Goal: Task Accomplishment & Management: Use online tool/utility

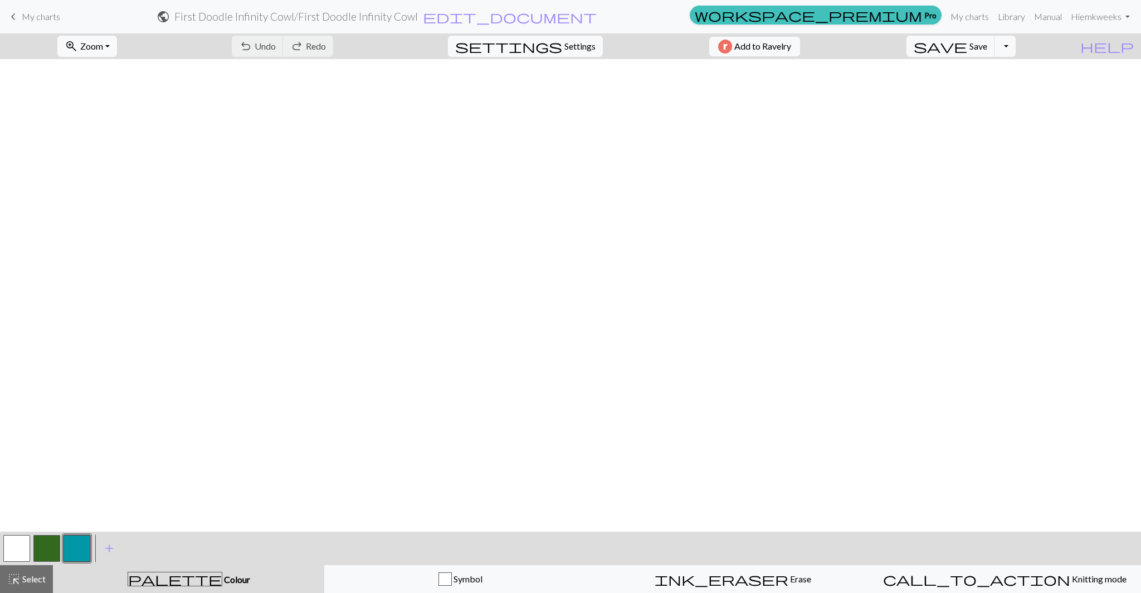
scroll to position [1550, 699]
click at [711, 576] on div "ink_eraser Erase Erase" at bounding box center [733, 578] width 258 height 13
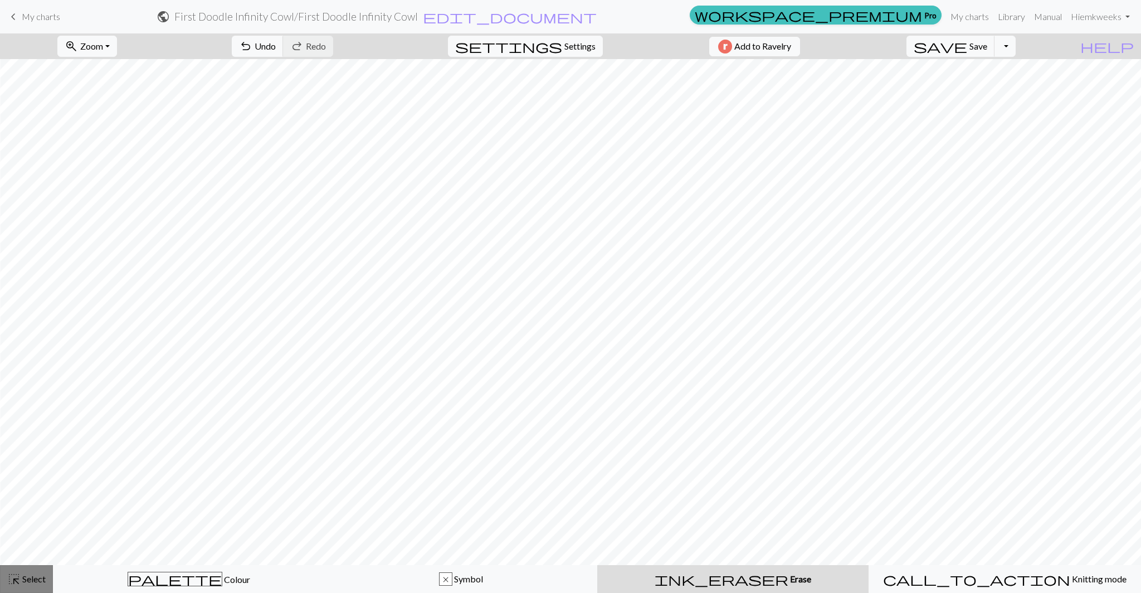
click at [25, 580] on span "Select" at bounding box center [33, 578] width 25 height 11
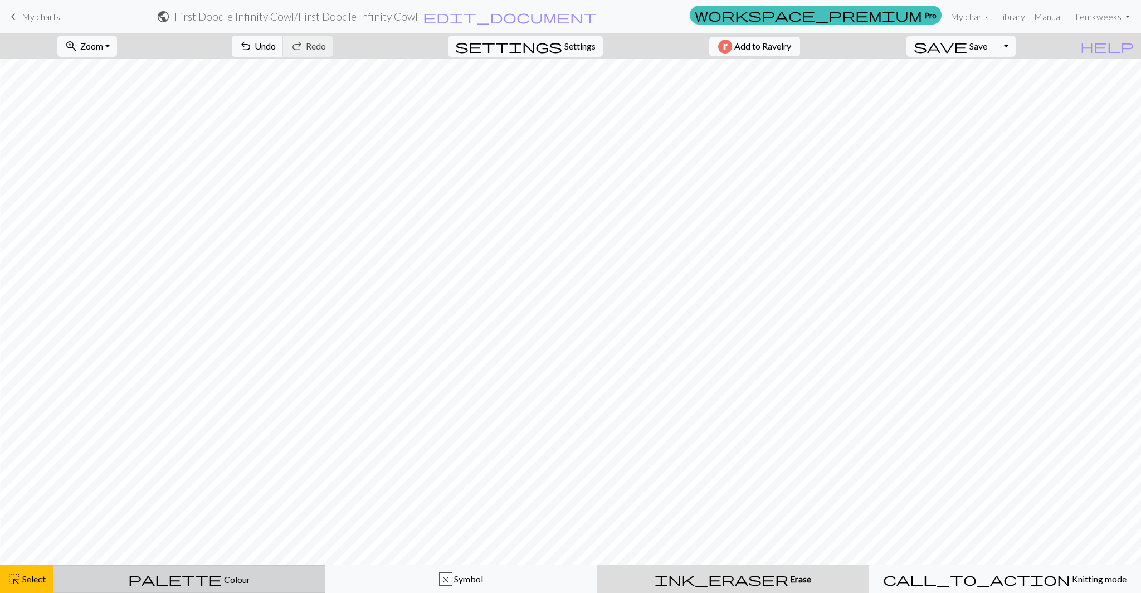
click at [121, 577] on div "palette Colour Colour" at bounding box center [189, 579] width 258 height 14
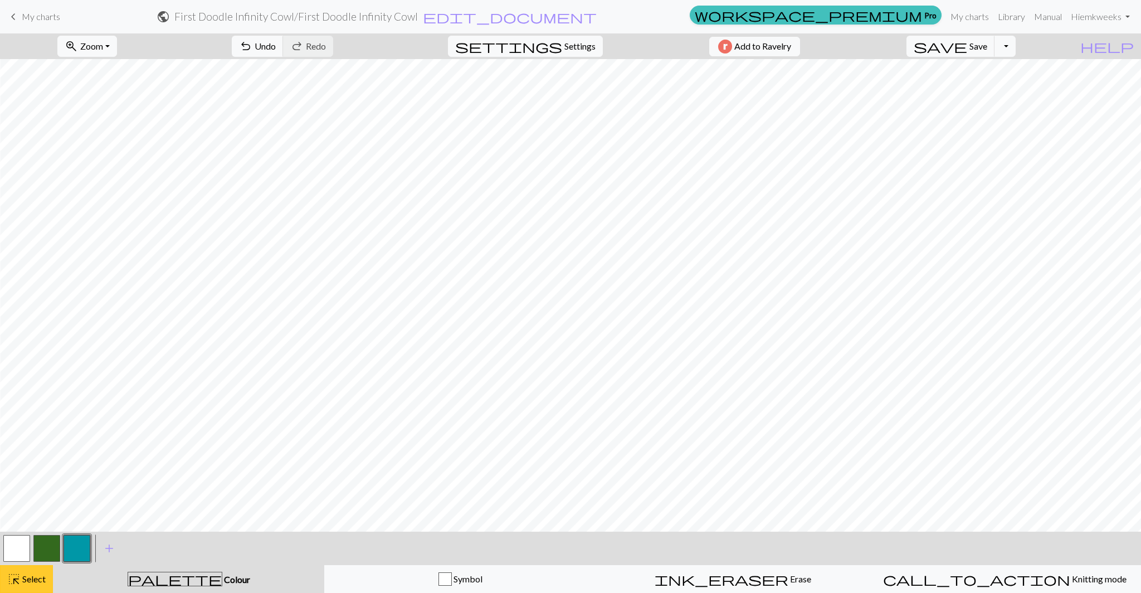
click at [28, 585] on div "highlight_alt Select Select" at bounding box center [26, 578] width 38 height 13
click at [76, 548] on button "button" at bounding box center [77, 548] width 27 height 27
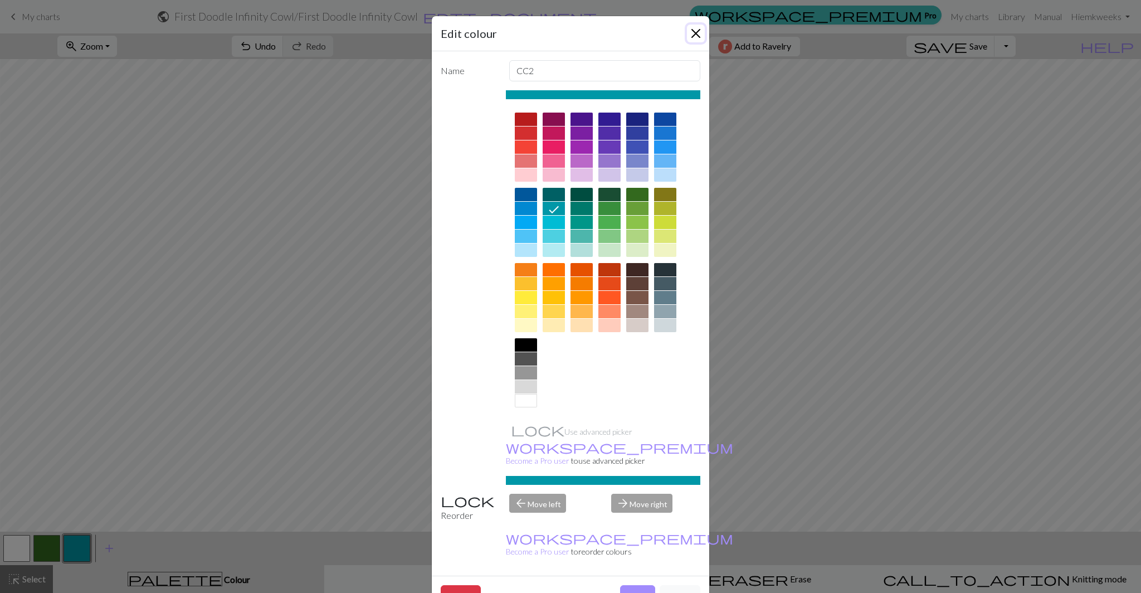
click at [692, 33] on button "Close" at bounding box center [696, 34] width 18 height 18
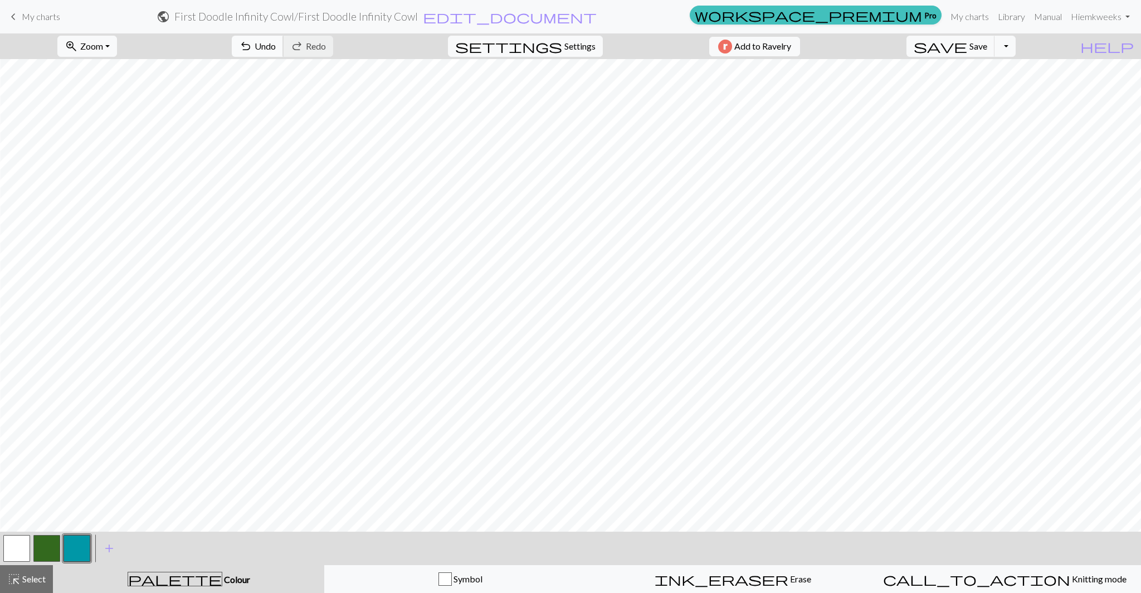
click at [252, 41] on span "undo" at bounding box center [245, 46] width 13 height 16
click at [252, 46] on span "undo" at bounding box center [245, 46] width 13 height 16
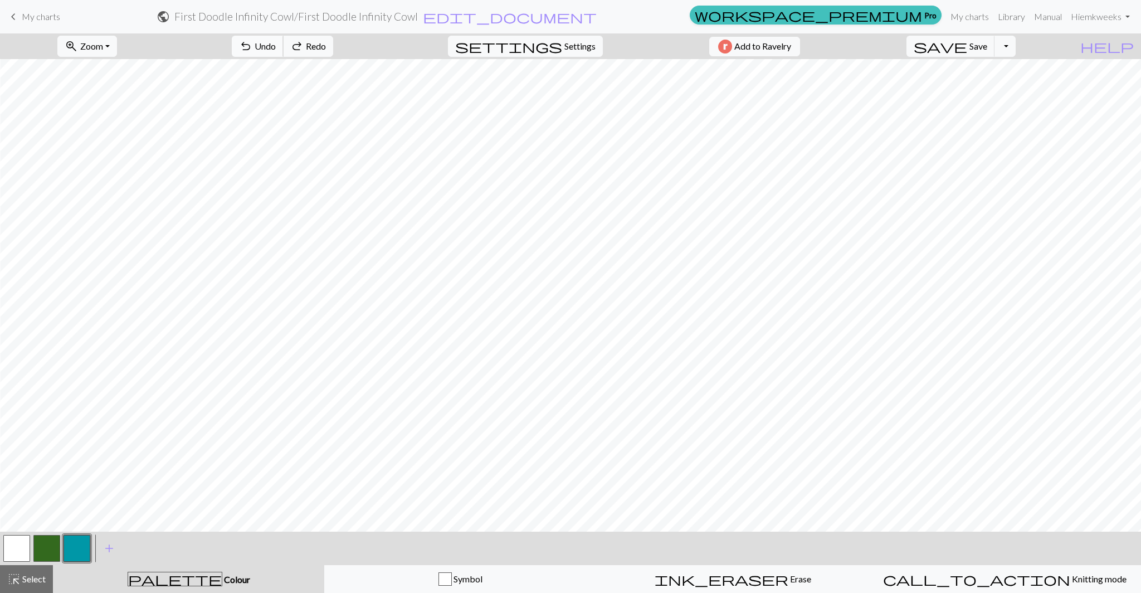
click at [252, 46] on span "undo" at bounding box center [245, 46] width 13 height 16
click at [303, 46] on div "undo Undo Undo redo Redo Redo" at bounding box center [282, 46] width 118 height 26
click at [695, 577] on div "ink_eraser Erase Erase" at bounding box center [733, 578] width 258 height 13
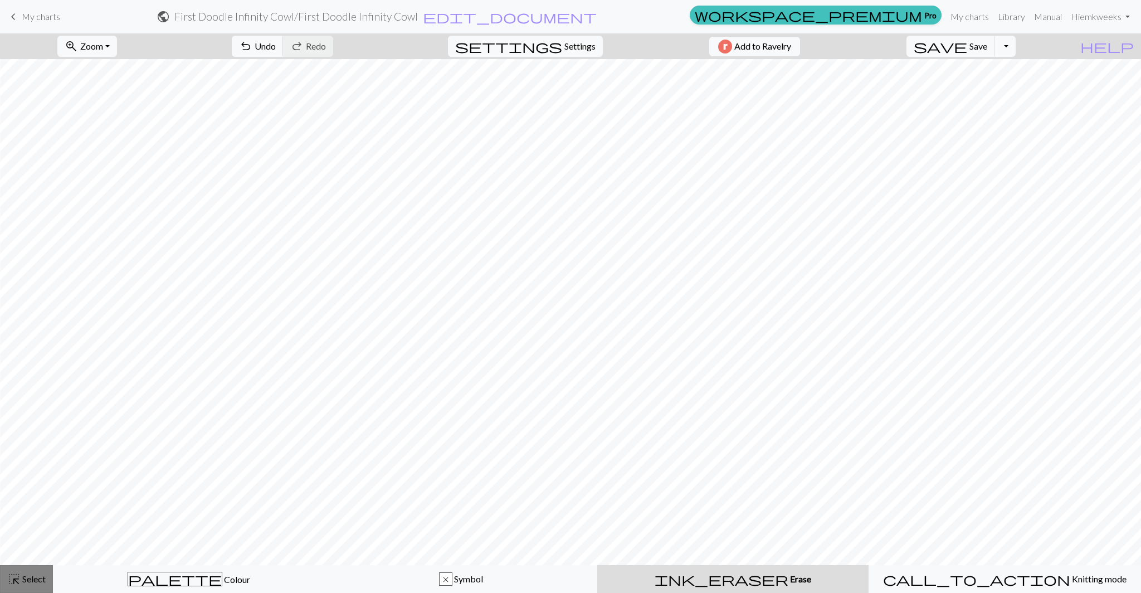
click at [13, 586] on span "highlight_alt" at bounding box center [13, 579] width 13 height 16
click at [32, 584] on span "Select" at bounding box center [33, 578] width 25 height 11
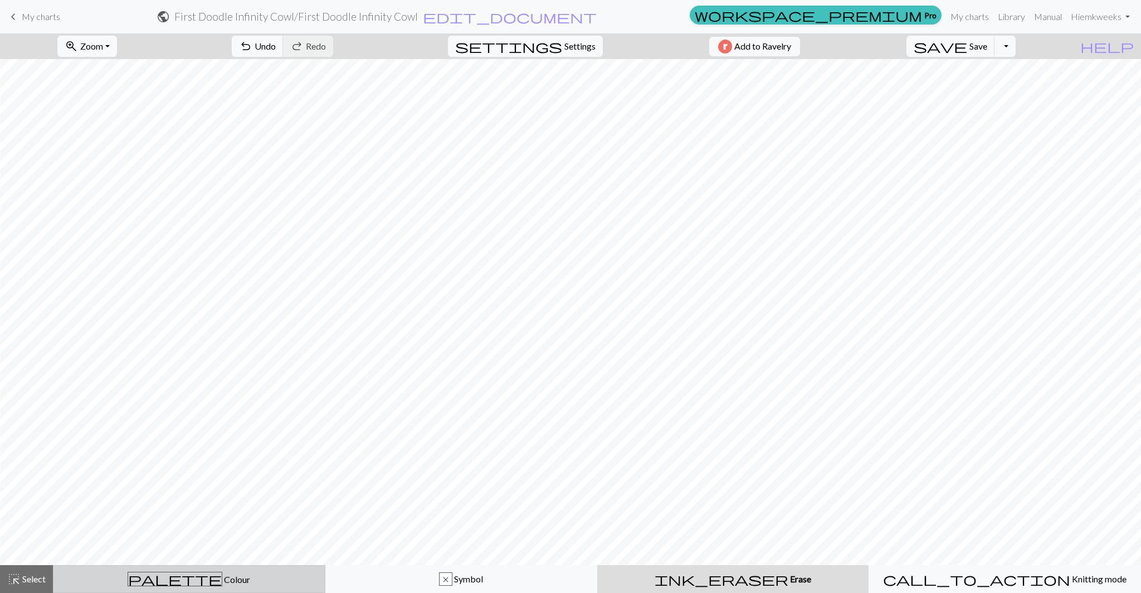
click at [98, 584] on div "palette Colour Colour" at bounding box center [189, 579] width 258 height 14
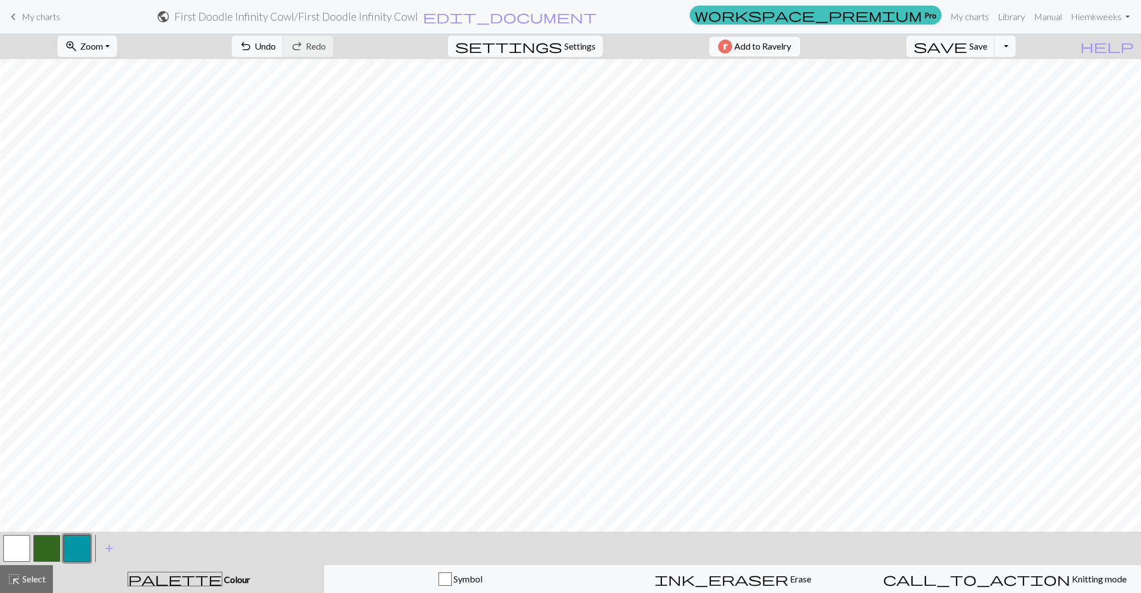
click at [73, 549] on button "button" at bounding box center [77, 548] width 27 height 27
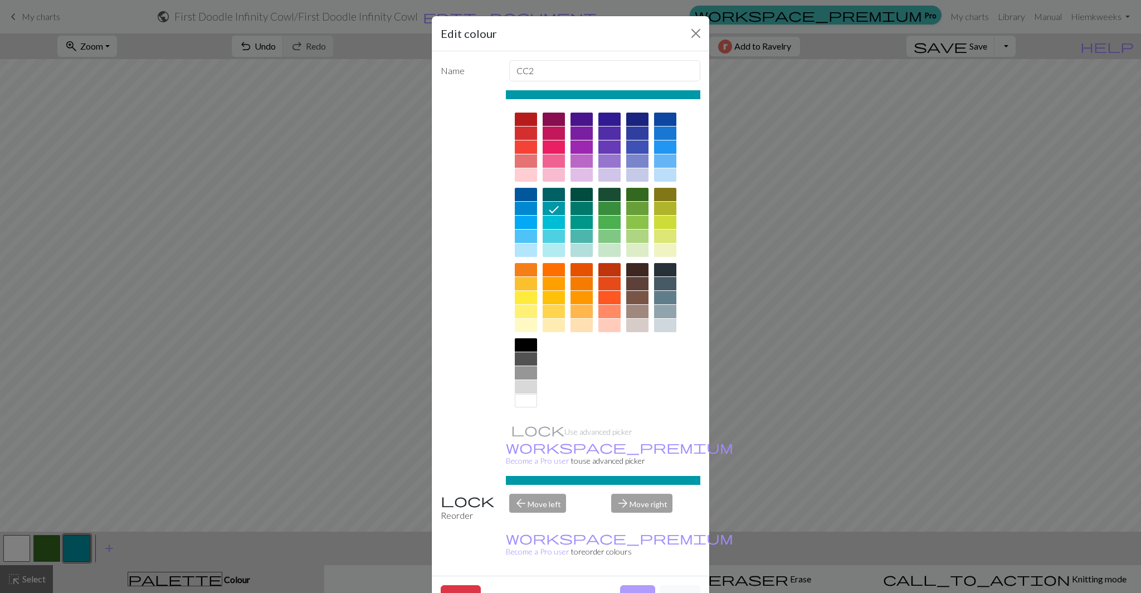
click at [645, 585] on button "Done" at bounding box center [637, 595] width 35 height 21
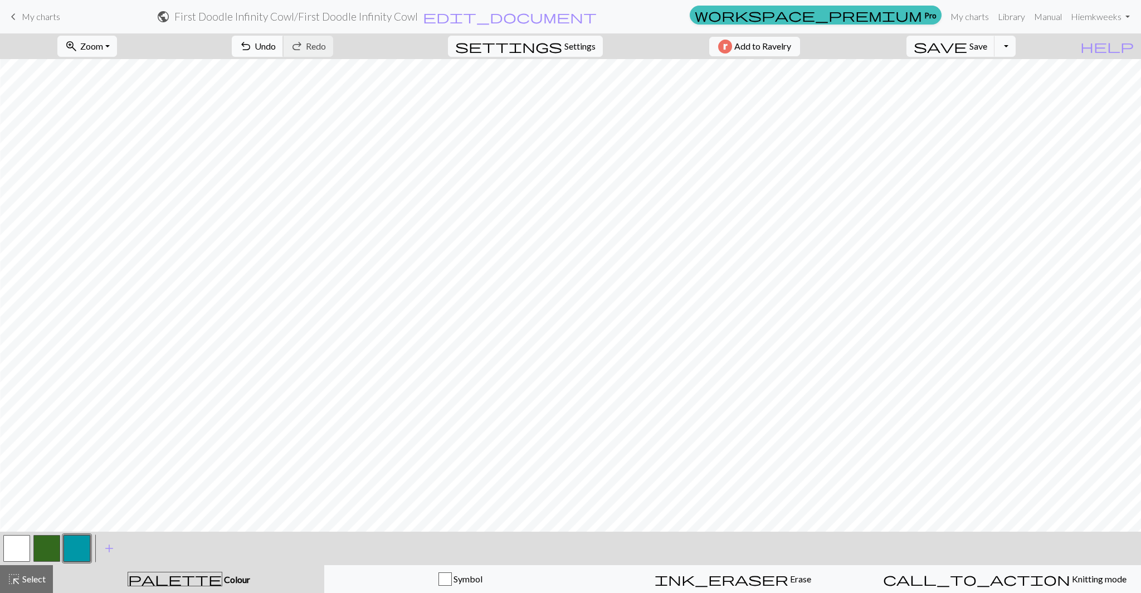
click at [252, 45] on span "undo" at bounding box center [245, 46] width 13 height 16
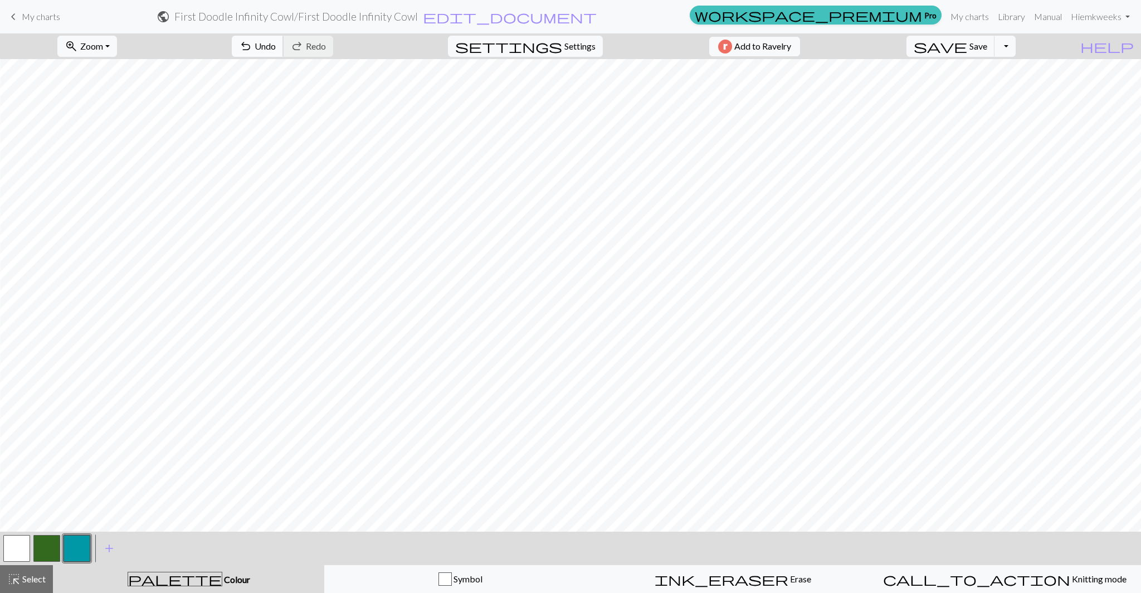
click at [252, 46] on span "undo" at bounding box center [245, 46] width 13 height 16
click at [276, 50] on span "Undo" at bounding box center [265, 46] width 21 height 11
click at [276, 44] on span "Undo" at bounding box center [265, 46] width 21 height 11
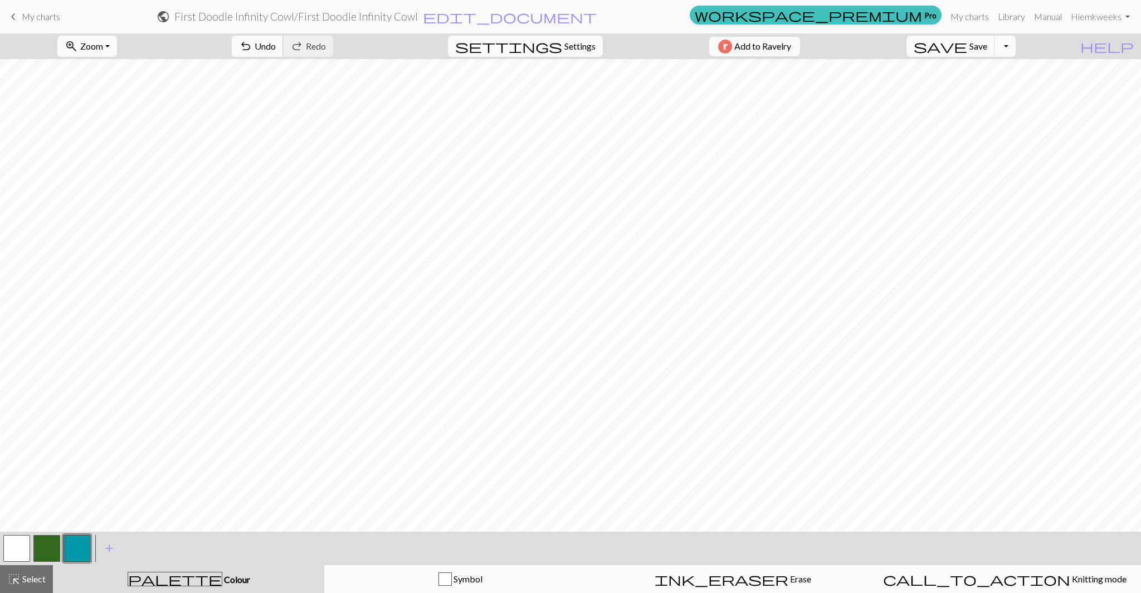
click at [276, 48] on span "Undo" at bounding box center [265, 46] width 21 height 11
click at [252, 48] on span "undo" at bounding box center [245, 46] width 13 height 16
click at [276, 46] on span "Undo" at bounding box center [265, 46] width 21 height 11
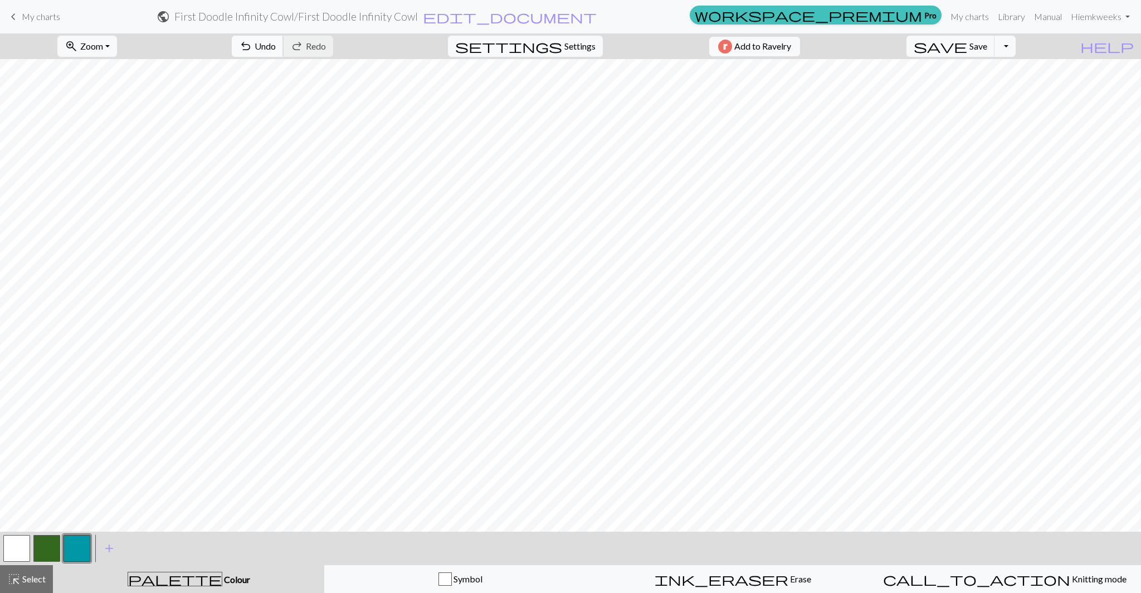
click at [252, 50] on span "undo" at bounding box center [245, 46] width 13 height 16
click at [756, 583] on div "ink_eraser Erase Erase" at bounding box center [733, 578] width 258 height 13
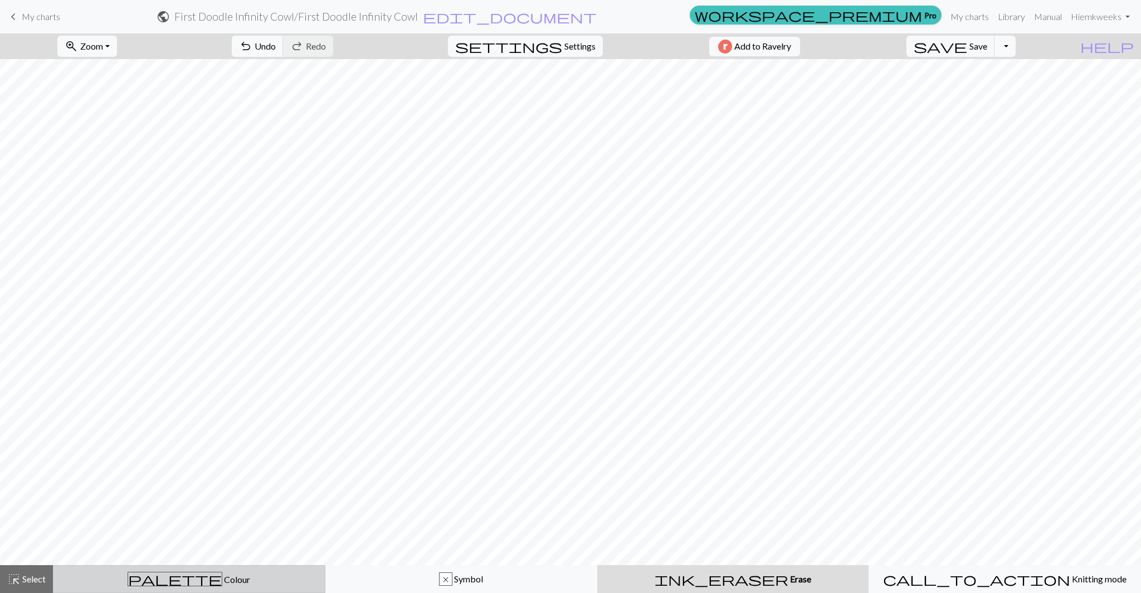
click at [145, 576] on div "palette Colour Colour" at bounding box center [189, 579] width 258 height 14
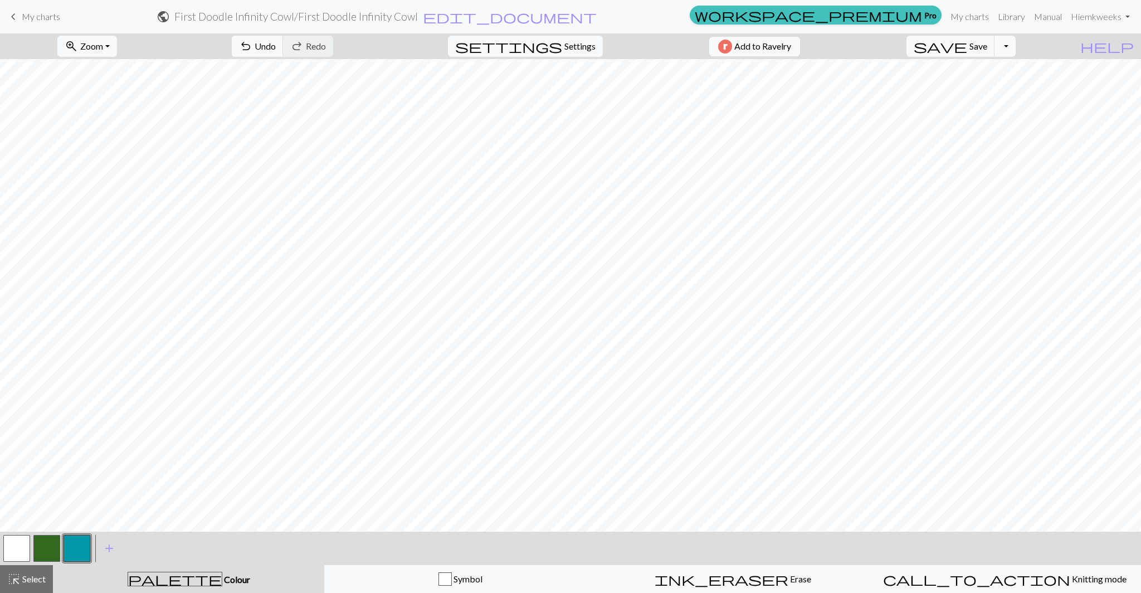
click at [73, 547] on button "button" at bounding box center [77, 548] width 27 height 27
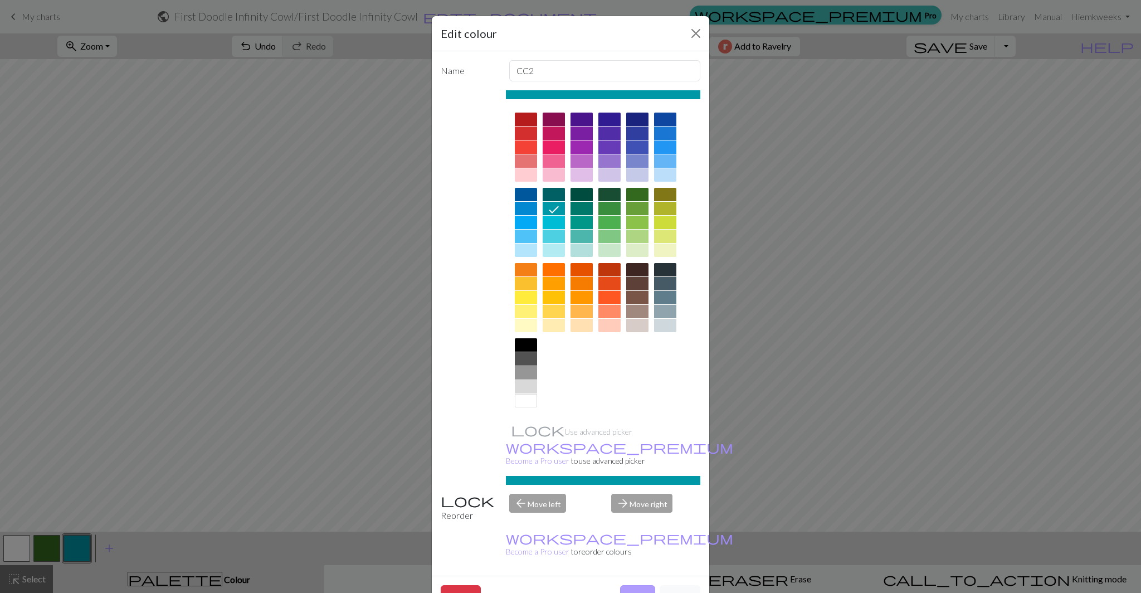
click at [638, 585] on button "Done" at bounding box center [637, 595] width 35 height 21
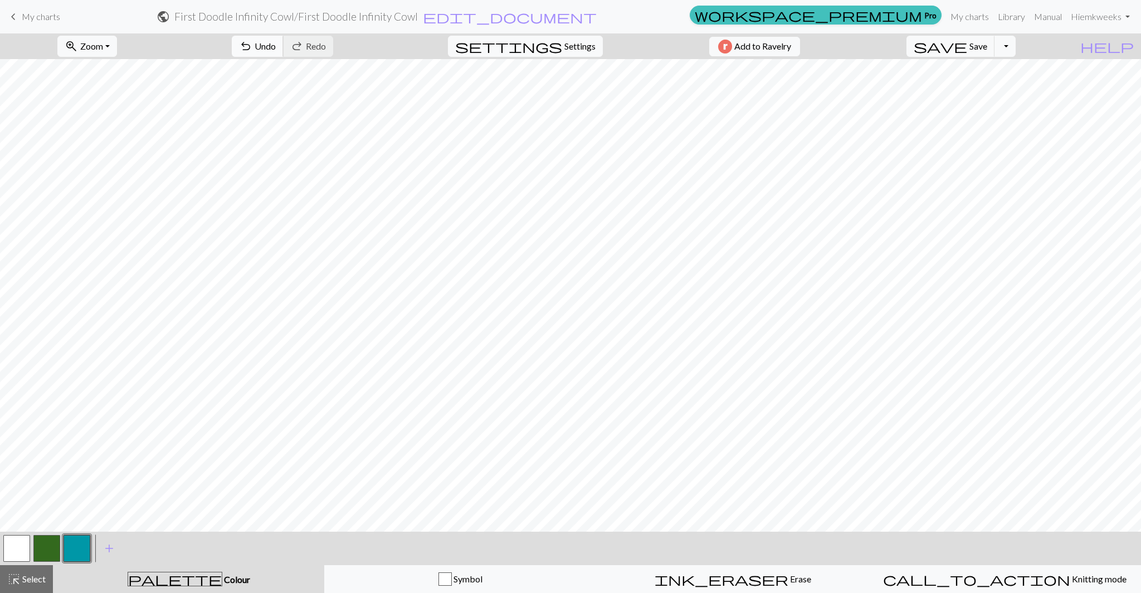
click at [284, 43] on button "undo Undo Undo" at bounding box center [258, 46] width 52 height 21
click at [987, 41] on span "Save" at bounding box center [979, 46] width 18 height 11
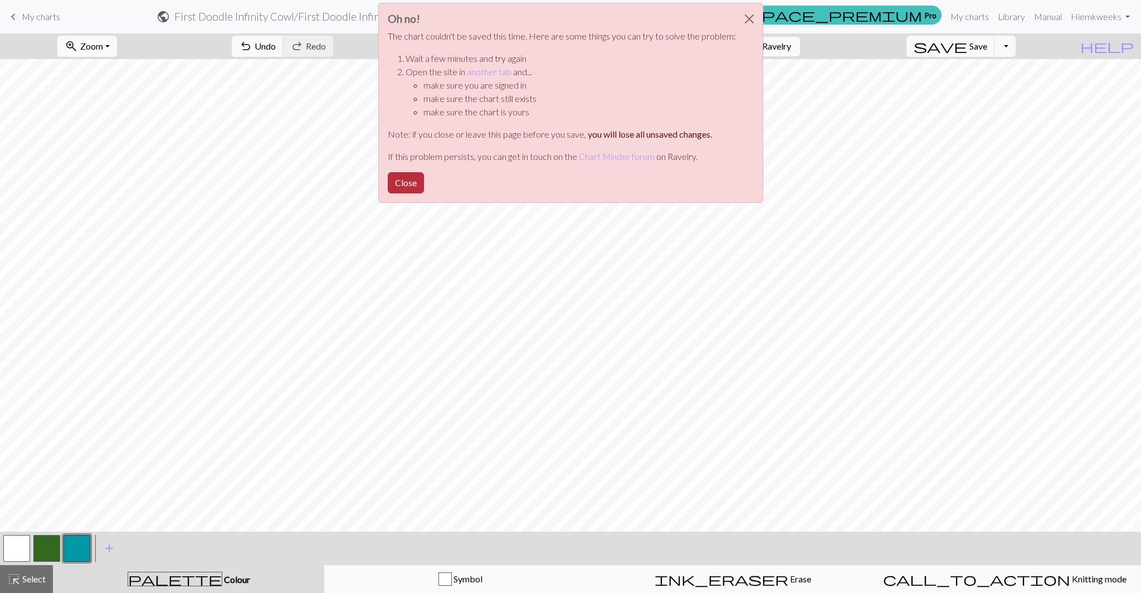
click at [412, 177] on button "Close" at bounding box center [406, 182] width 36 height 21
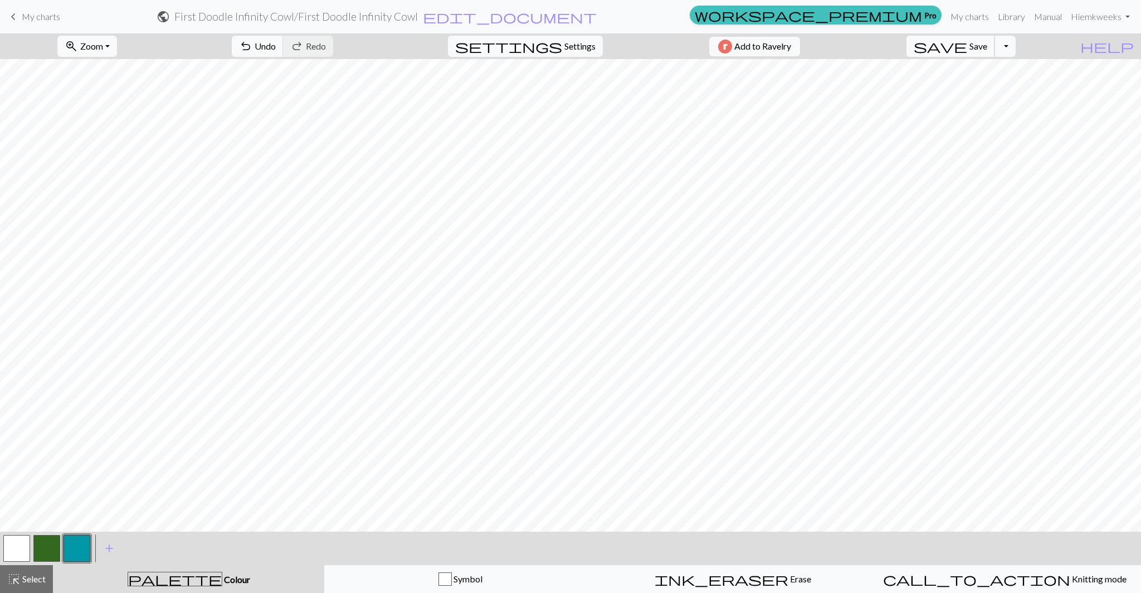
click at [967, 51] on span "save" at bounding box center [940, 46] width 53 height 16
click at [987, 46] on span "Save" at bounding box center [979, 46] width 18 height 11
click at [597, 19] on span "edit_document" at bounding box center [510, 17] width 174 height 16
select select "68dac0d03eea154e62285cbc"
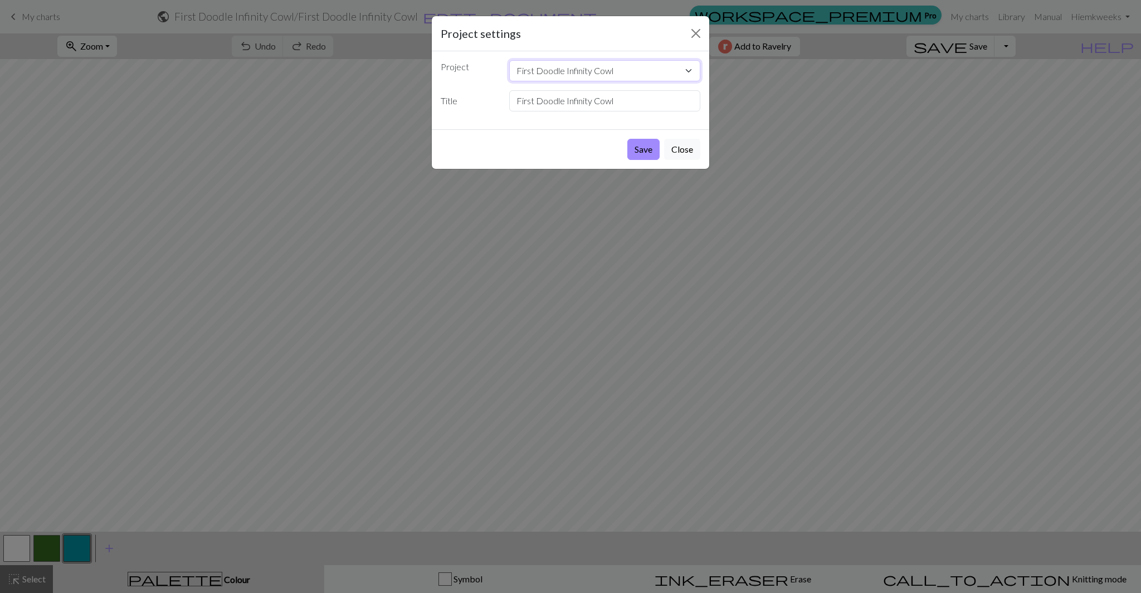
click at [533, 73] on select "Copy of First Doodle Infinity Cowl First Doodle Infinity Cowl" at bounding box center [605, 70] width 192 height 21
click at [536, 97] on input "First Doodle Infinity Cowl" at bounding box center [605, 100] width 192 height 21
type input "My First Doodle Infinity Cowl"
click at [646, 153] on button "Save" at bounding box center [643, 149] width 32 height 21
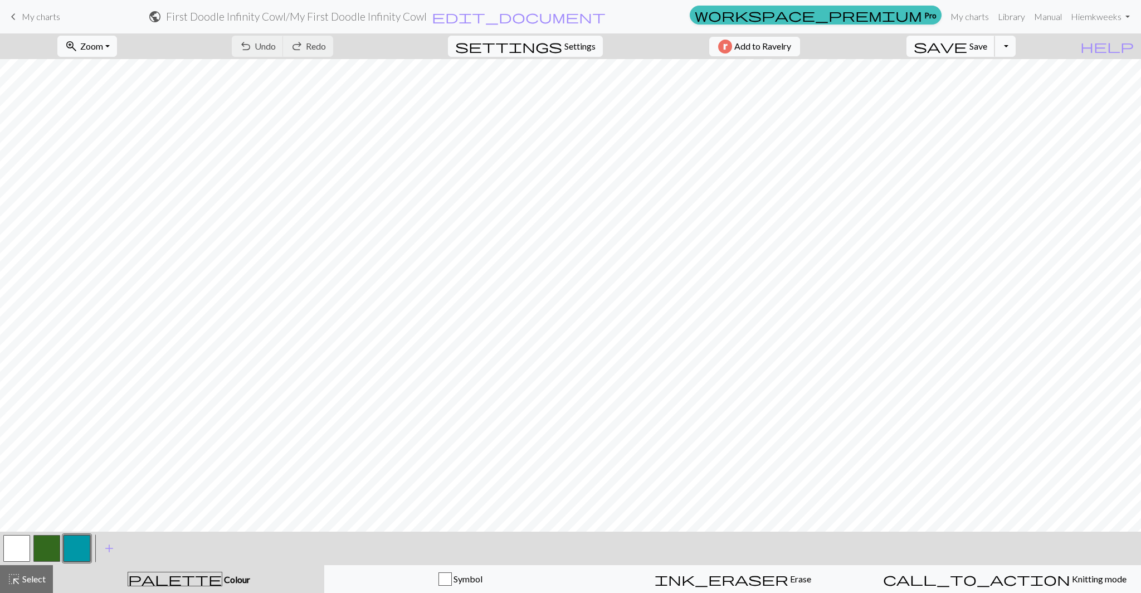
click at [967, 38] on span "save" at bounding box center [940, 46] width 53 height 16
click at [984, 38] on div "Chart saved" at bounding box center [570, 22] width 1141 height 44
click at [108, 554] on span "add" at bounding box center [109, 549] width 13 height 16
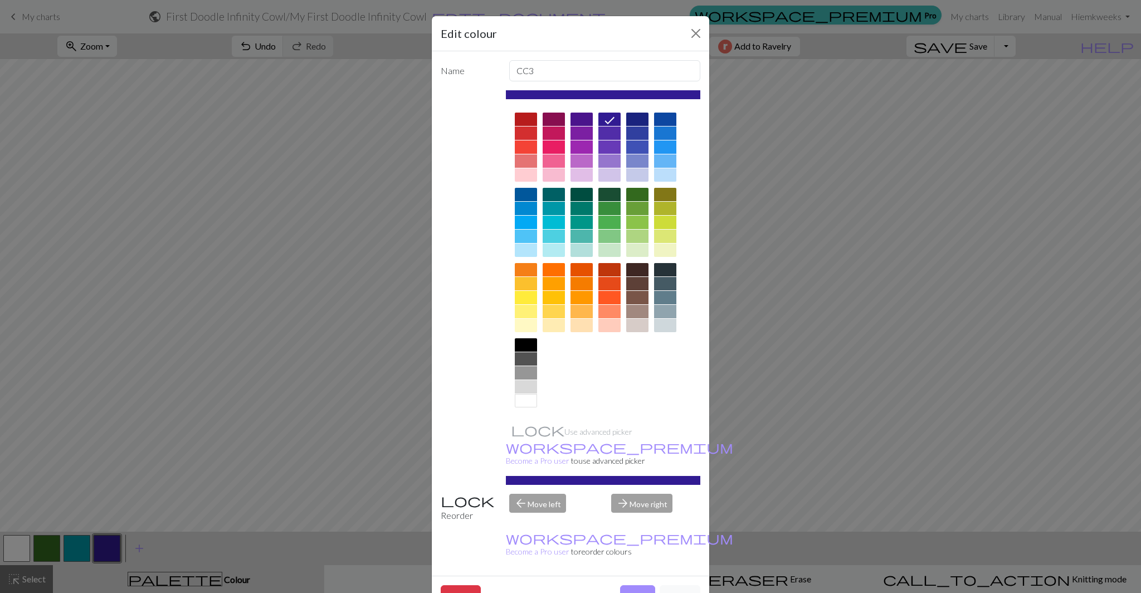
click at [671, 270] on div at bounding box center [665, 269] width 22 height 13
click at [635, 585] on button "Done" at bounding box center [637, 595] width 35 height 21
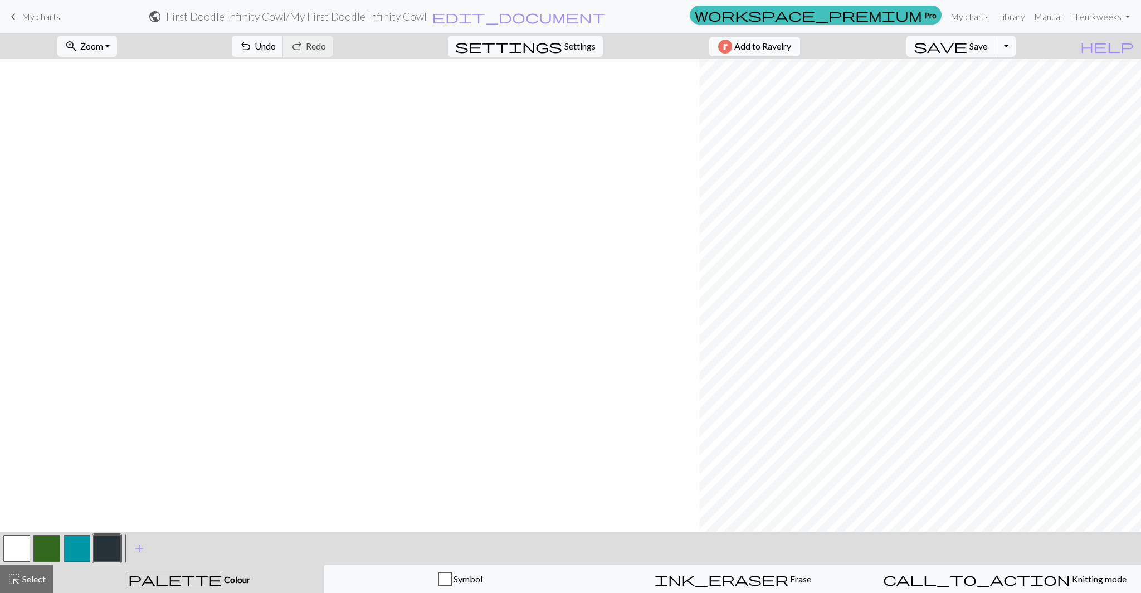
scroll to position [1550, 699]
click at [276, 47] on span "Undo" at bounding box center [265, 46] width 21 height 11
click at [276, 48] on span "Undo" at bounding box center [265, 46] width 21 height 11
click at [276, 44] on span "Undo" at bounding box center [265, 46] width 21 height 11
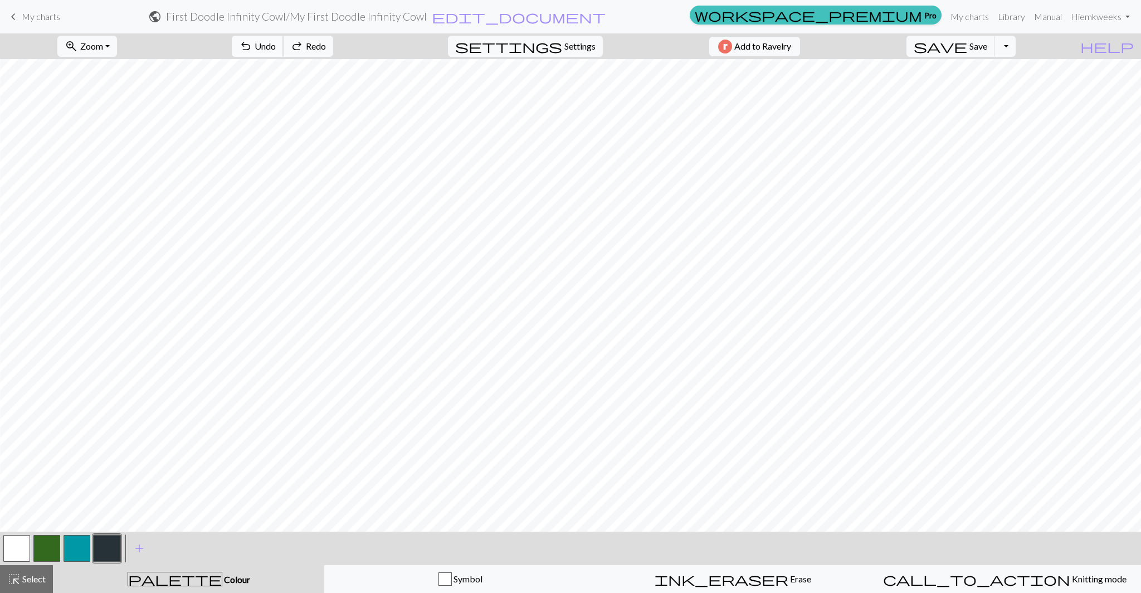
click at [276, 44] on span "Undo" at bounding box center [265, 46] width 21 height 11
click at [665, 583] on div "ink_eraser Erase Erase" at bounding box center [733, 578] width 258 height 13
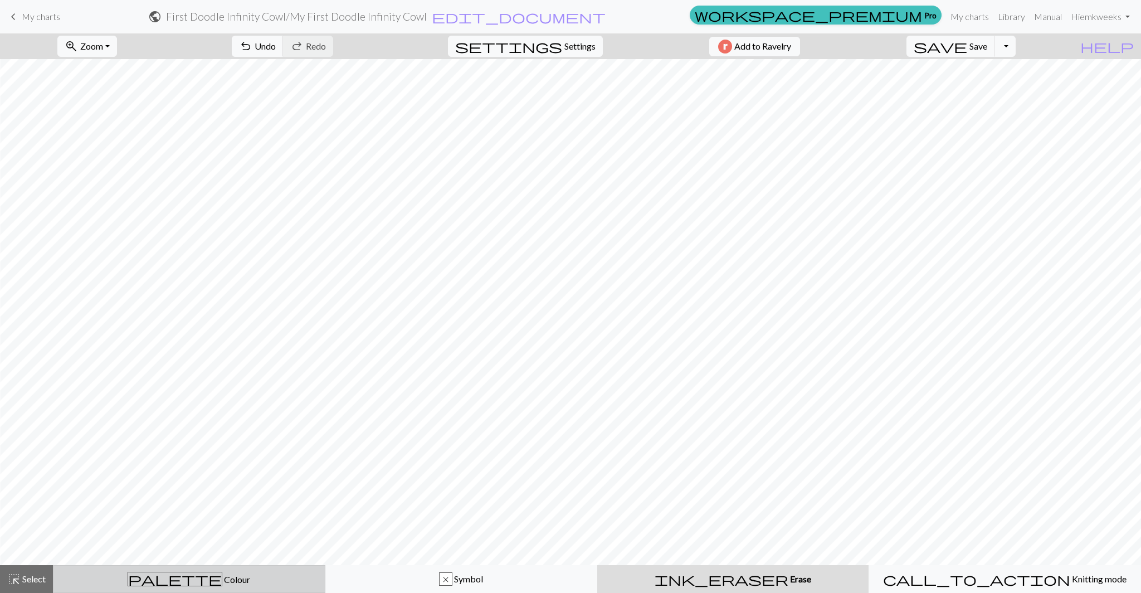
click at [143, 577] on div "palette Colour Colour" at bounding box center [189, 579] width 258 height 14
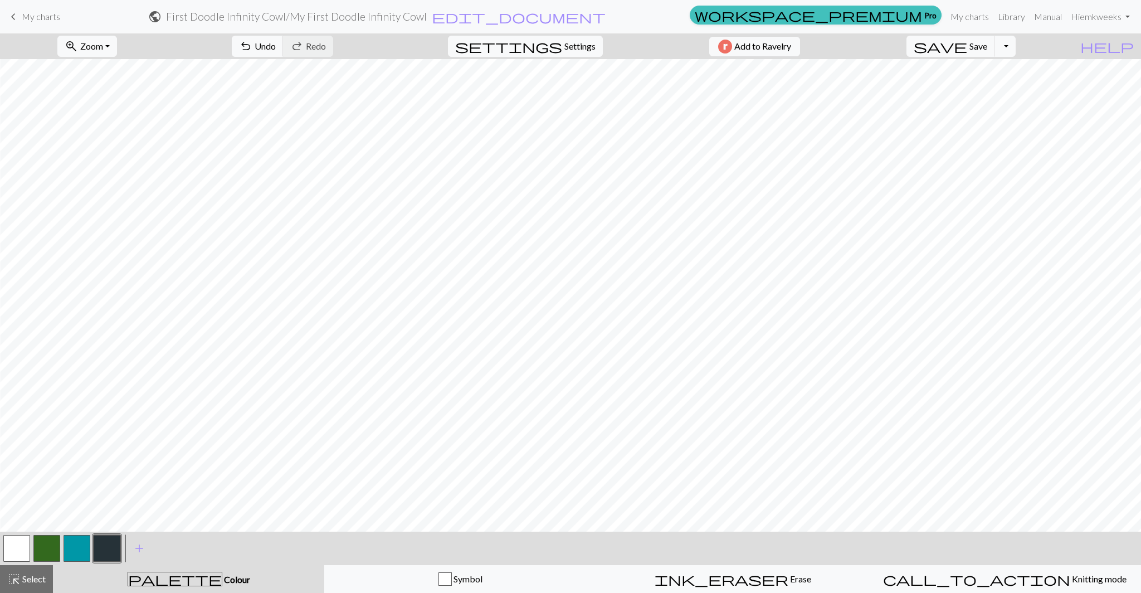
click at [111, 551] on button "button" at bounding box center [107, 548] width 27 height 27
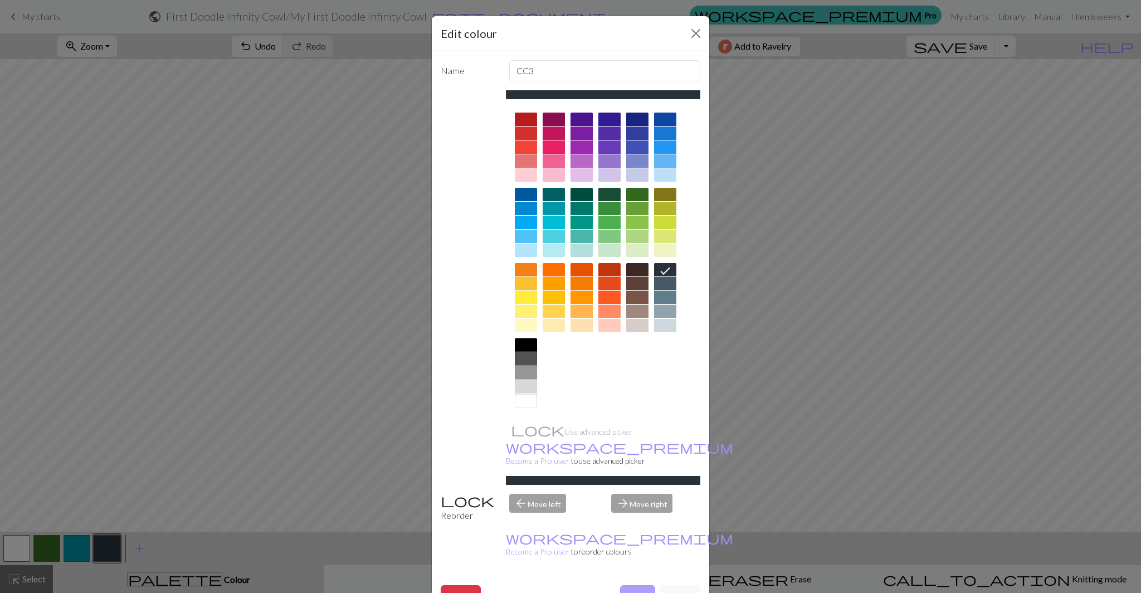
click at [633, 585] on button "Done" at bounding box center [637, 595] width 35 height 21
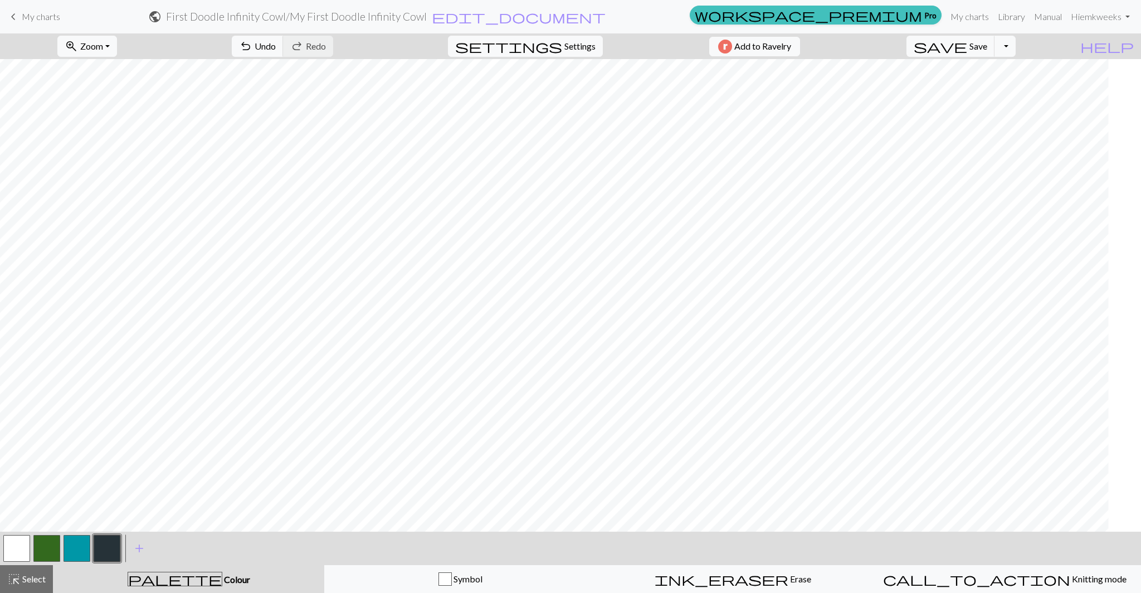
scroll to position [1550, 35]
click at [276, 46] on span "Undo" at bounding box center [265, 46] width 21 height 11
click at [252, 41] on span "undo" at bounding box center [245, 46] width 13 height 16
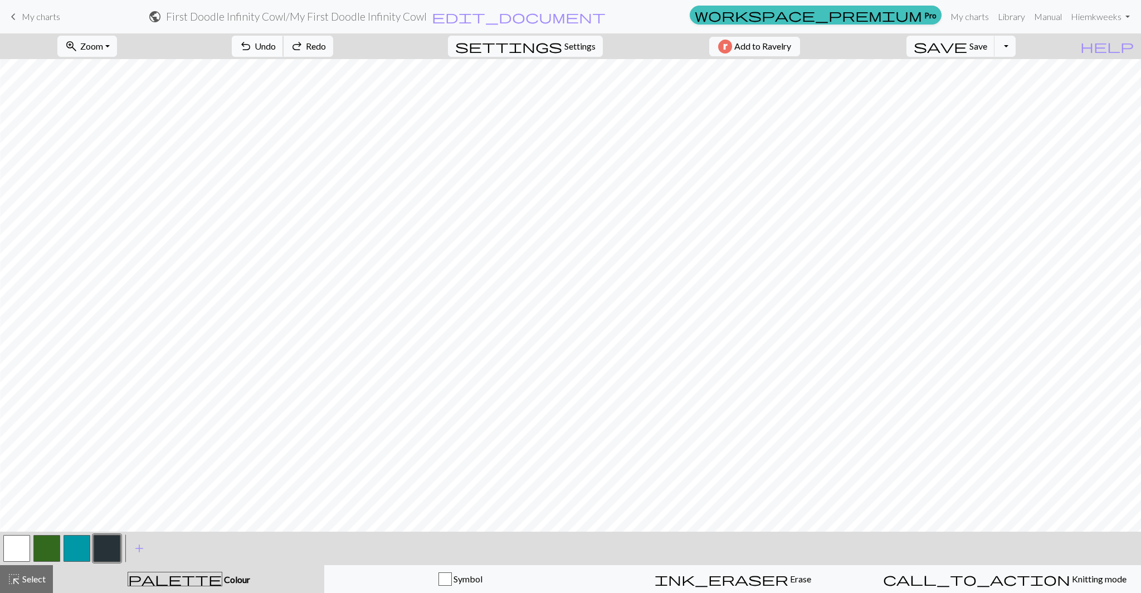
click at [252, 41] on span "undo" at bounding box center [245, 46] width 13 height 16
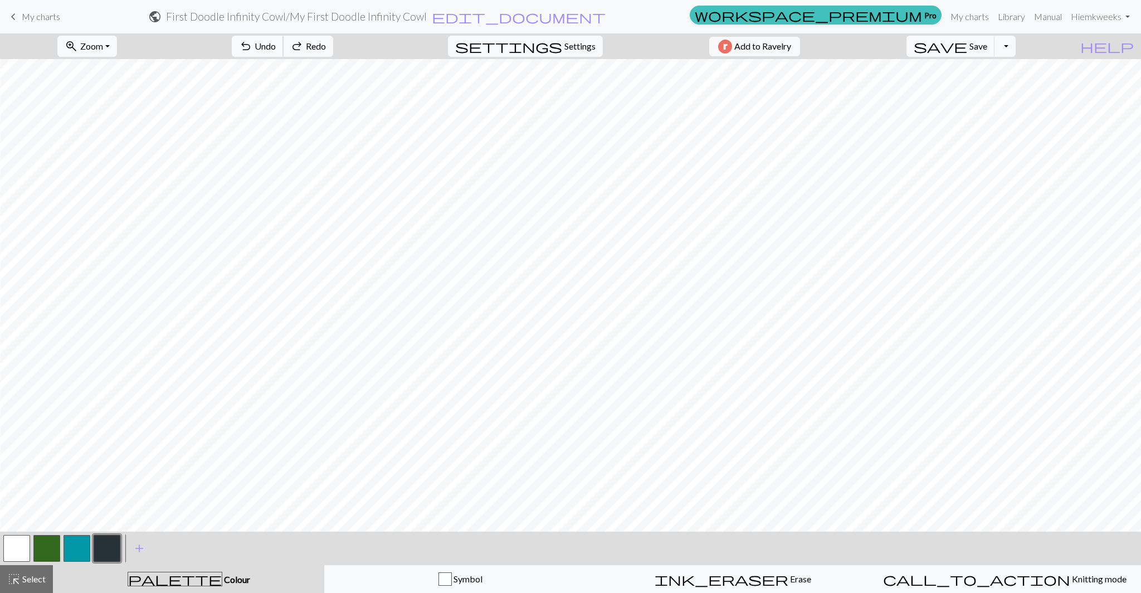
click at [252, 41] on span "undo" at bounding box center [245, 46] width 13 height 16
click at [276, 48] on span "Undo" at bounding box center [265, 46] width 21 height 11
click at [138, 548] on span "add" at bounding box center [139, 549] width 13 height 16
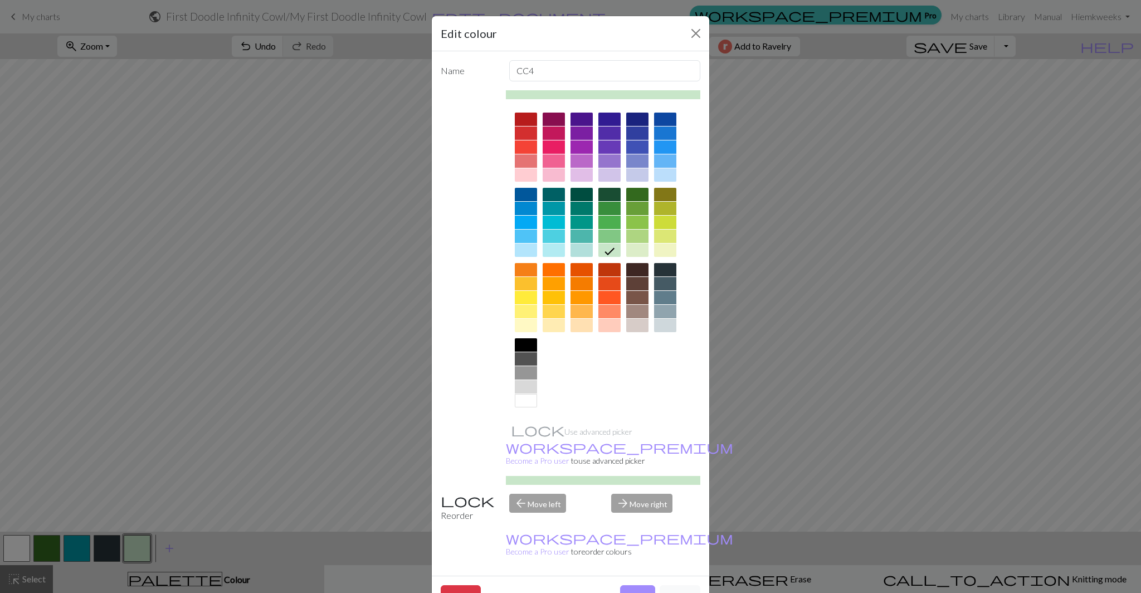
click at [663, 177] on div at bounding box center [665, 174] width 22 height 13
click at [633, 585] on button "Done" at bounding box center [637, 595] width 35 height 21
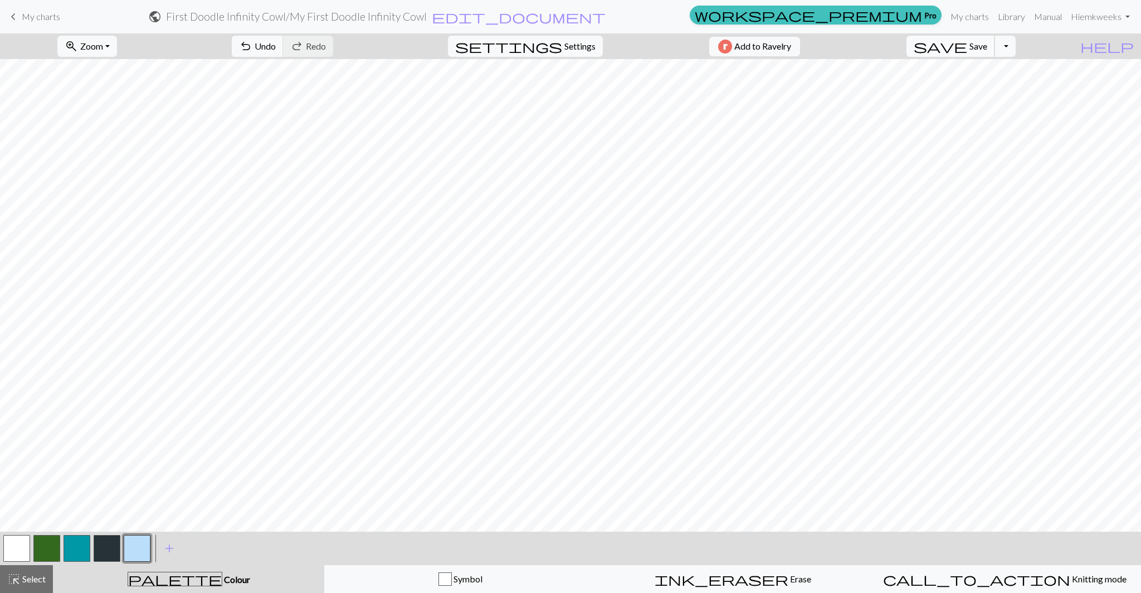
click at [995, 39] on button "save Save Save" at bounding box center [951, 46] width 89 height 21
click at [276, 47] on span "Undo" at bounding box center [265, 46] width 21 height 11
click at [133, 549] on button "button" at bounding box center [137, 548] width 27 height 27
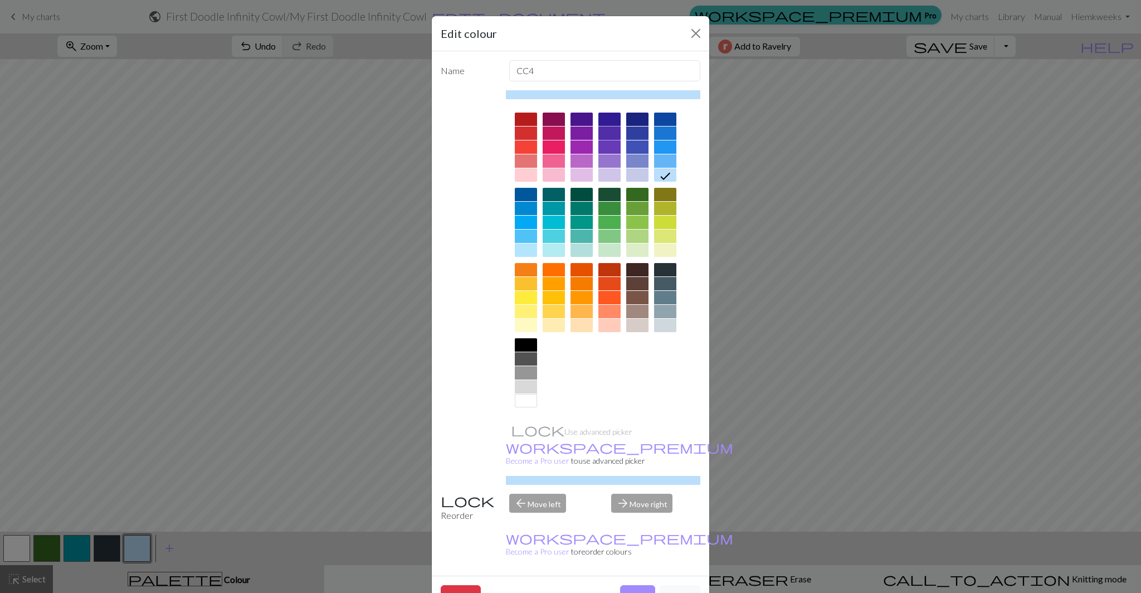
click at [610, 132] on div at bounding box center [610, 132] width 22 height 13
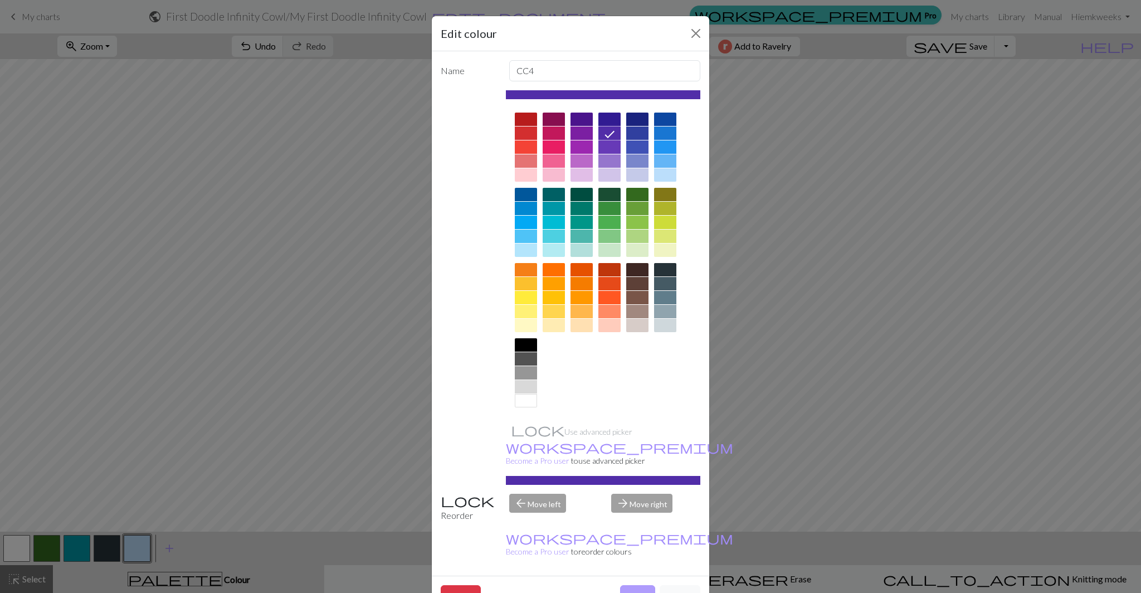
click at [632, 585] on button "Done" at bounding box center [637, 595] width 35 height 21
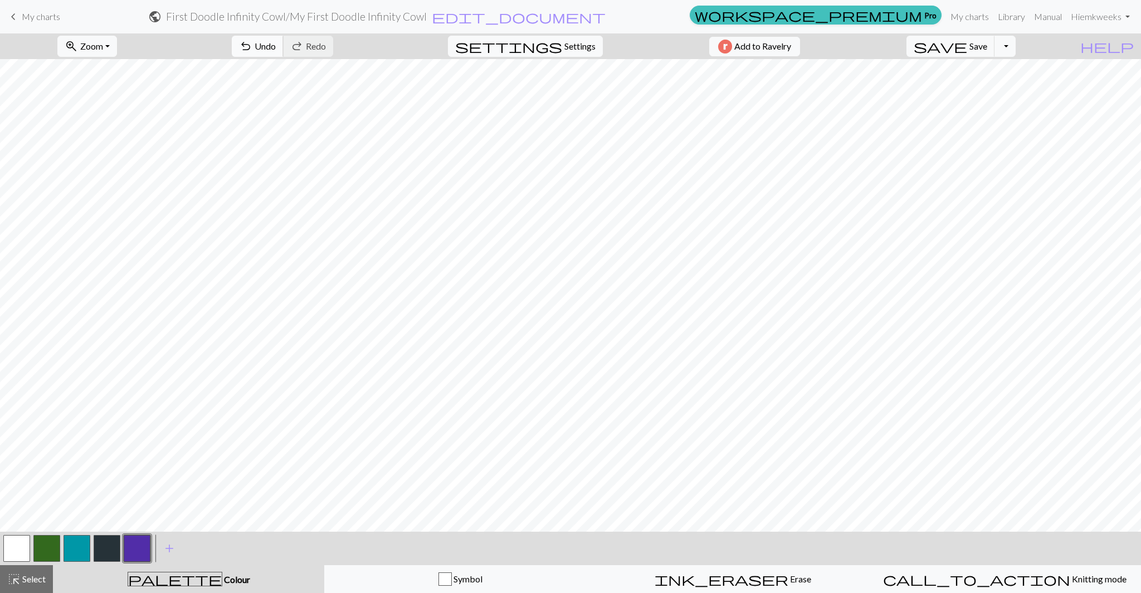
click at [252, 45] on span "undo" at bounding box center [245, 46] width 13 height 16
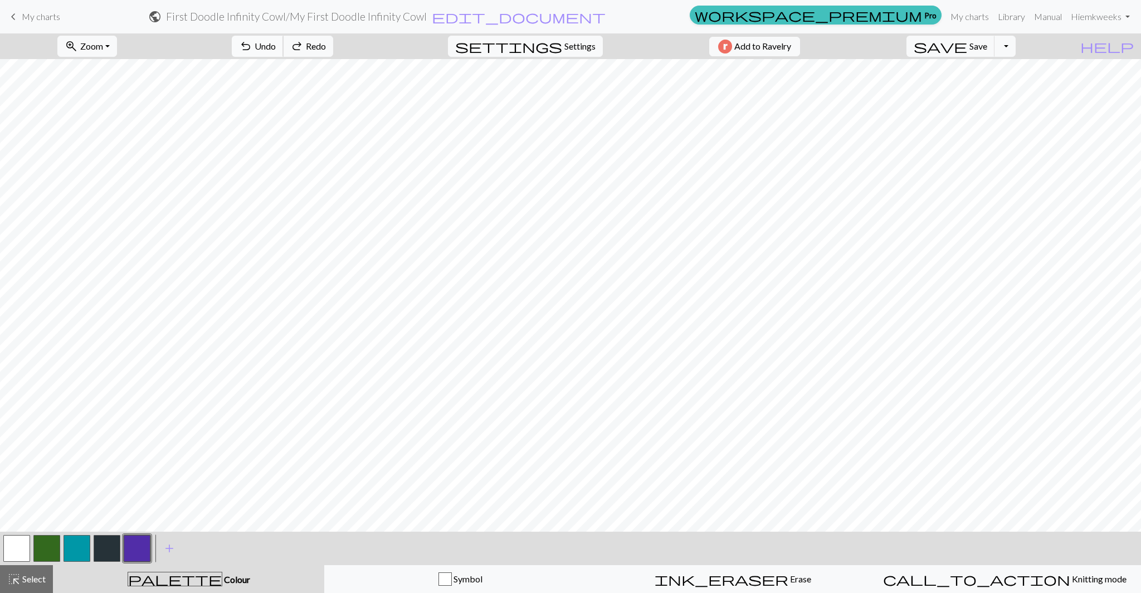
click at [252, 45] on span "undo" at bounding box center [245, 46] width 13 height 16
click at [252, 40] on span "undo" at bounding box center [245, 46] width 13 height 16
click at [276, 46] on span "Undo" at bounding box center [265, 46] width 21 height 11
click at [276, 45] on span "Undo" at bounding box center [265, 46] width 21 height 11
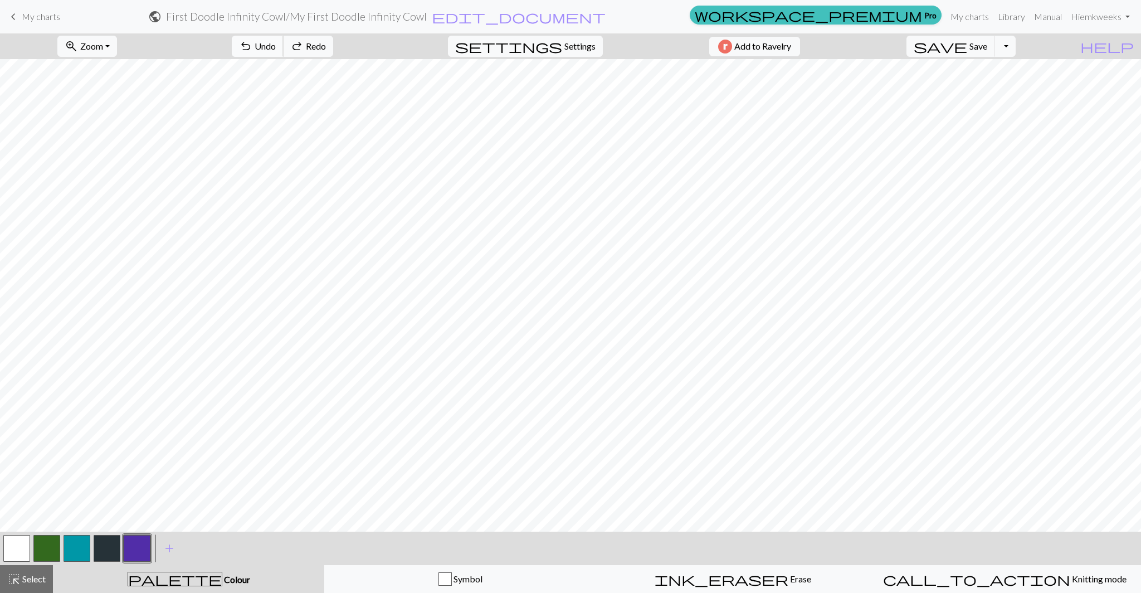
click at [276, 45] on span "Undo" at bounding box center [265, 46] width 21 height 11
click at [284, 43] on button "undo Undo Undo" at bounding box center [258, 46] width 52 height 21
click at [276, 45] on span "Undo" at bounding box center [265, 46] width 21 height 11
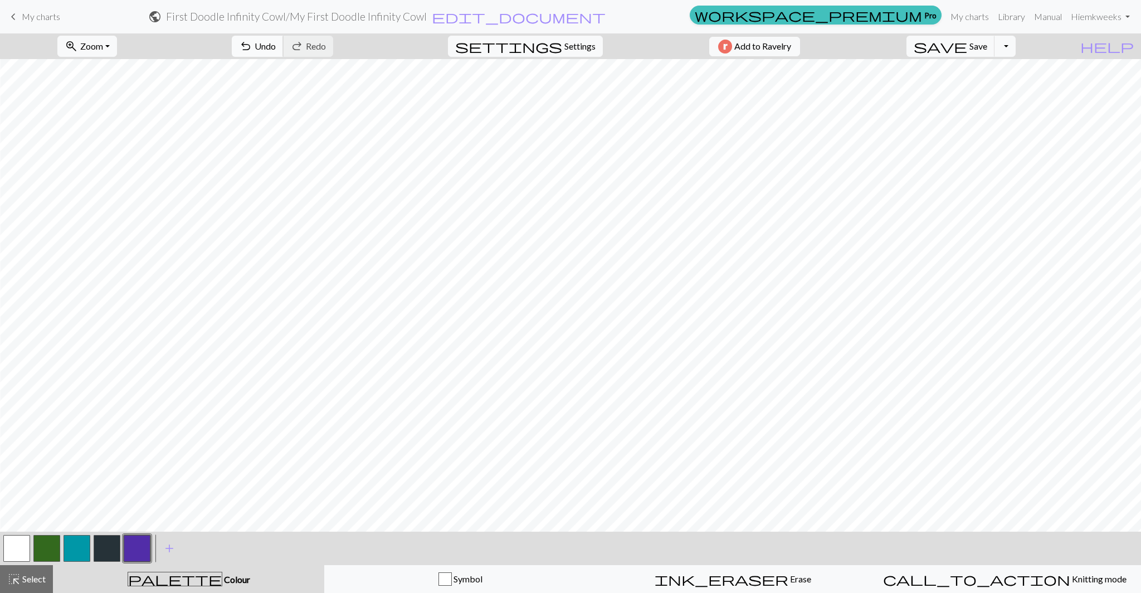
click at [252, 43] on span "undo" at bounding box center [245, 46] width 13 height 16
click at [276, 47] on span "Undo" at bounding box center [265, 46] width 21 height 11
click at [252, 48] on span "undo" at bounding box center [245, 46] width 13 height 16
click at [789, 573] on span "Erase" at bounding box center [800, 578] width 23 height 11
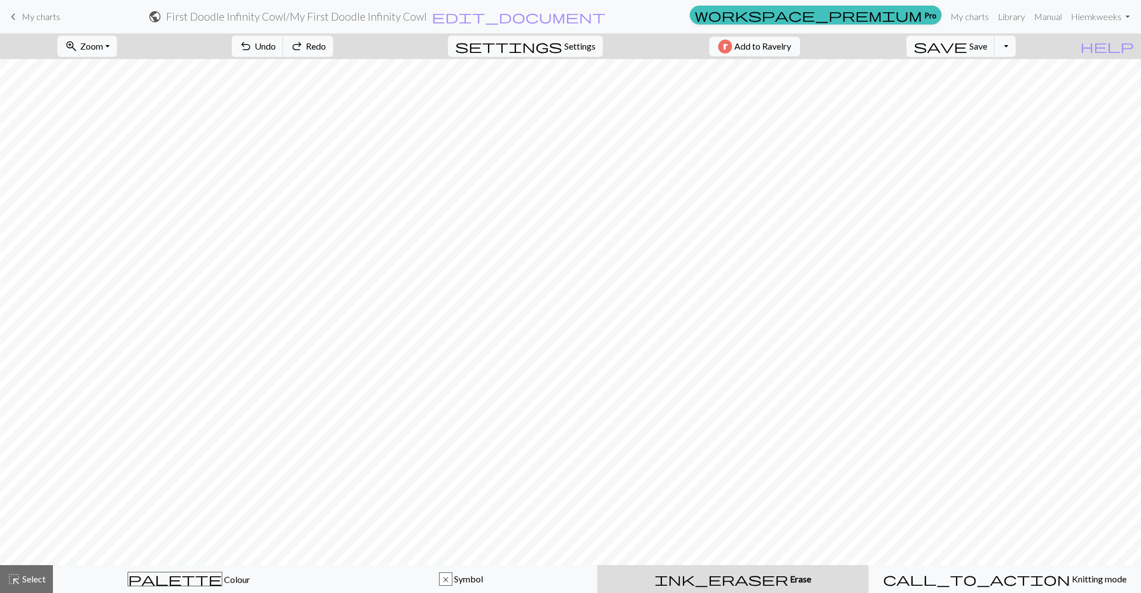
click at [633, 577] on div "ink_eraser Erase Erase" at bounding box center [733, 578] width 258 height 13
click at [101, 586] on button "palette Colour Colour" at bounding box center [189, 579] width 273 height 28
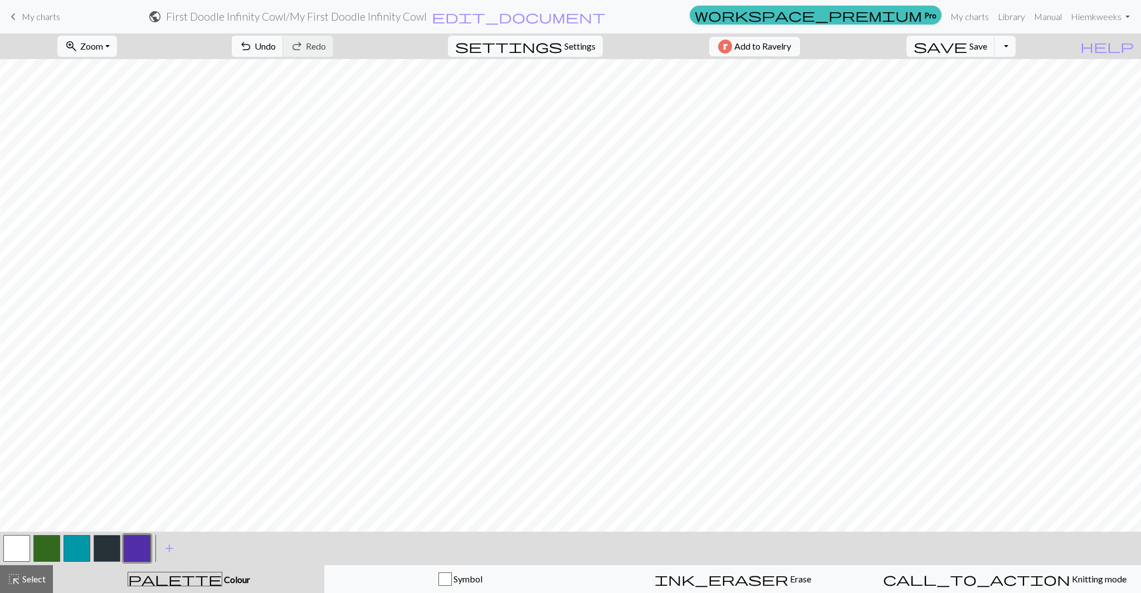
click at [132, 547] on button "button" at bounding box center [137, 548] width 27 height 27
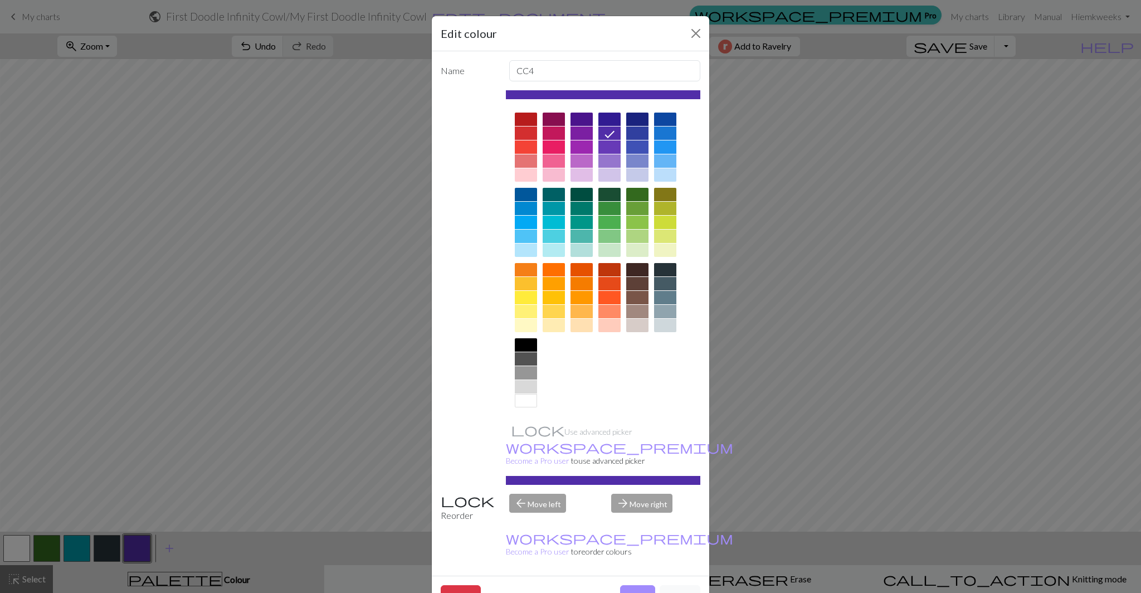
click at [609, 118] on div at bounding box center [610, 119] width 22 height 13
click at [640, 585] on button "Done" at bounding box center [637, 595] width 35 height 21
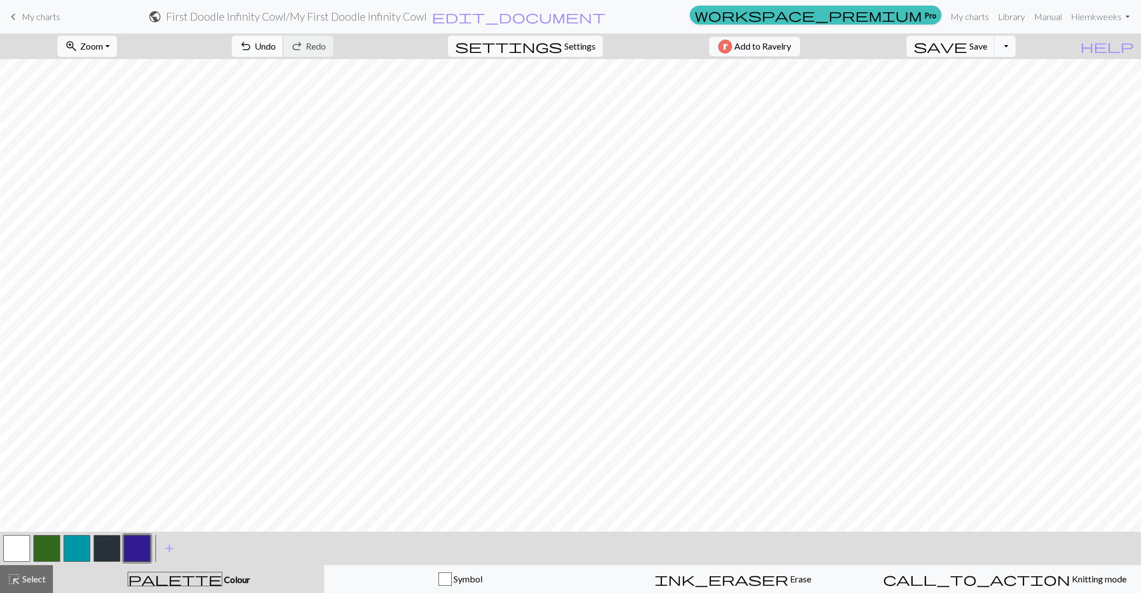
click at [252, 47] on span "undo" at bounding box center [245, 46] width 13 height 16
click at [252, 45] on span "undo" at bounding box center [245, 46] width 13 height 16
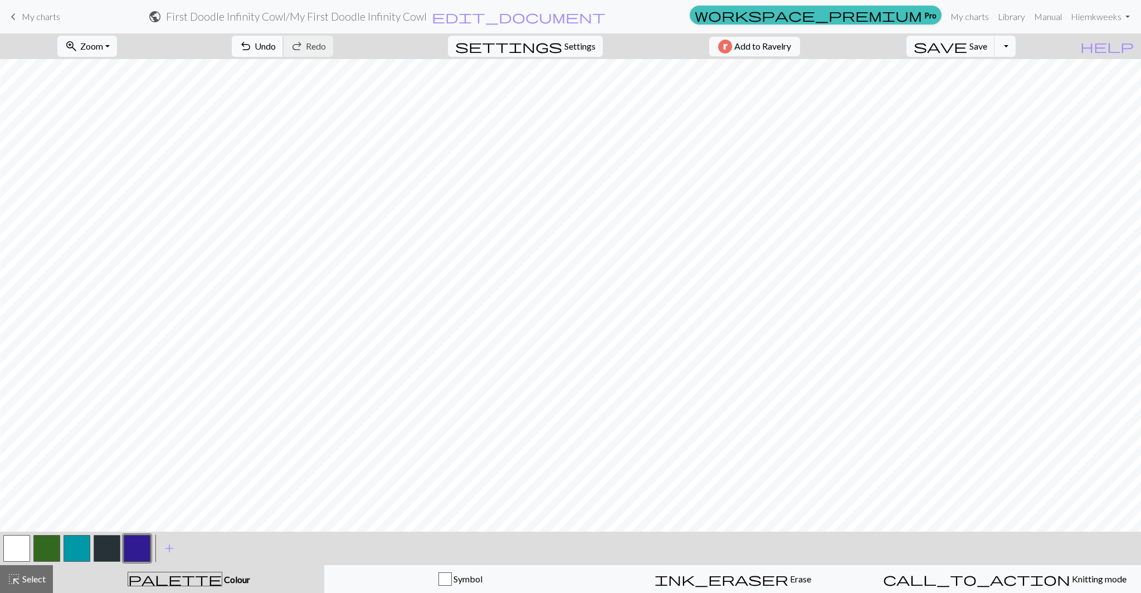
click at [276, 44] on span "Undo" at bounding box center [265, 46] width 21 height 11
click at [252, 47] on span "undo" at bounding box center [245, 46] width 13 height 16
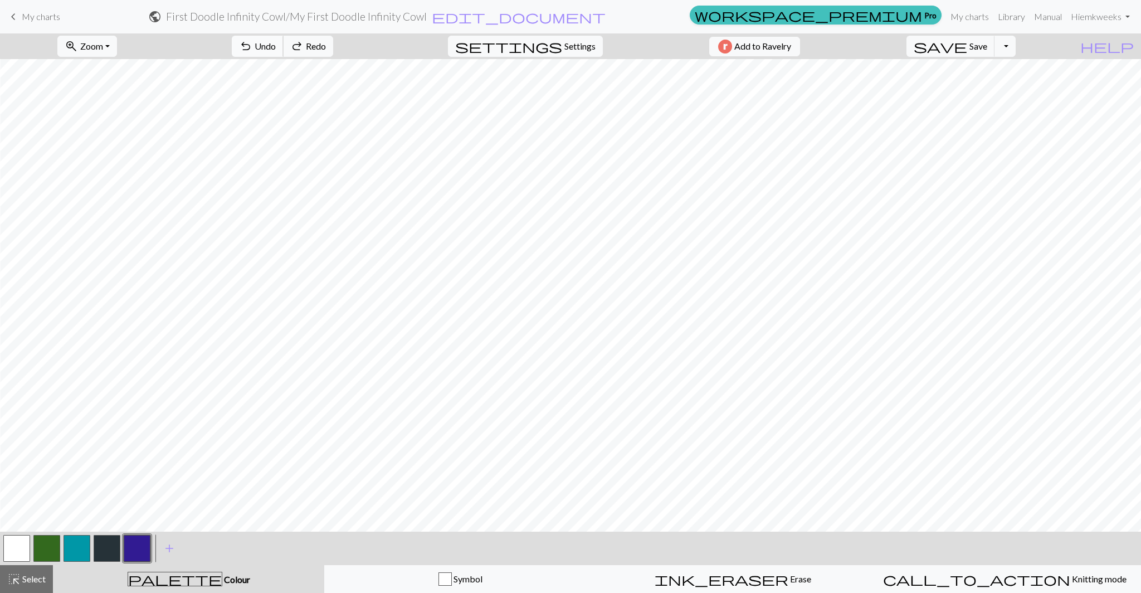
click at [252, 47] on span "undo" at bounding box center [245, 46] width 13 height 16
drag, startPoint x: 299, startPoint y: 47, endPoint x: 298, endPoint y: 56, distance: 9.1
click at [252, 47] on span "undo" at bounding box center [245, 46] width 13 height 16
click at [284, 38] on button "undo Undo Undo" at bounding box center [258, 46] width 52 height 21
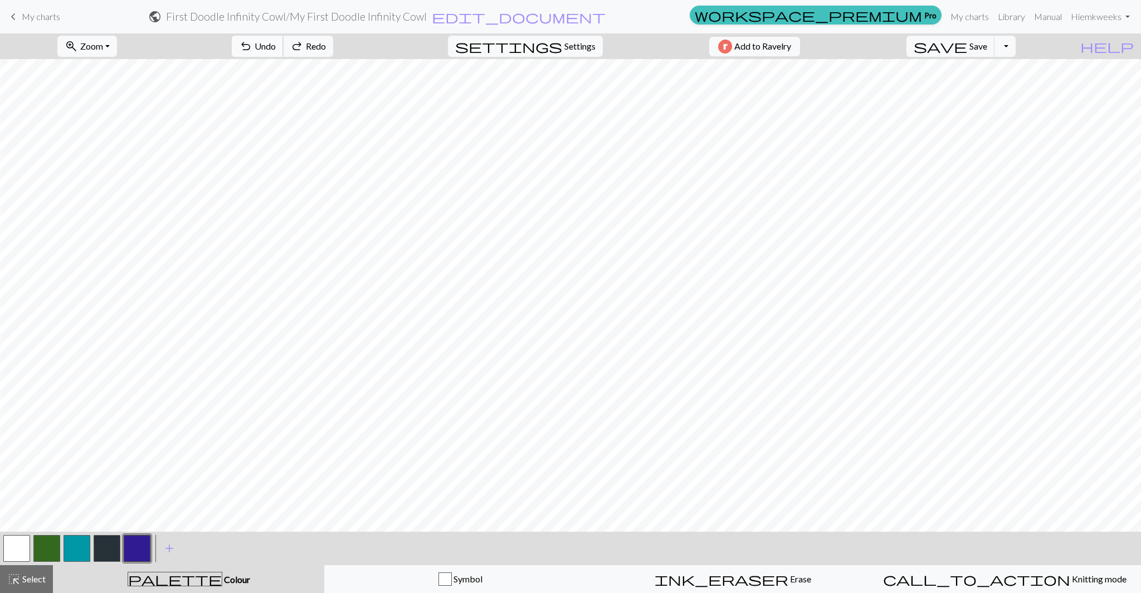
click at [276, 41] on span "Undo" at bounding box center [265, 46] width 21 height 11
click at [252, 53] on span "undo" at bounding box center [245, 46] width 13 height 16
click at [252, 52] on span "undo" at bounding box center [245, 46] width 13 height 16
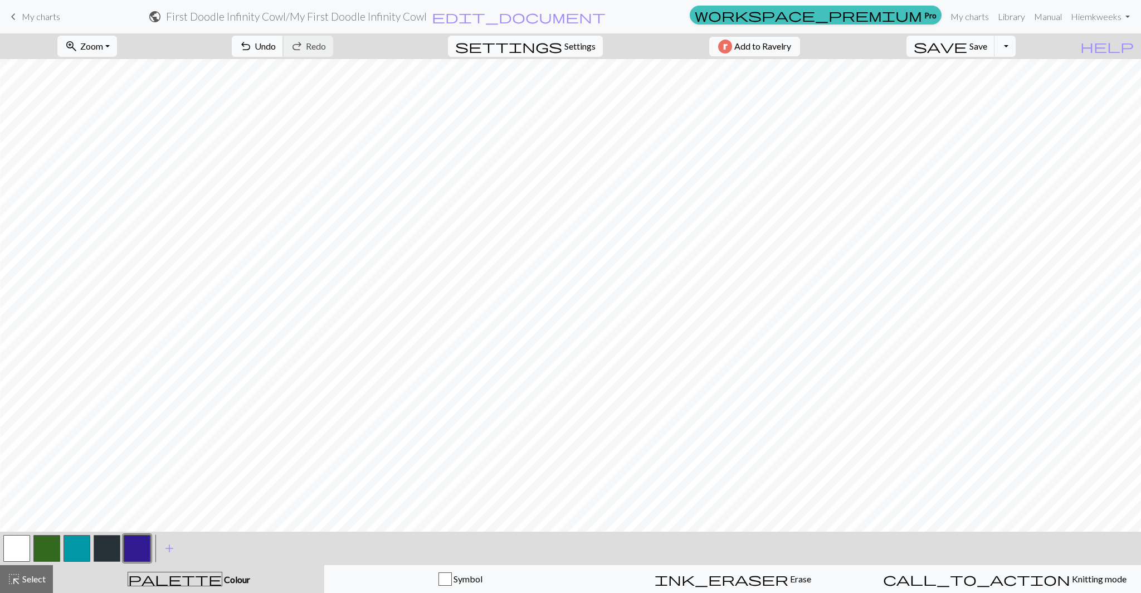
click at [284, 51] on button "undo Undo Undo" at bounding box center [258, 46] width 52 height 21
click at [284, 52] on button "undo Undo Undo" at bounding box center [258, 46] width 52 height 21
click at [276, 46] on span "Undo" at bounding box center [265, 46] width 21 height 11
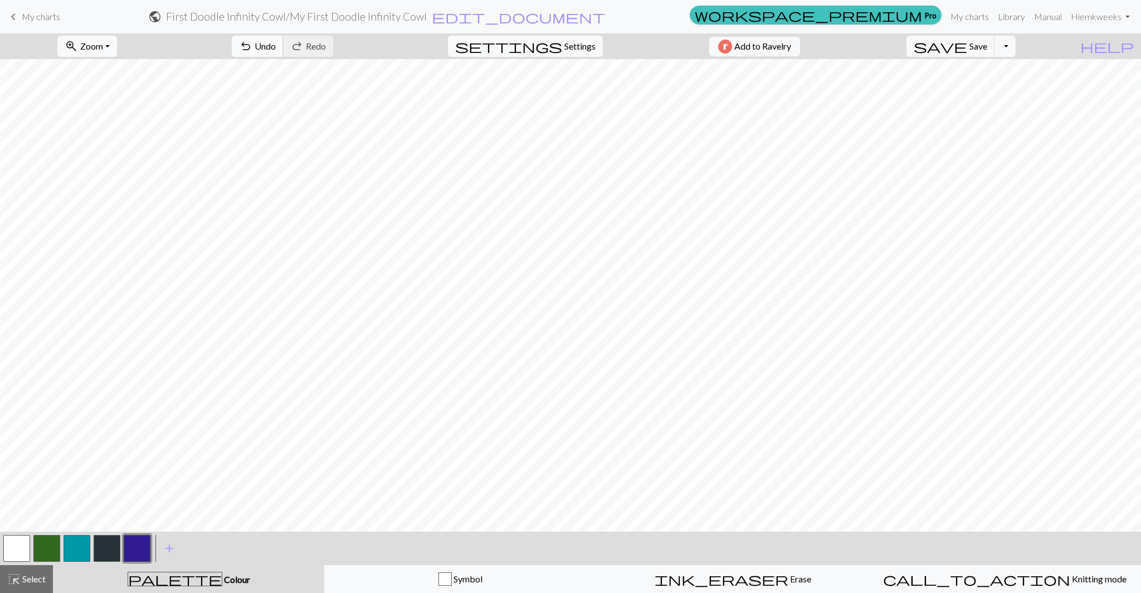
click at [252, 45] on span "undo" at bounding box center [245, 46] width 13 height 16
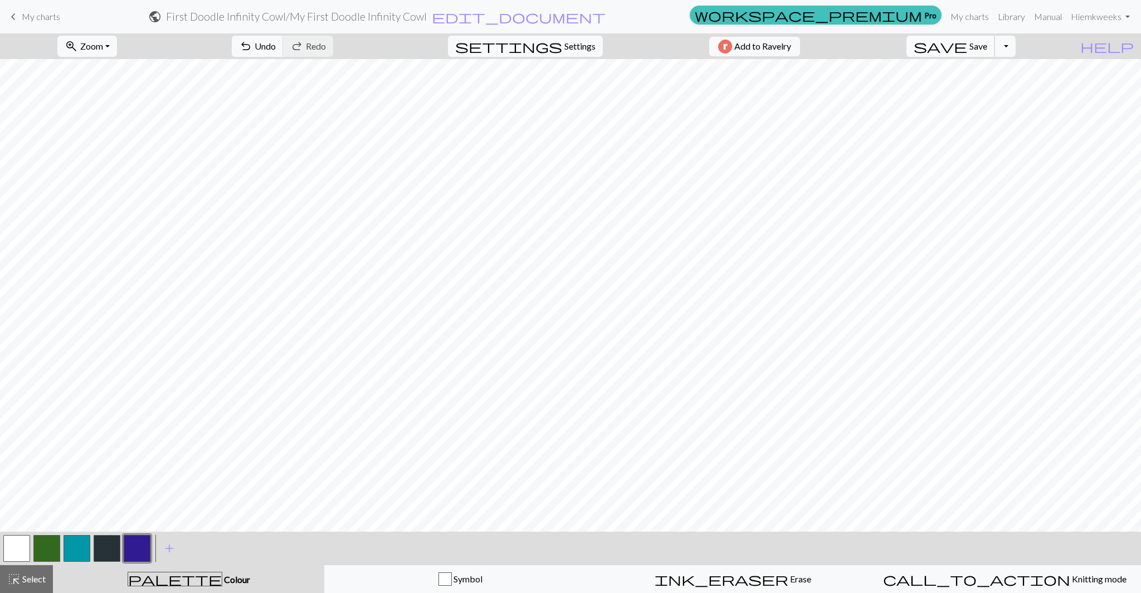
click at [970, 50] on button "save Save Save" at bounding box center [951, 46] width 89 height 21
click at [987, 46] on span "Save" at bounding box center [979, 46] width 18 height 11
click at [168, 550] on span "add" at bounding box center [169, 549] width 13 height 16
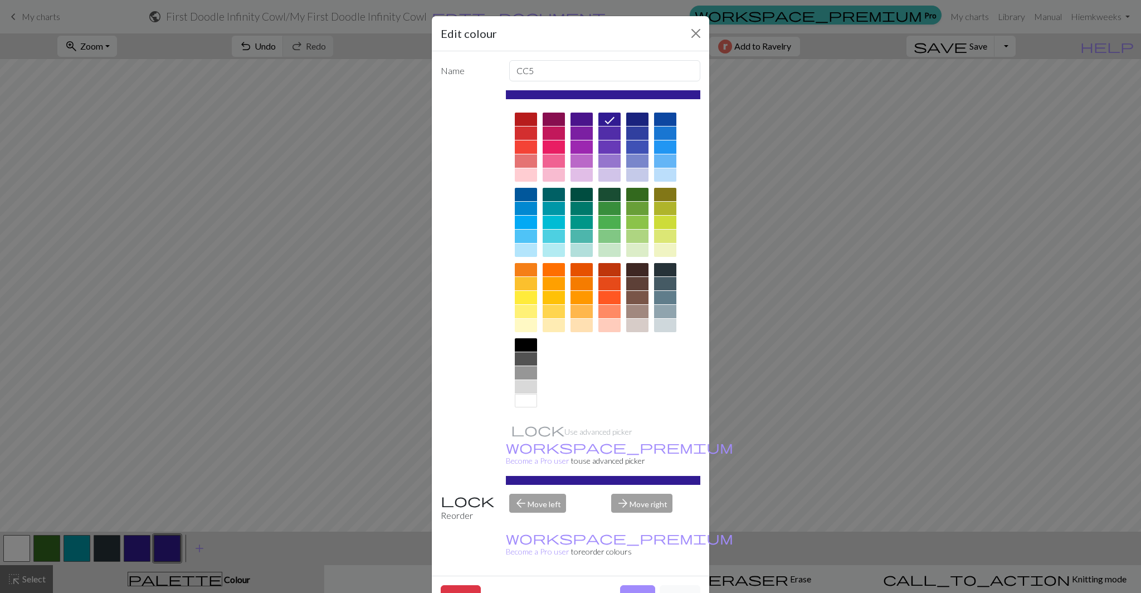
click at [555, 134] on div at bounding box center [554, 132] width 22 height 13
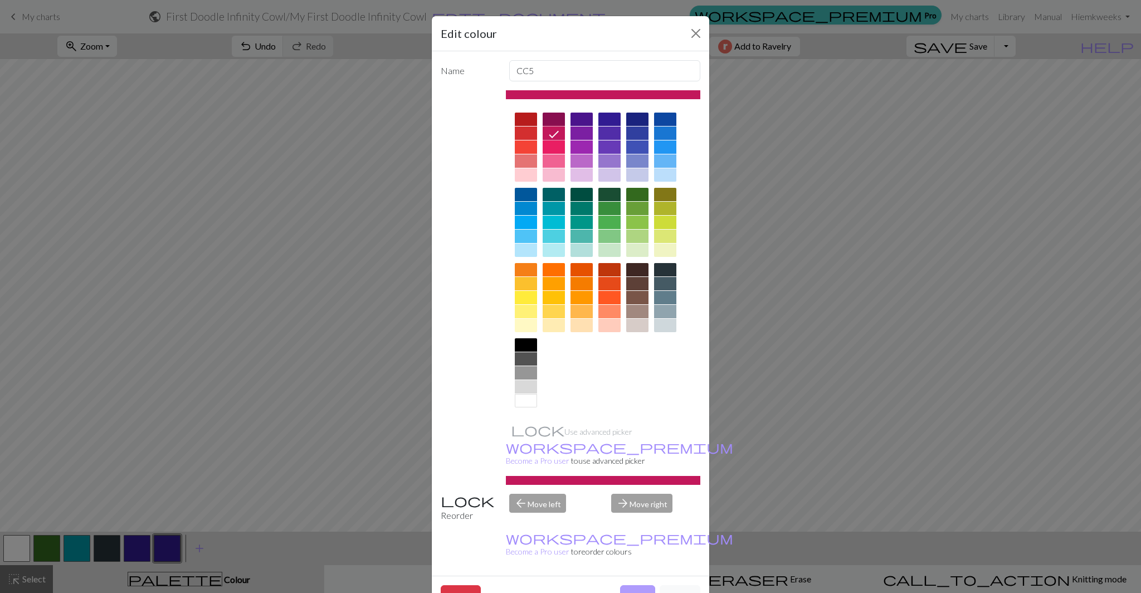
click at [633, 585] on button "Done" at bounding box center [637, 595] width 35 height 21
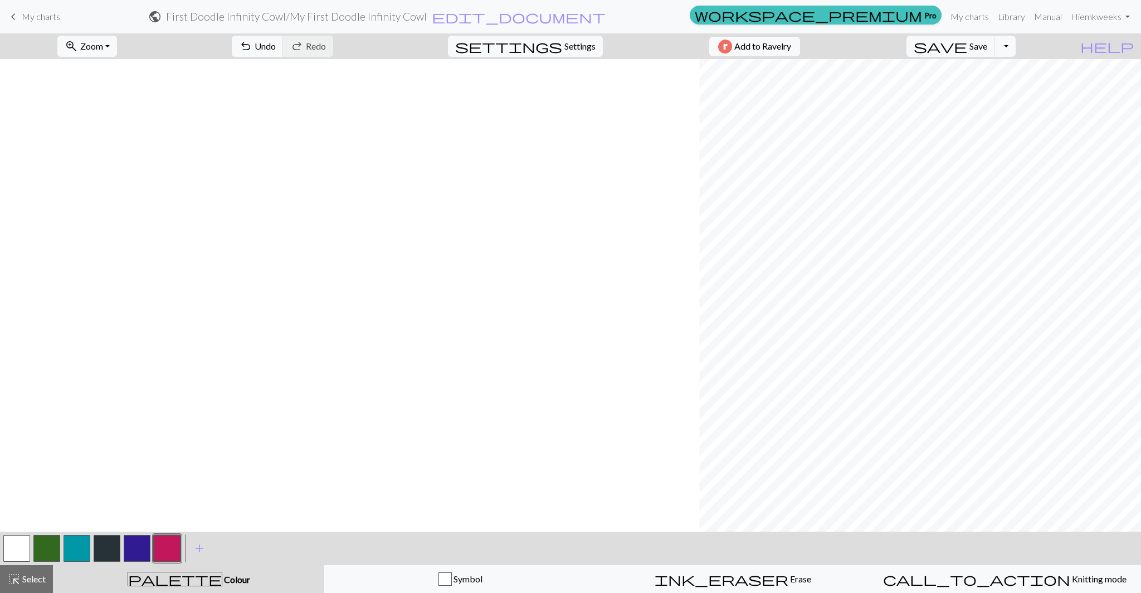
scroll to position [1322, 699]
click at [276, 49] on span "Undo" at bounding box center [265, 46] width 21 height 11
click at [252, 45] on span "undo" at bounding box center [245, 46] width 13 height 16
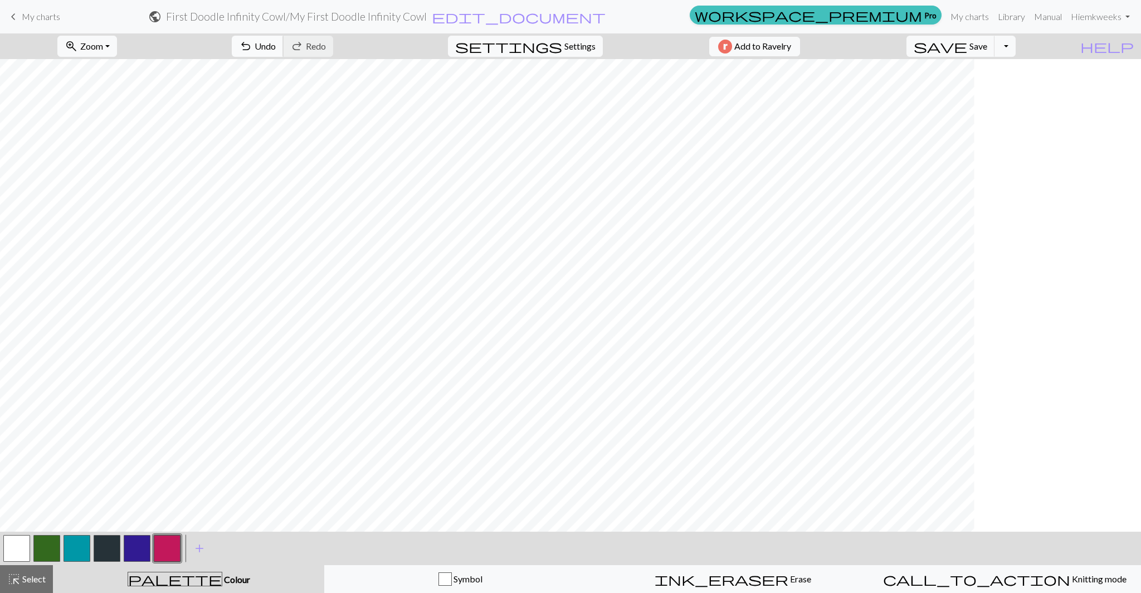
scroll to position [1324, 312]
click at [276, 47] on span "Undo" at bounding box center [265, 46] width 21 height 11
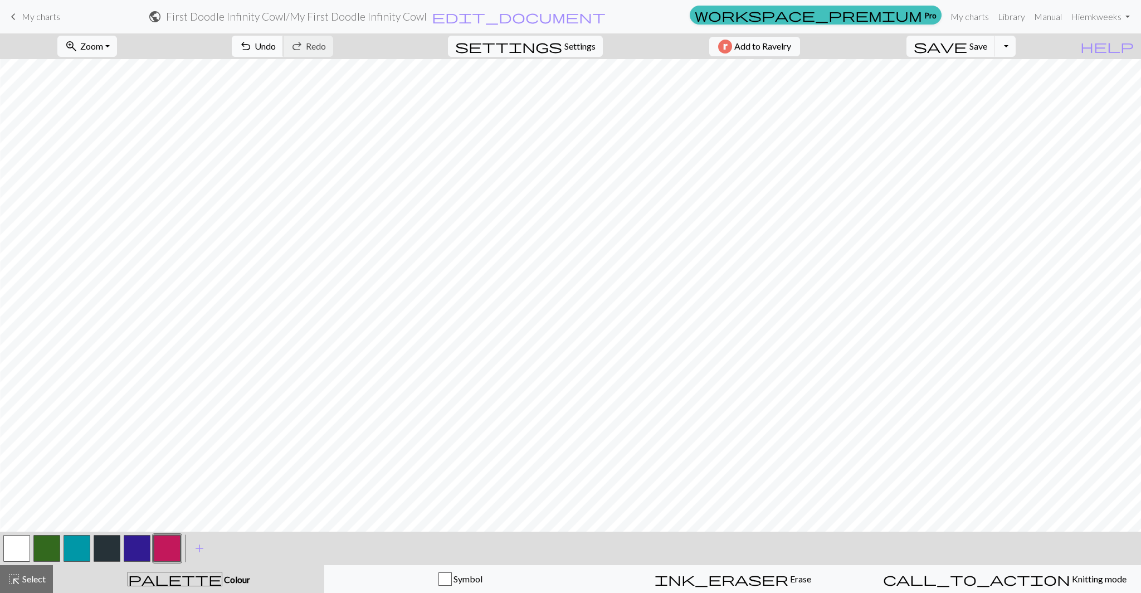
click at [252, 40] on span "undo" at bounding box center [245, 46] width 13 height 16
click at [697, 581] on div "ink_eraser Erase Erase" at bounding box center [733, 578] width 258 height 13
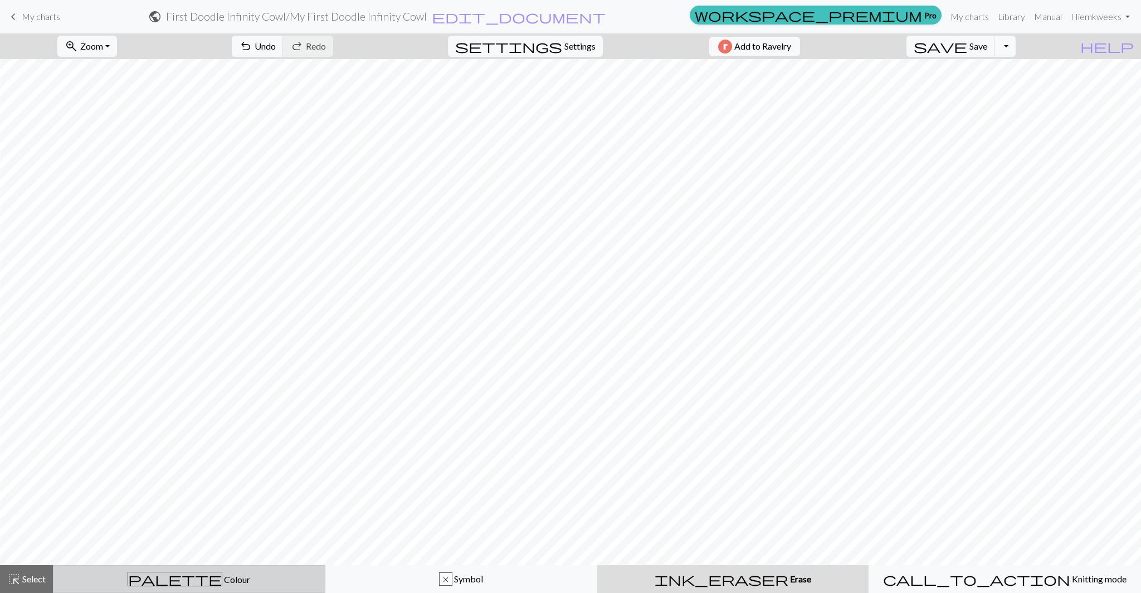
click at [134, 576] on div "palette Colour Colour" at bounding box center [189, 579] width 258 height 14
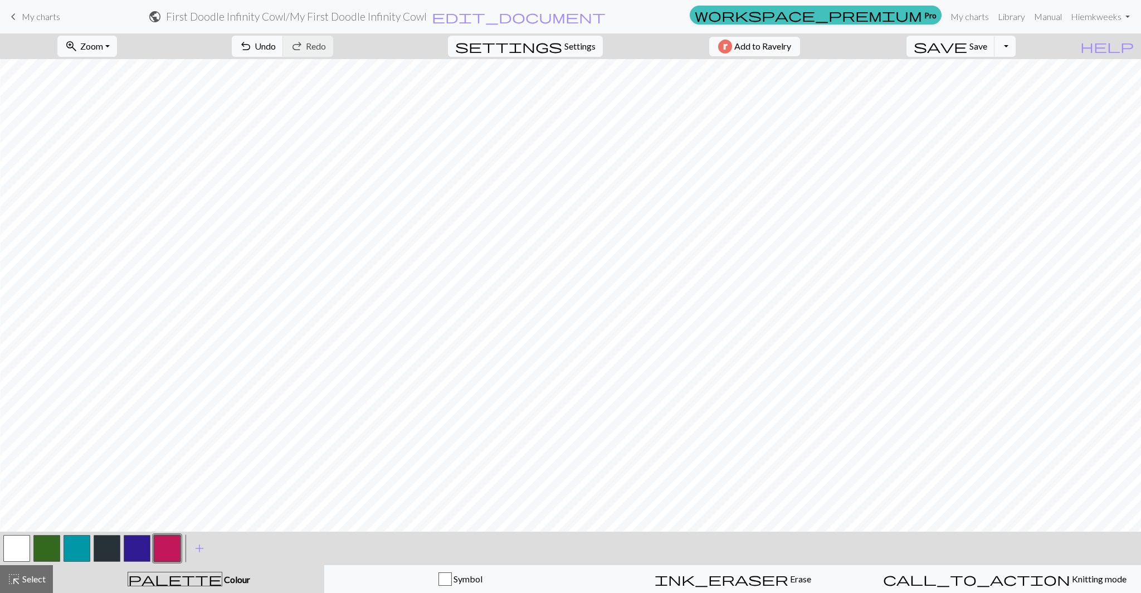
click at [164, 551] on button "button" at bounding box center [167, 548] width 27 height 27
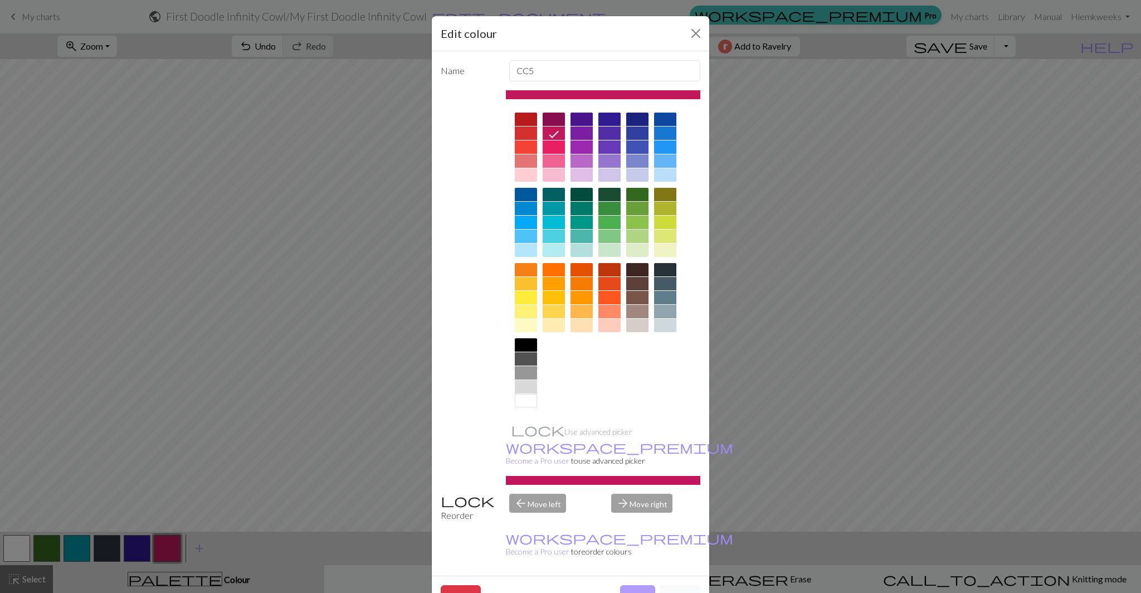
click at [634, 585] on button "Done" at bounding box center [637, 595] width 35 height 21
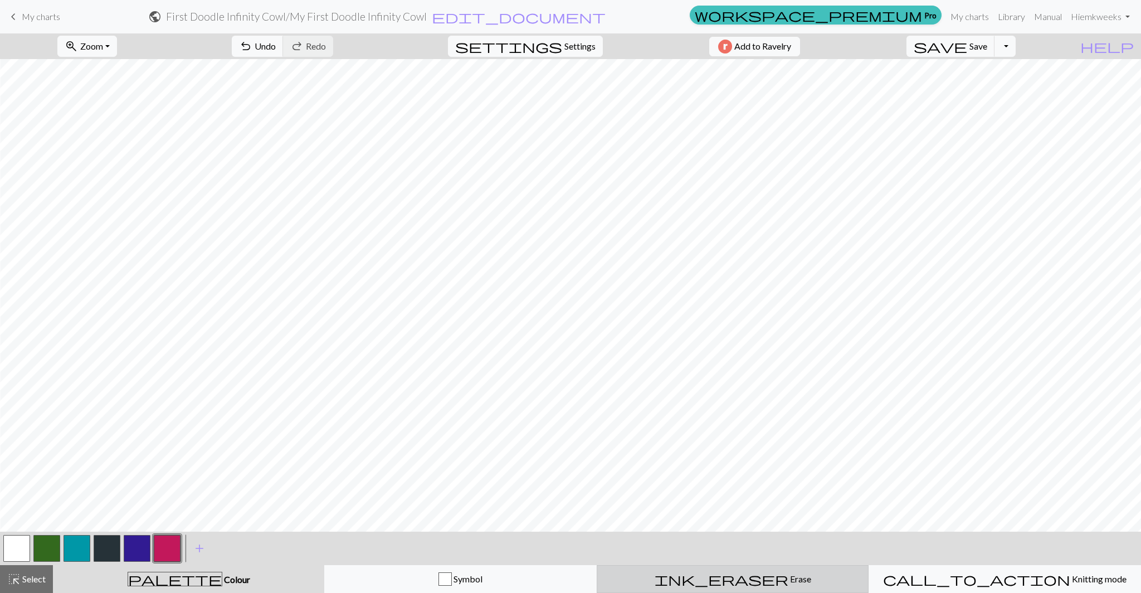
click at [732, 586] on button "ink_eraser Erase Erase" at bounding box center [733, 579] width 273 height 28
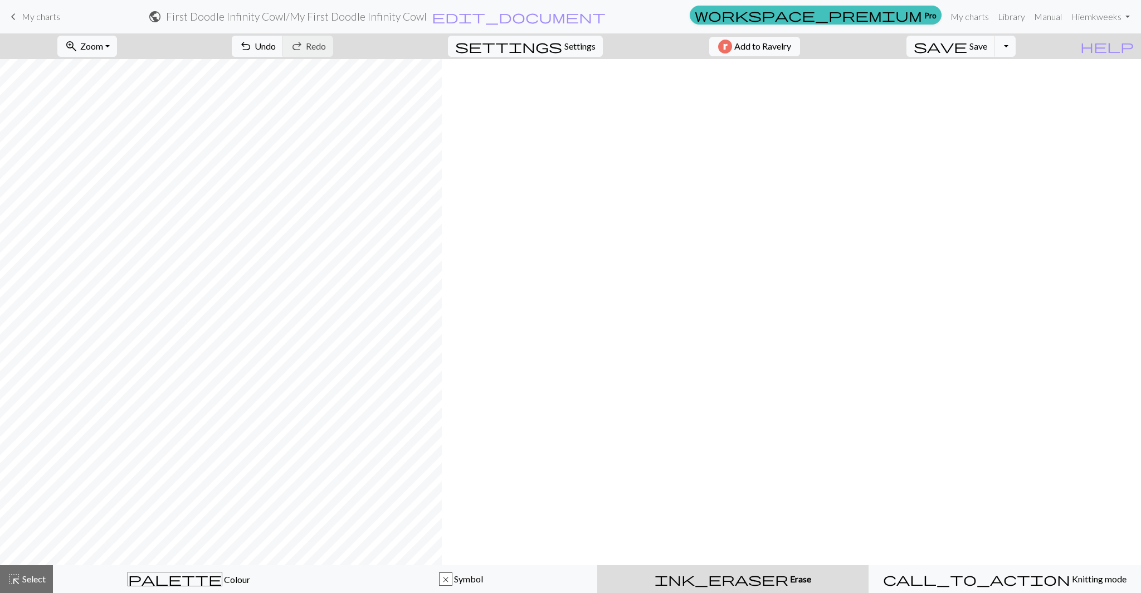
scroll to position [1324, 0]
click at [178, 578] on span "palette" at bounding box center [175, 579] width 94 height 16
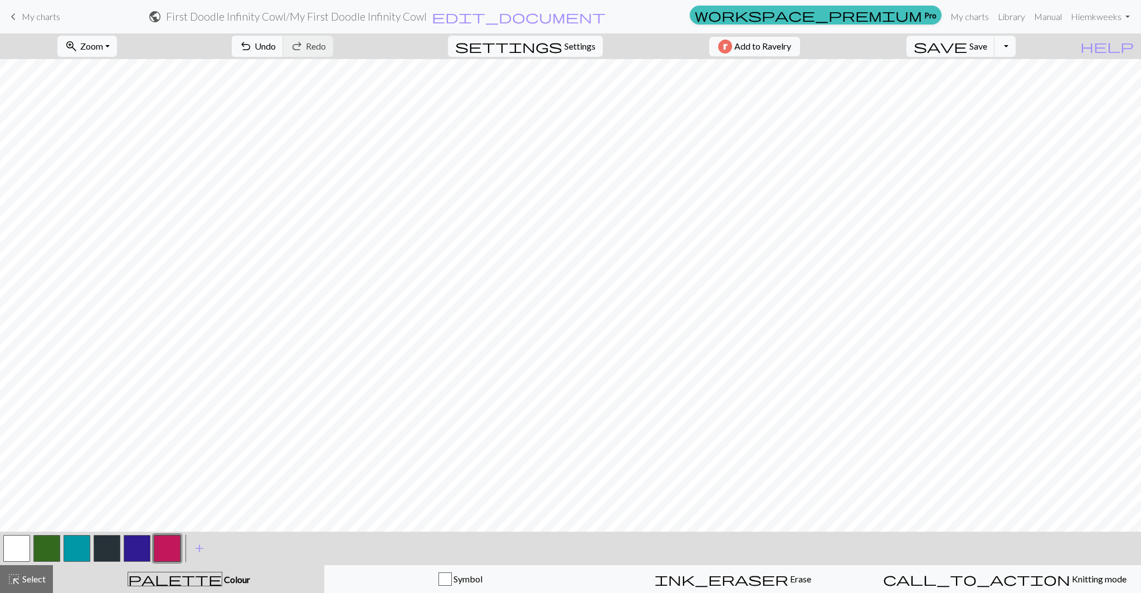
click at [172, 543] on button "button" at bounding box center [167, 548] width 27 height 27
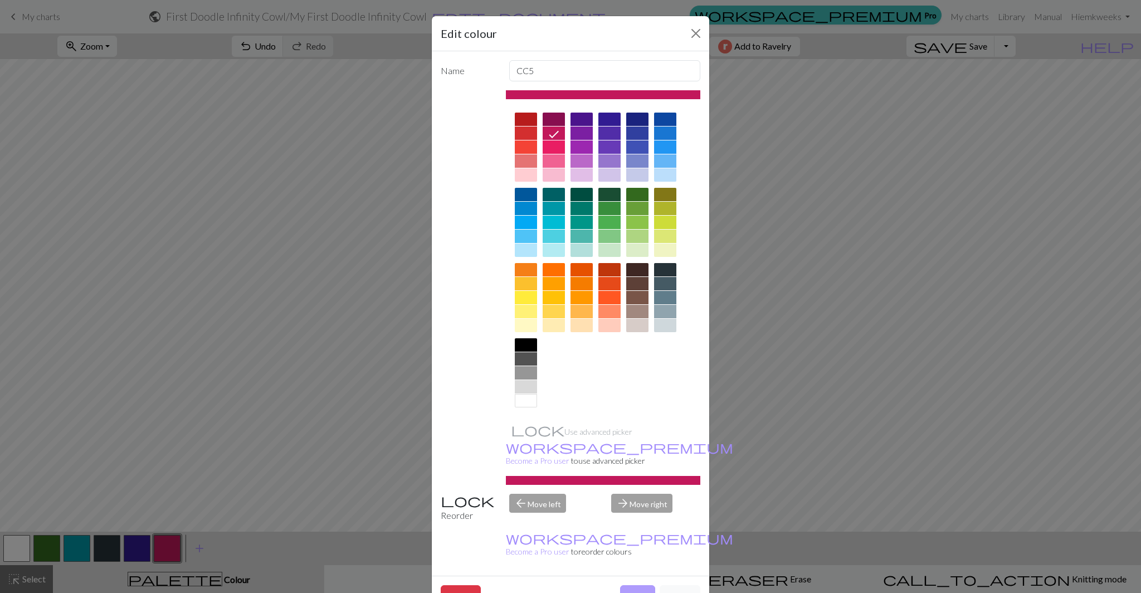
click at [634, 585] on button "Done" at bounding box center [637, 595] width 35 height 21
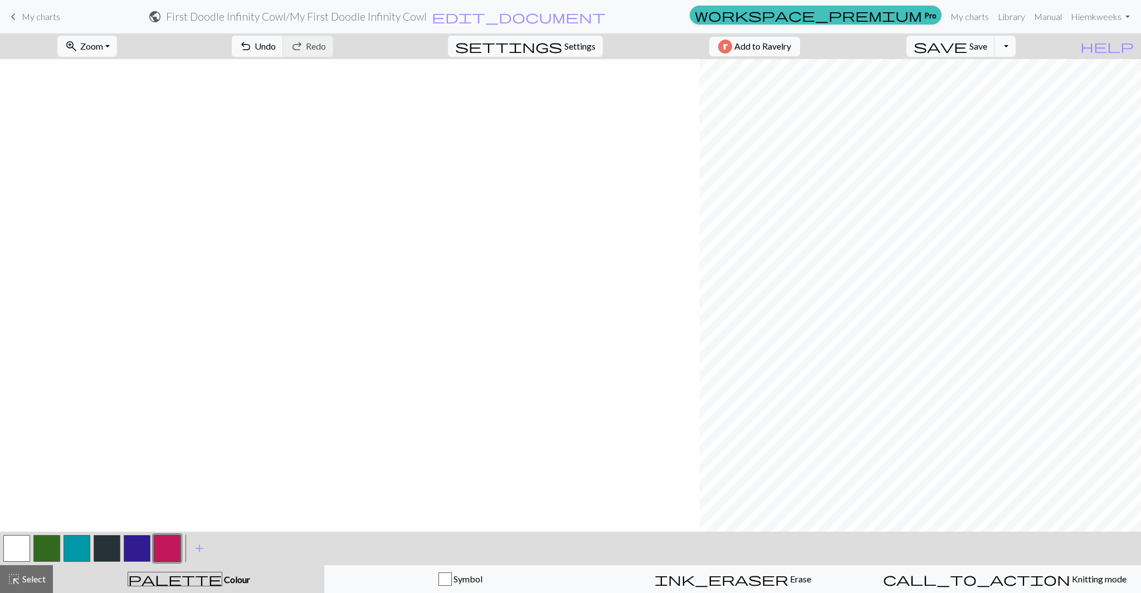
scroll to position [1187, 699]
click at [202, 548] on span "add" at bounding box center [199, 549] width 13 height 16
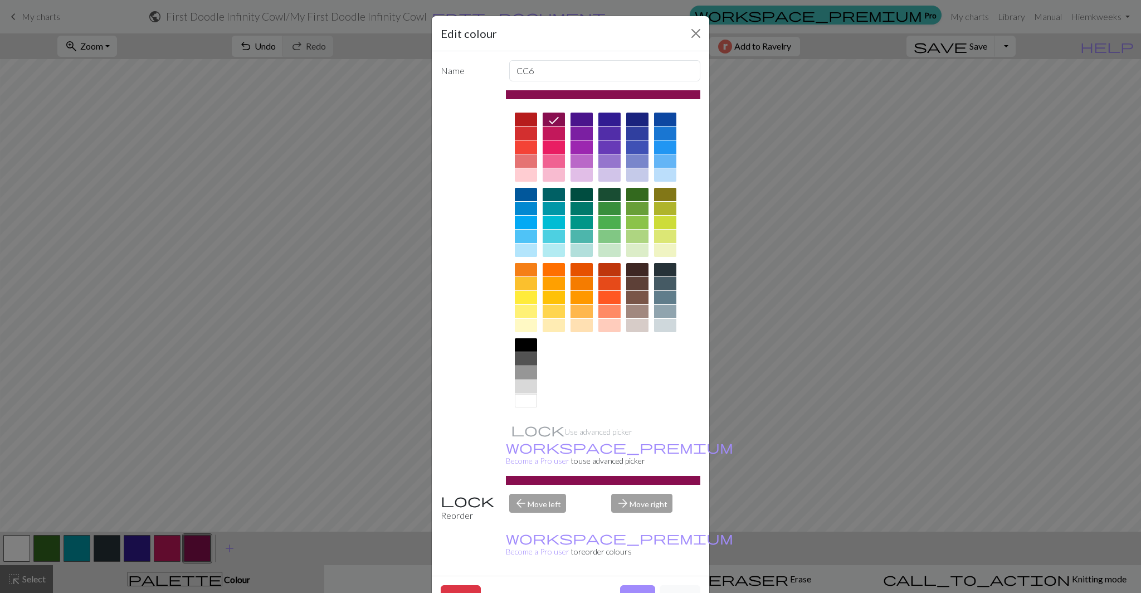
scroll to position [2, 0]
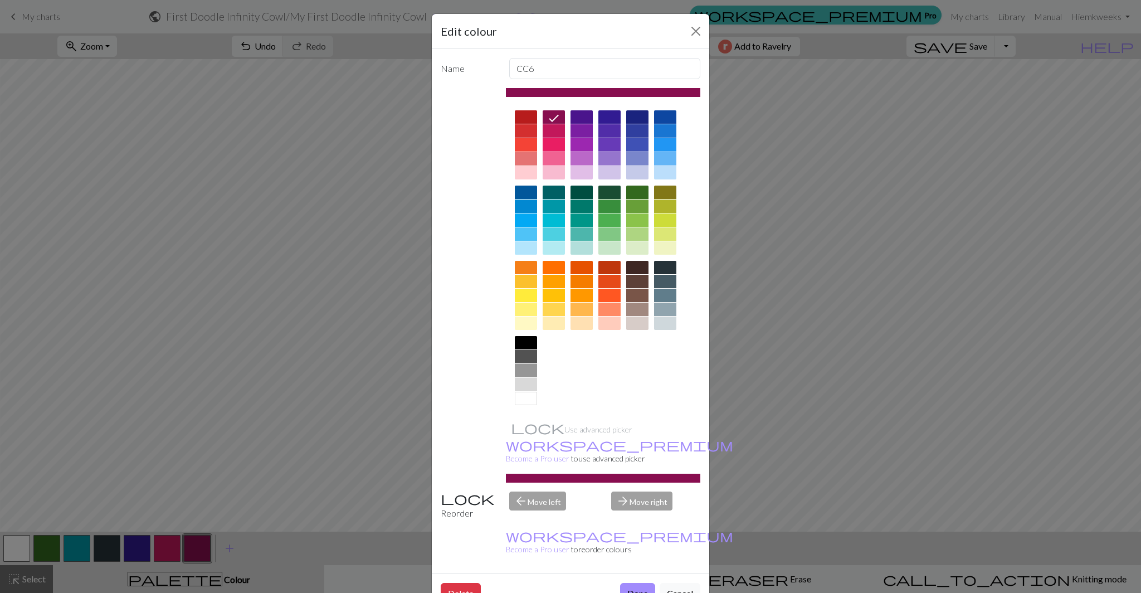
click at [630, 268] on div at bounding box center [637, 267] width 22 height 13
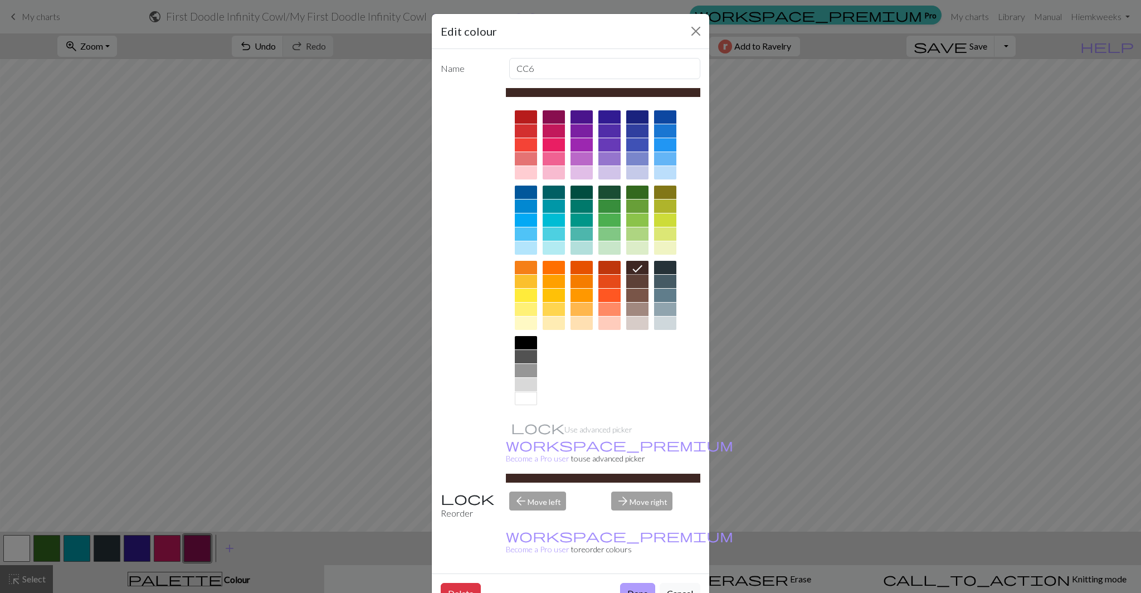
click at [633, 583] on button "Done" at bounding box center [637, 593] width 35 height 21
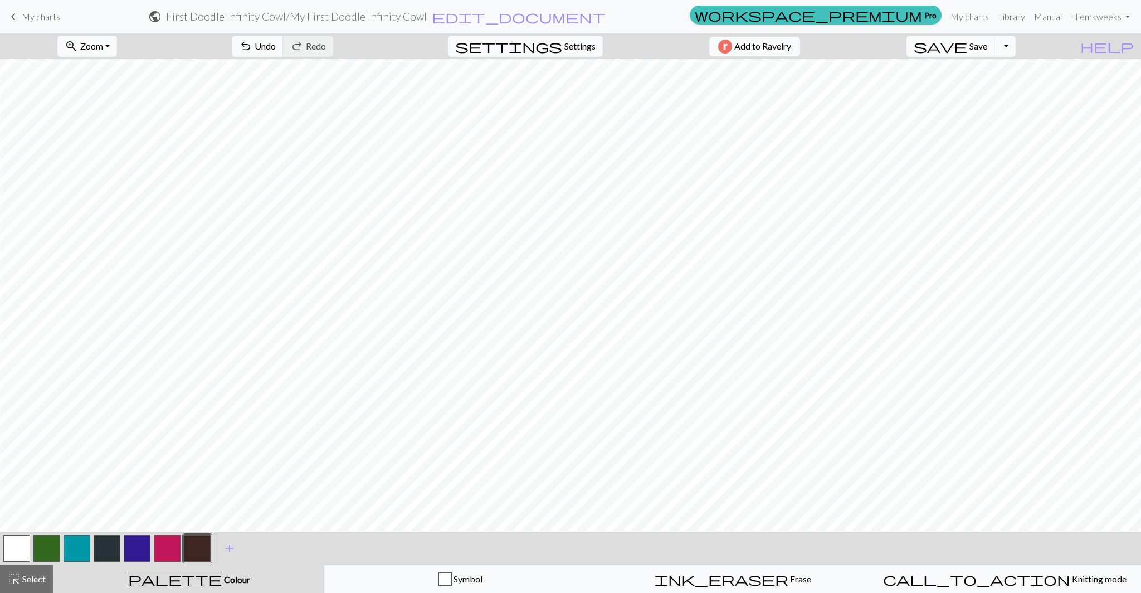
scroll to position [1069, 699]
click at [276, 42] on span "Undo" at bounding box center [265, 46] width 21 height 11
click at [789, 577] on span "Erase" at bounding box center [800, 578] width 23 height 11
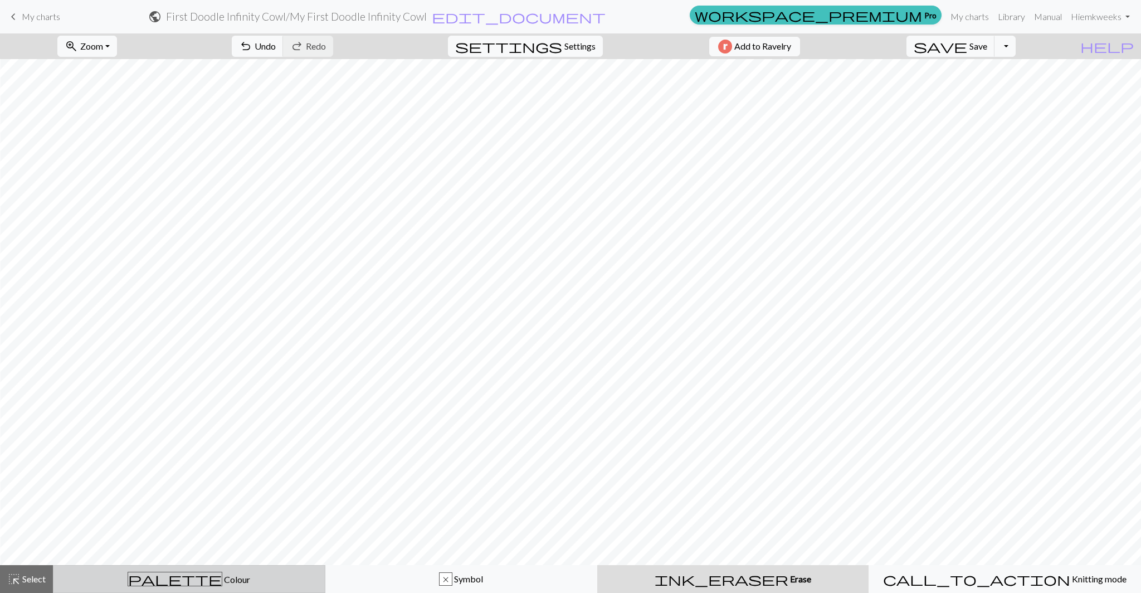
click at [169, 576] on span "palette" at bounding box center [175, 579] width 94 height 16
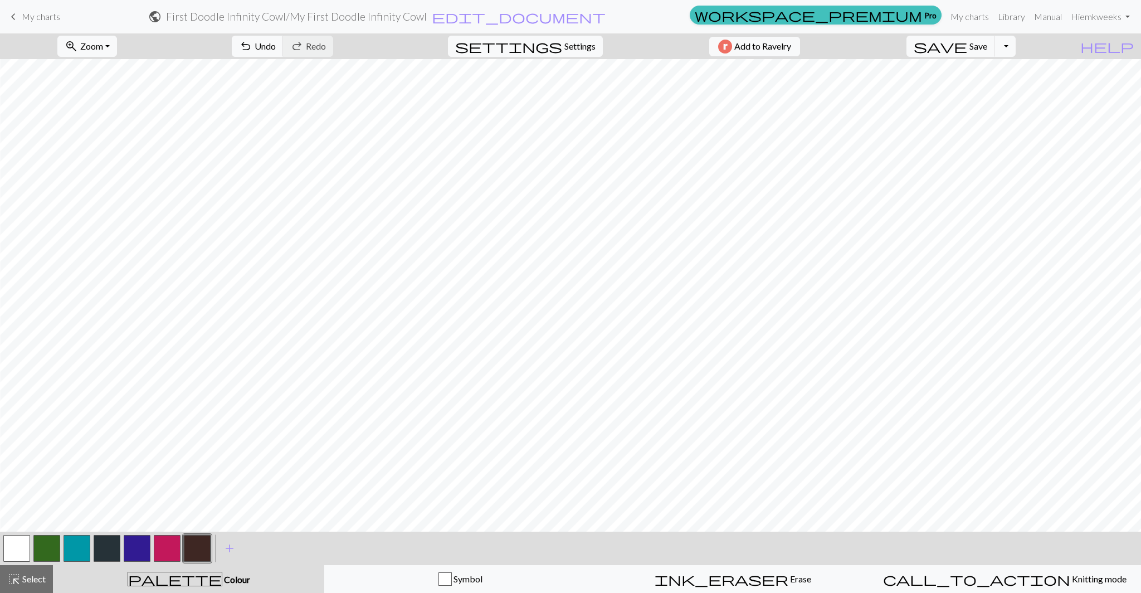
click at [191, 549] on button "button" at bounding box center [197, 548] width 27 height 27
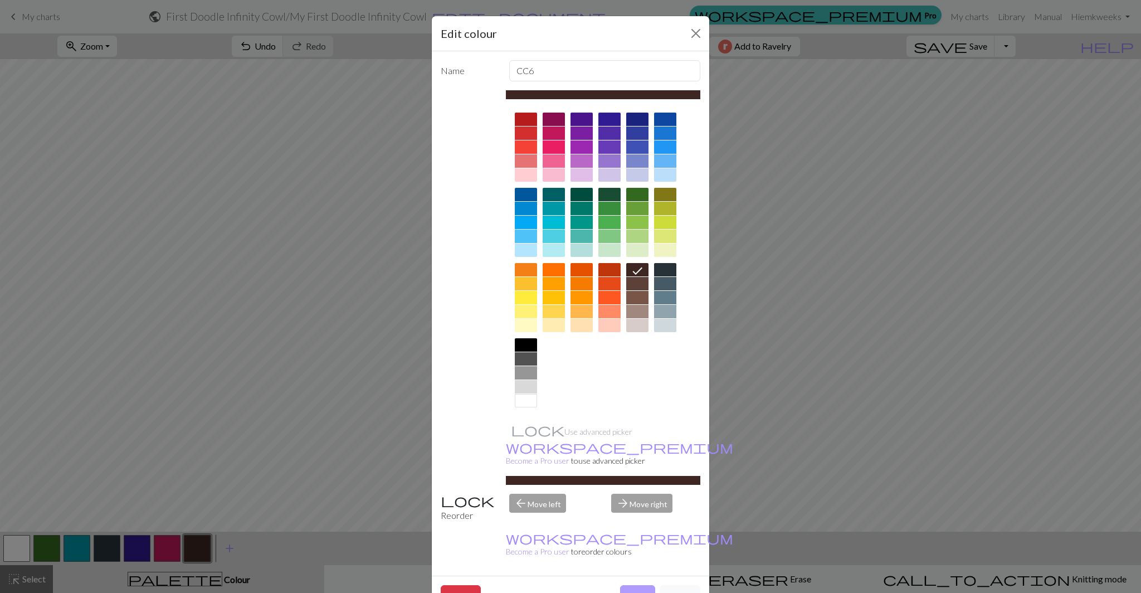
click at [638, 585] on button "Done" at bounding box center [637, 595] width 35 height 21
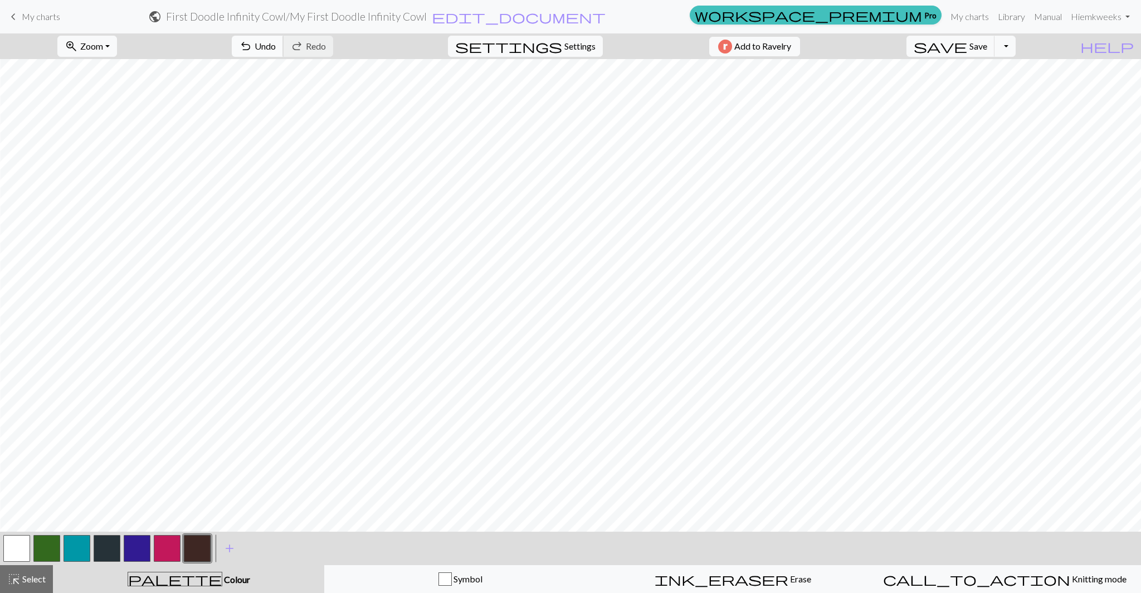
click at [252, 47] on span "undo" at bounding box center [245, 46] width 13 height 16
click at [276, 47] on span "Undo" at bounding box center [265, 46] width 21 height 11
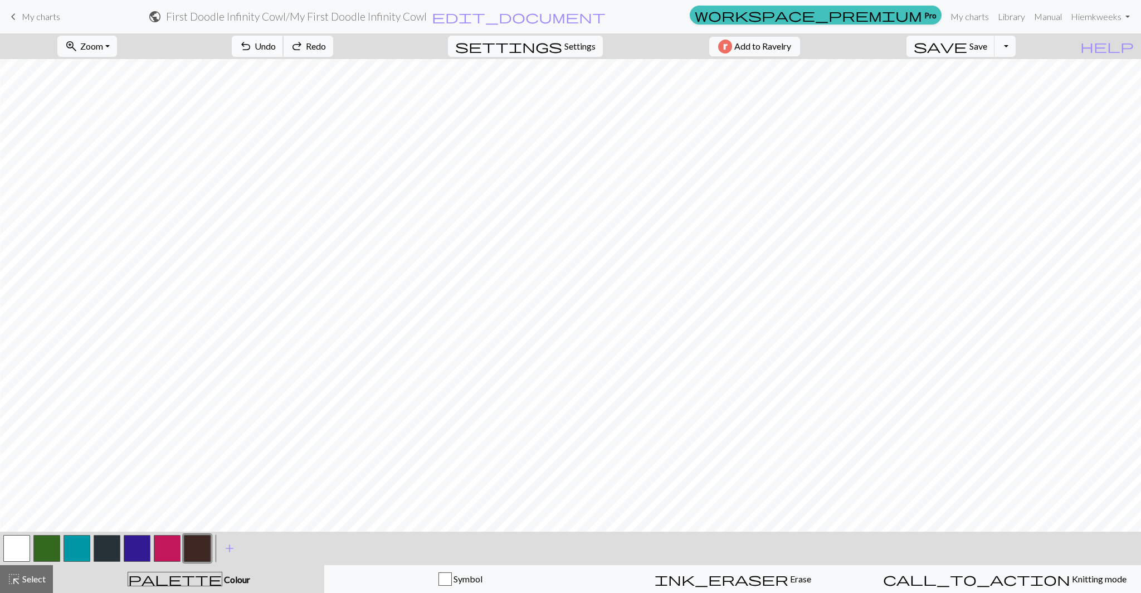
click at [276, 47] on span "Undo" at bounding box center [265, 46] width 21 height 11
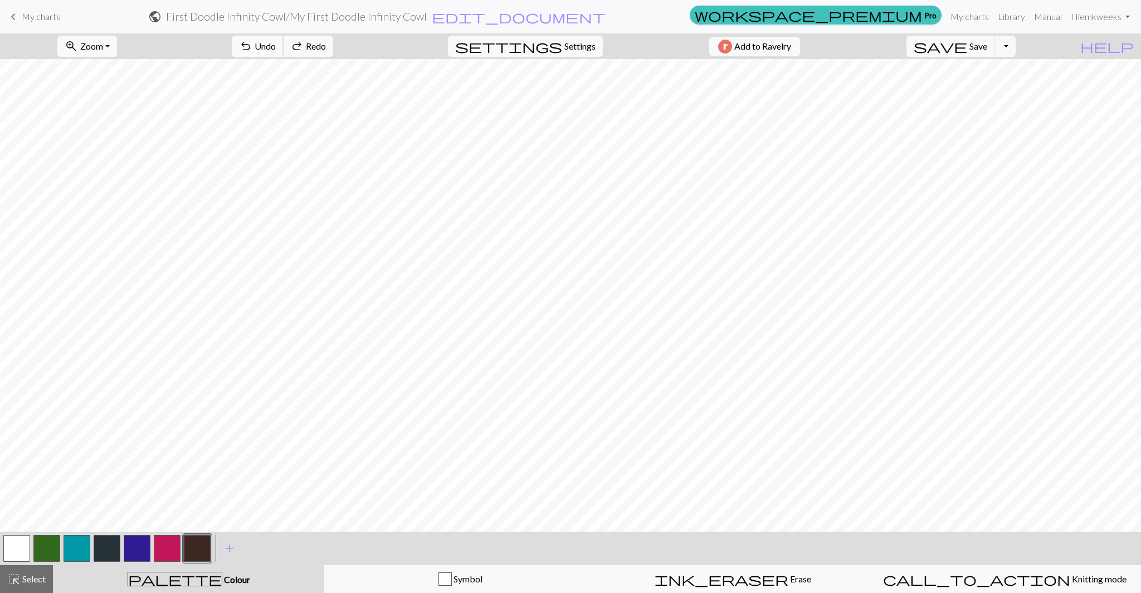
click at [276, 47] on span "Undo" at bounding box center [265, 46] width 21 height 11
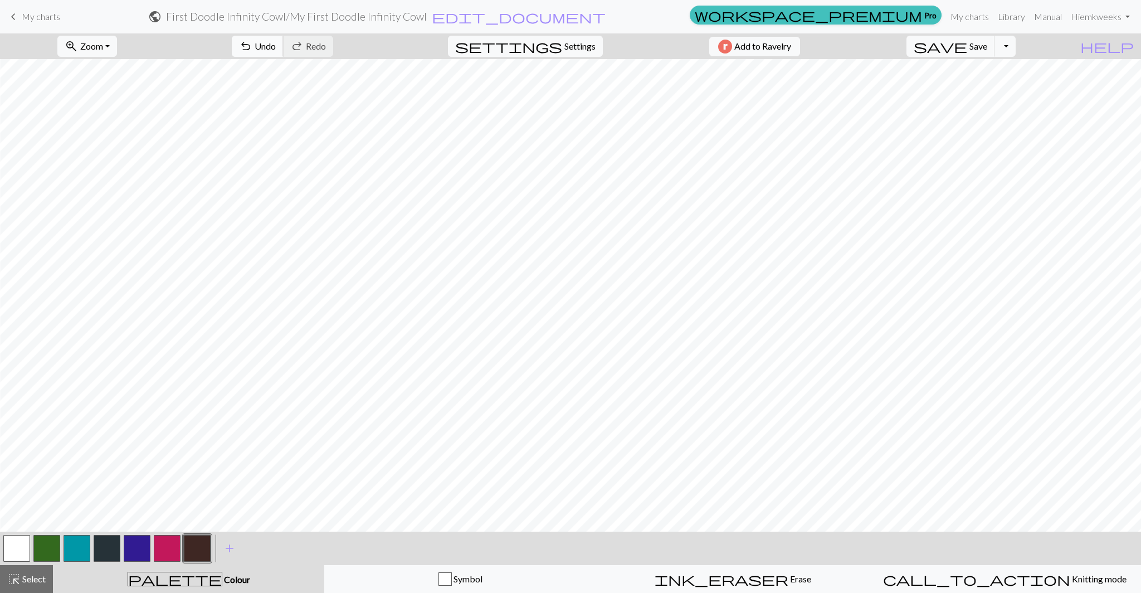
click at [252, 46] on span "undo" at bounding box center [245, 46] width 13 height 16
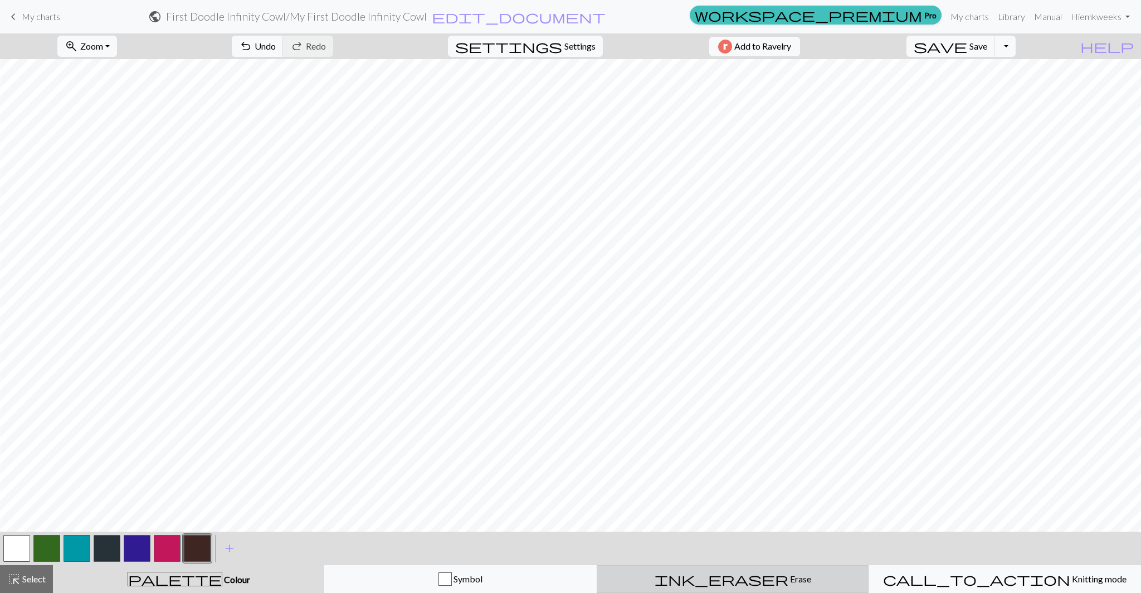
click at [789, 576] on span "Erase" at bounding box center [800, 578] width 23 height 11
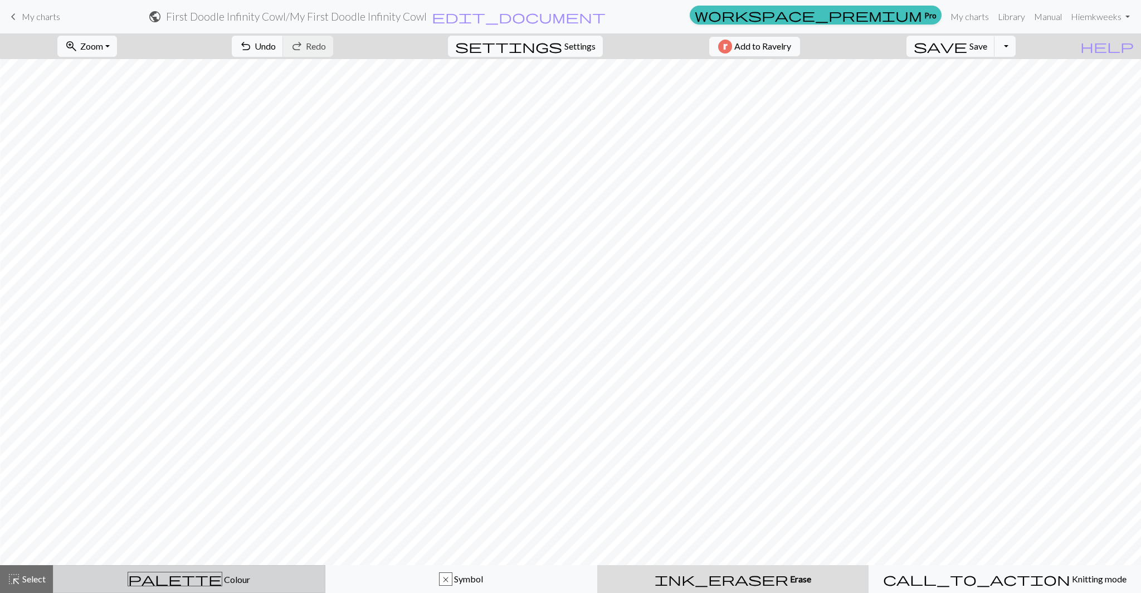
click at [235, 581] on div "palette Colour Colour" at bounding box center [189, 579] width 258 height 14
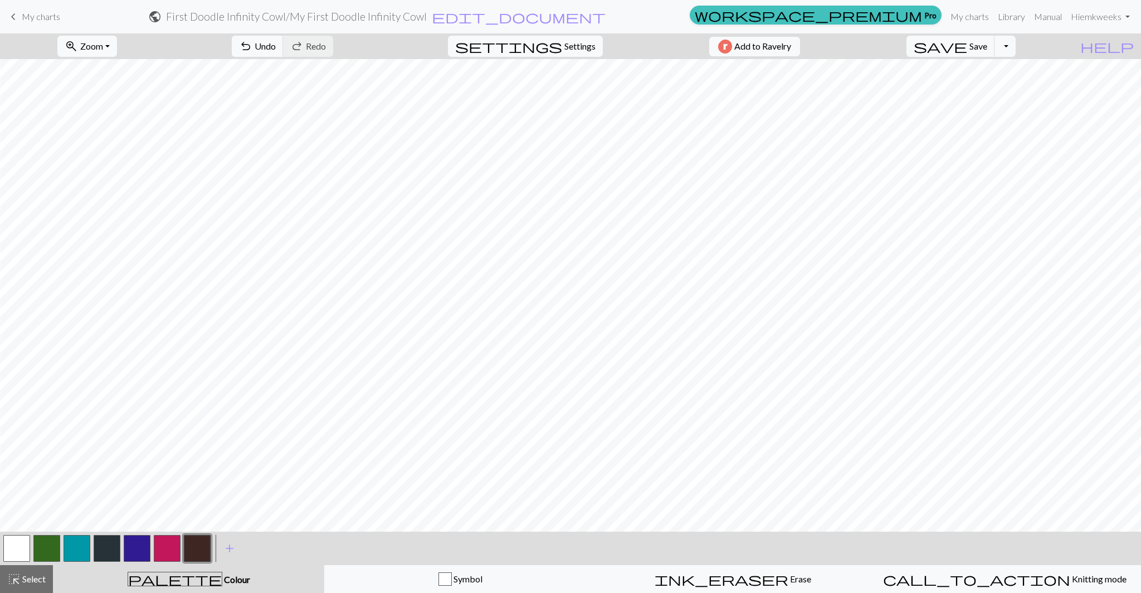
click at [200, 549] on button "button" at bounding box center [197, 548] width 27 height 27
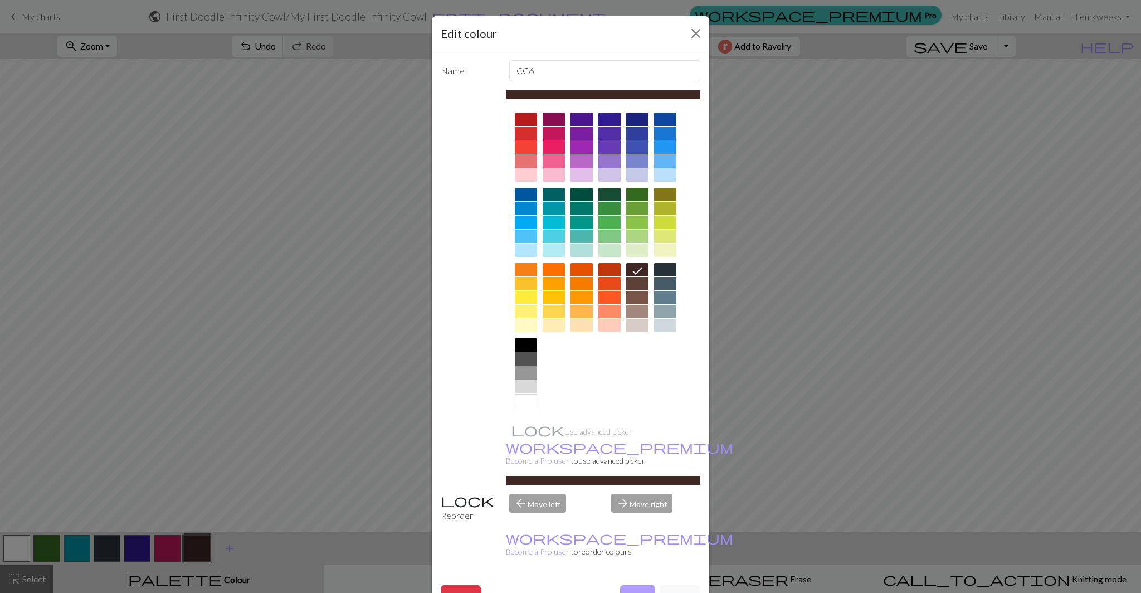
click at [626, 585] on button "Done" at bounding box center [637, 595] width 35 height 21
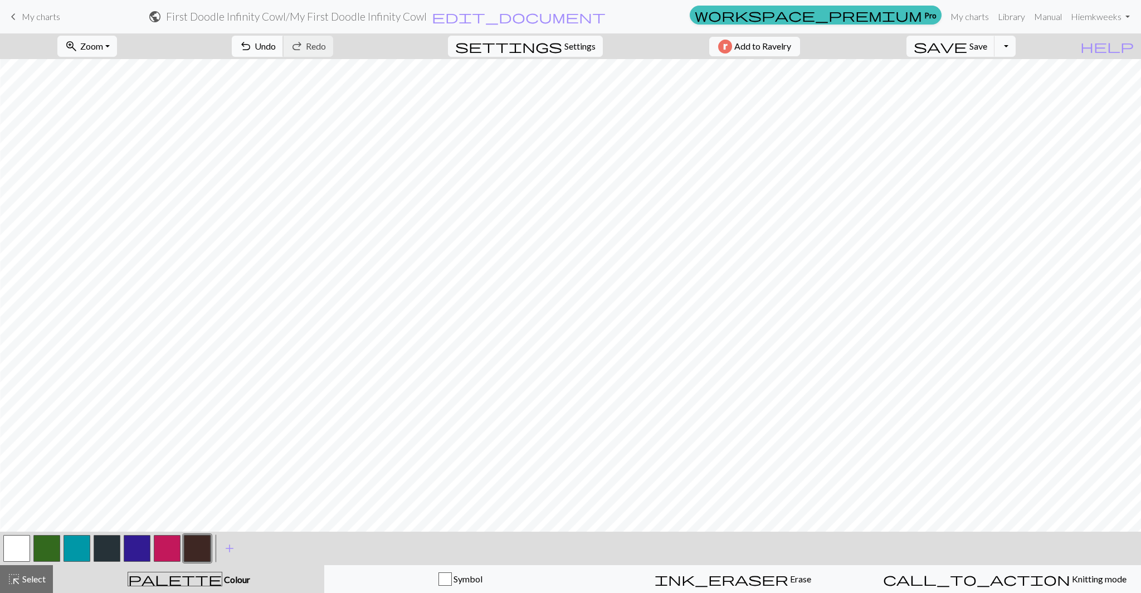
click at [252, 42] on span "undo" at bounding box center [245, 46] width 13 height 16
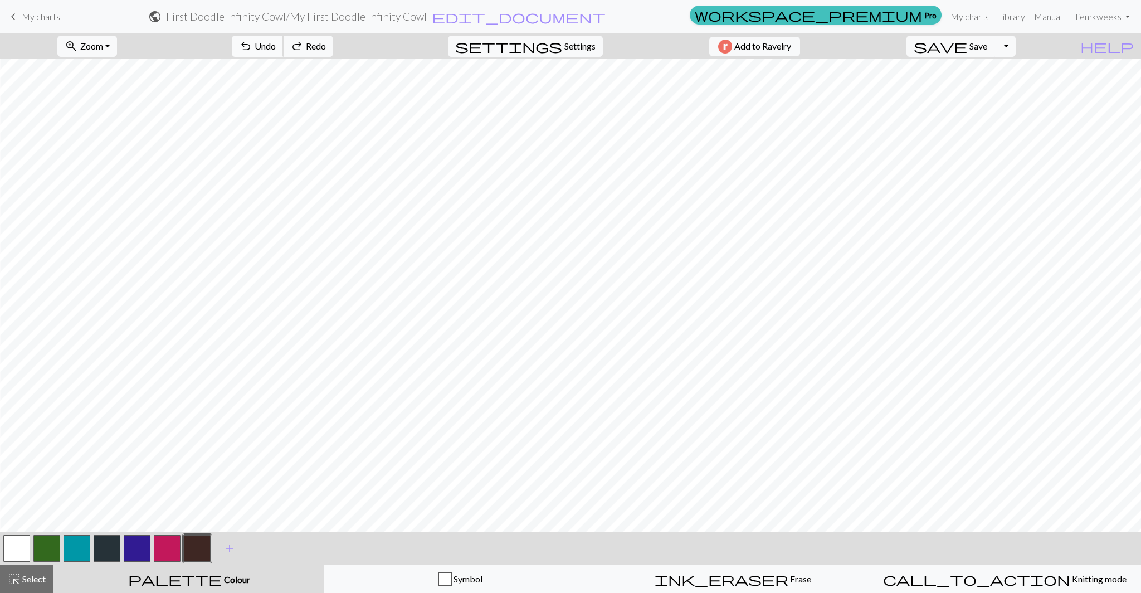
click at [252, 42] on span "undo" at bounding box center [245, 46] width 13 height 16
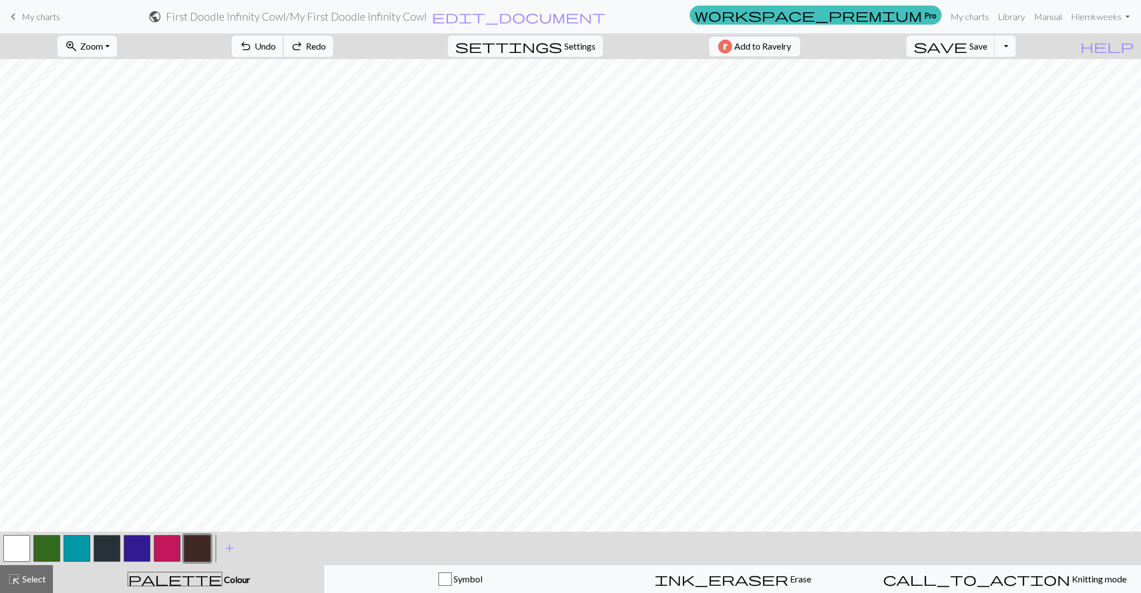
click at [252, 42] on span "undo" at bounding box center [245, 46] width 13 height 16
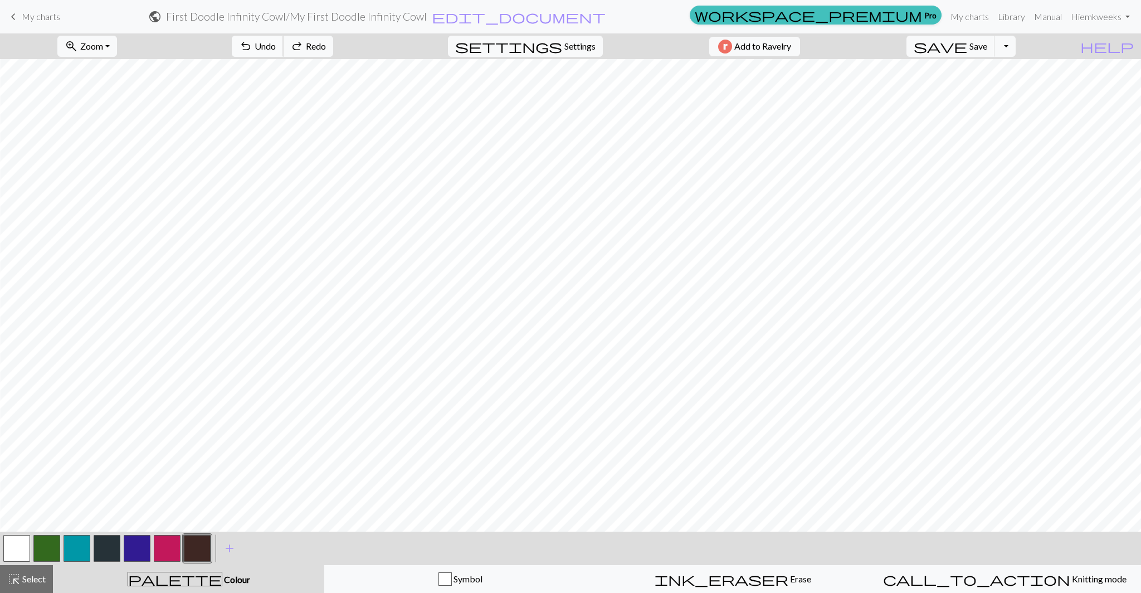
click at [252, 42] on span "undo" at bounding box center [245, 46] width 13 height 16
click at [252, 41] on span "undo" at bounding box center [245, 46] width 13 height 16
click at [252, 42] on span "undo" at bounding box center [245, 46] width 13 height 16
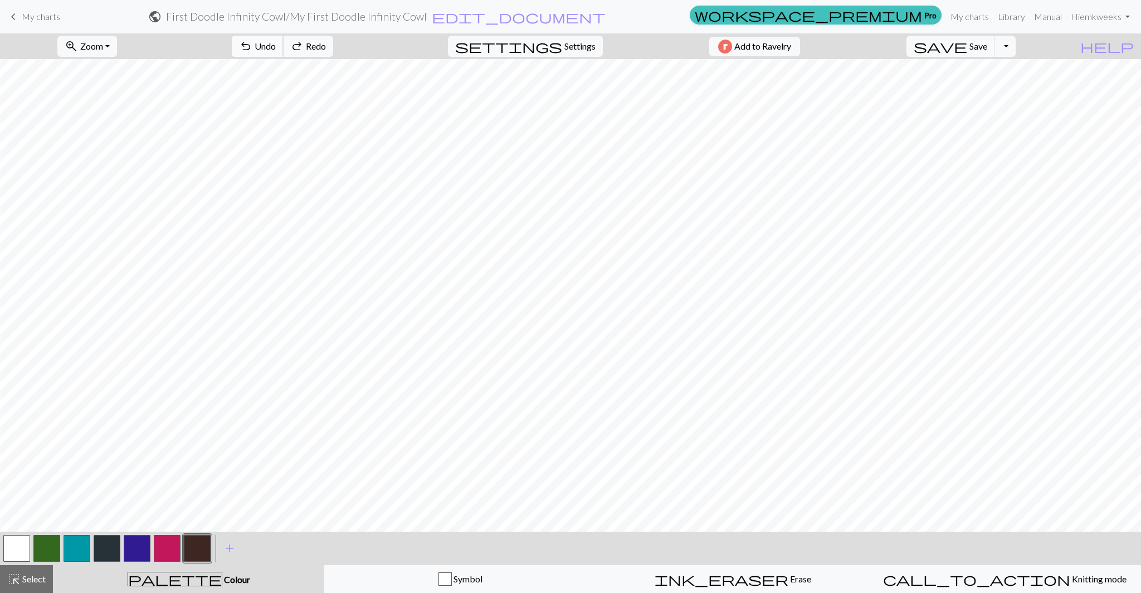
click at [252, 42] on span "undo" at bounding box center [245, 46] width 13 height 16
click at [276, 48] on span "Undo" at bounding box center [265, 46] width 21 height 11
click at [789, 578] on span "Erase" at bounding box center [800, 578] width 23 height 11
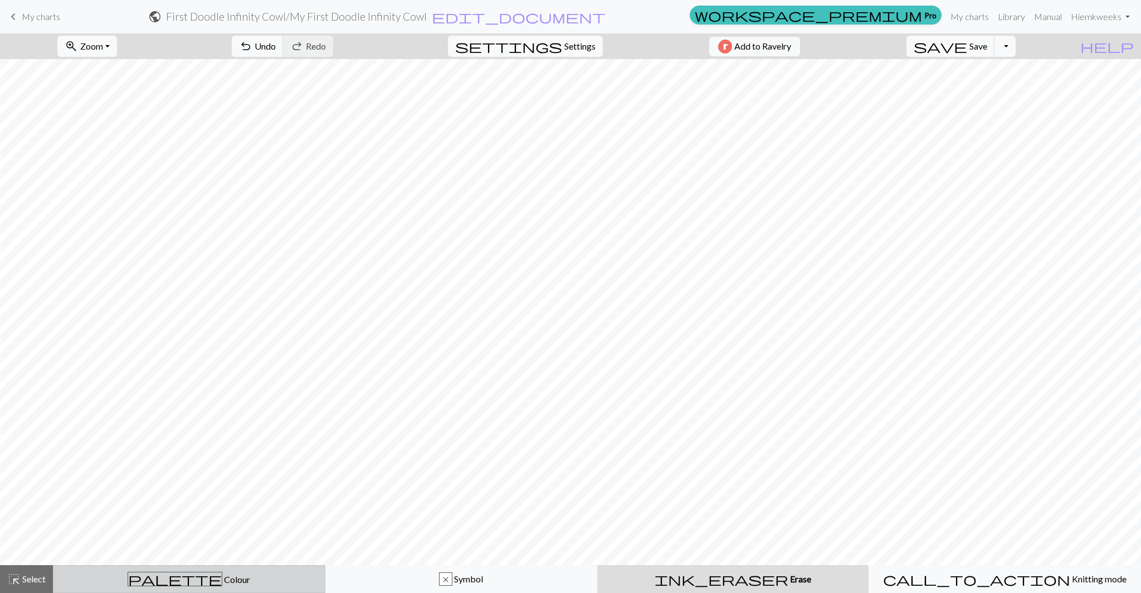
click at [242, 583] on div "palette Colour Colour" at bounding box center [189, 579] width 258 height 14
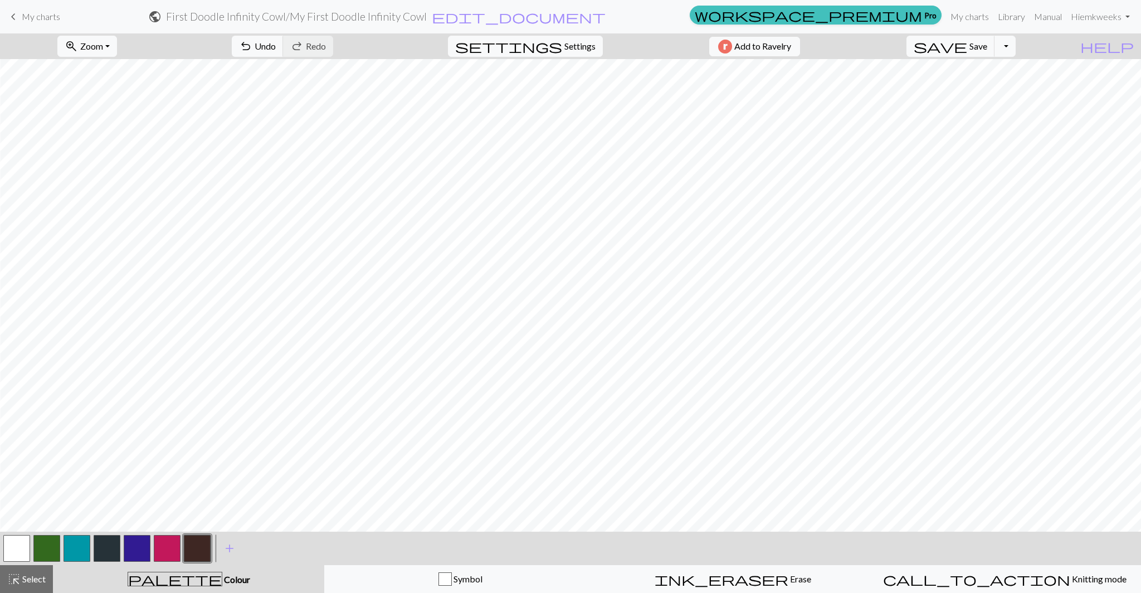
click at [200, 547] on button "button" at bounding box center [197, 548] width 27 height 27
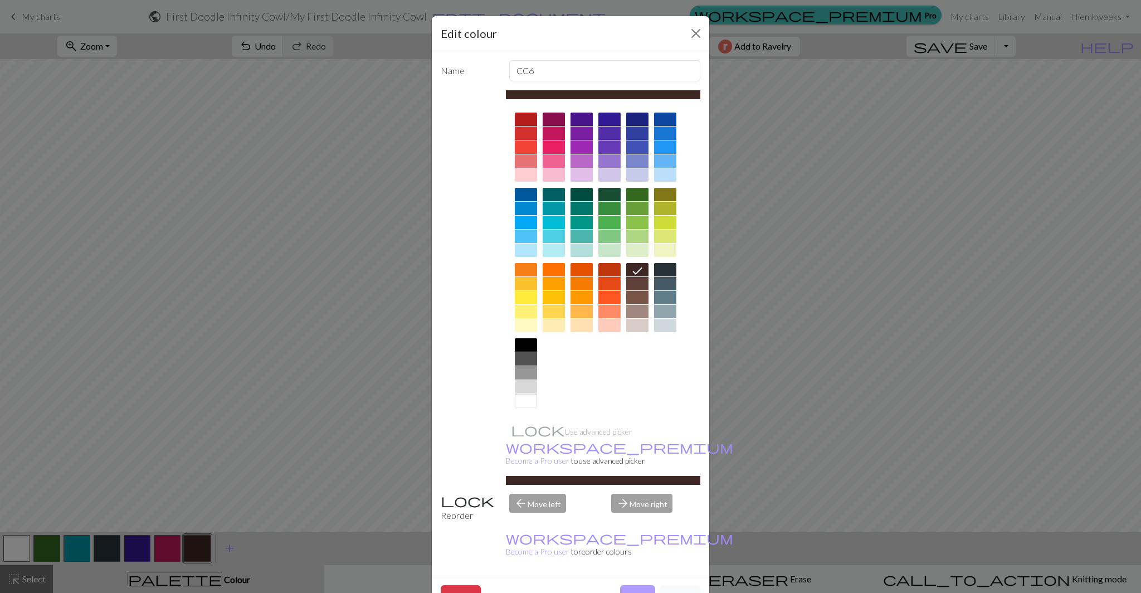
click at [638, 585] on button "Done" at bounding box center [637, 595] width 35 height 21
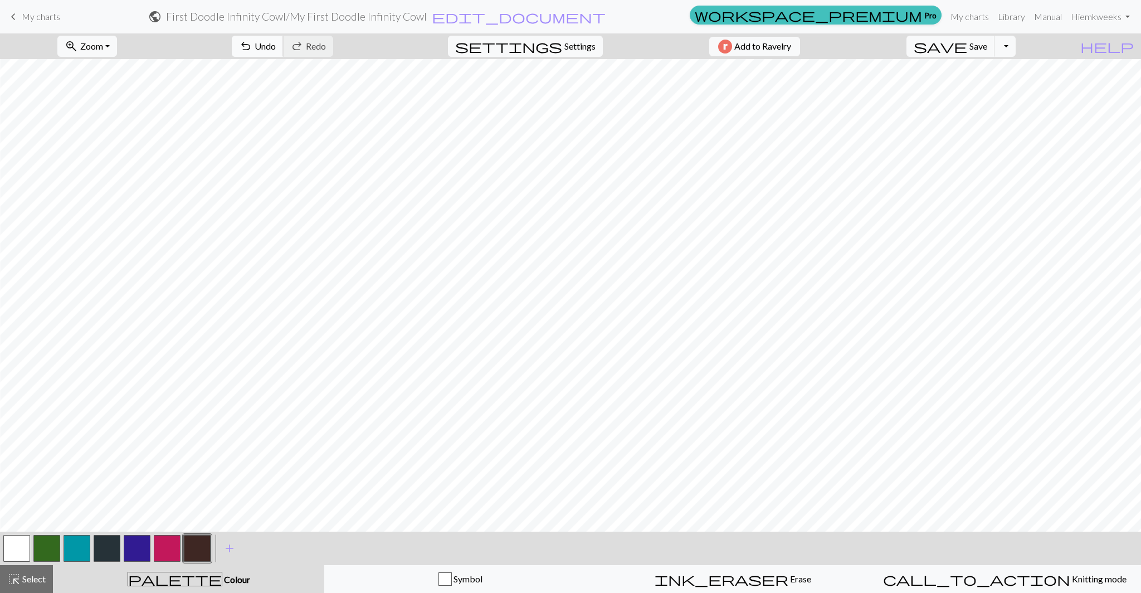
click at [252, 43] on span "undo" at bounding box center [245, 46] width 13 height 16
click at [276, 45] on span "Undo" at bounding box center [265, 46] width 21 height 11
click at [284, 52] on button "undo Undo Undo" at bounding box center [258, 46] width 52 height 21
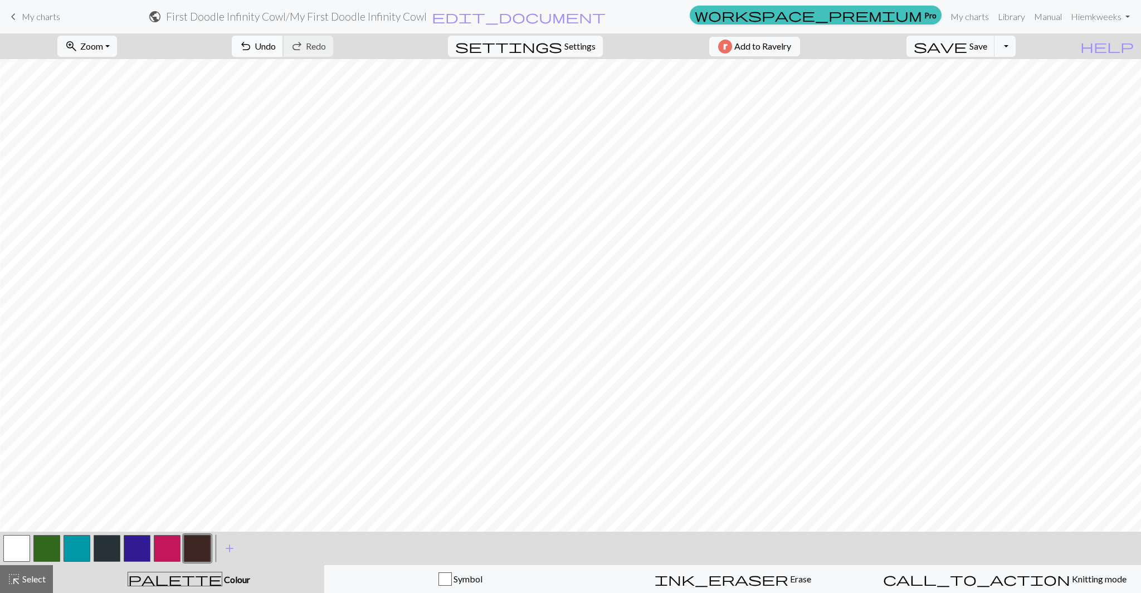
click at [276, 47] on span "Undo" at bounding box center [265, 46] width 21 height 11
click at [276, 45] on span "Undo" at bounding box center [265, 46] width 21 height 11
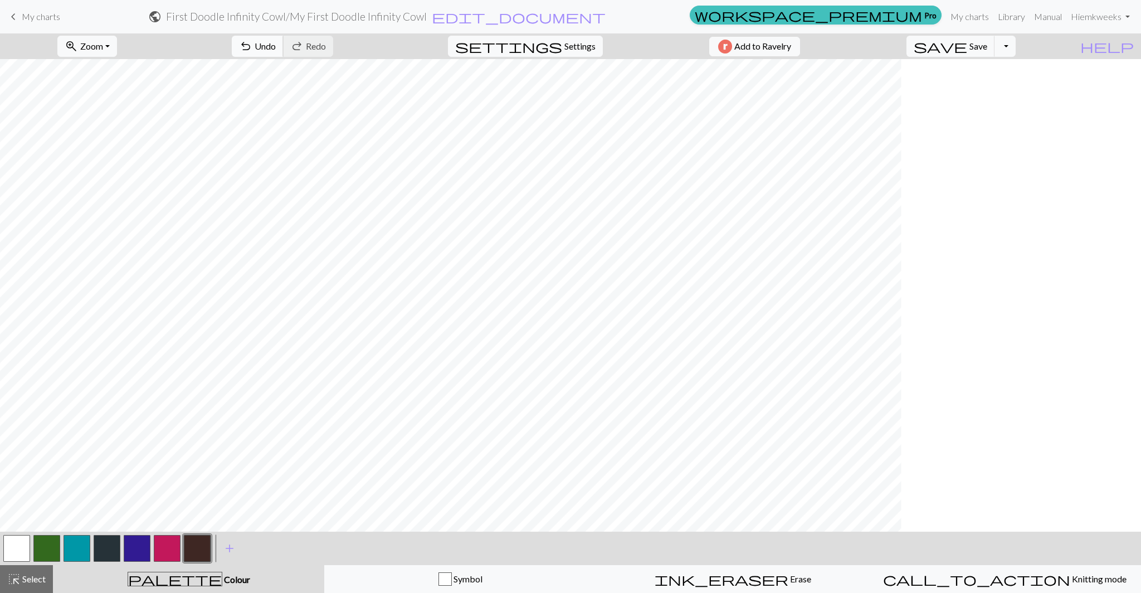
scroll to position [1069, 457]
click at [284, 40] on button "undo Undo Undo" at bounding box center [258, 46] width 52 height 21
click at [276, 49] on span "Undo" at bounding box center [265, 46] width 21 height 11
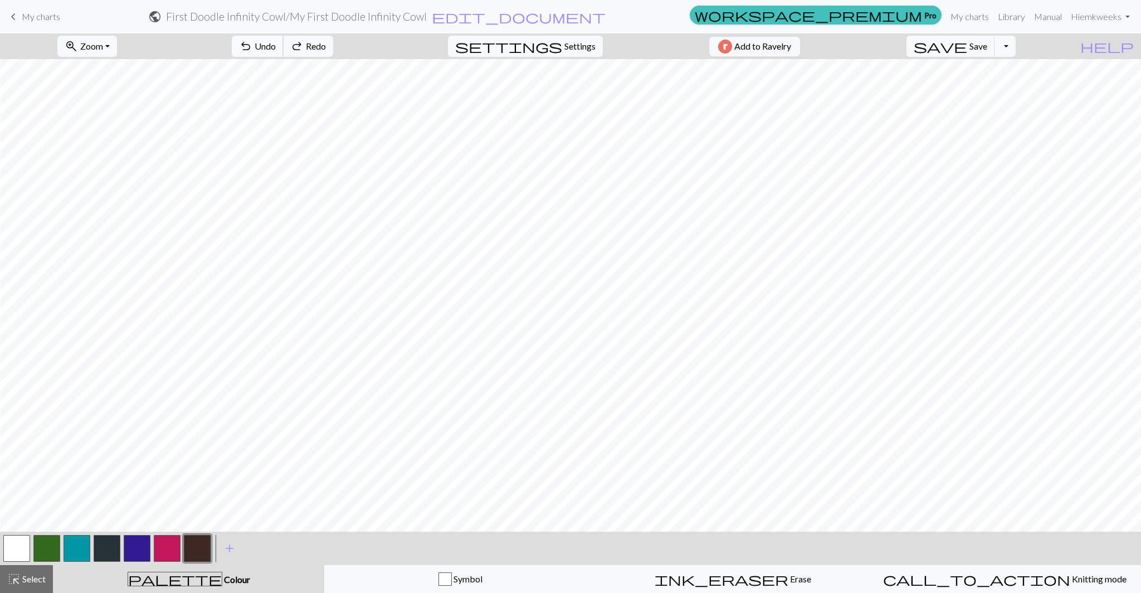
click at [276, 49] on span "Undo" at bounding box center [265, 46] width 21 height 11
click at [276, 41] on span "Undo" at bounding box center [265, 46] width 21 height 11
click at [284, 53] on button "undo Undo Undo" at bounding box center [258, 46] width 52 height 21
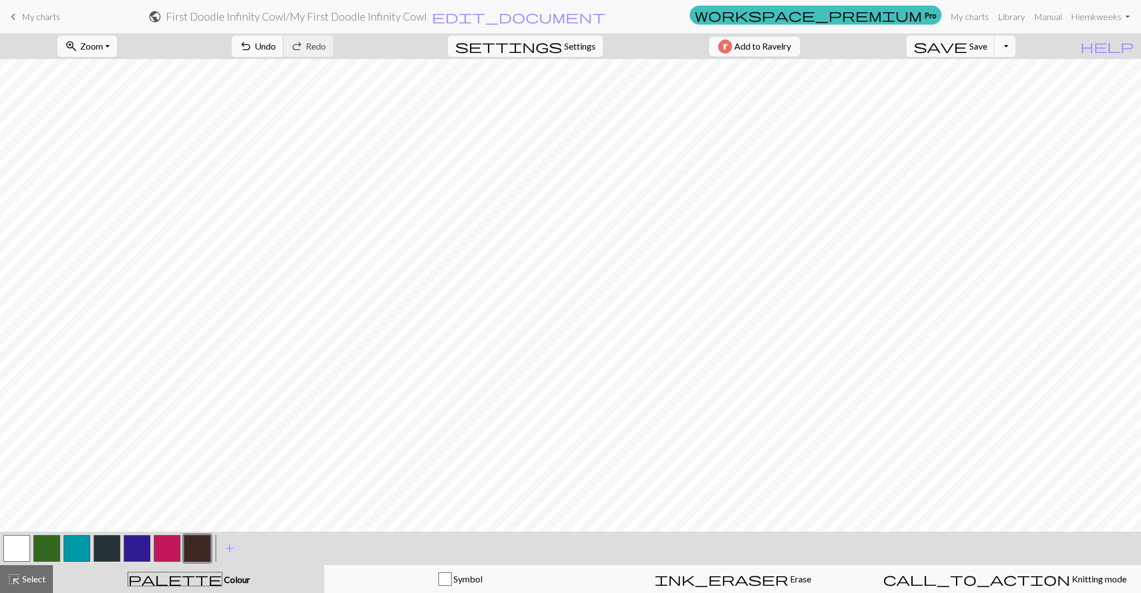
click at [276, 45] on span "Undo" at bounding box center [265, 46] width 21 height 11
click at [276, 46] on span "Undo" at bounding box center [265, 46] width 21 height 11
click at [252, 44] on span "undo" at bounding box center [245, 46] width 13 height 16
click at [276, 50] on span "Undo" at bounding box center [265, 46] width 21 height 11
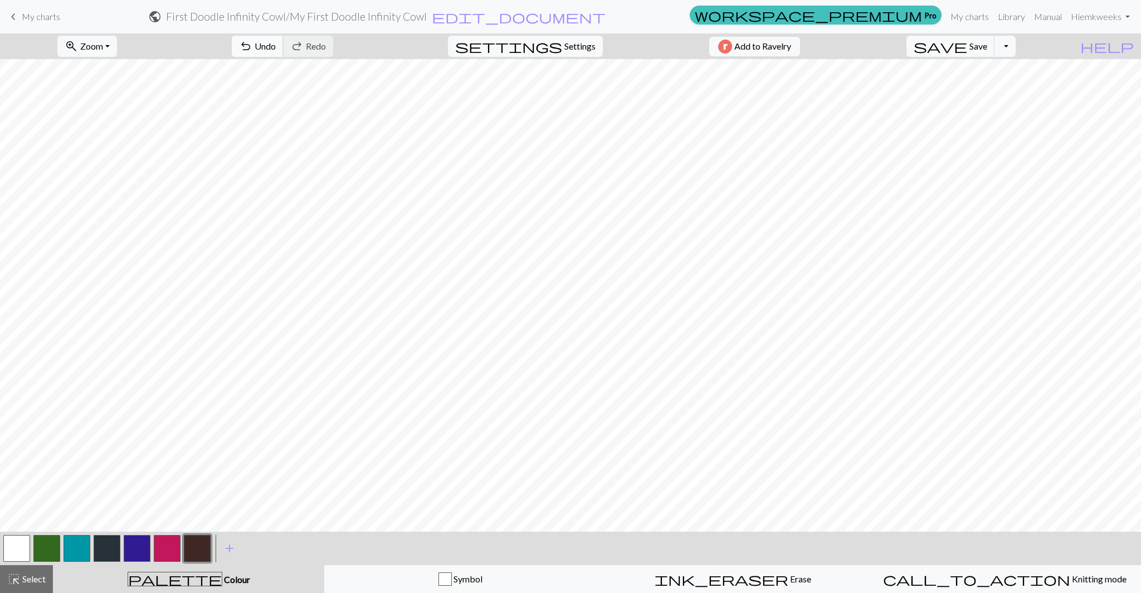
click at [276, 49] on span "Undo" at bounding box center [265, 46] width 21 height 11
click at [276, 43] on span "Undo" at bounding box center [265, 46] width 21 height 11
click at [967, 42] on span "save" at bounding box center [940, 46] width 53 height 16
click at [982, 42] on div "Chart saved" at bounding box center [570, 22] width 1141 height 44
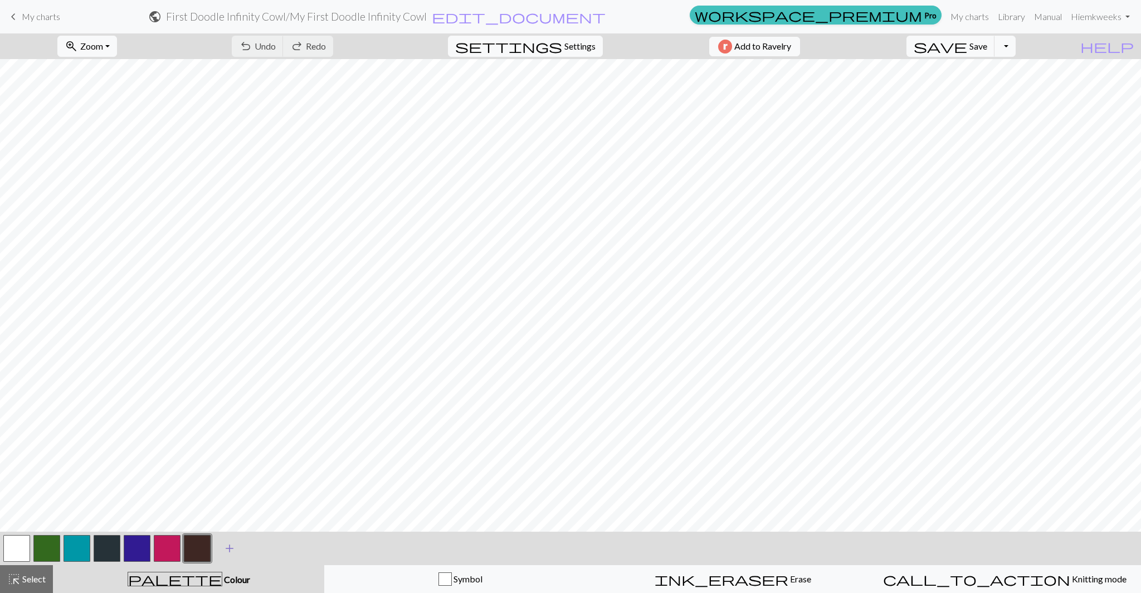
click at [228, 550] on span "add" at bounding box center [229, 549] width 13 height 16
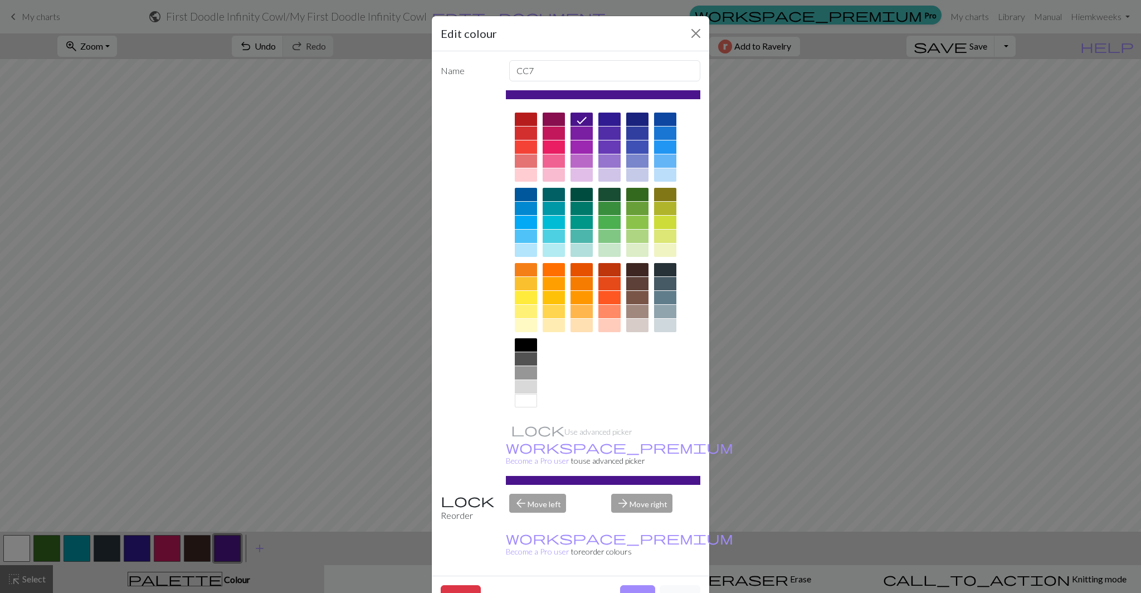
click at [609, 196] on div at bounding box center [610, 194] width 22 height 13
click at [632, 196] on div at bounding box center [637, 194] width 22 height 13
click at [670, 193] on div at bounding box center [665, 194] width 22 height 13
click at [638, 585] on button "Done" at bounding box center [637, 595] width 35 height 21
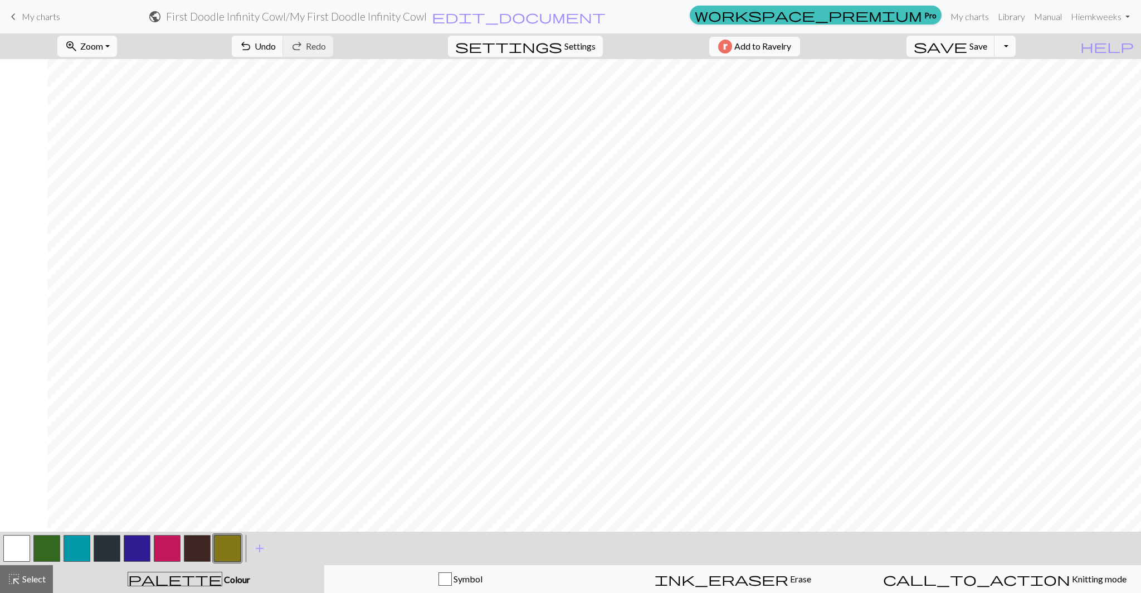
scroll to position [1068, 699]
click at [252, 45] on span "undo" at bounding box center [245, 46] width 13 height 16
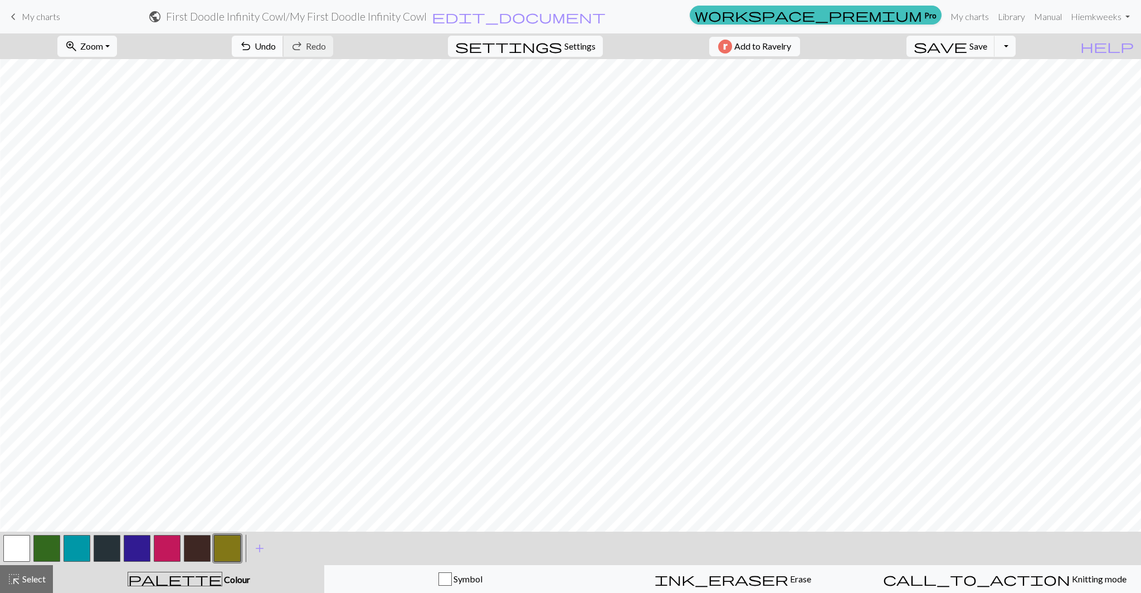
click at [284, 51] on button "undo Undo Undo" at bounding box center [258, 46] width 52 height 21
click at [276, 45] on span "Undo" at bounding box center [265, 46] width 21 height 11
click at [252, 47] on span "undo" at bounding box center [245, 46] width 13 height 16
click at [252, 46] on span "undo" at bounding box center [245, 46] width 13 height 16
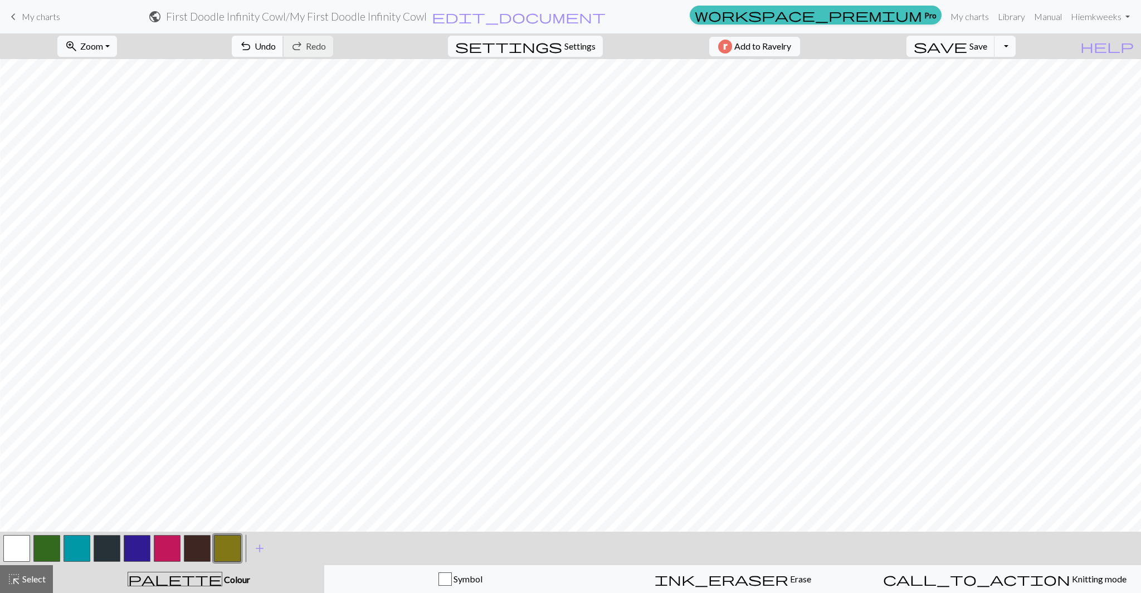
click at [276, 47] on span "Undo" at bounding box center [265, 46] width 21 height 11
click at [284, 51] on button "undo Undo Undo" at bounding box center [258, 46] width 52 height 21
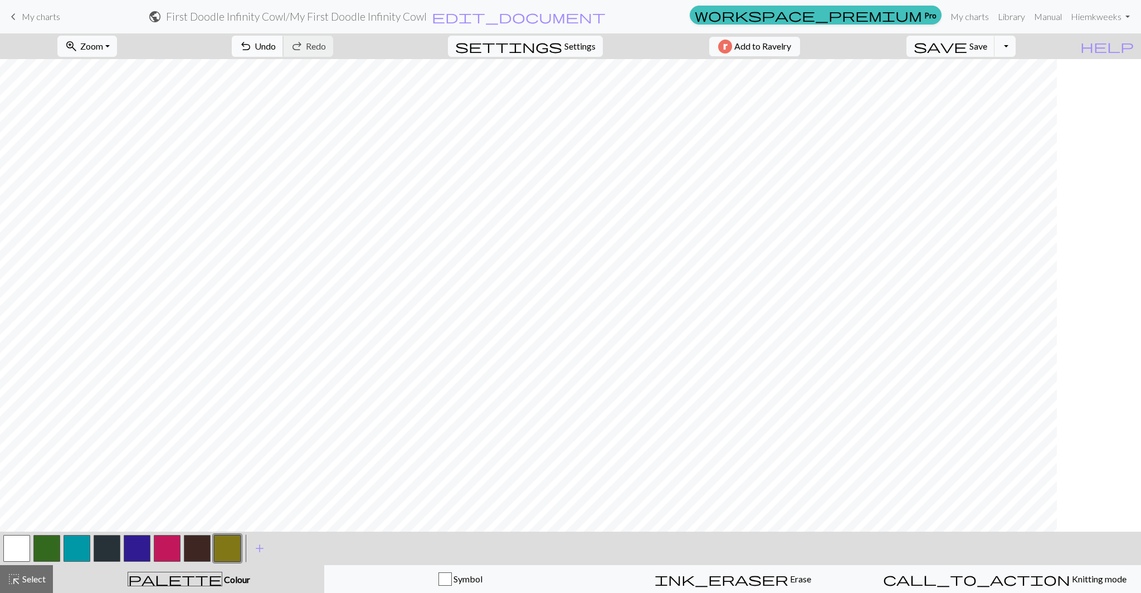
scroll to position [1068, 0]
click at [252, 46] on span "undo" at bounding box center [245, 46] width 13 height 16
click at [276, 51] on span "Undo" at bounding box center [265, 46] width 21 height 11
click at [276, 50] on span "Undo" at bounding box center [265, 46] width 21 height 11
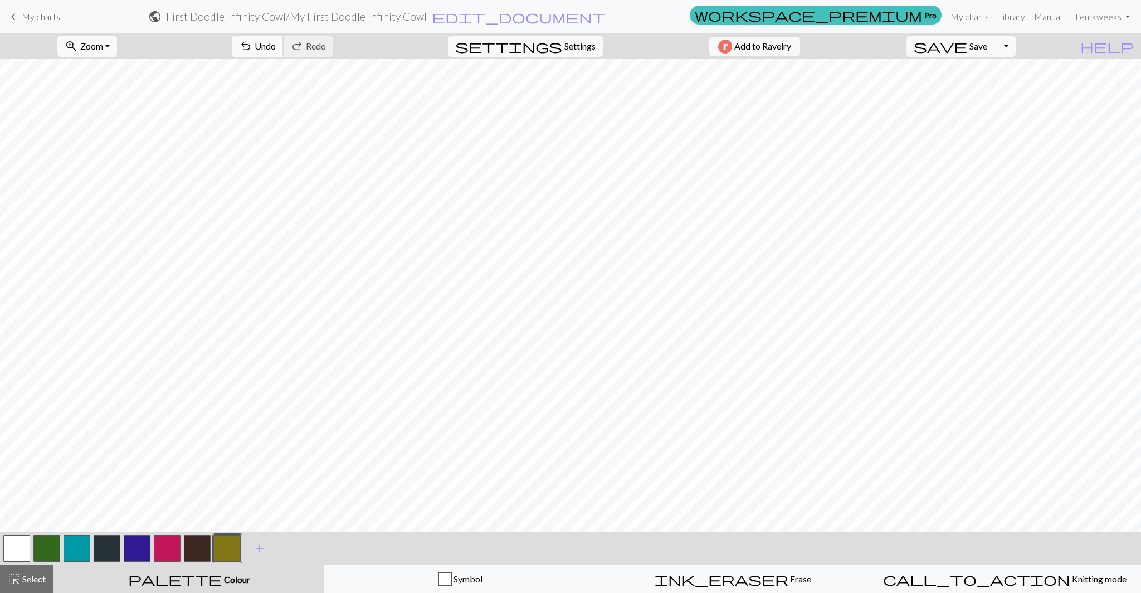
click at [276, 51] on span "Undo" at bounding box center [265, 46] width 21 height 11
click at [252, 40] on span "undo" at bounding box center [245, 46] width 13 height 16
click at [967, 43] on span "save" at bounding box center [940, 46] width 53 height 16
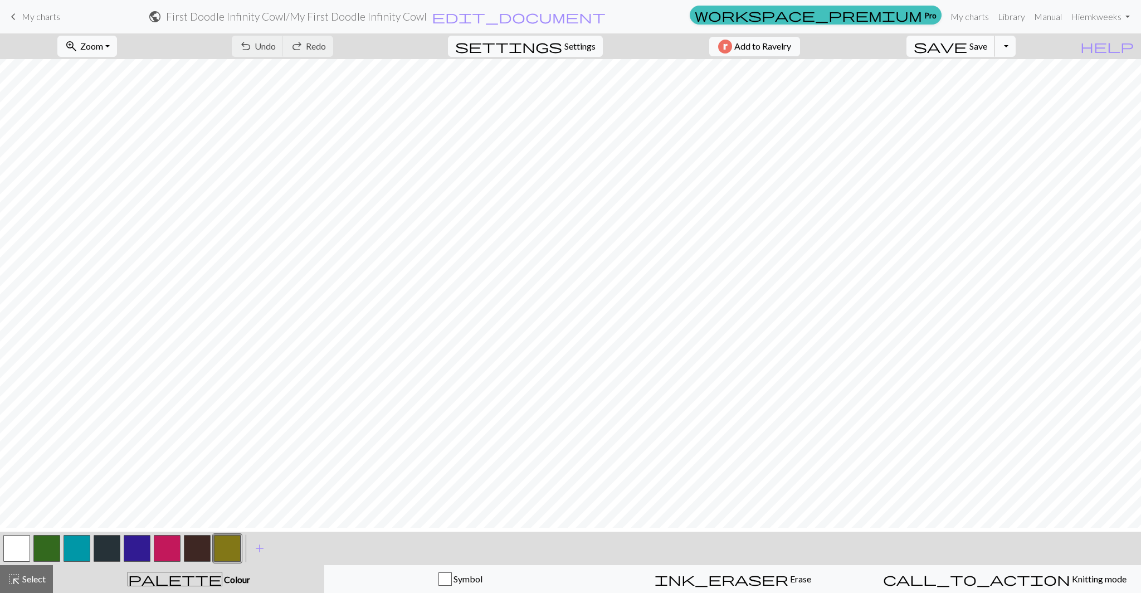
scroll to position [900, 0]
click at [259, 547] on span "add" at bounding box center [259, 549] width 13 height 16
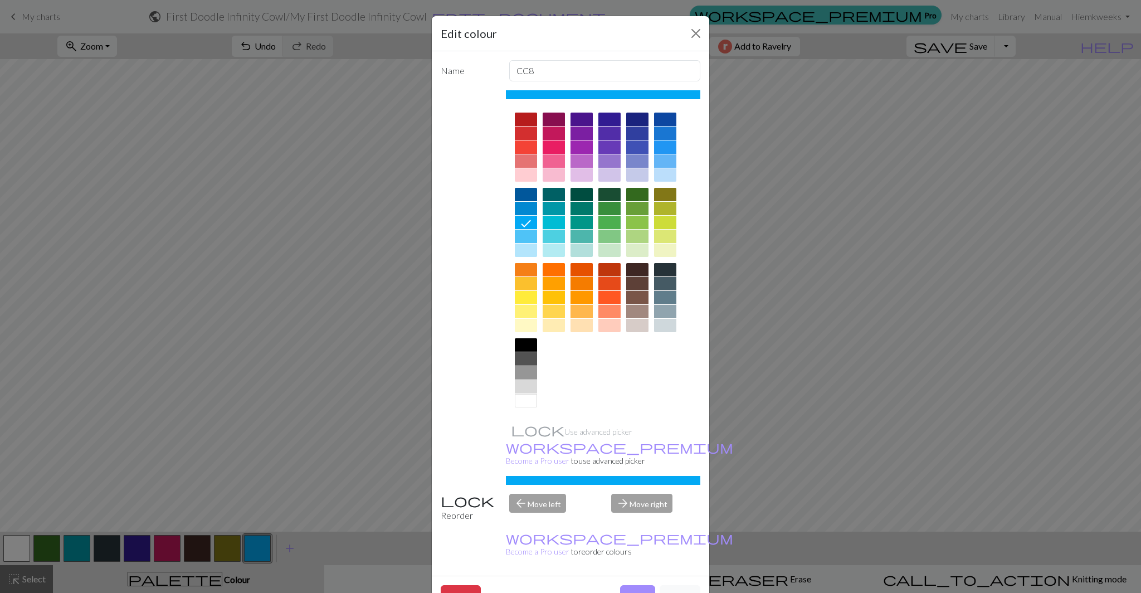
click at [639, 122] on div at bounding box center [637, 119] width 22 height 13
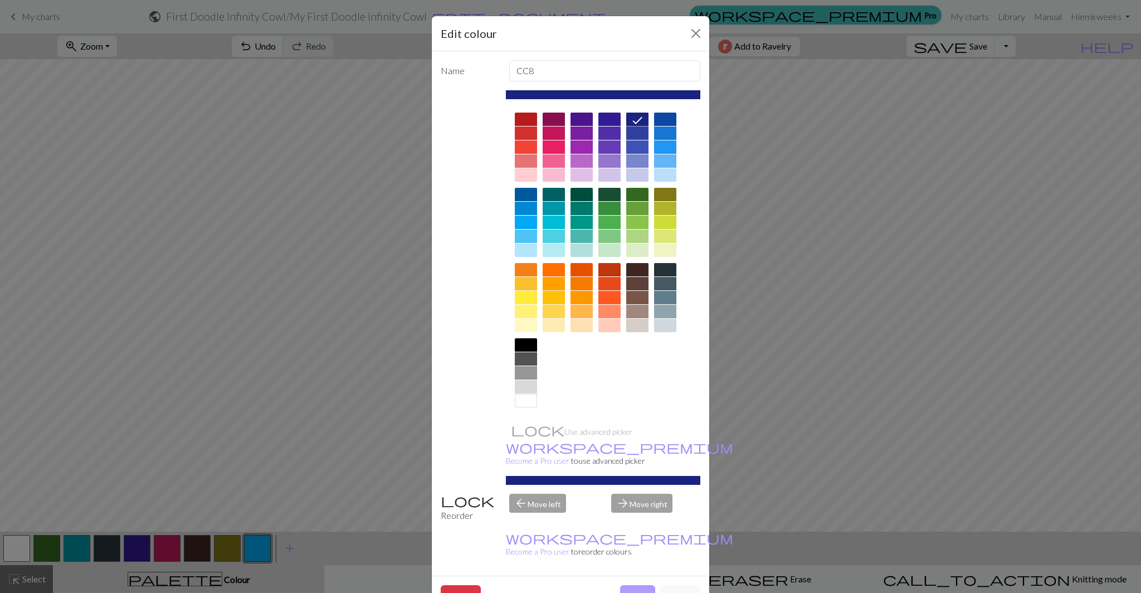
click at [631, 585] on button "Done" at bounding box center [637, 595] width 35 height 21
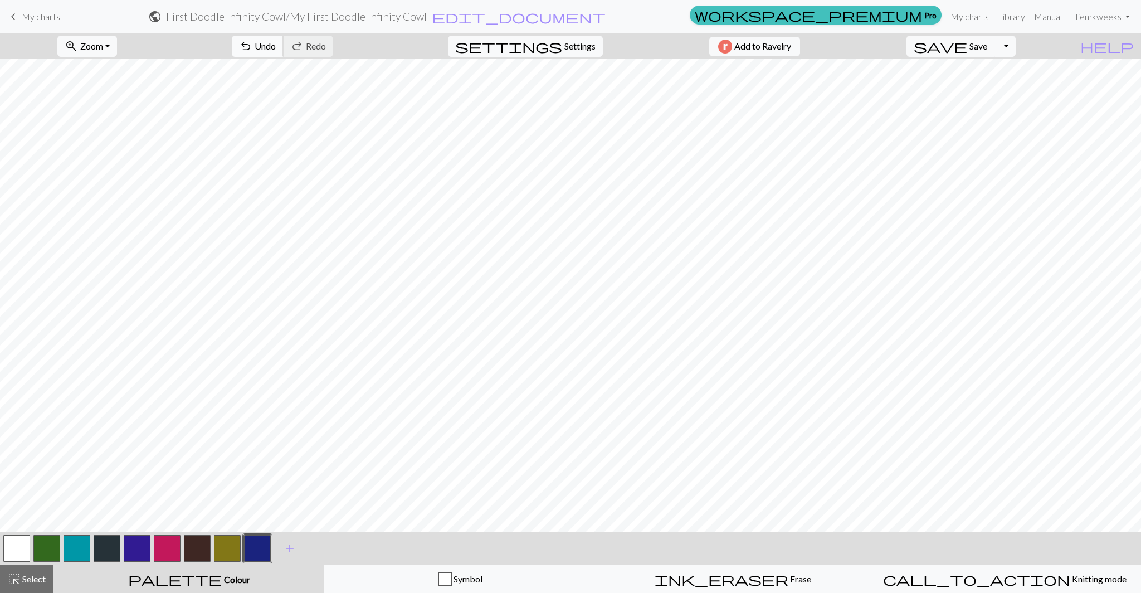
click at [276, 49] on span "Undo" at bounding box center [265, 46] width 21 height 11
click at [276, 48] on span "Undo" at bounding box center [265, 46] width 21 height 11
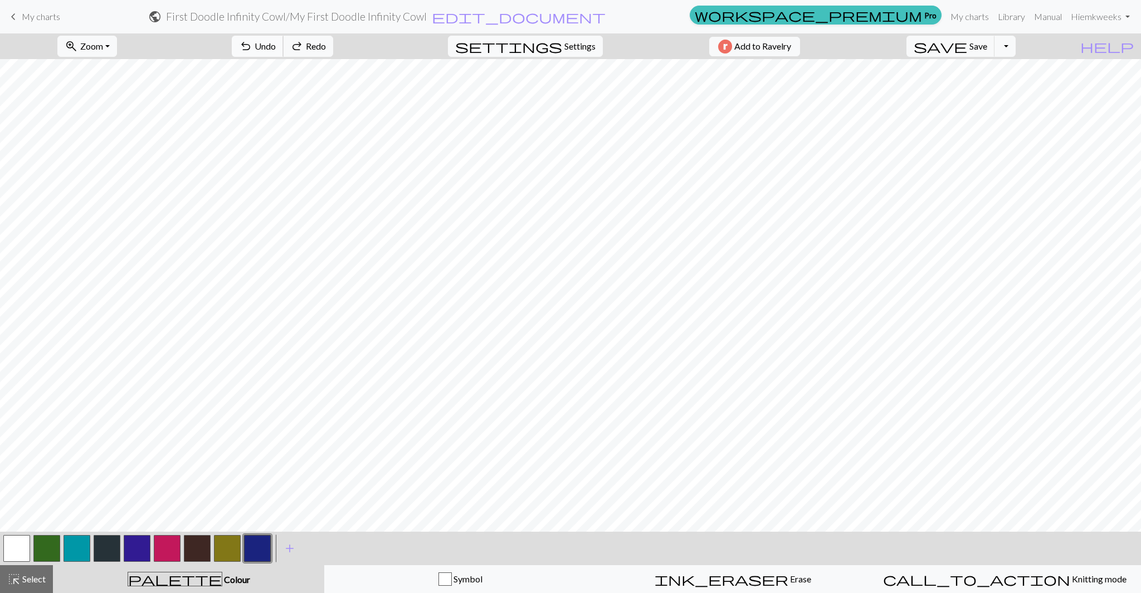
click at [276, 48] on span "Undo" at bounding box center [265, 46] width 21 height 11
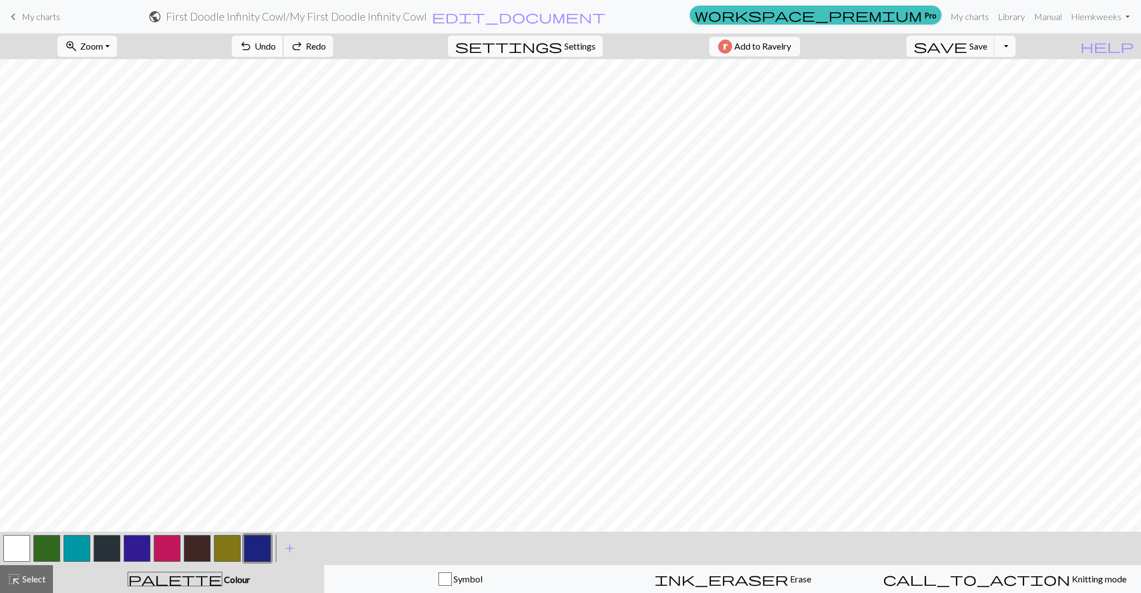
click at [276, 48] on span "Undo" at bounding box center [265, 46] width 21 height 11
click at [252, 46] on span "undo" at bounding box center [245, 46] width 13 height 16
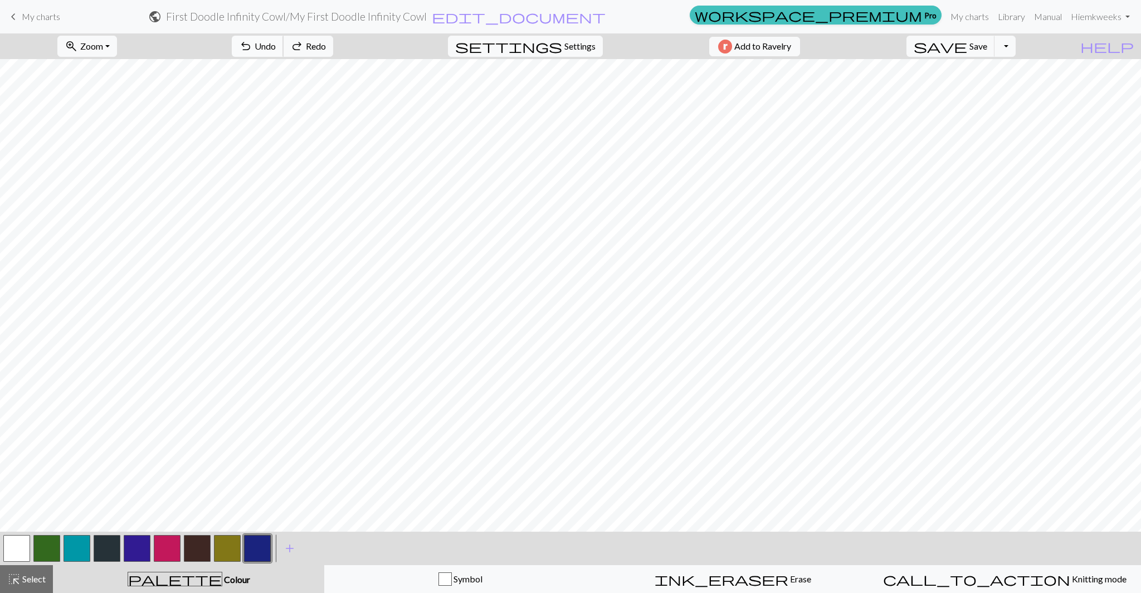
click at [252, 46] on span "undo" at bounding box center [245, 46] width 13 height 16
click at [276, 47] on span "Undo" at bounding box center [265, 46] width 21 height 11
click at [789, 582] on span "Erase" at bounding box center [800, 578] width 23 height 11
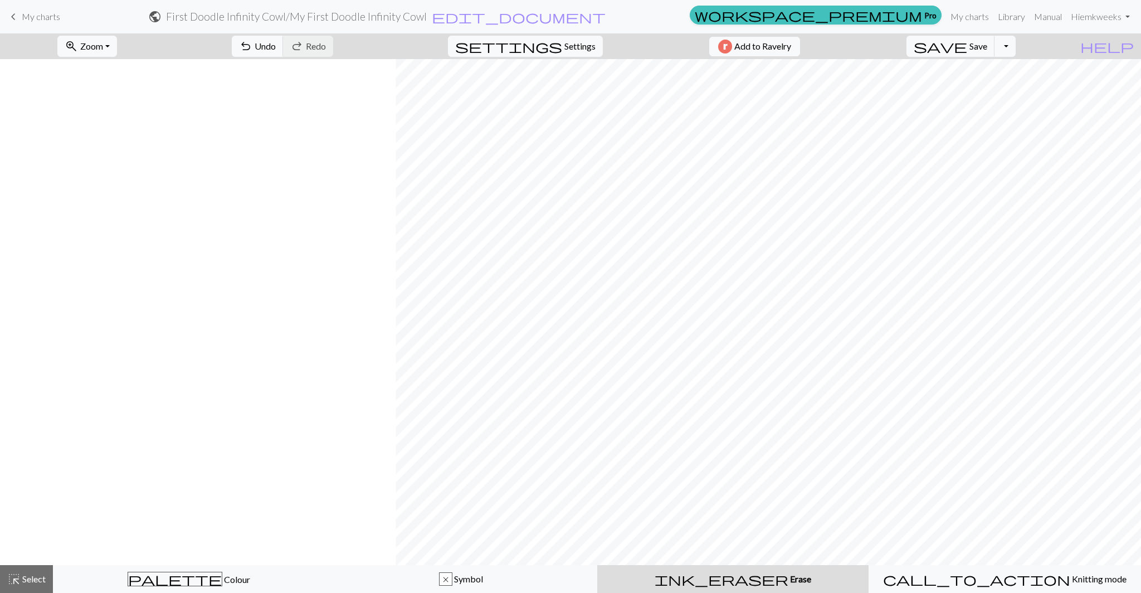
scroll to position [900, 699]
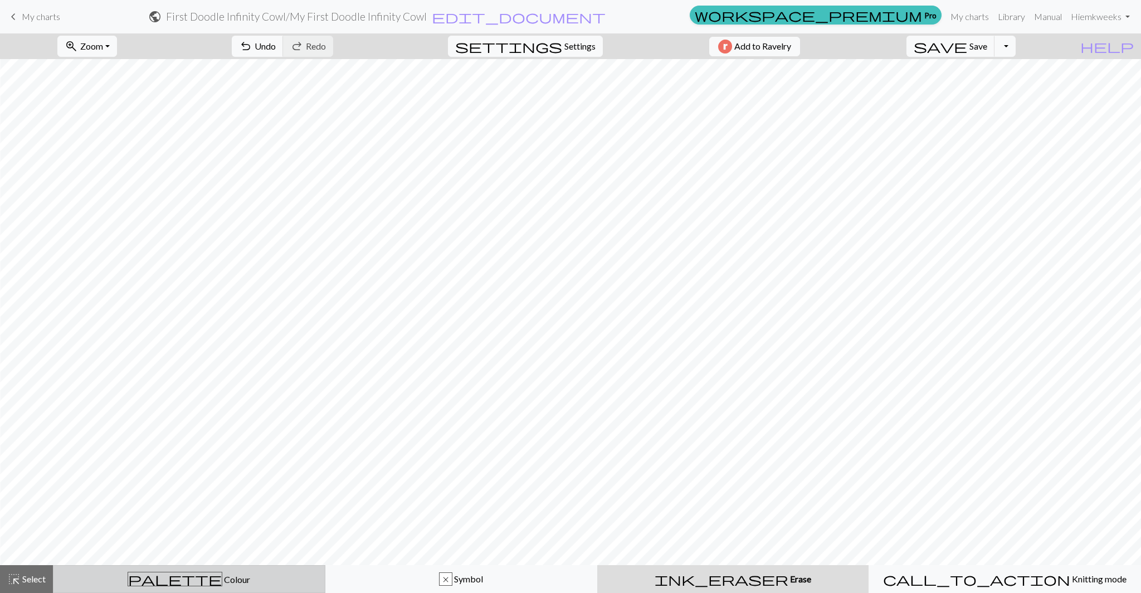
click at [140, 590] on button "palette Colour Colour" at bounding box center [189, 579] width 273 height 28
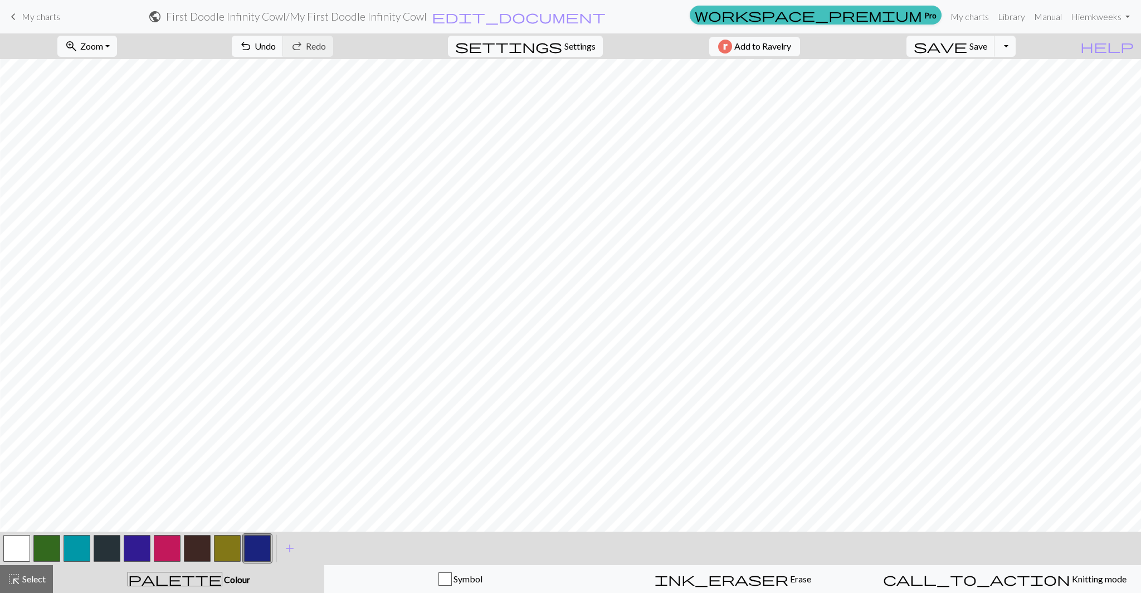
click at [246, 553] on button "button" at bounding box center [257, 548] width 27 height 27
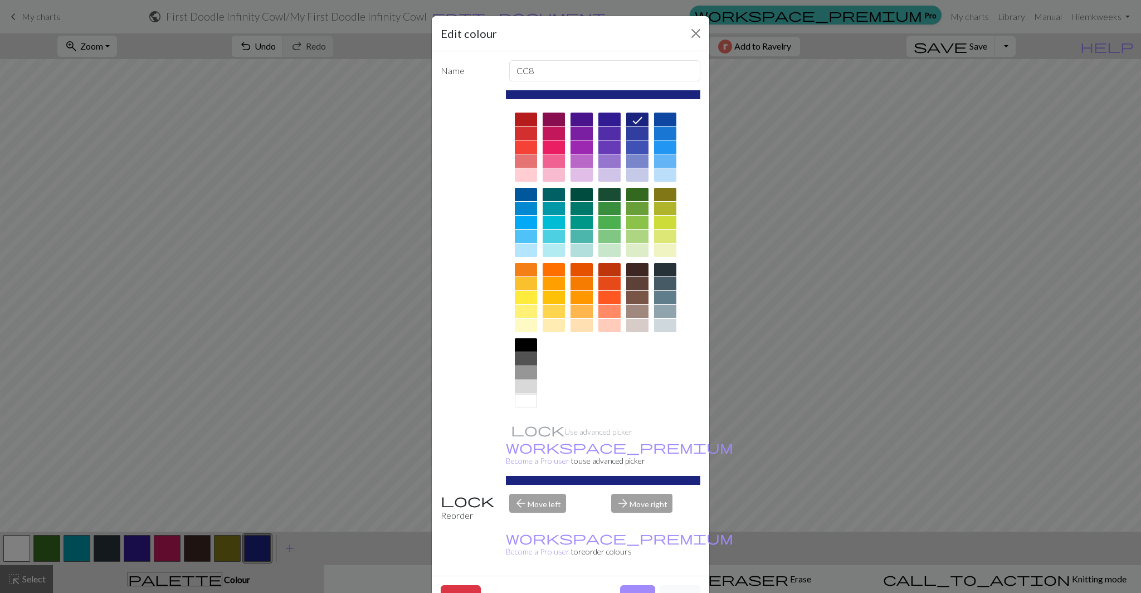
click at [651, 576] on div "Delete Done Cancel" at bounding box center [571, 596] width 278 height 40
click at [644, 585] on button "Done" at bounding box center [637, 595] width 35 height 21
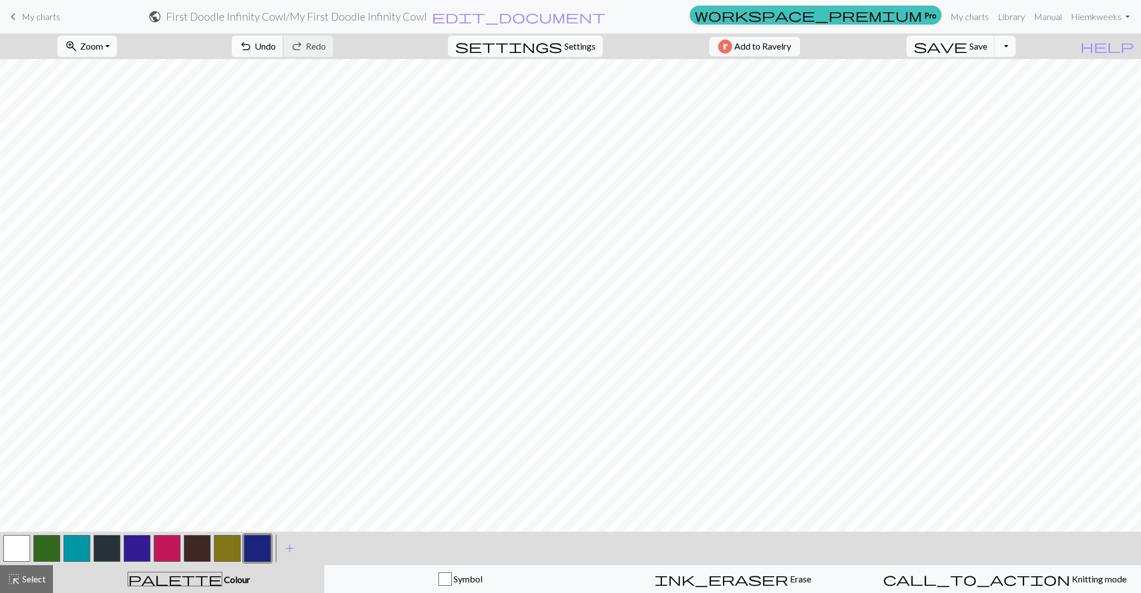
click at [276, 46] on span "Undo" at bounding box center [265, 46] width 21 height 11
click at [761, 577] on div "ink_eraser Erase Erase" at bounding box center [733, 578] width 258 height 13
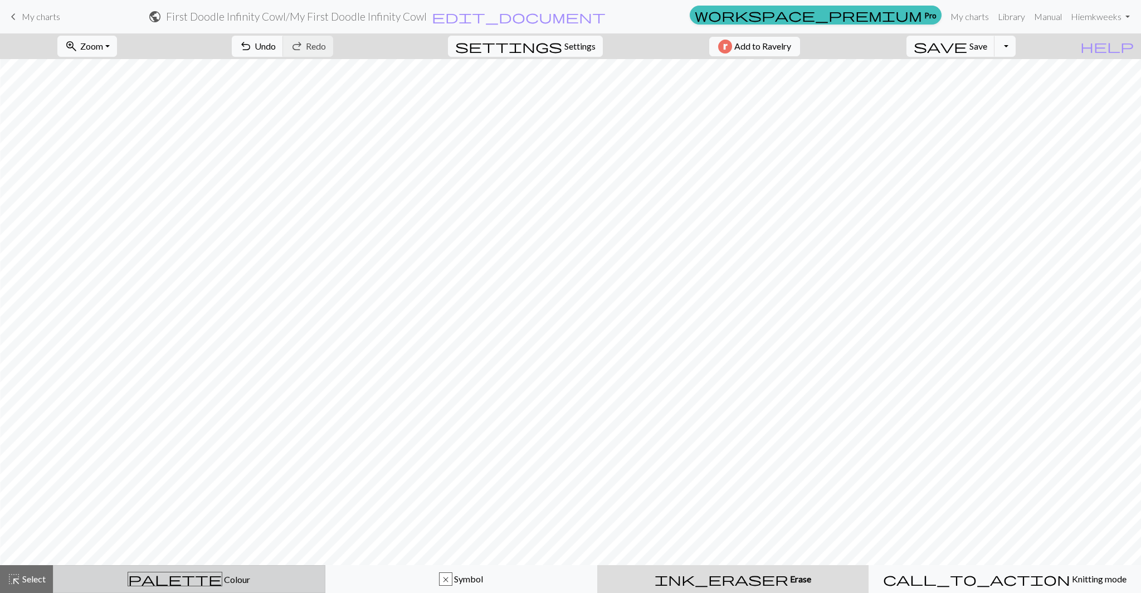
click at [232, 575] on div "palette Colour Colour" at bounding box center [189, 579] width 258 height 14
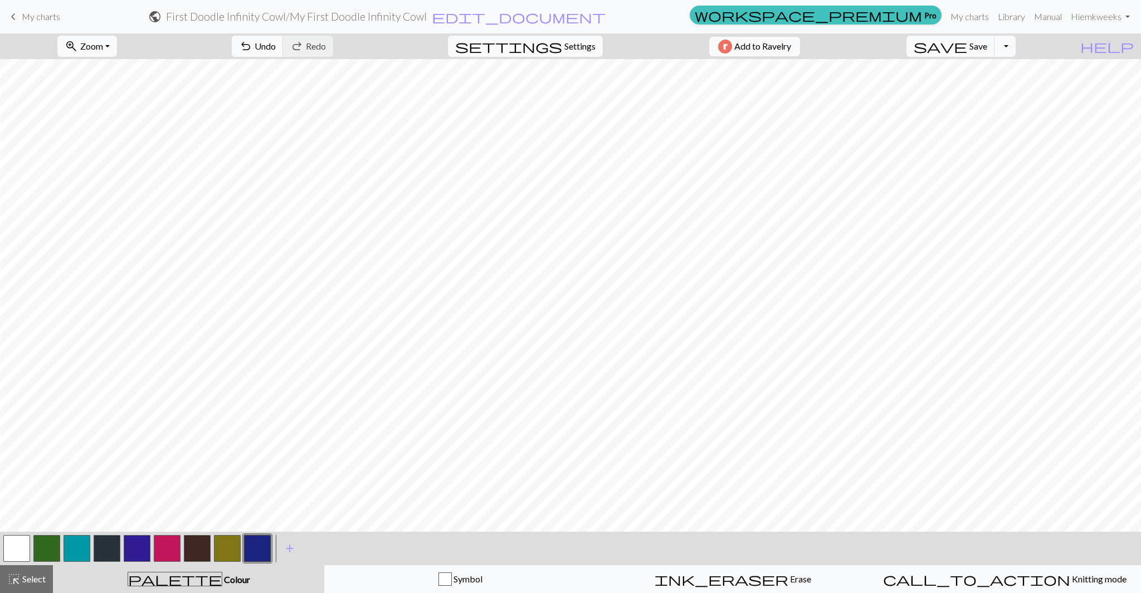
click at [262, 548] on button "button" at bounding box center [257, 548] width 27 height 27
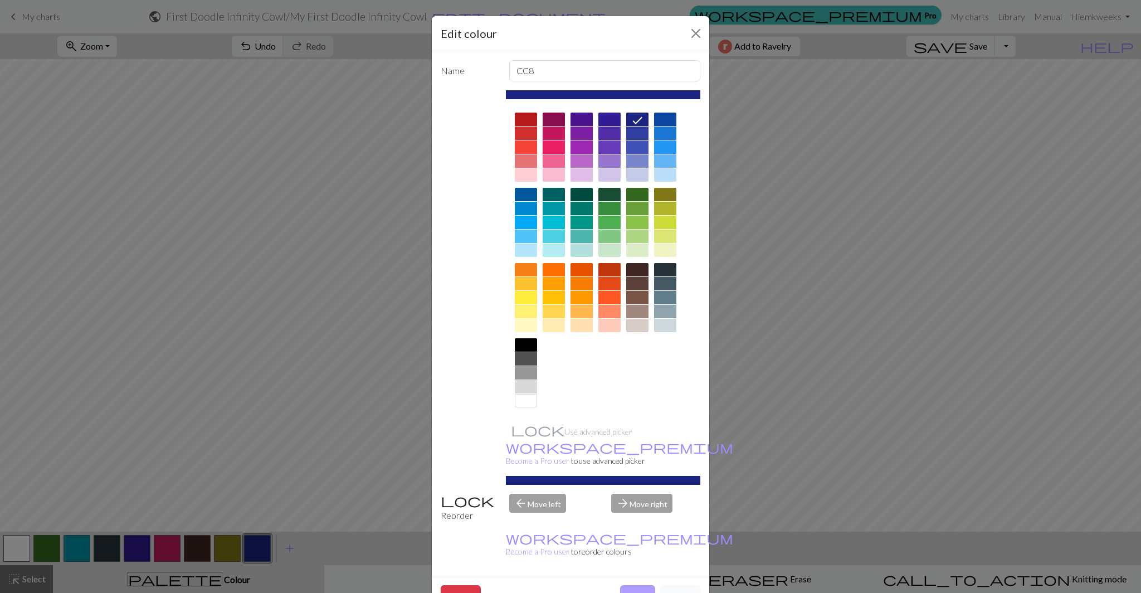
click at [638, 585] on button "Done" at bounding box center [637, 595] width 35 height 21
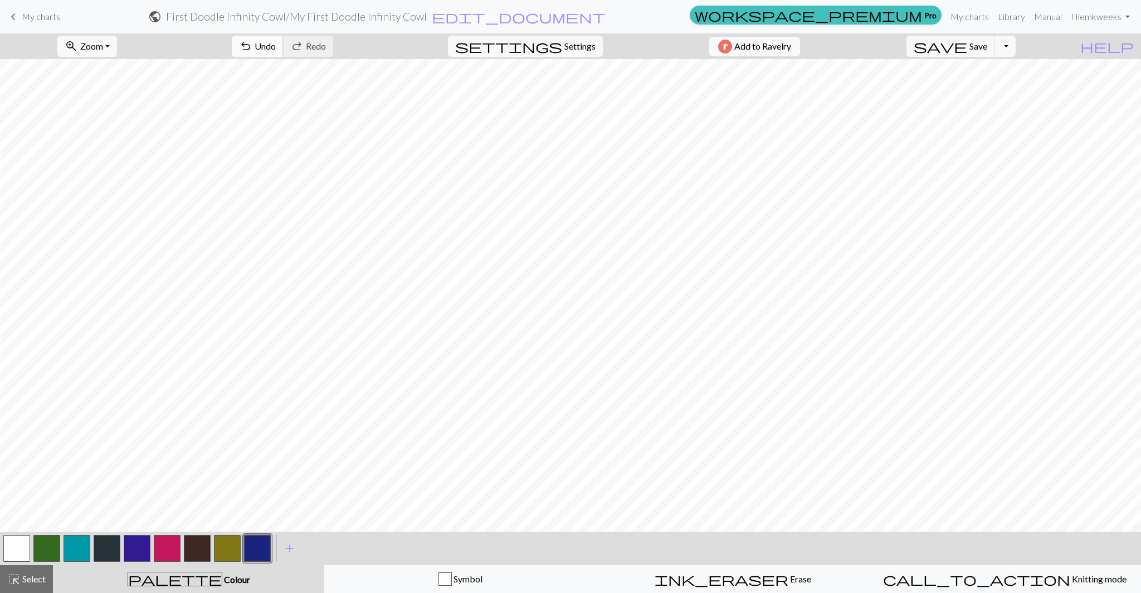
click at [276, 47] on span "Undo" at bounding box center [265, 46] width 21 height 11
click at [276, 42] on span "Undo" at bounding box center [265, 46] width 21 height 11
click at [276, 50] on span "Undo" at bounding box center [265, 46] width 21 height 11
click at [987, 46] on span "Save" at bounding box center [979, 46] width 18 height 11
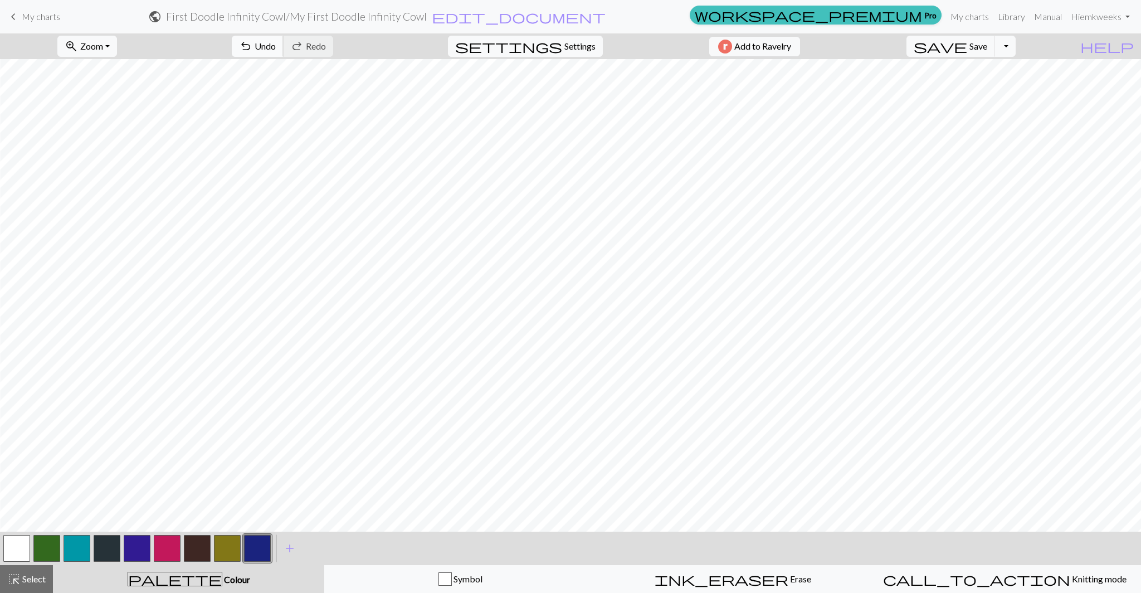
click at [284, 43] on button "undo Undo Undo" at bounding box center [258, 46] width 52 height 21
click at [252, 52] on span "undo" at bounding box center [245, 46] width 13 height 16
click at [252, 47] on span "undo" at bounding box center [245, 46] width 13 height 16
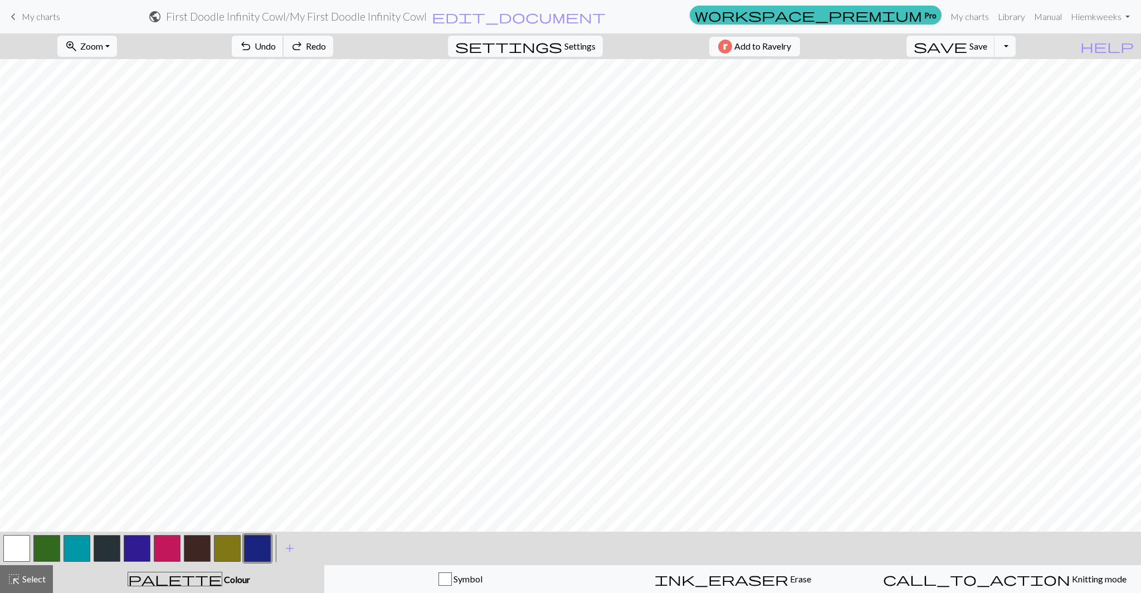
click at [252, 47] on span "undo" at bounding box center [245, 46] width 13 height 16
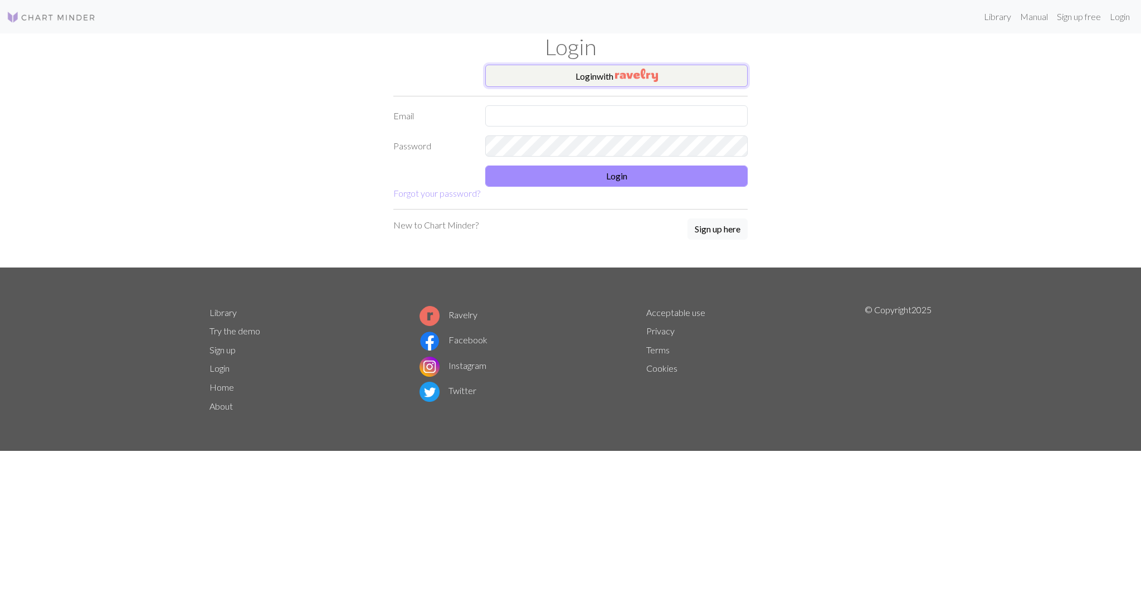
click at [566, 84] on button "Login with" at bounding box center [616, 76] width 262 height 22
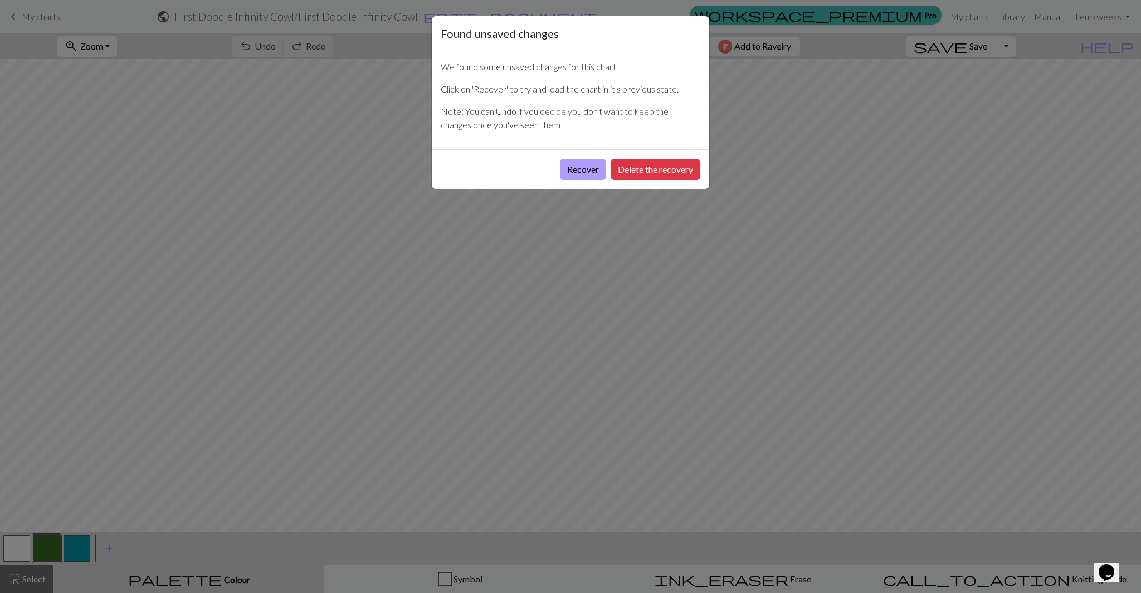
click at [594, 172] on button "Recover" at bounding box center [583, 169] width 46 height 21
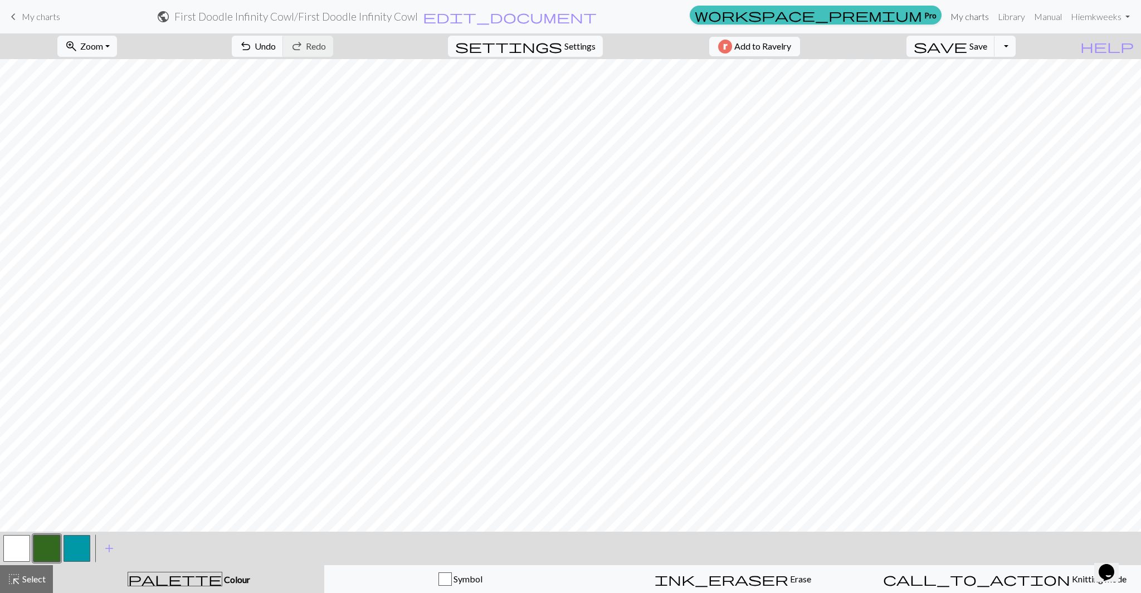
click at [972, 18] on link "My charts" at bounding box center [969, 17] width 47 height 22
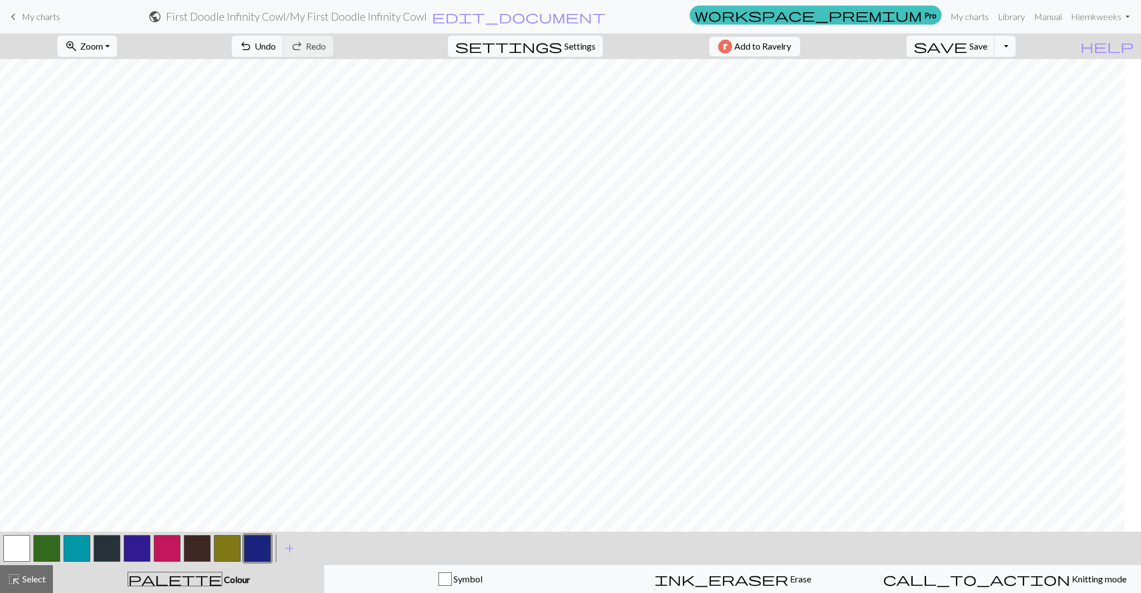
scroll to position [900, 490]
click at [252, 47] on span "undo" at bounding box center [245, 46] width 13 height 16
click at [252, 48] on span "undo" at bounding box center [245, 46] width 13 height 16
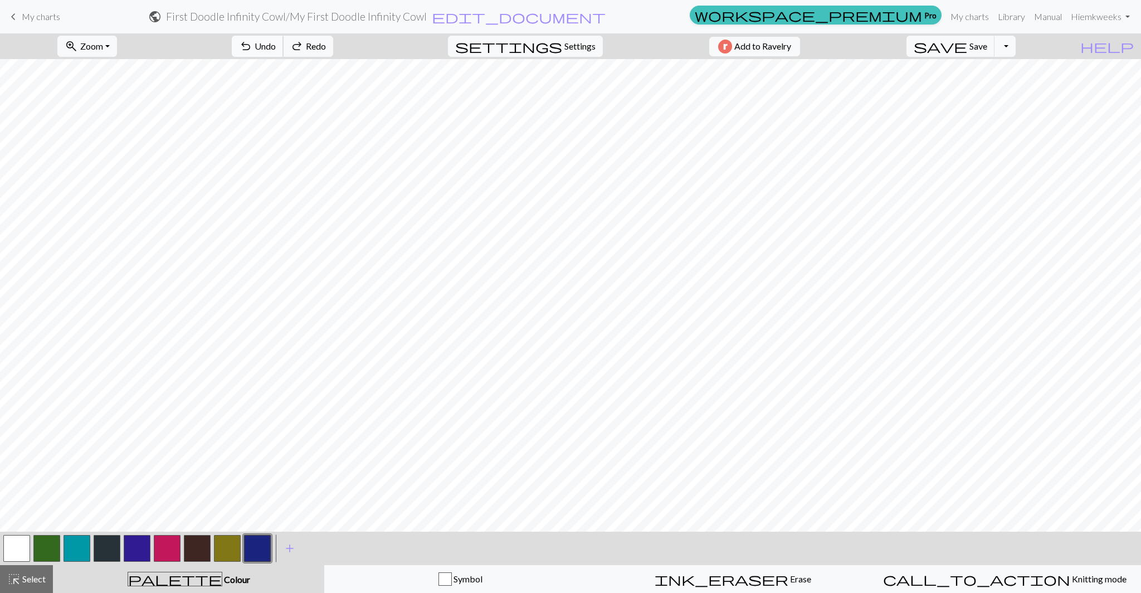
click at [252, 48] on span "undo" at bounding box center [245, 46] width 13 height 16
click at [276, 49] on span "Undo" at bounding box center [265, 46] width 21 height 11
click at [276, 48] on span "Undo" at bounding box center [265, 46] width 21 height 11
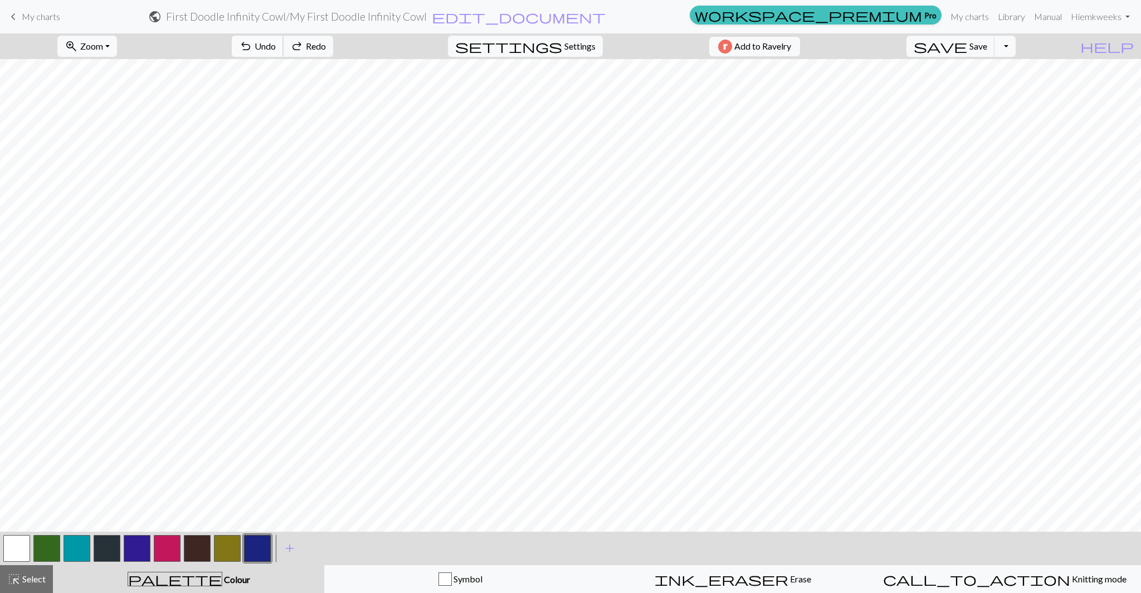
click at [276, 48] on span "Undo" at bounding box center [265, 46] width 21 height 11
click at [284, 46] on button "undo Undo Undo" at bounding box center [258, 46] width 52 height 21
click at [276, 44] on span "Undo" at bounding box center [265, 46] width 21 height 11
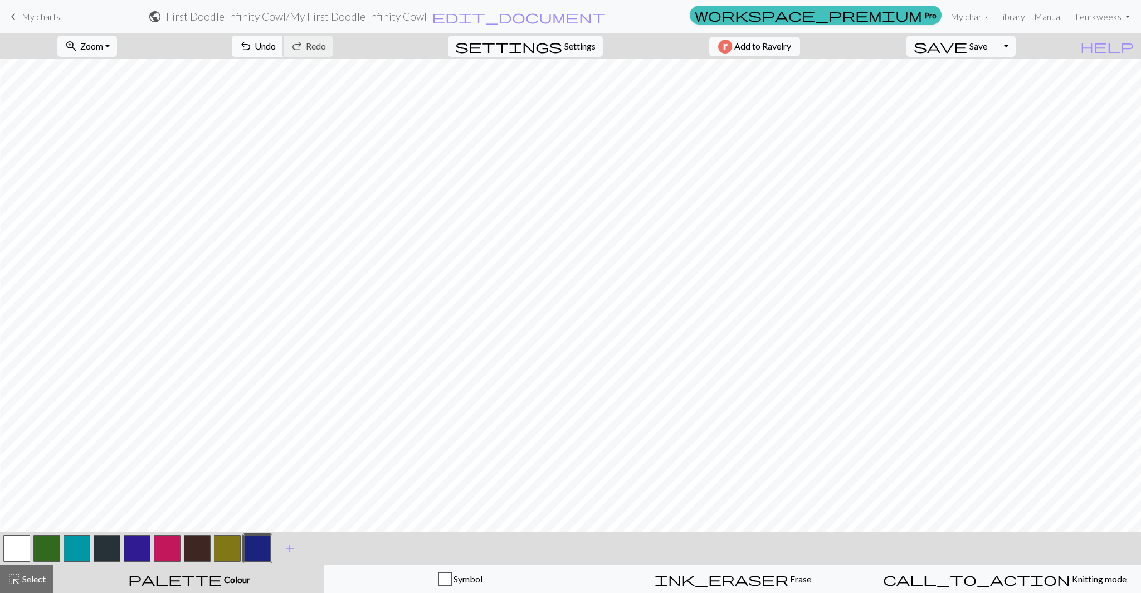
click at [252, 46] on span "undo" at bounding box center [245, 46] width 13 height 16
click at [252, 45] on span "undo" at bounding box center [245, 46] width 13 height 16
click at [284, 44] on button "undo Undo Undo" at bounding box center [258, 46] width 52 height 21
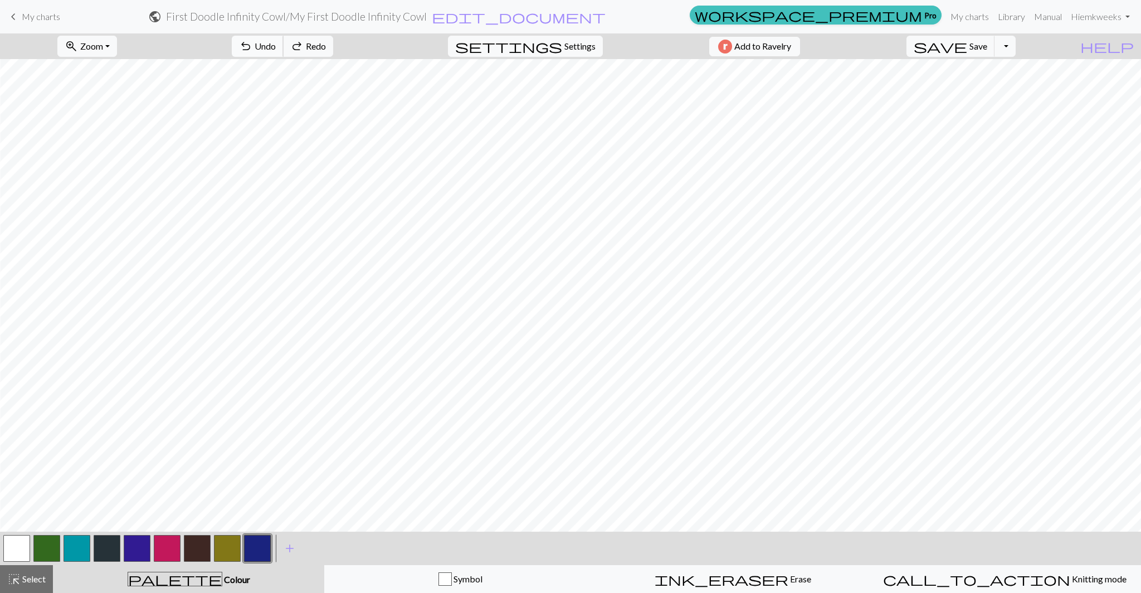
click at [284, 44] on button "undo Undo Undo" at bounding box center [258, 46] width 52 height 21
click at [284, 45] on button "undo Undo Undo" at bounding box center [258, 46] width 52 height 21
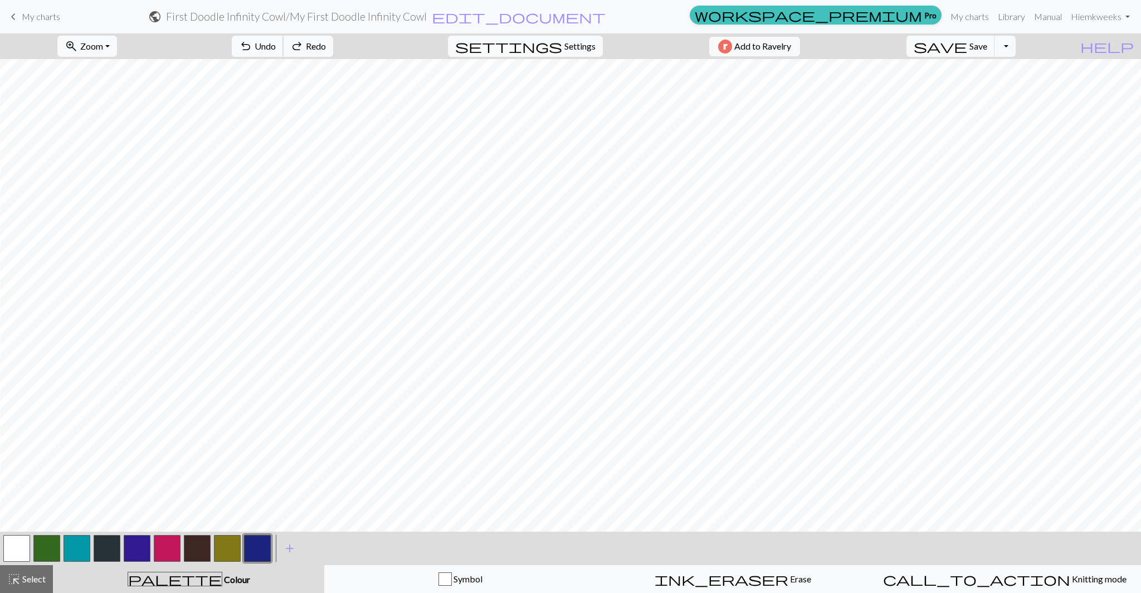
click at [284, 45] on button "undo Undo Undo" at bounding box center [258, 46] width 52 height 21
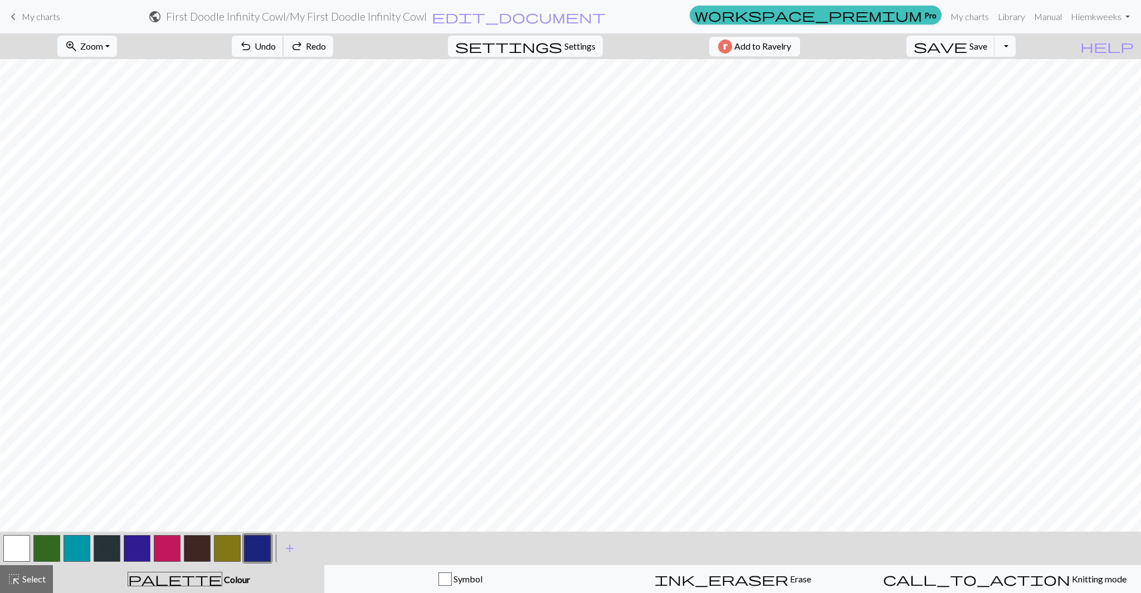
click at [284, 45] on button "undo Undo Undo" at bounding box center [258, 46] width 52 height 21
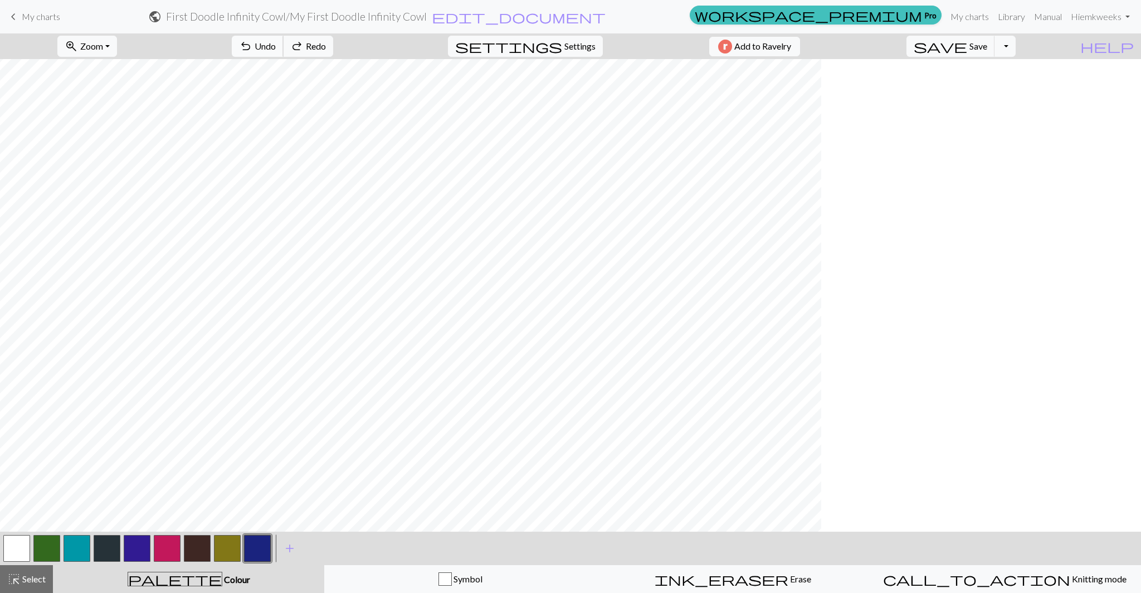
scroll to position [900, 0]
click at [276, 42] on span "Undo" at bounding box center [265, 46] width 21 height 11
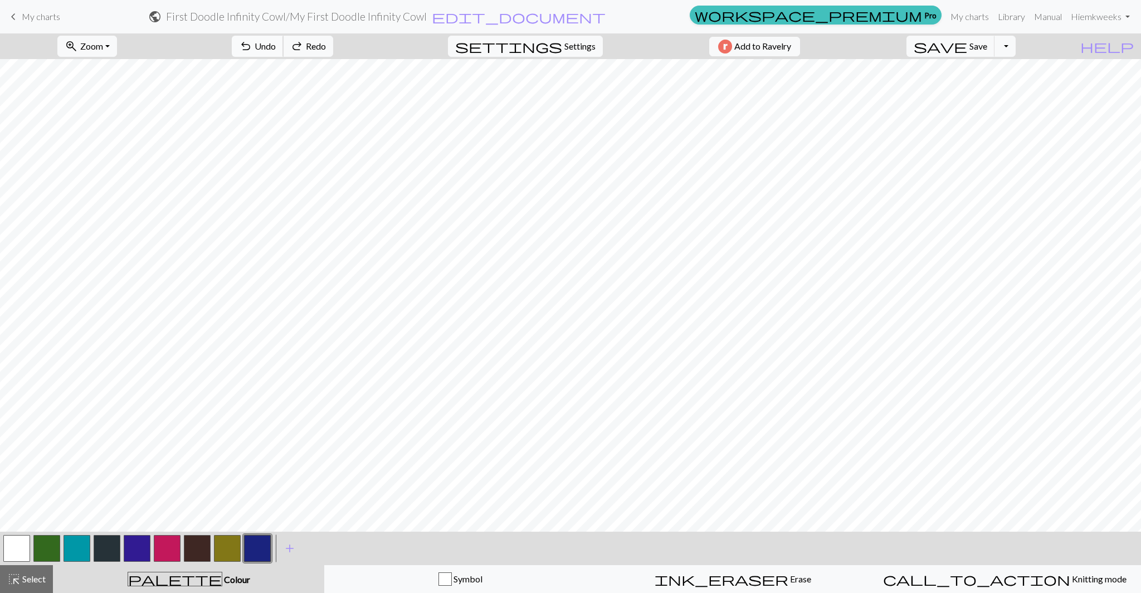
click at [276, 42] on span "Undo" at bounding box center [265, 46] width 21 height 11
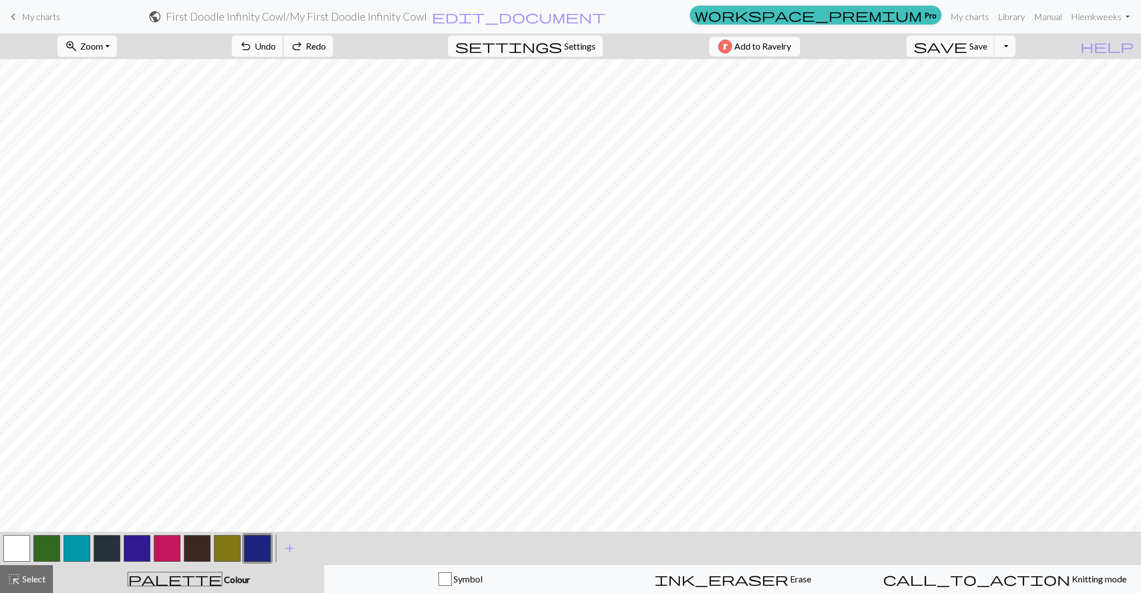
click at [276, 42] on span "Undo" at bounding box center [265, 46] width 21 height 11
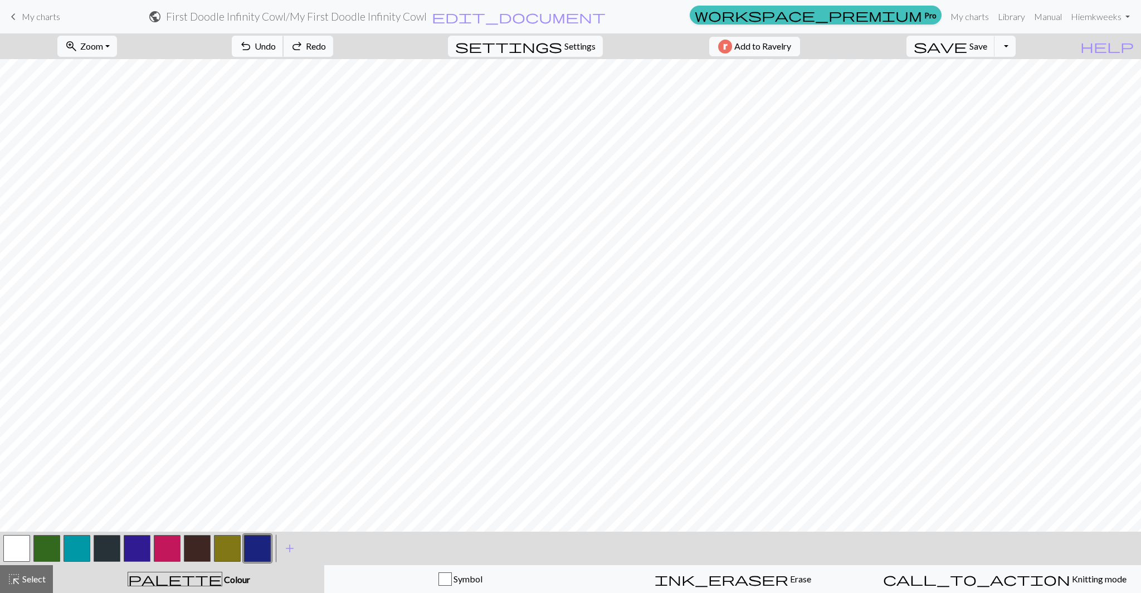
click at [276, 41] on span "Undo" at bounding box center [265, 46] width 21 height 11
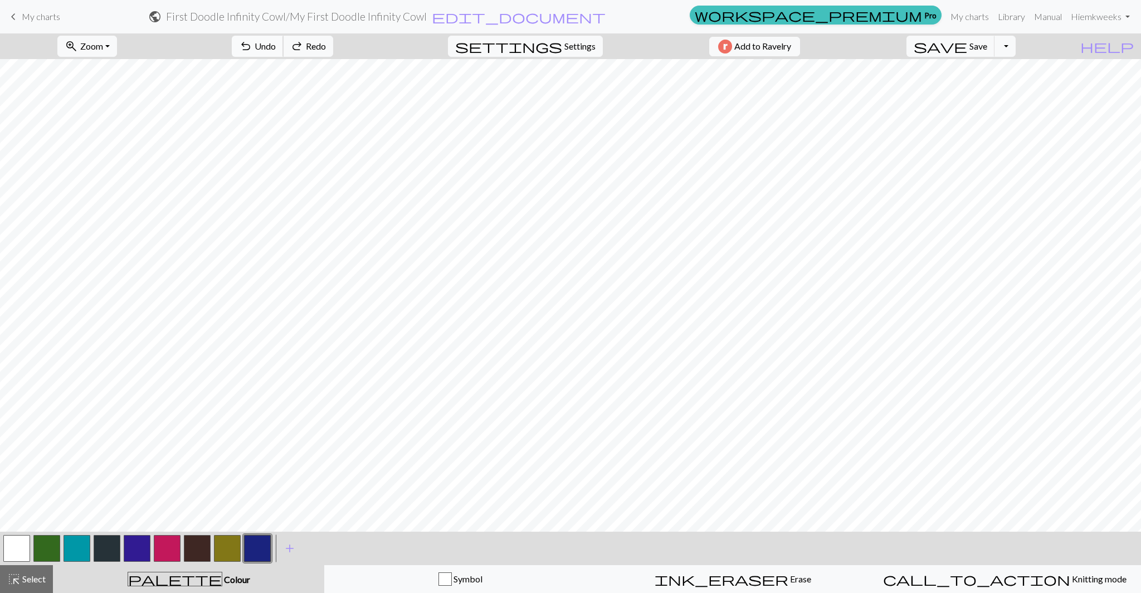
click at [276, 41] on span "Undo" at bounding box center [265, 46] width 21 height 11
click at [276, 42] on span "Undo" at bounding box center [265, 46] width 21 height 11
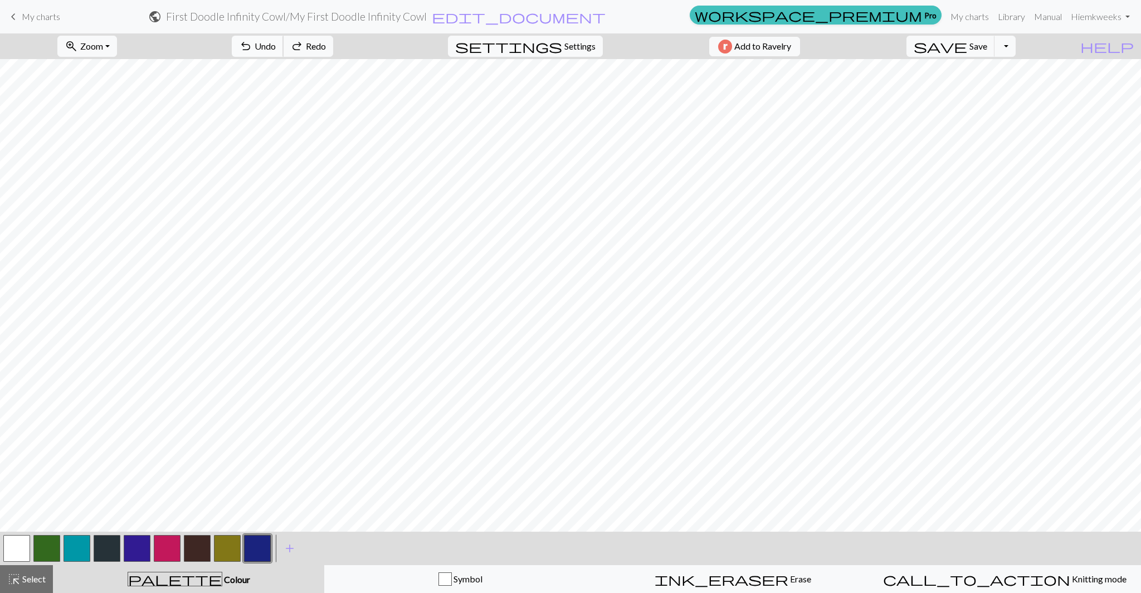
click at [276, 42] on span "Undo" at bounding box center [265, 46] width 21 height 11
click at [252, 50] on span "undo" at bounding box center [245, 46] width 13 height 16
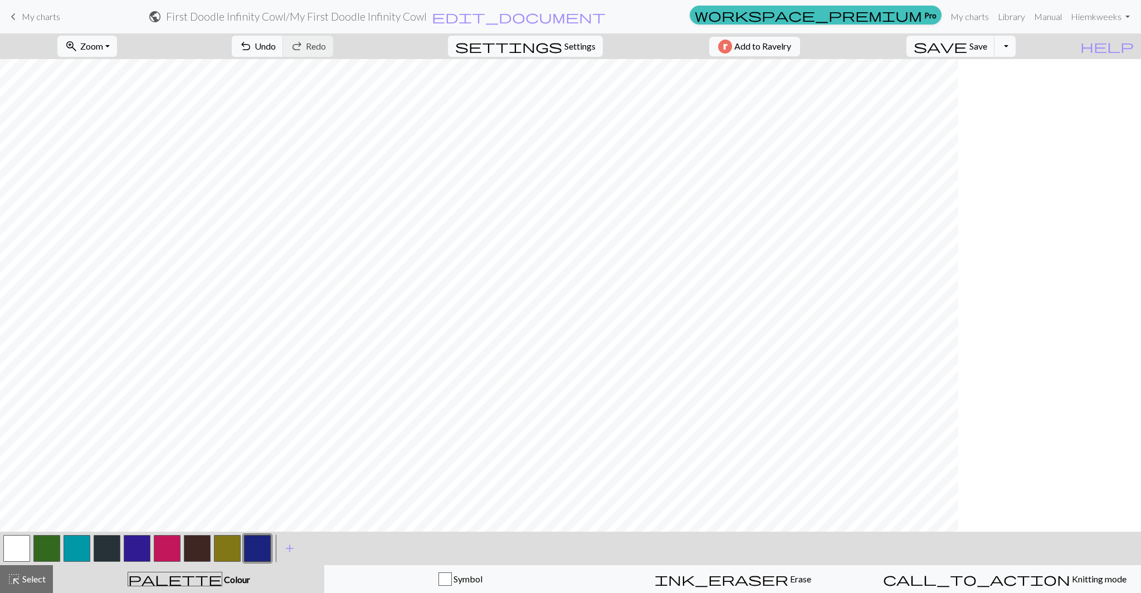
scroll to position [900, 0]
click at [252, 43] on span "undo" at bounding box center [245, 46] width 13 height 16
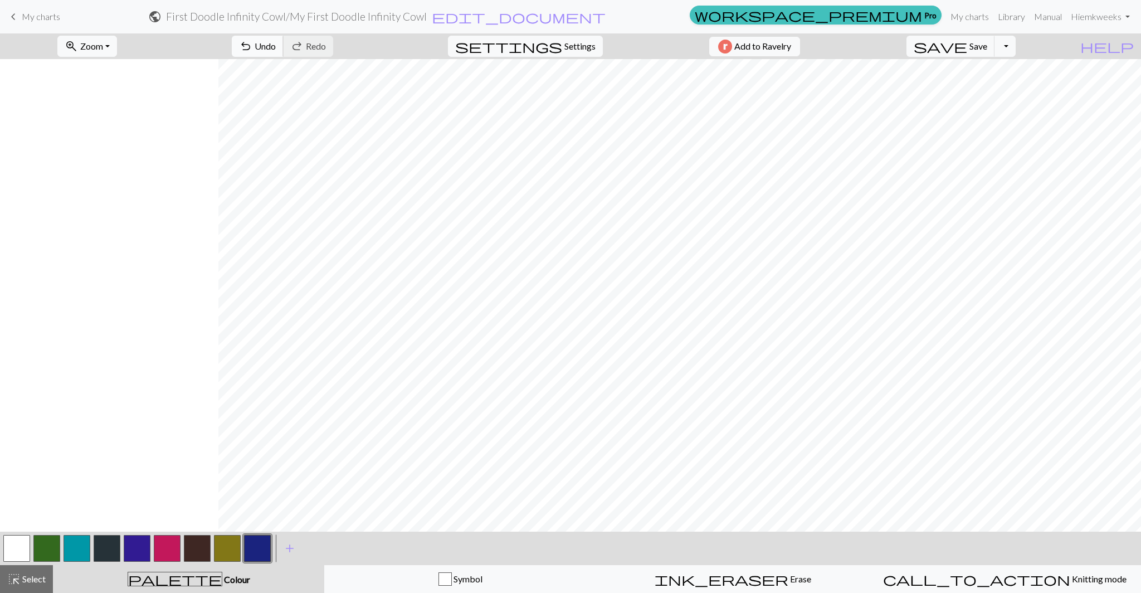
scroll to position [900, 220]
click at [276, 43] on span "Undo" at bounding box center [265, 46] width 21 height 11
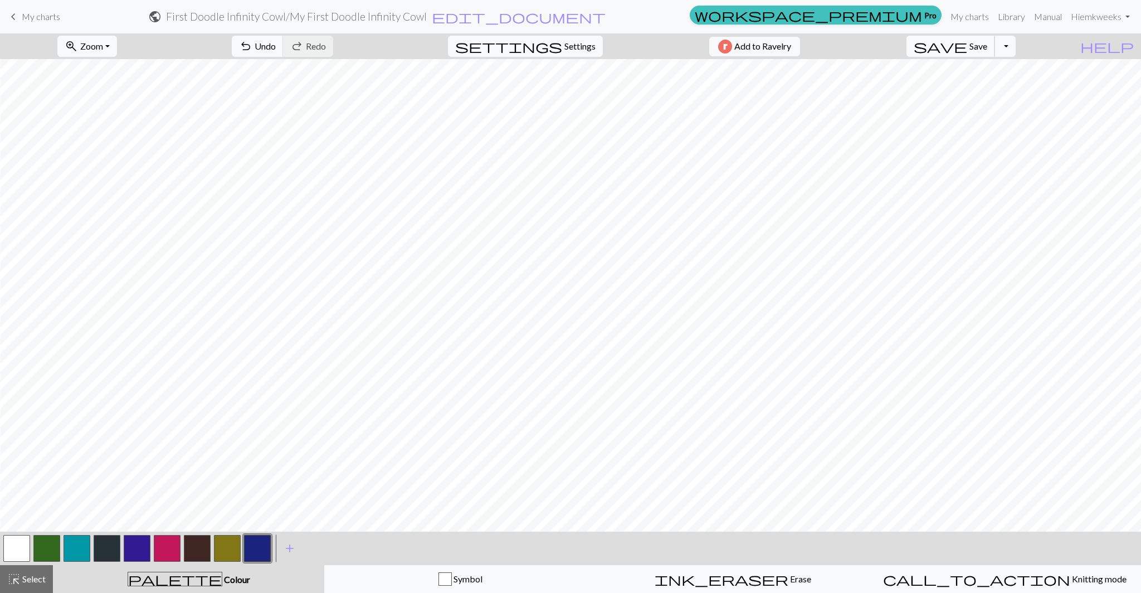
click at [987, 48] on span "Save" at bounding box center [979, 46] width 18 height 11
click at [58, 549] on button "button" at bounding box center [46, 548] width 27 height 27
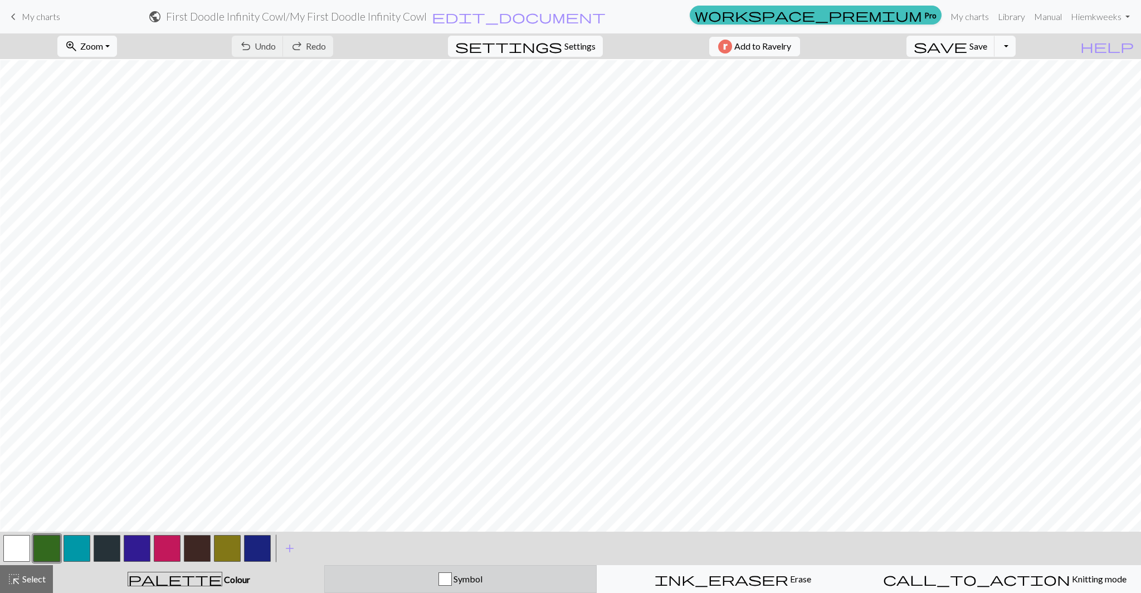
scroll to position [778, 699]
click at [289, 551] on span "add" at bounding box center [289, 549] width 13 height 16
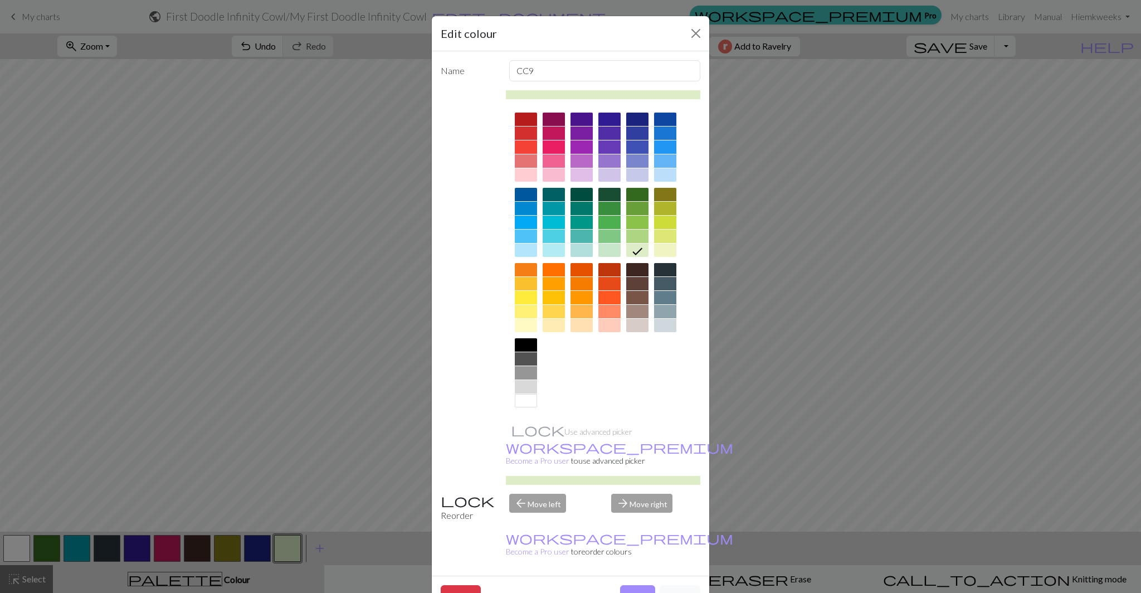
click at [601, 198] on div at bounding box center [610, 194] width 22 height 13
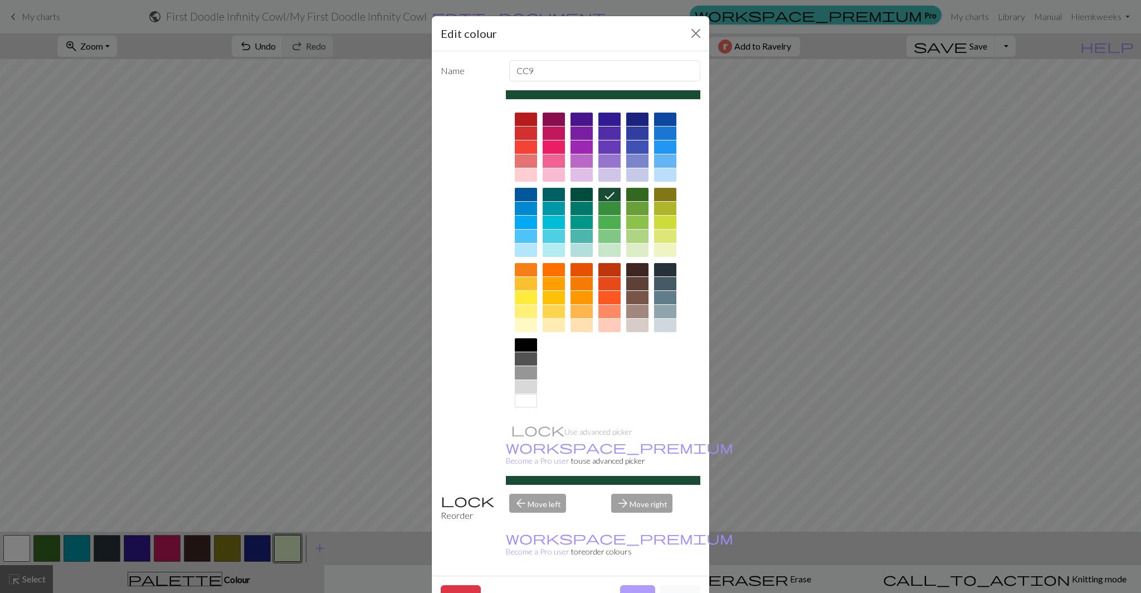
click at [637, 585] on button "Done" at bounding box center [637, 595] width 35 height 21
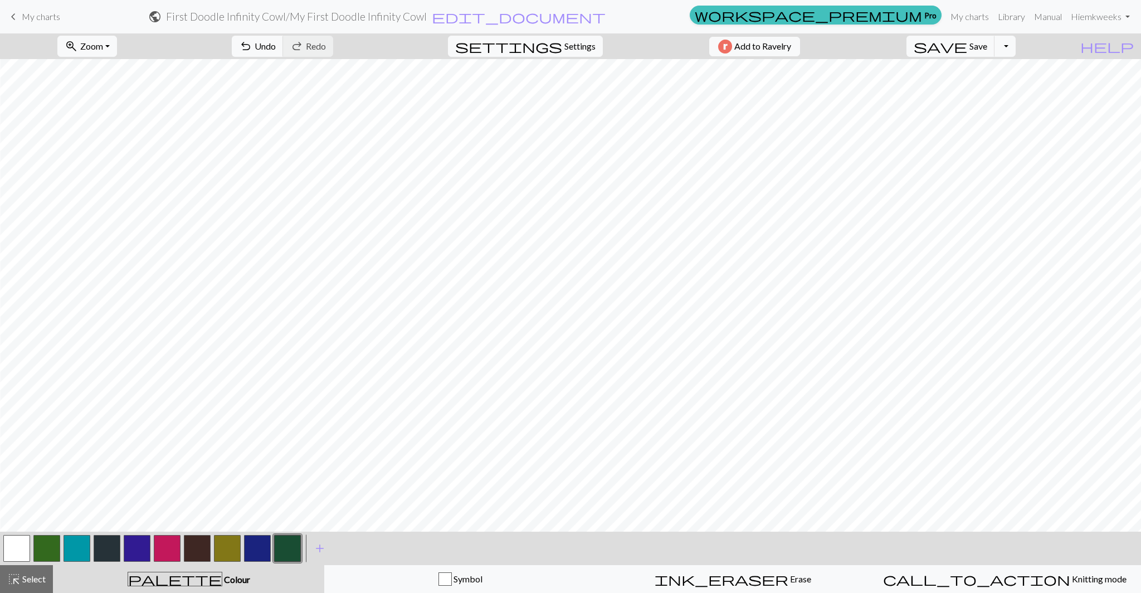
click at [55, 549] on button "button" at bounding box center [46, 548] width 27 height 27
click at [286, 549] on button "button" at bounding box center [287, 548] width 27 height 27
click at [276, 47] on span "Undo" at bounding box center [265, 46] width 21 height 11
click at [276, 46] on span "Undo" at bounding box center [265, 46] width 21 height 11
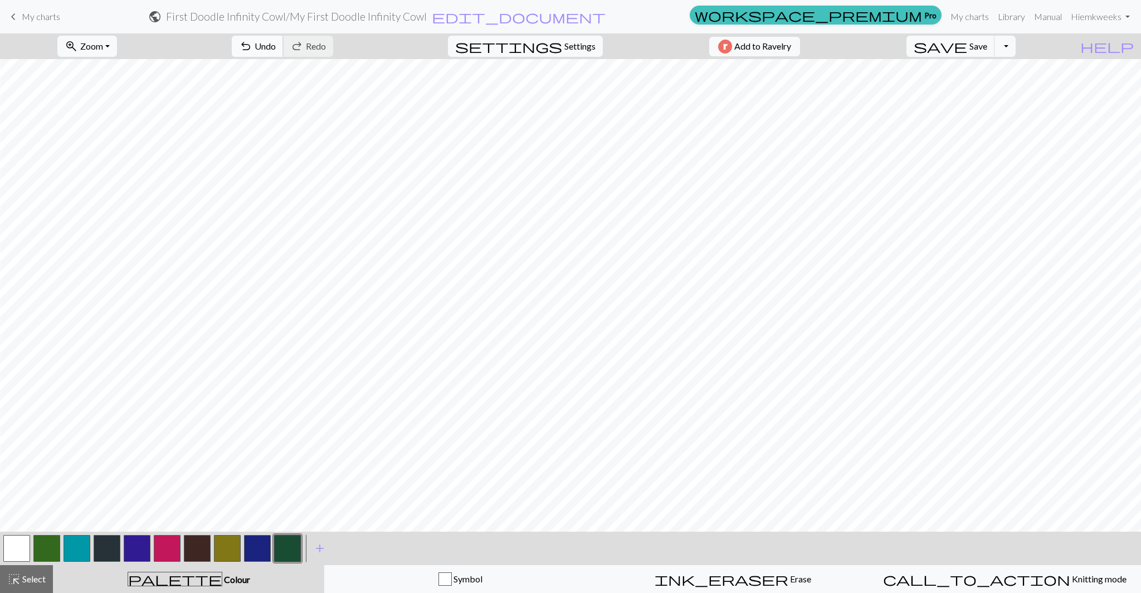
click at [252, 45] on span "undo" at bounding box center [245, 46] width 13 height 16
click at [284, 45] on button "undo Undo Undo" at bounding box center [258, 46] width 52 height 21
click at [252, 49] on span "undo" at bounding box center [245, 46] width 13 height 16
click at [276, 45] on span "Undo" at bounding box center [265, 46] width 21 height 11
click at [276, 47] on span "Undo" at bounding box center [265, 46] width 21 height 11
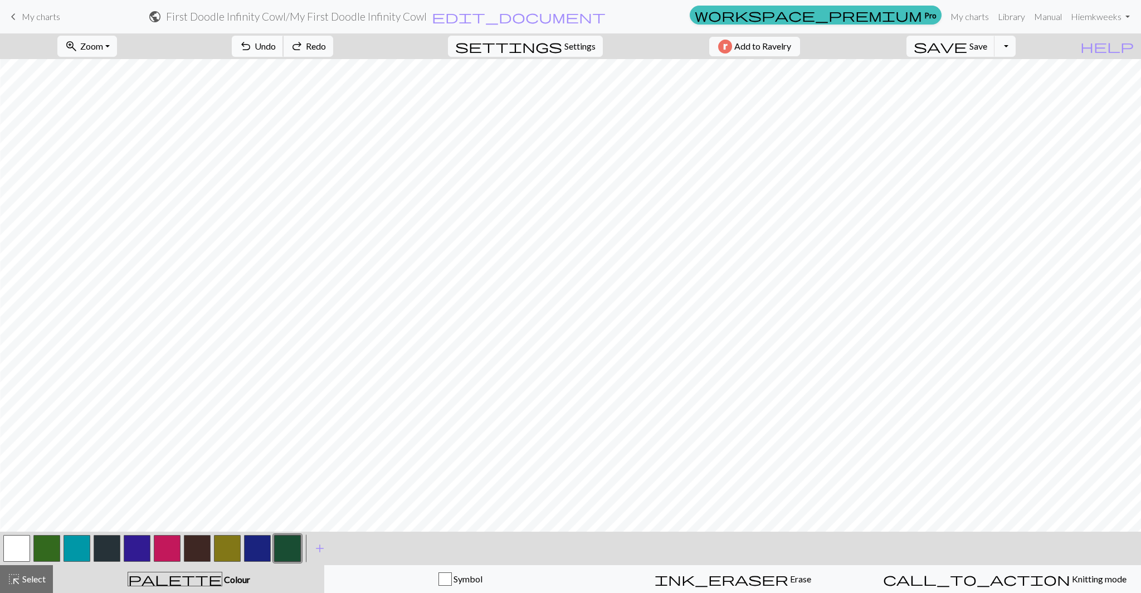
click at [276, 47] on span "Undo" at bounding box center [265, 46] width 21 height 11
click at [252, 46] on span "undo" at bounding box center [245, 46] width 13 height 16
click at [284, 38] on button "undo Undo Undo" at bounding box center [258, 46] width 52 height 21
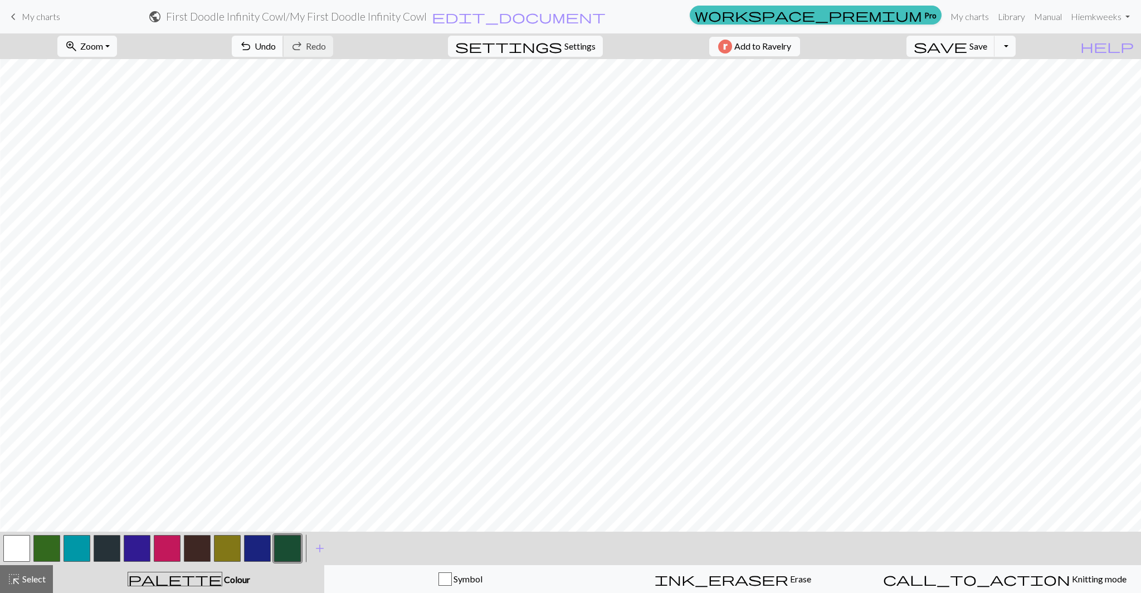
click at [276, 44] on span "Undo" at bounding box center [265, 46] width 21 height 11
click at [305, 28] on div "keyboard_arrow_left My charts public First Doodle Infinity Cowl / My First Dood…" at bounding box center [570, 17] width 1141 height 22
click at [276, 44] on span "Undo" at bounding box center [265, 46] width 21 height 11
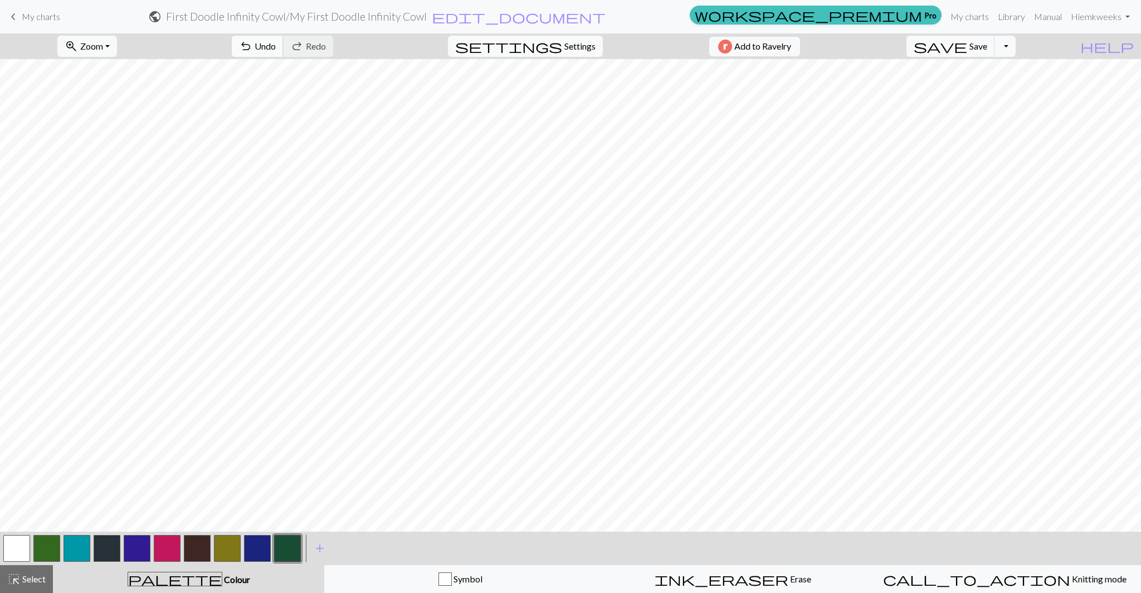
click at [276, 48] on span "Undo" at bounding box center [265, 46] width 21 height 11
click at [284, 44] on button "undo Undo Undo" at bounding box center [258, 46] width 52 height 21
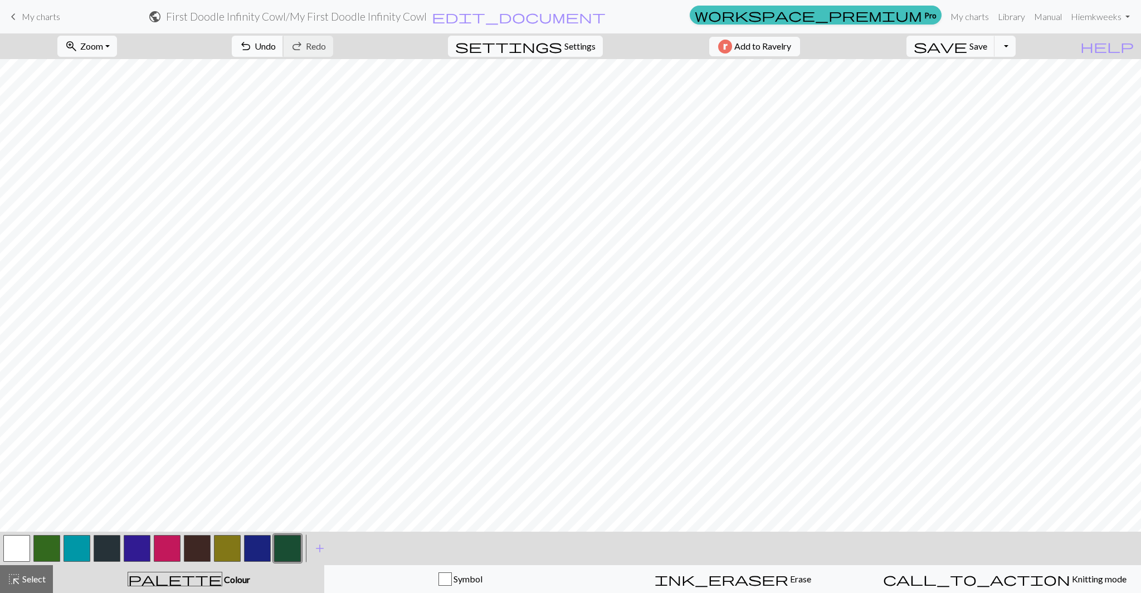
click at [284, 38] on button "undo Undo Undo" at bounding box center [258, 46] width 52 height 21
click at [789, 581] on span "Erase" at bounding box center [800, 578] width 23 height 11
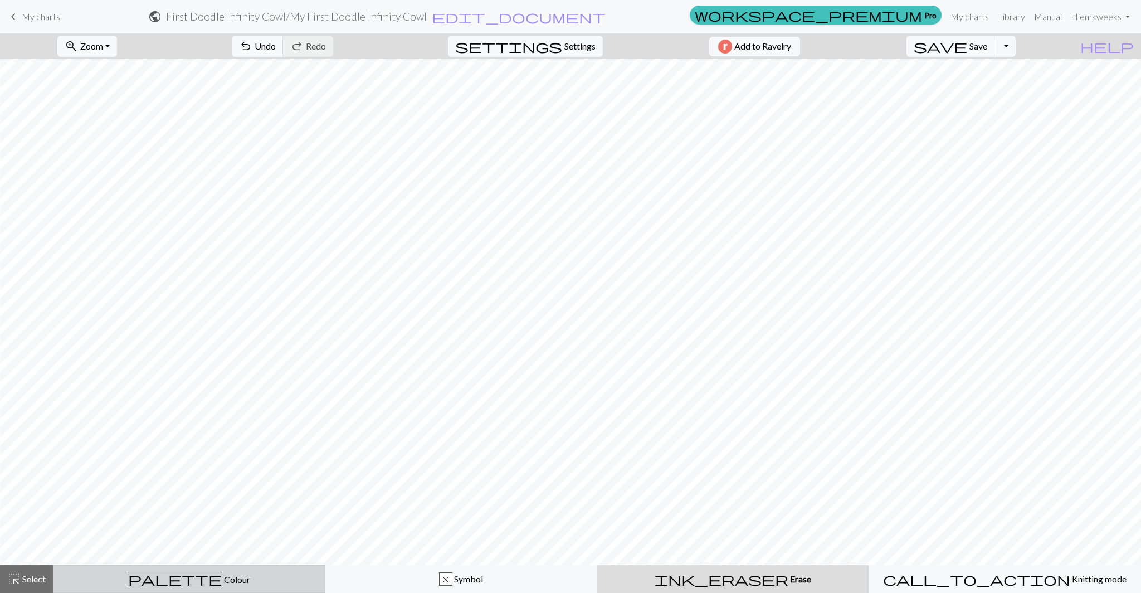
click at [222, 578] on span "Colour" at bounding box center [236, 579] width 28 height 11
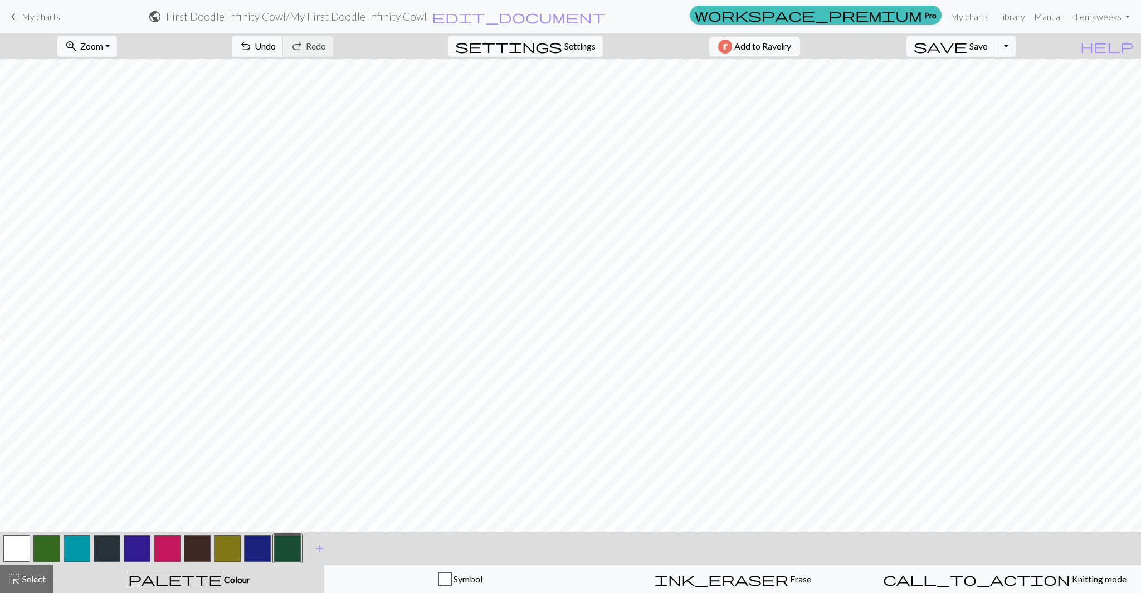
click at [280, 549] on button "button" at bounding box center [287, 548] width 27 height 27
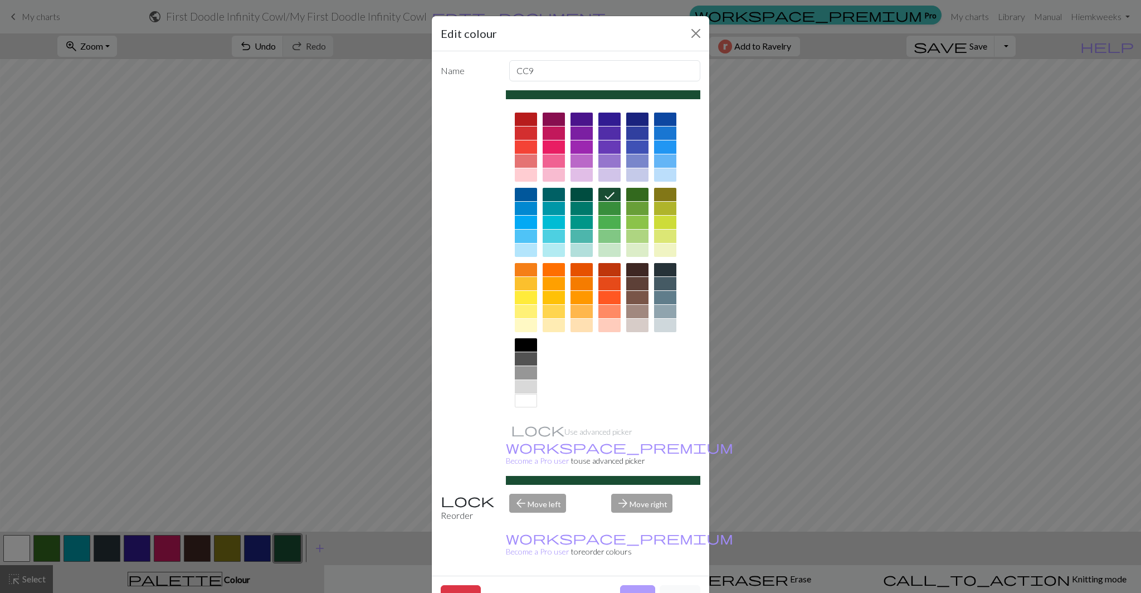
click at [632, 585] on button "Done" at bounding box center [637, 595] width 35 height 21
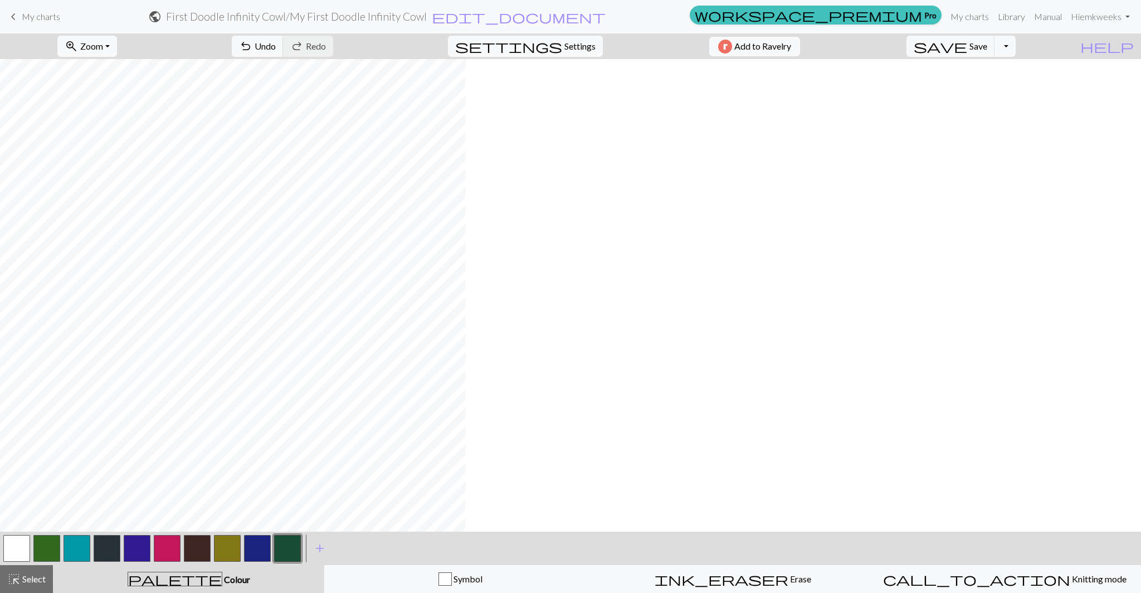
scroll to position [775, 0]
click at [995, 52] on button "save Save Save" at bounding box center [951, 46] width 89 height 21
click at [957, 575] on div "call_to_action Knitting mode Knitting mode" at bounding box center [1005, 578] width 258 height 13
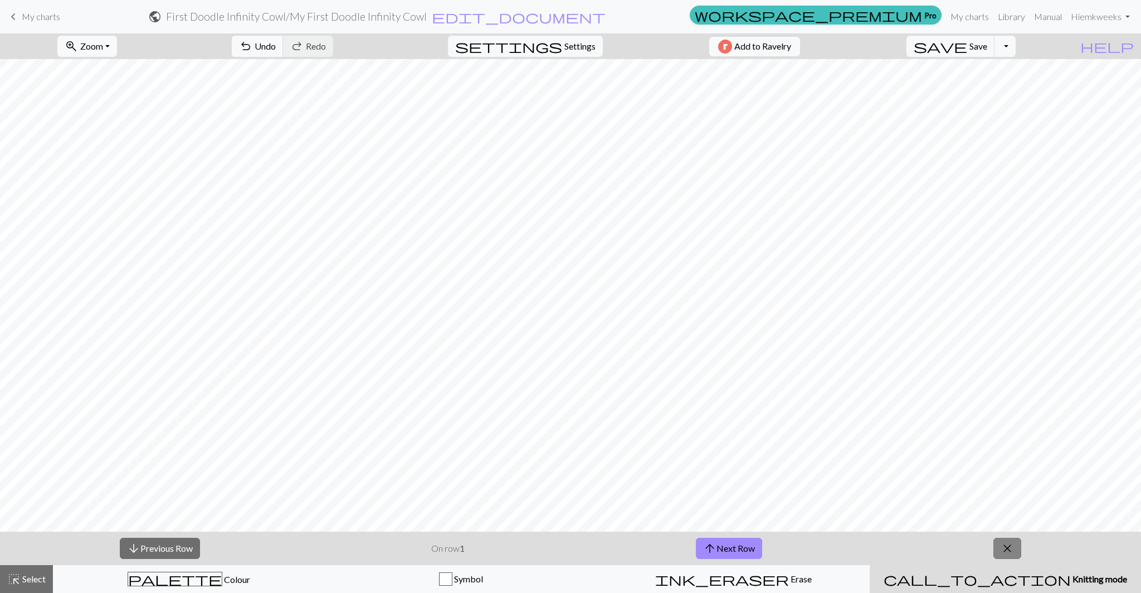
click at [1003, 547] on span "close" at bounding box center [1007, 549] width 13 height 16
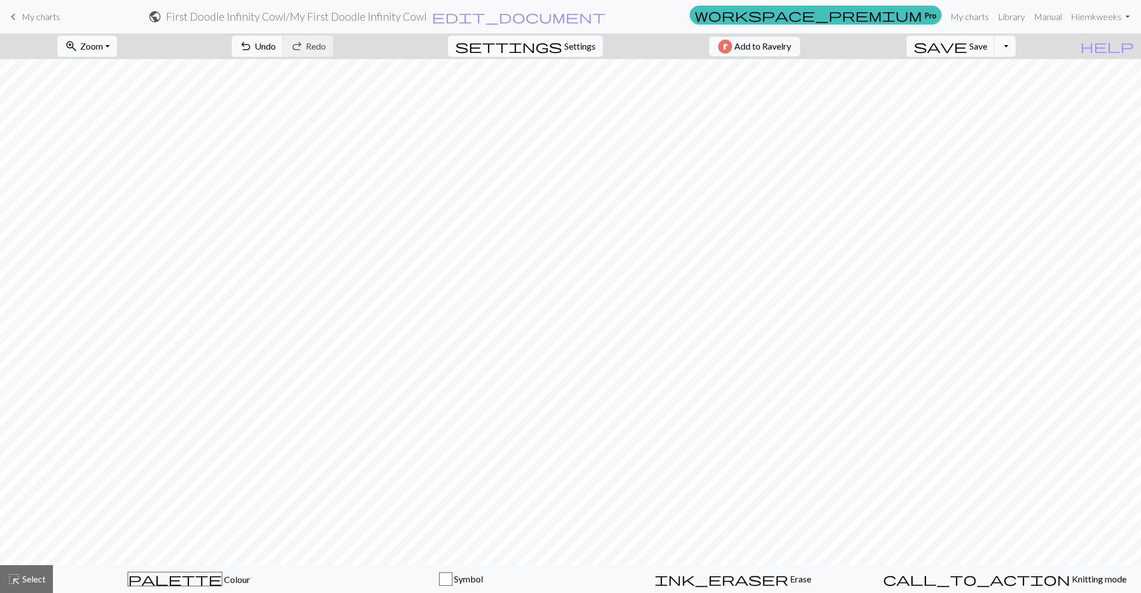
click at [571, 45] on span "Settings" at bounding box center [580, 46] width 31 height 13
select select "aran"
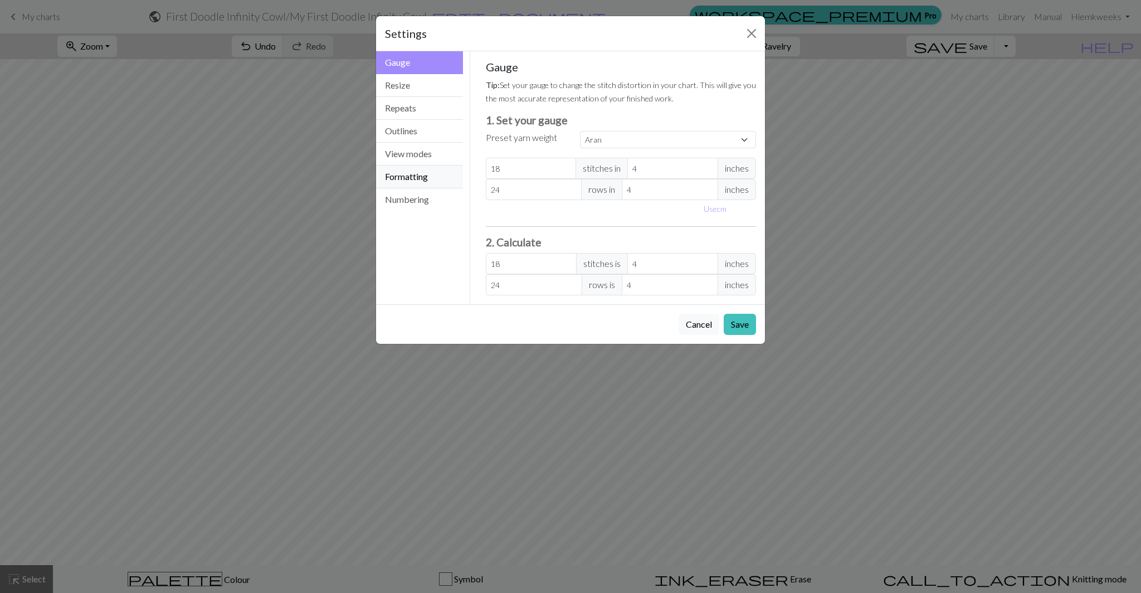
click at [417, 181] on button "Formatting" at bounding box center [419, 177] width 87 height 23
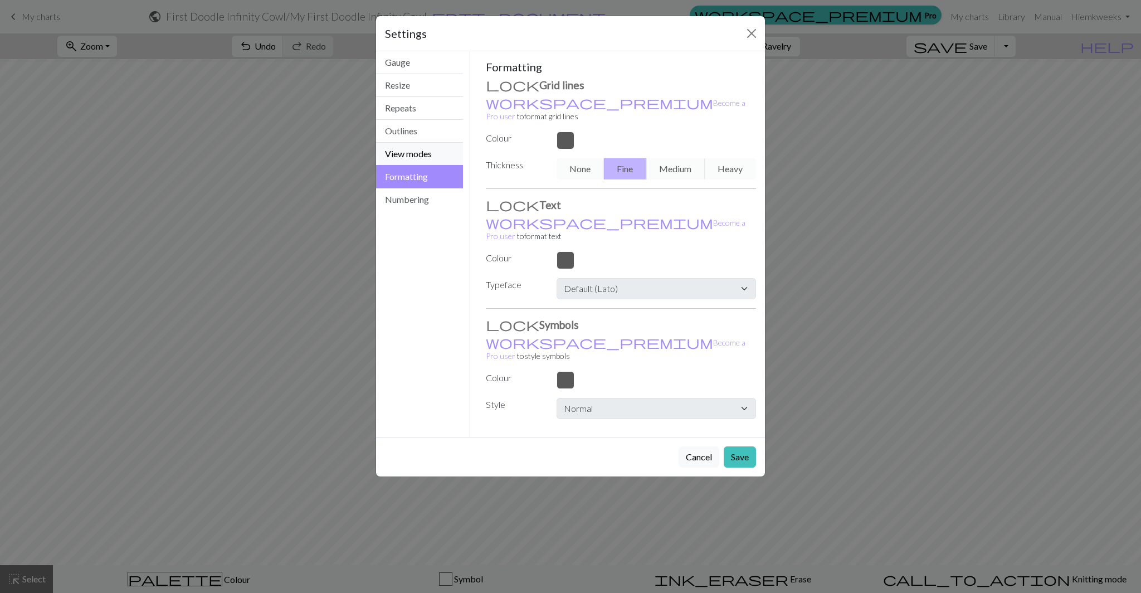
click at [416, 156] on button "View modes" at bounding box center [419, 154] width 87 height 23
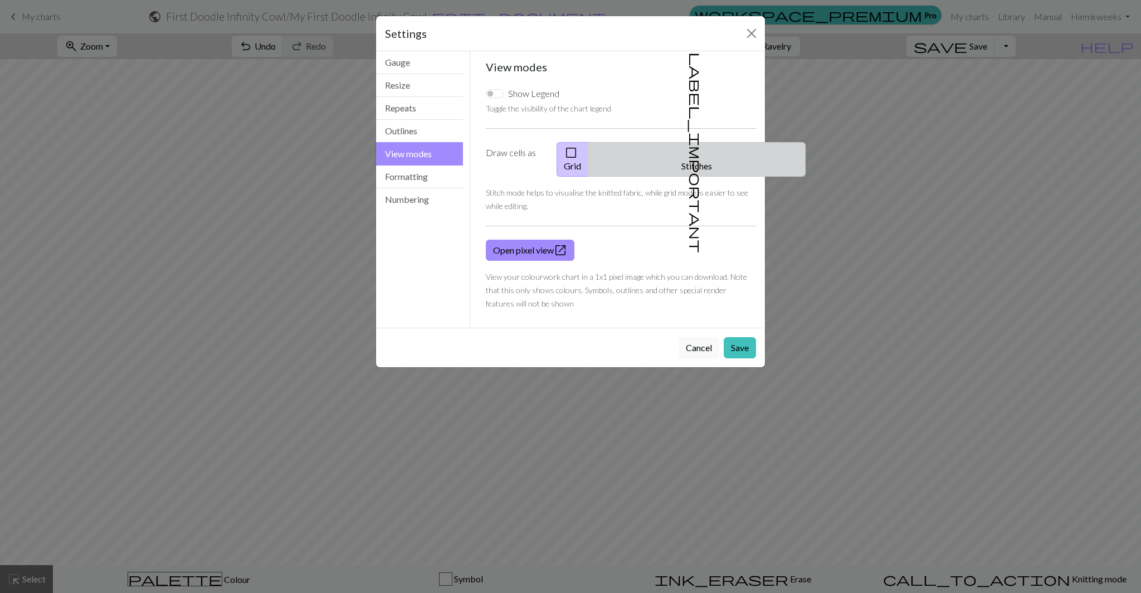
click at [690, 152] on span "label_important" at bounding box center [696, 152] width 16 height 201
click at [589, 149] on button "check_box_outline_blank Grid" at bounding box center [573, 159] width 32 height 35
click at [751, 31] on button "Close" at bounding box center [752, 34] width 18 height 18
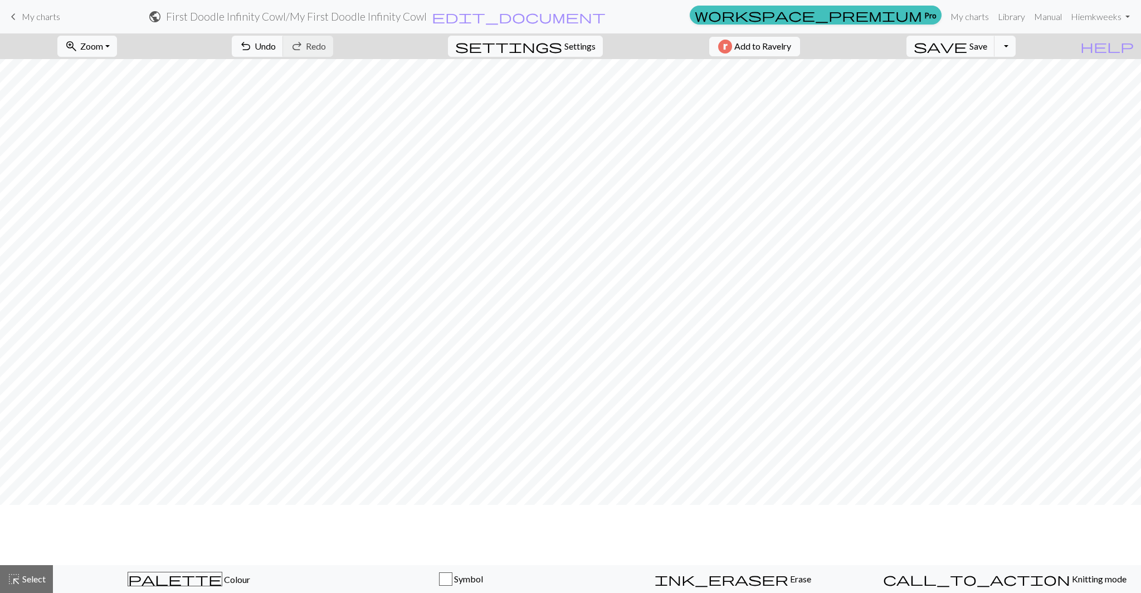
scroll to position [579, 0]
click at [222, 582] on span "Colour" at bounding box center [236, 579] width 28 height 11
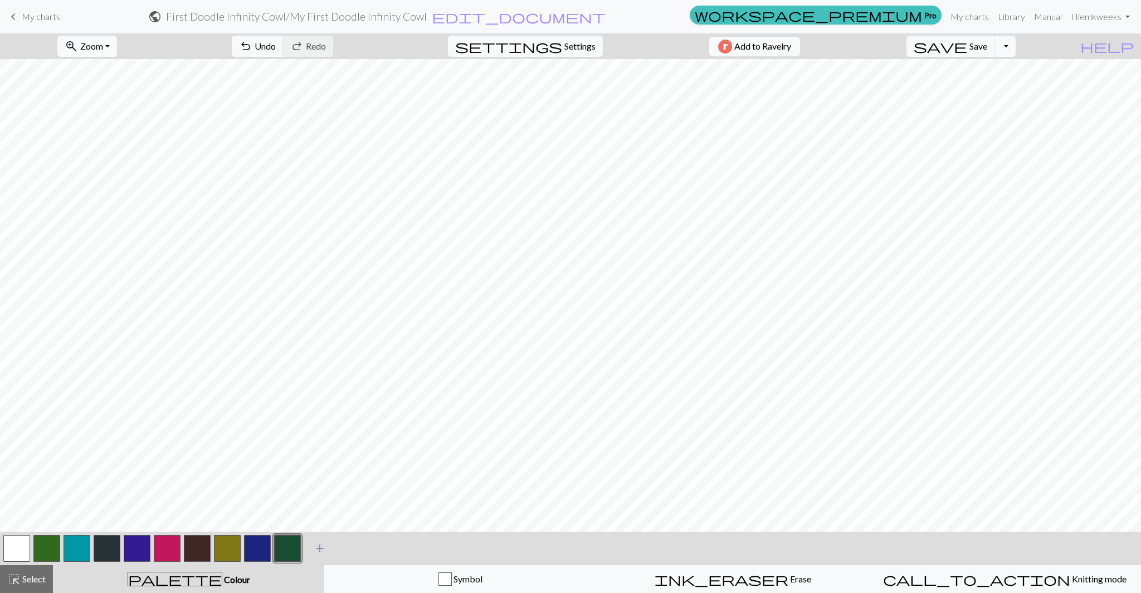
click at [313, 548] on span "add" at bounding box center [319, 549] width 13 height 16
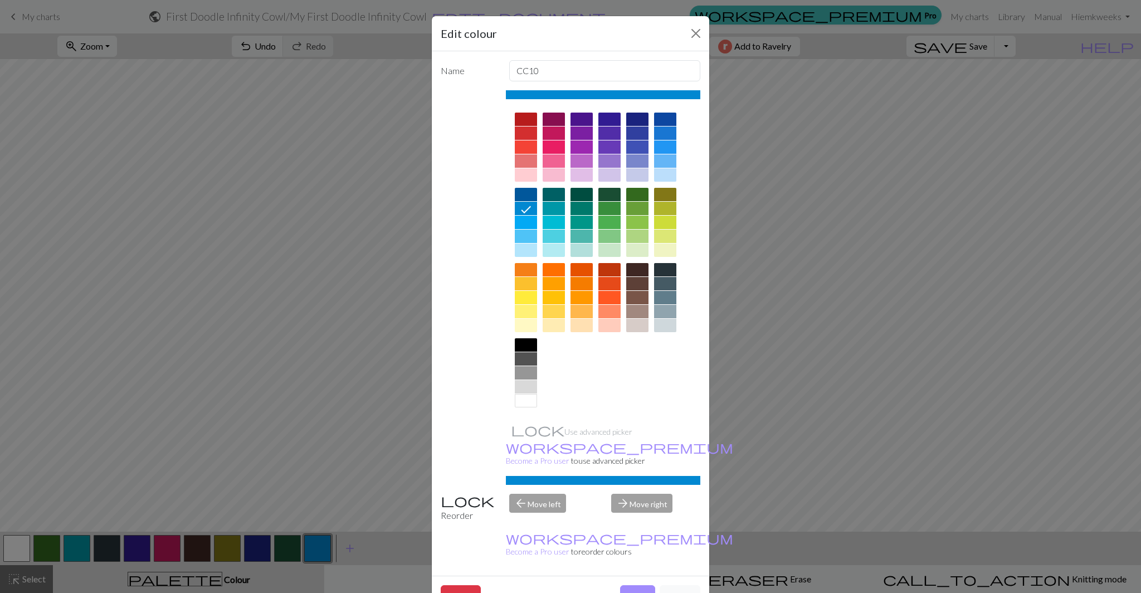
click at [669, 146] on div at bounding box center [665, 146] width 22 height 13
click at [632, 585] on button "Done" at bounding box center [637, 595] width 35 height 21
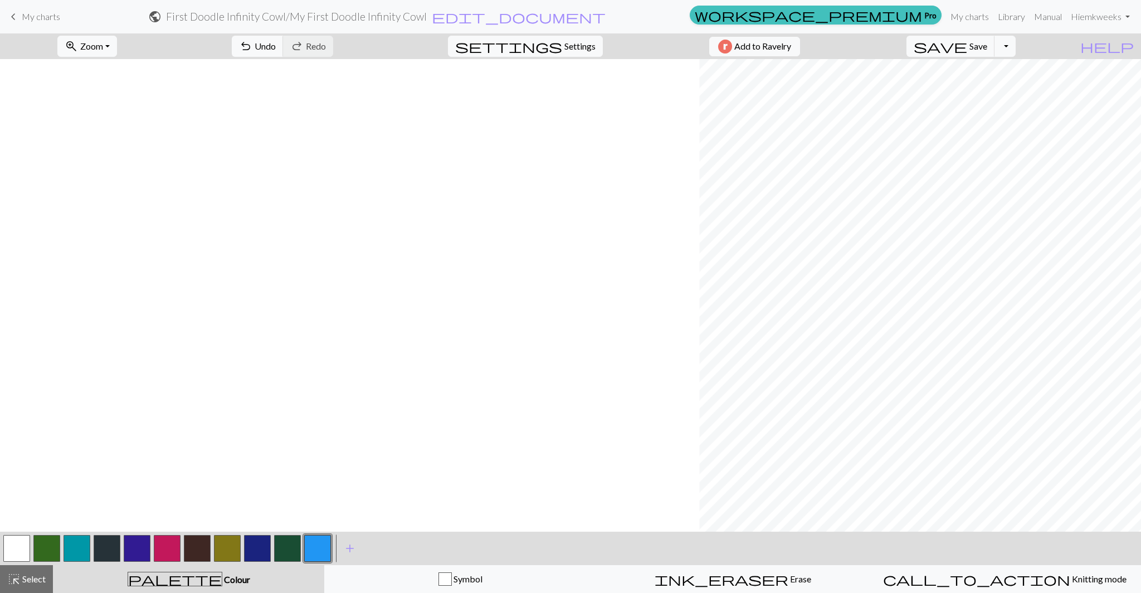
scroll to position [579, 699]
click at [252, 52] on span "undo" at bounding box center [245, 46] width 13 height 16
click at [276, 46] on span "Undo" at bounding box center [265, 46] width 21 height 11
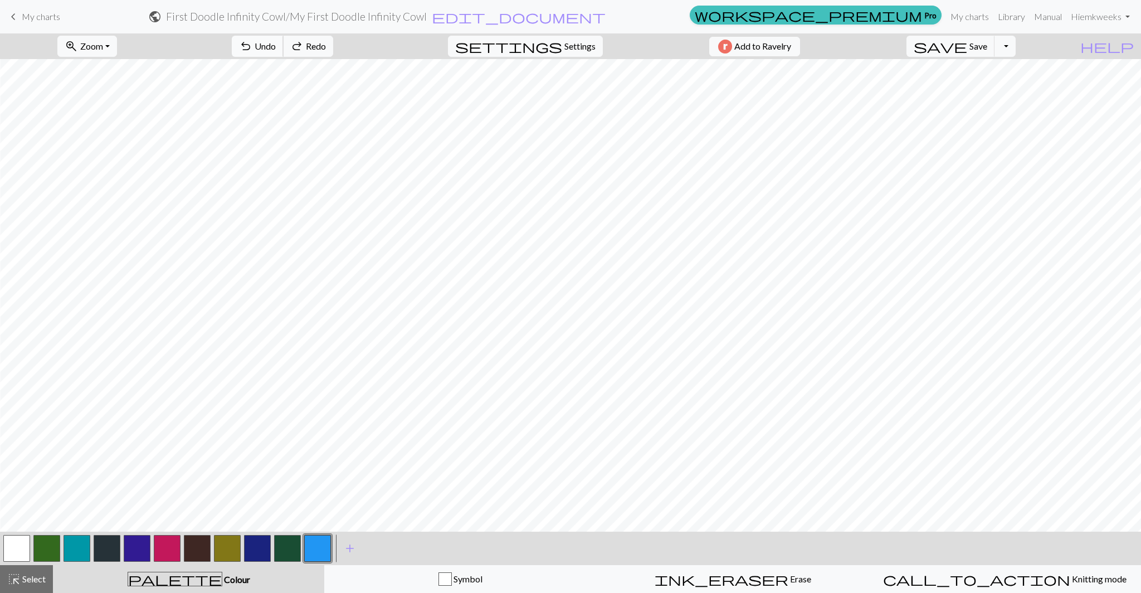
click at [276, 46] on span "Undo" at bounding box center [265, 46] width 21 height 11
click at [252, 48] on span "undo" at bounding box center [245, 46] width 13 height 16
click at [276, 42] on span "Undo" at bounding box center [265, 46] width 21 height 11
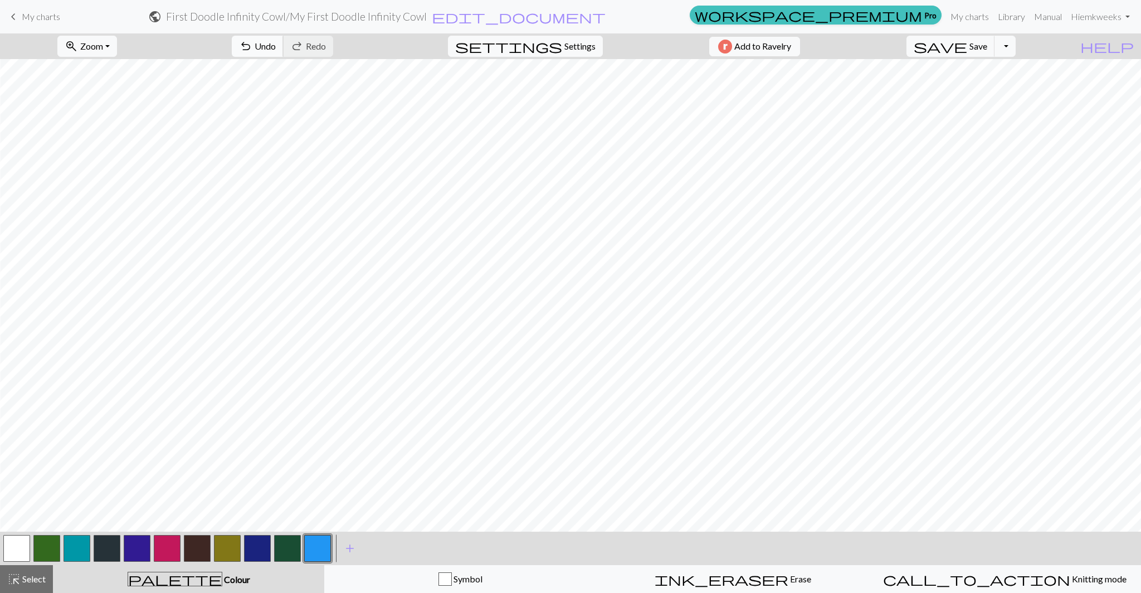
click at [276, 41] on span "Undo" at bounding box center [265, 46] width 21 height 11
click at [351, 546] on span "add" at bounding box center [349, 549] width 13 height 16
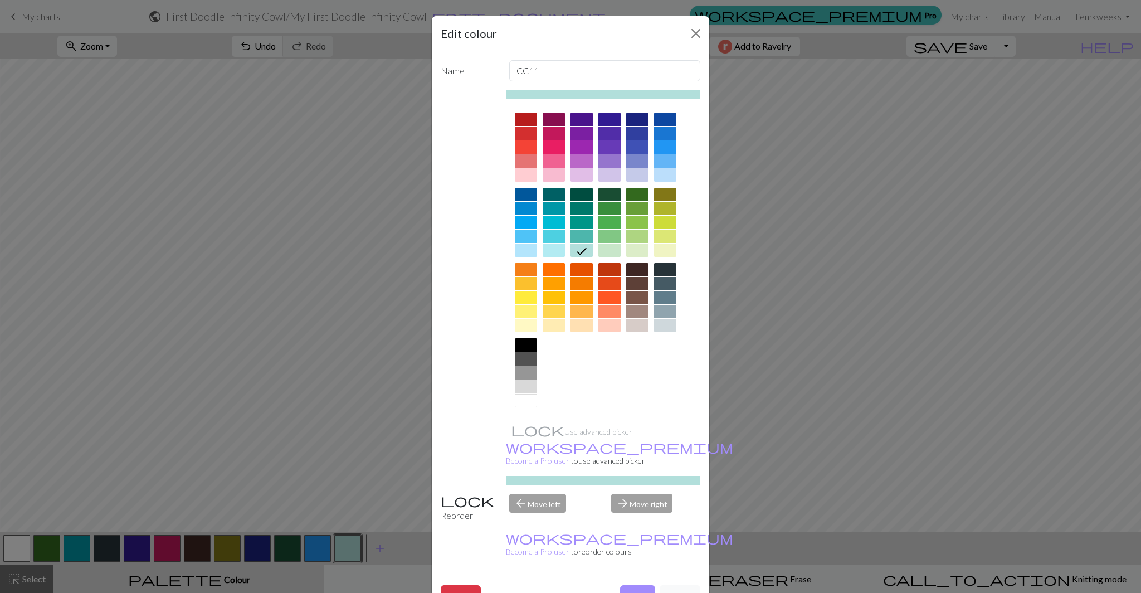
click at [552, 131] on div at bounding box center [554, 132] width 22 height 13
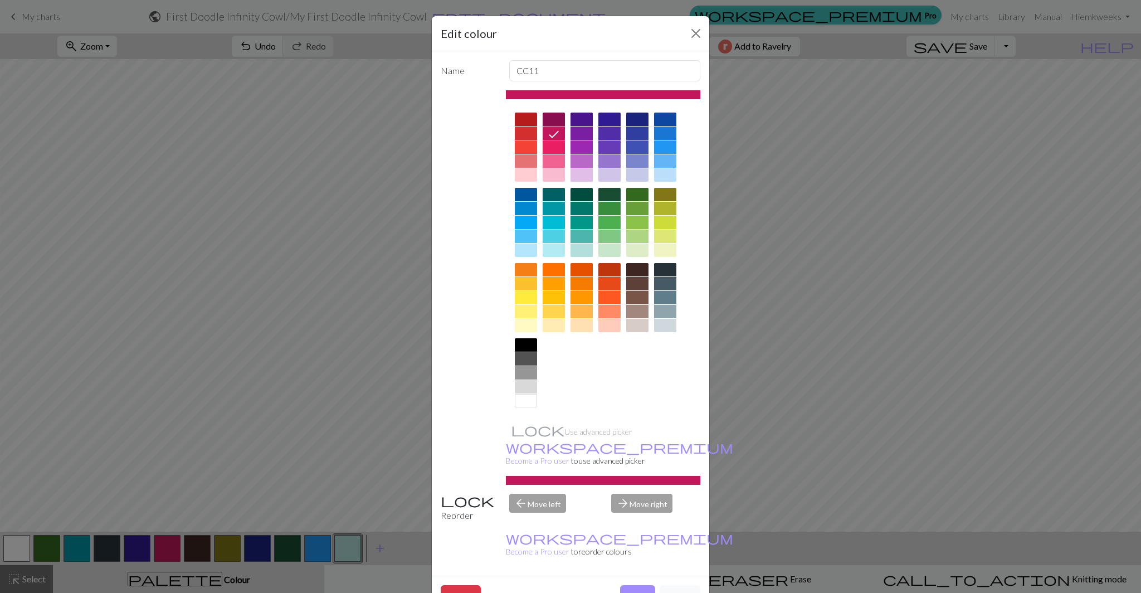
click at [611, 145] on div at bounding box center [610, 146] width 22 height 13
click at [639, 585] on button "Done" at bounding box center [637, 595] width 35 height 21
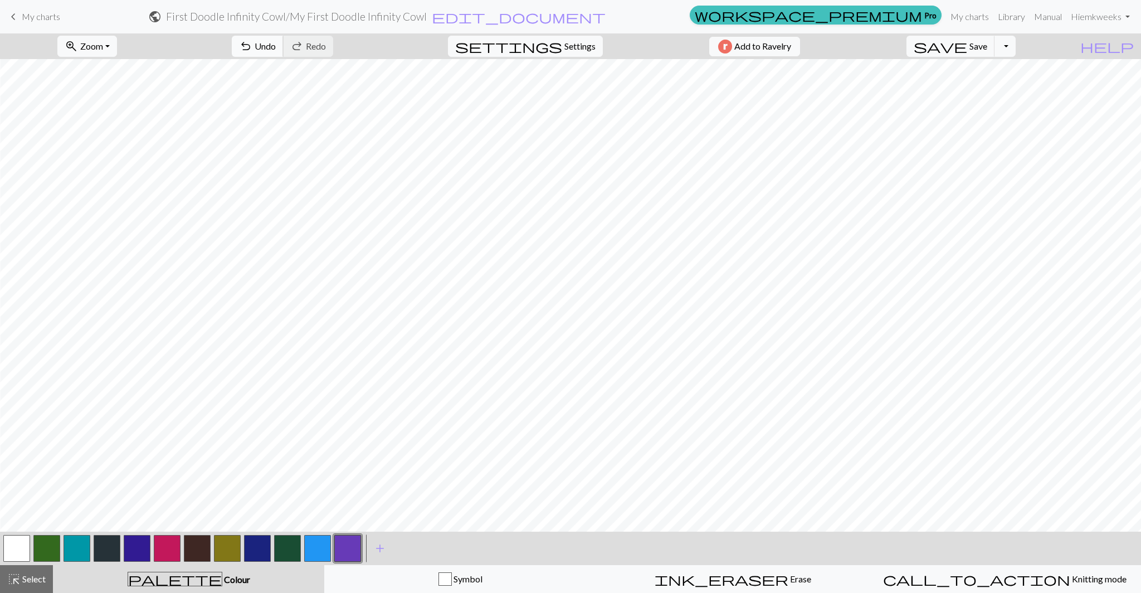
click at [252, 46] on span "undo" at bounding box center [245, 46] width 13 height 16
click at [276, 46] on span "Undo" at bounding box center [265, 46] width 21 height 11
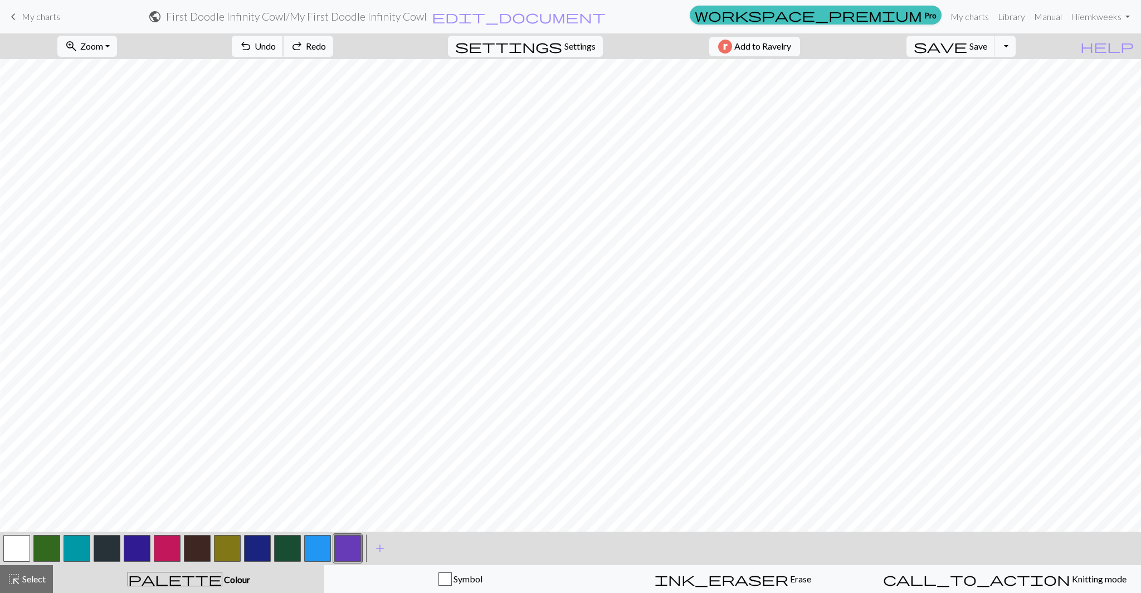
click at [276, 46] on span "Undo" at bounding box center [265, 46] width 21 height 11
click at [252, 46] on span "undo" at bounding box center [245, 46] width 13 height 16
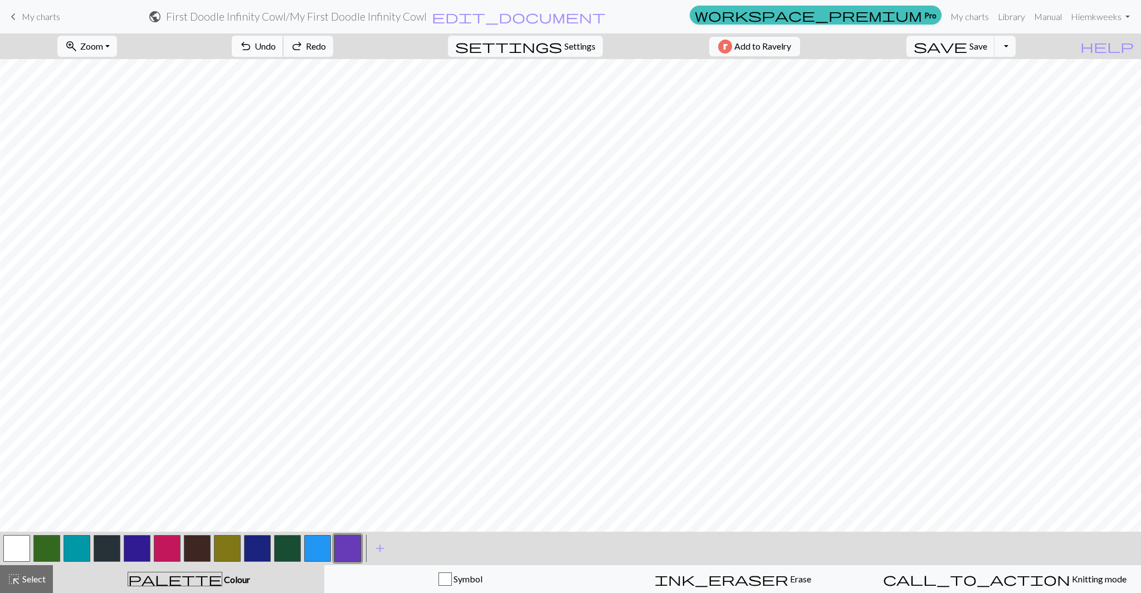
click at [252, 46] on span "undo" at bounding box center [245, 46] width 13 height 16
click at [252, 41] on span "undo" at bounding box center [245, 46] width 13 height 16
click at [252, 43] on span "undo" at bounding box center [245, 46] width 13 height 16
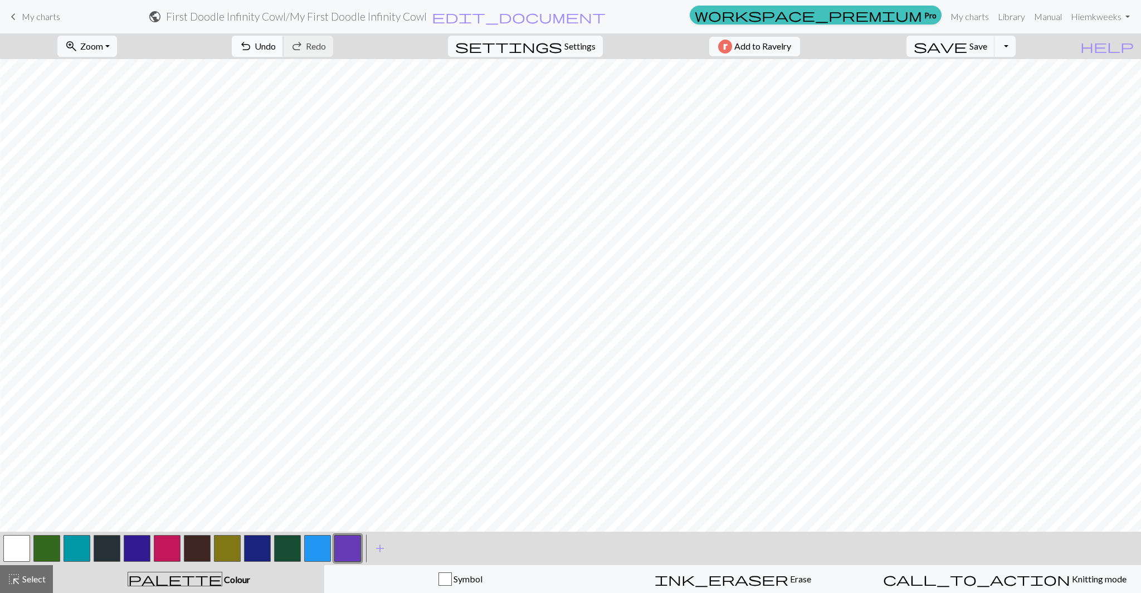
click at [276, 43] on span "Undo" at bounding box center [265, 46] width 21 height 11
click at [252, 42] on span "undo" at bounding box center [245, 46] width 13 height 16
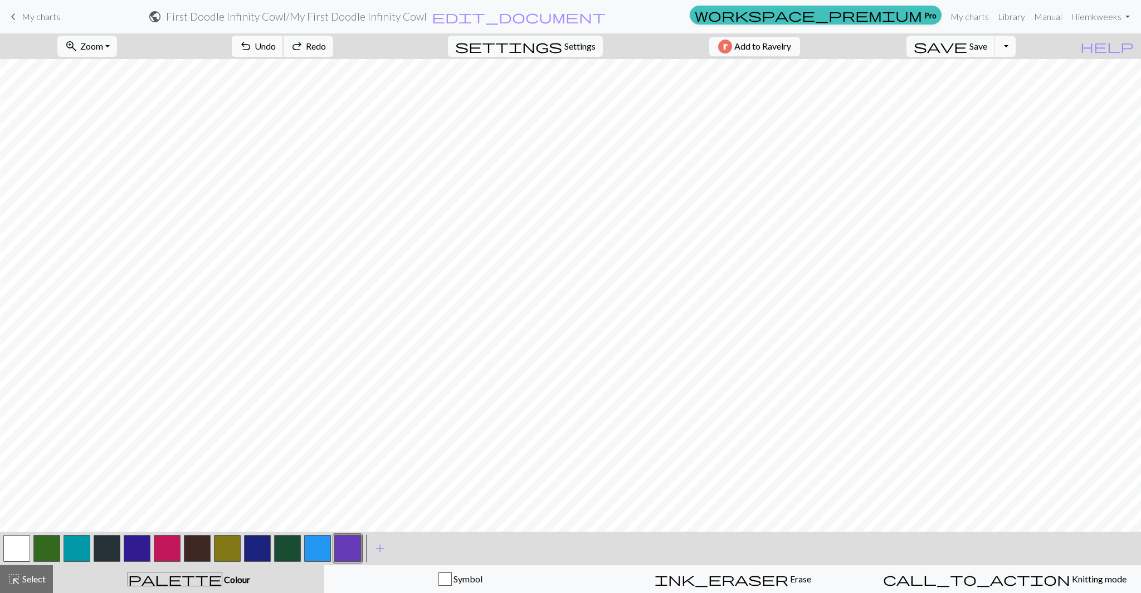
click at [252, 42] on span "undo" at bounding box center [245, 46] width 13 height 16
click at [276, 50] on span "Undo" at bounding box center [265, 46] width 21 height 11
click at [276, 51] on span "Undo" at bounding box center [265, 46] width 21 height 11
click at [284, 52] on button "undo Undo Undo" at bounding box center [258, 46] width 52 height 21
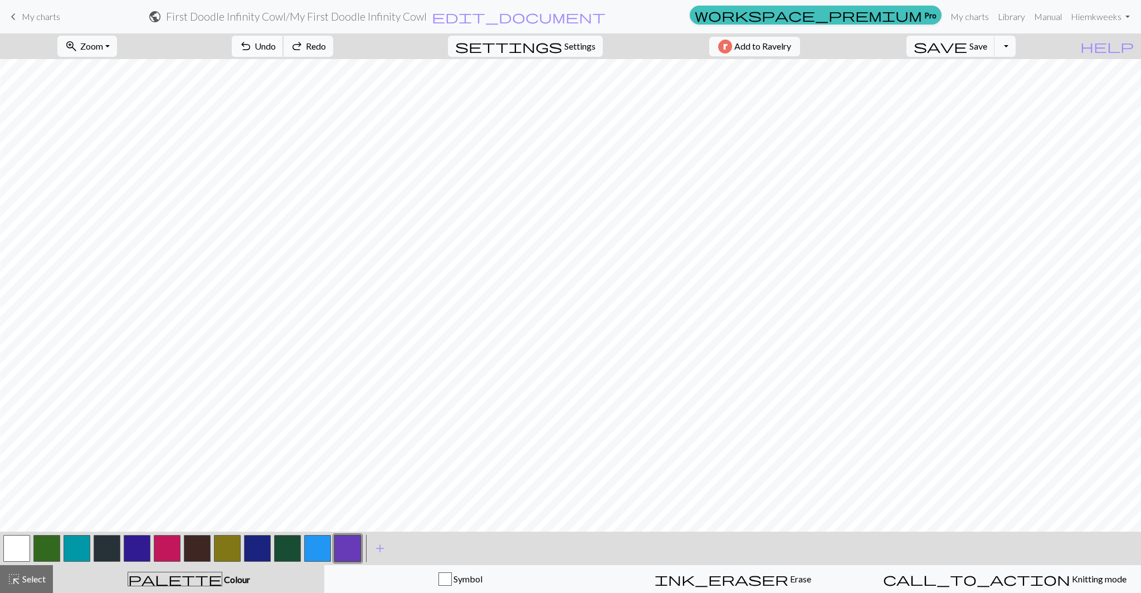
click at [284, 52] on button "undo Undo Undo" at bounding box center [258, 46] width 52 height 21
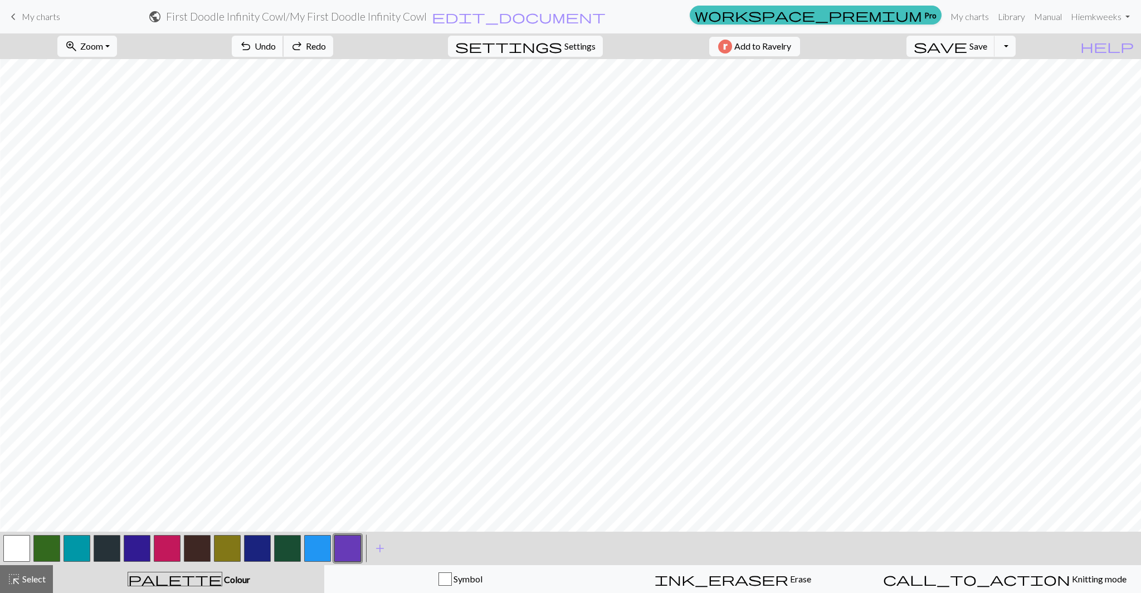
click at [284, 52] on button "undo Undo Undo" at bounding box center [258, 46] width 52 height 21
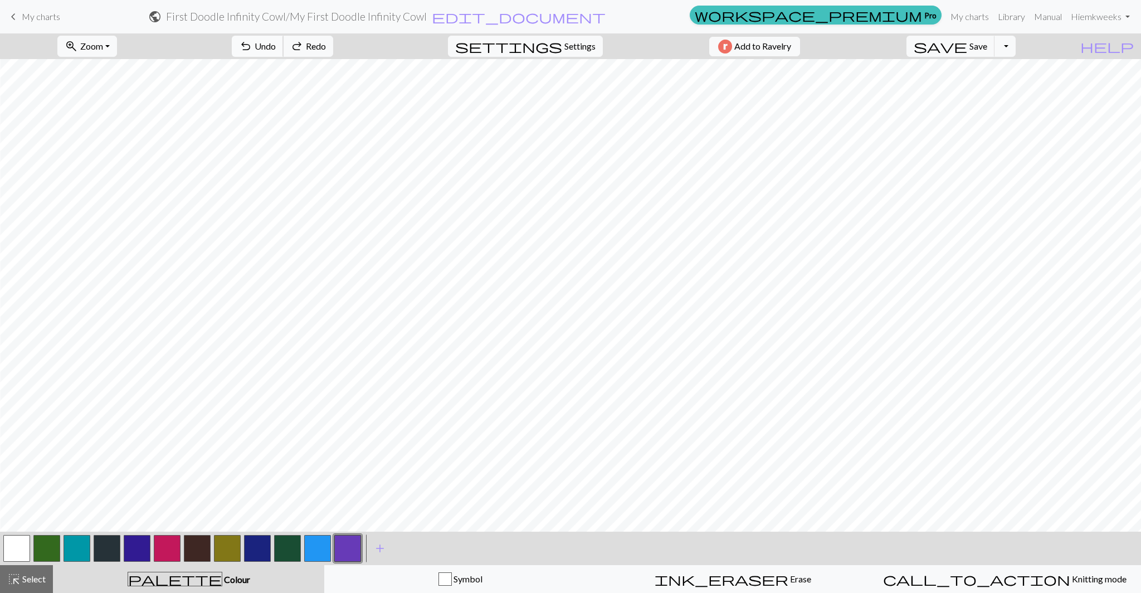
click at [284, 52] on button "undo Undo Undo" at bounding box center [258, 46] width 52 height 21
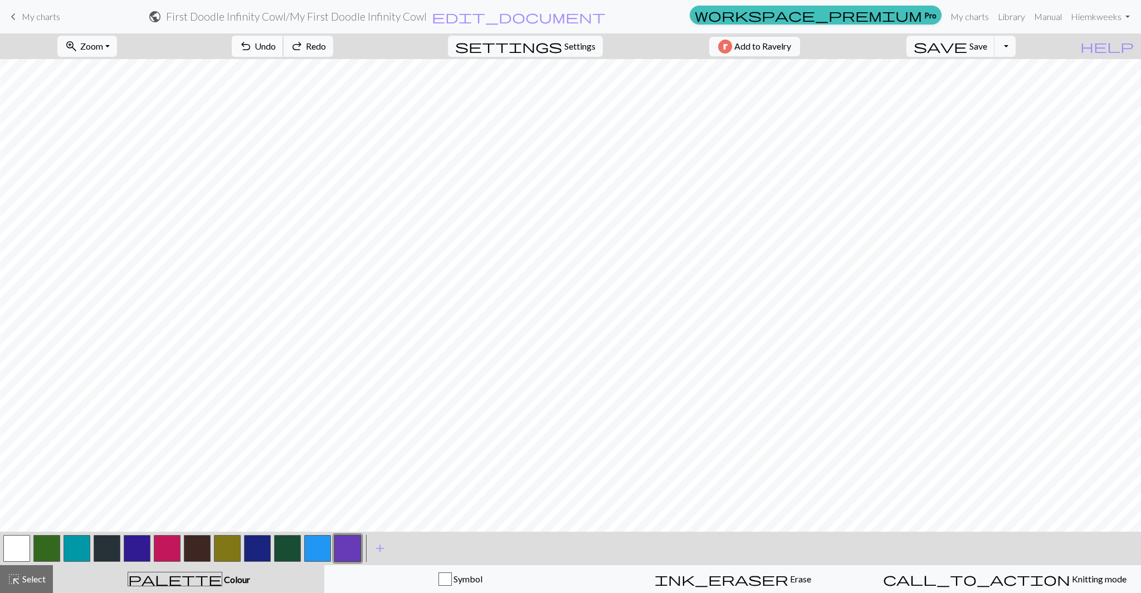
click at [284, 52] on button "undo Undo Undo" at bounding box center [258, 46] width 52 height 21
click at [252, 48] on span "undo" at bounding box center [245, 46] width 13 height 16
click at [276, 46] on span "Undo" at bounding box center [265, 46] width 21 height 11
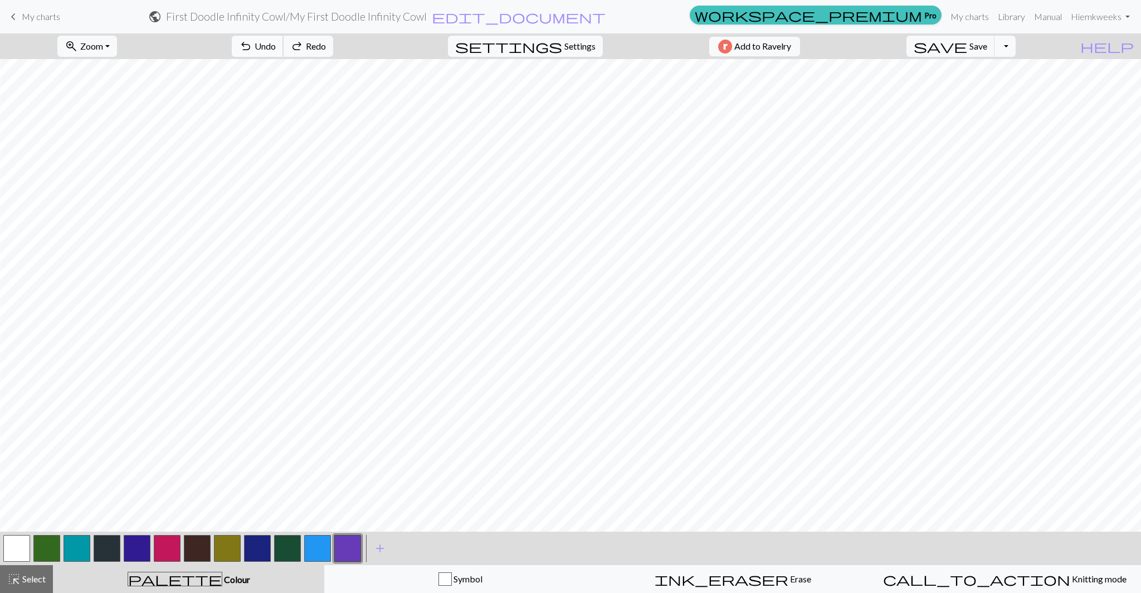
click at [276, 46] on span "Undo" at bounding box center [265, 46] width 21 height 11
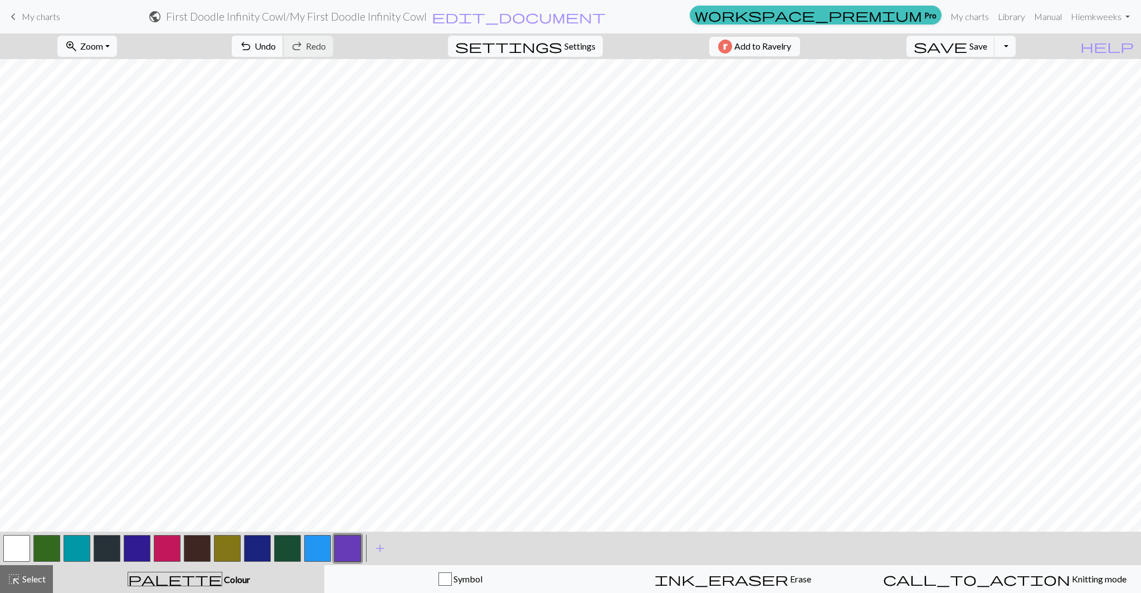
click at [276, 43] on span "Undo" at bounding box center [265, 46] width 21 height 11
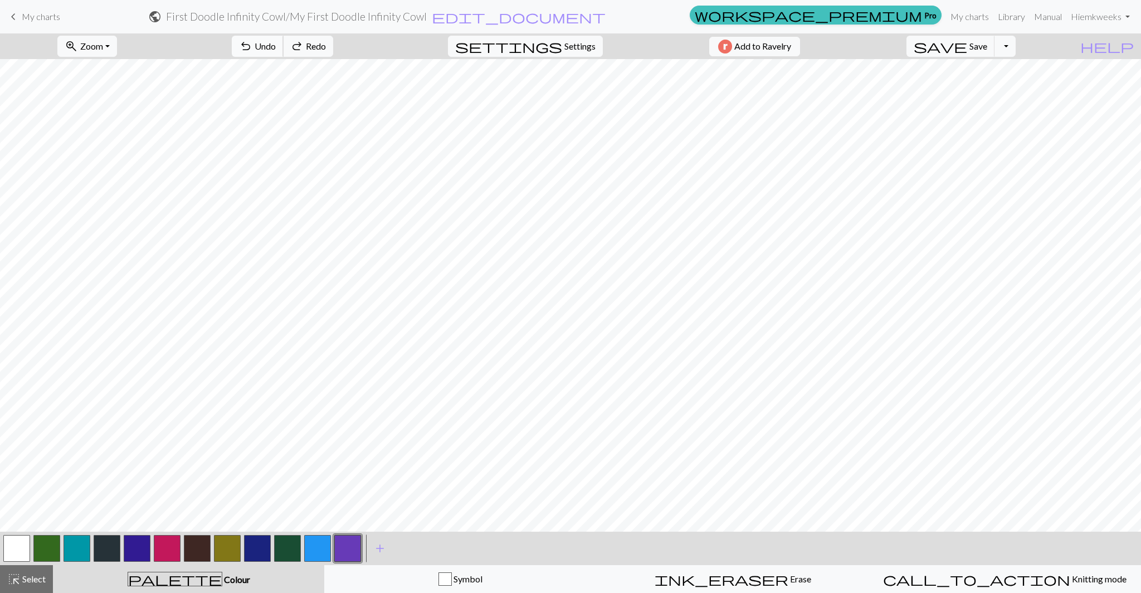
click at [276, 43] on span "Undo" at bounding box center [265, 46] width 21 height 11
click at [276, 41] on span "Undo" at bounding box center [265, 46] width 21 height 11
click at [719, 574] on span "ink_eraser" at bounding box center [722, 579] width 134 height 16
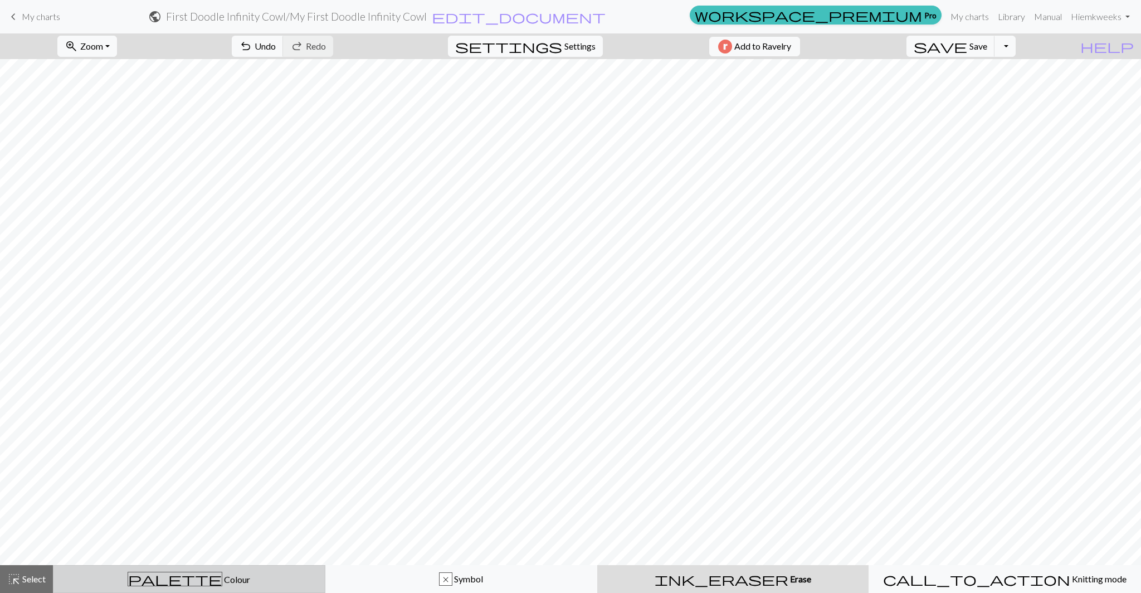
click at [213, 572] on div "palette Colour Colour" at bounding box center [189, 579] width 258 height 14
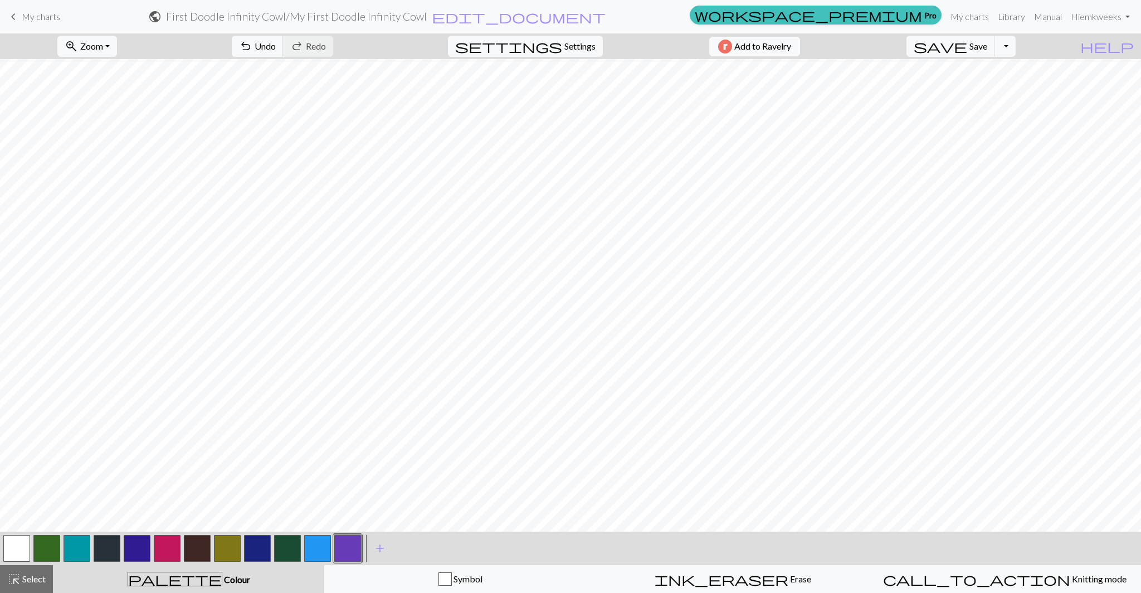
click at [335, 543] on button "button" at bounding box center [347, 548] width 27 height 27
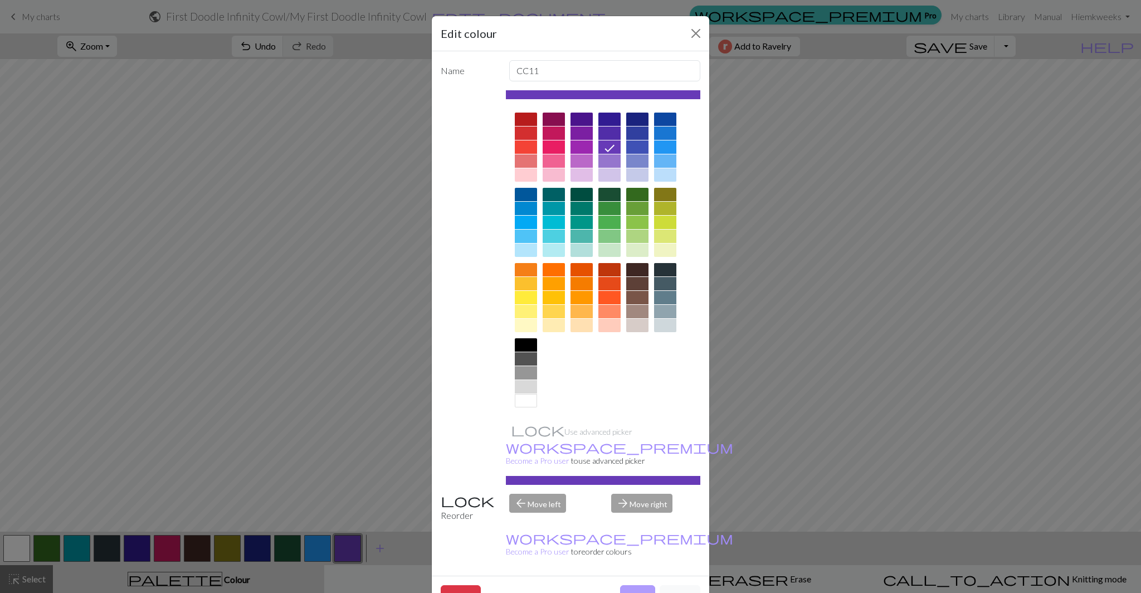
click at [633, 585] on button "Done" at bounding box center [637, 595] width 35 height 21
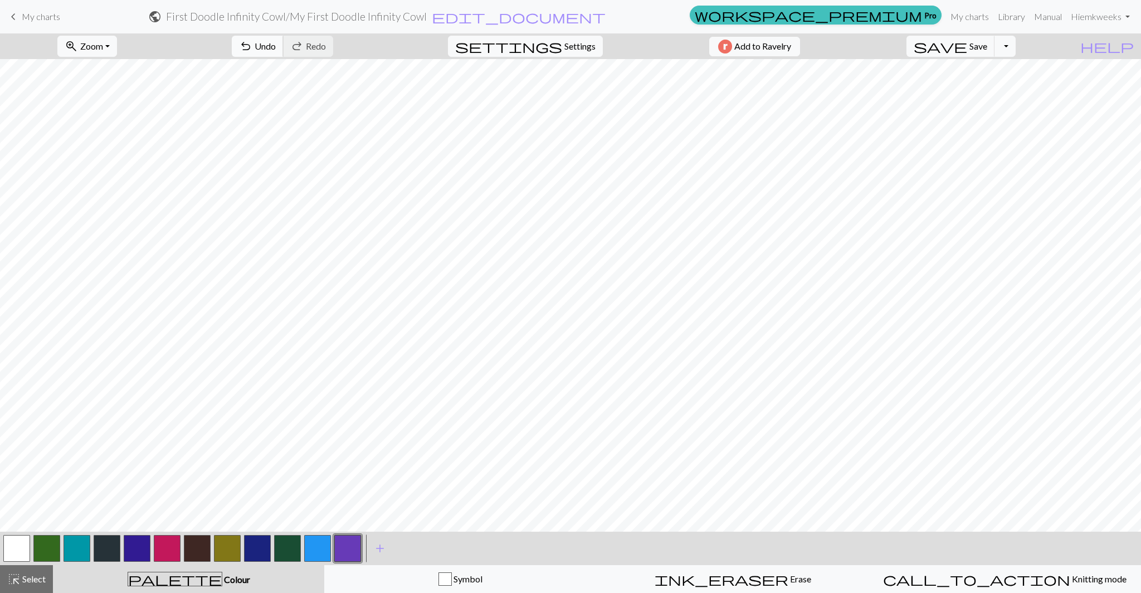
click at [252, 46] on span "undo" at bounding box center [245, 46] width 13 height 16
click at [650, 578] on div "ink_eraser Erase Erase" at bounding box center [733, 578] width 258 height 13
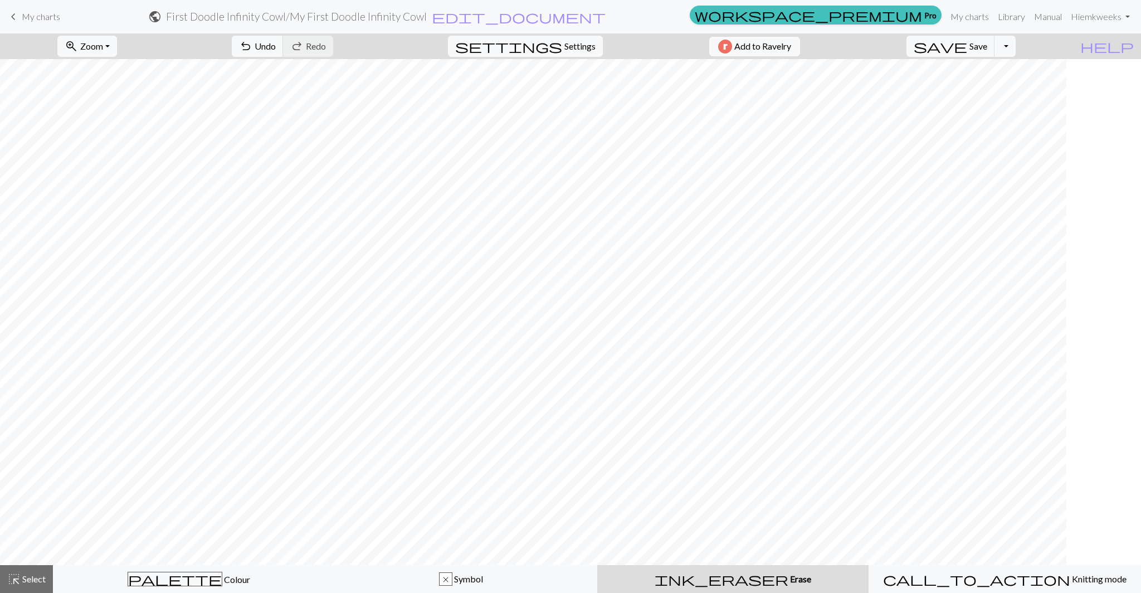
scroll to position [634, 0]
click at [216, 579] on div "palette Colour Colour" at bounding box center [189, 579] width 258 height 14
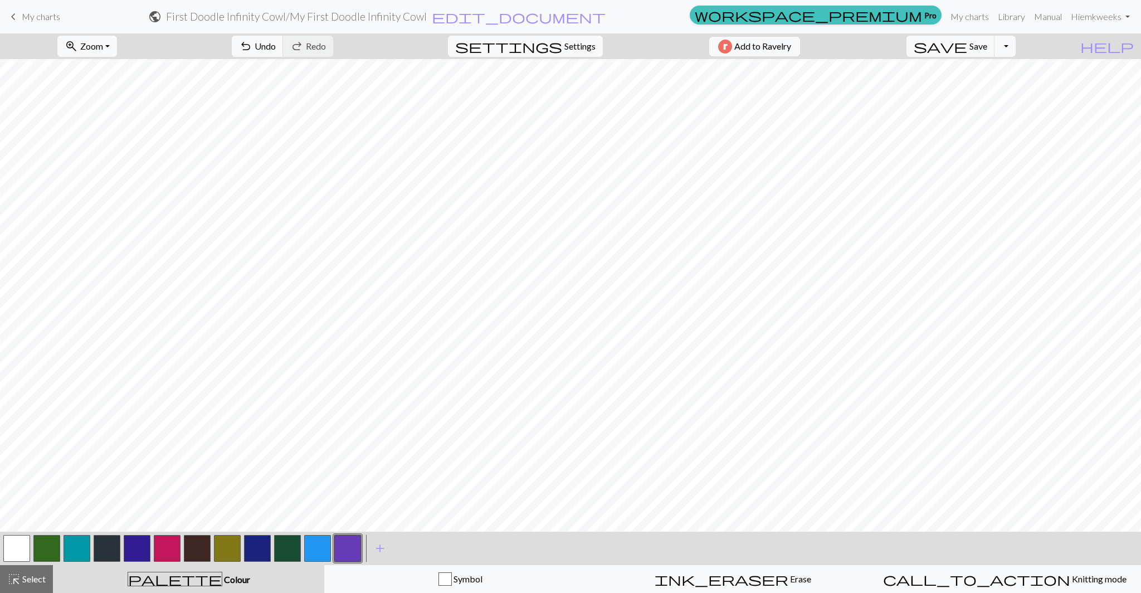
click at [338, 549] on button "button" at bounding box center [347, 548] width 27 height 27
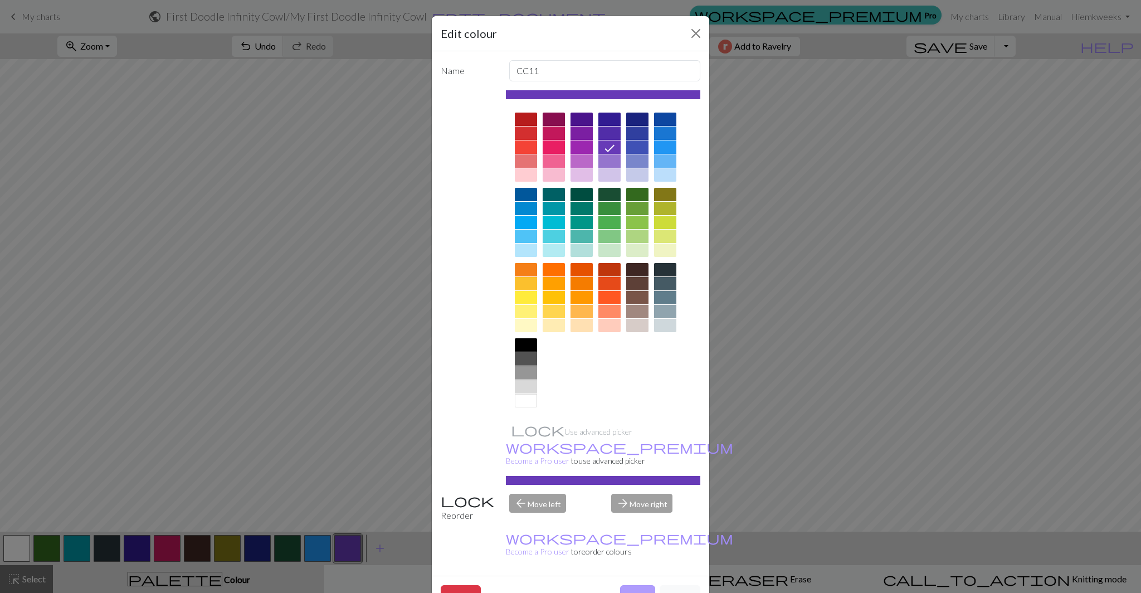
click at [636, 585] on button "Done" at bounding box center [637, 595] width 35 height 21
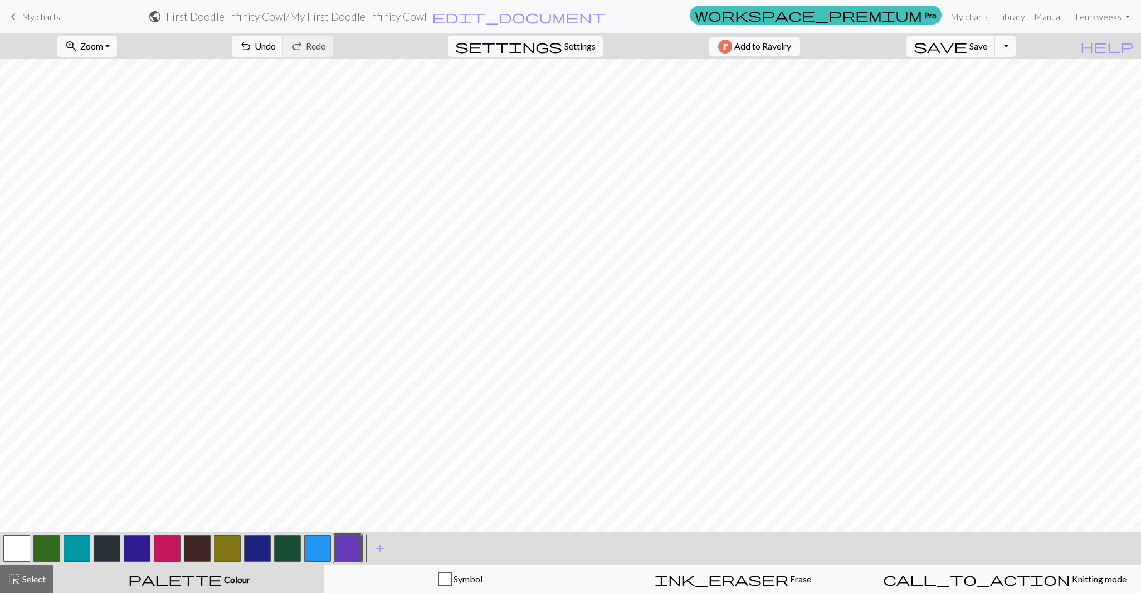
click at [987, 42] on span "Save" at bounding box center [979, 46] width 18 height 11
click at [998, 42] on div "Chart saved" at bounding box center [570, 22] width 1141 height 44
click at [1016, 46] on button "Toggle Dropdown" at bounding box center [1005, 46] width 21 height 21
click at [987, 46] on span "Save" at bounding box center [979, 46] width 18 height 11
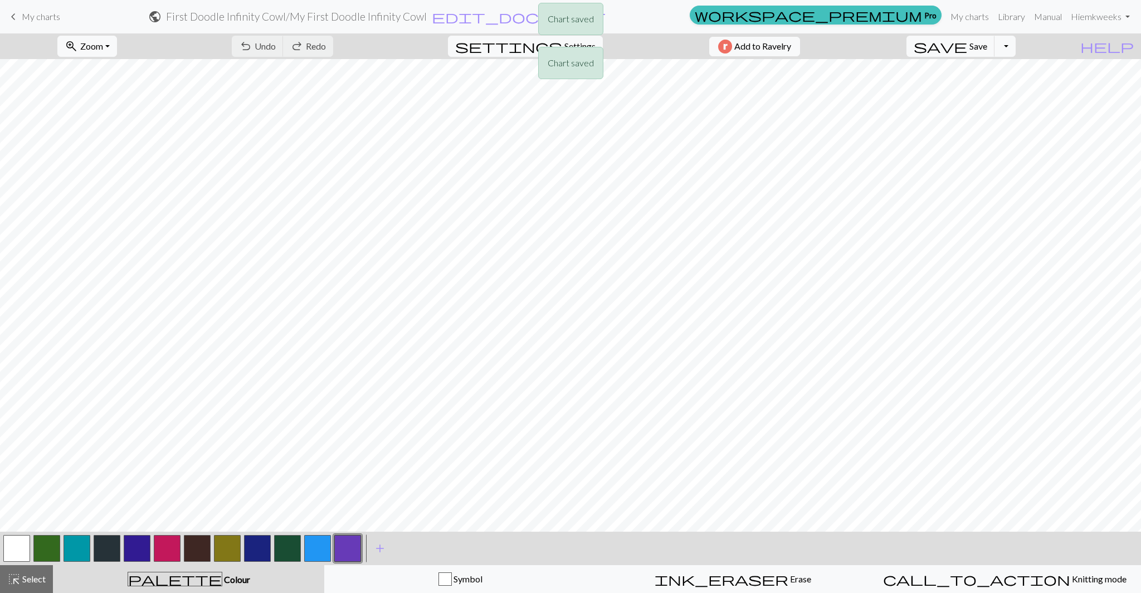
click at [1030, 49] on div "Chart saved Chart saved" at bounding box center [570, 44] width 1141 height 88
click at [383, 548] on span "add" at bounding box center [379, 549] width 13 height 16
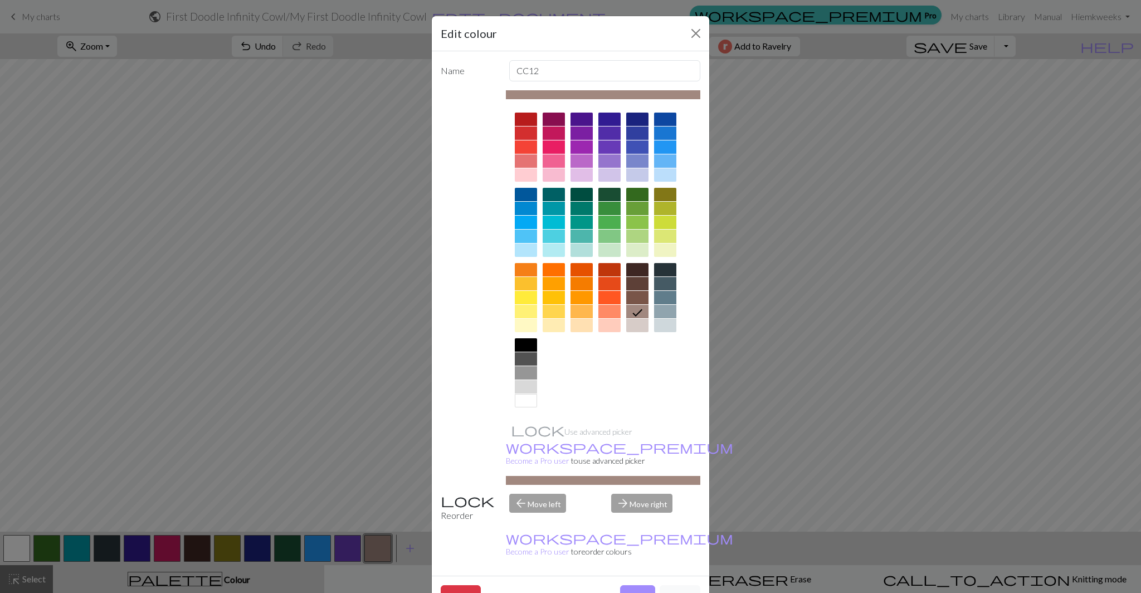
click at [669, 288] on div at bounding box center [665, 283] width 22 height 13
click at [637, 585] on button "Done" at bounding box center [637, 595] width 35 height 21
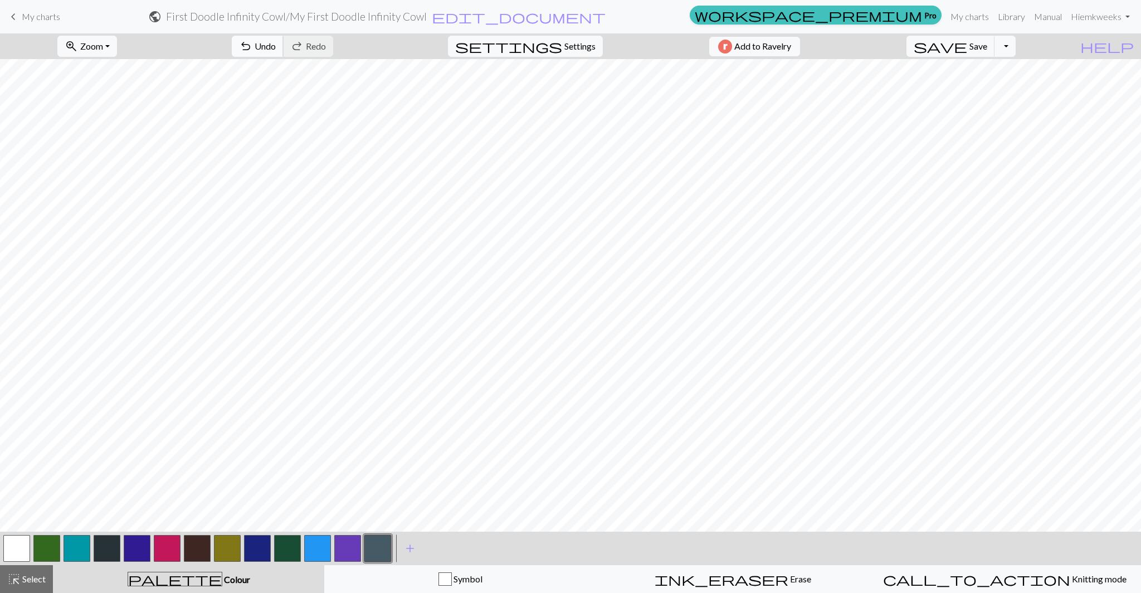
click at [252, 45] on span "undo" at bounding box center [245, 46] width 13 height 16
click at [284, 47] on button "undo Undo Undo" at bounding box center [258, 46] width 52 height 21
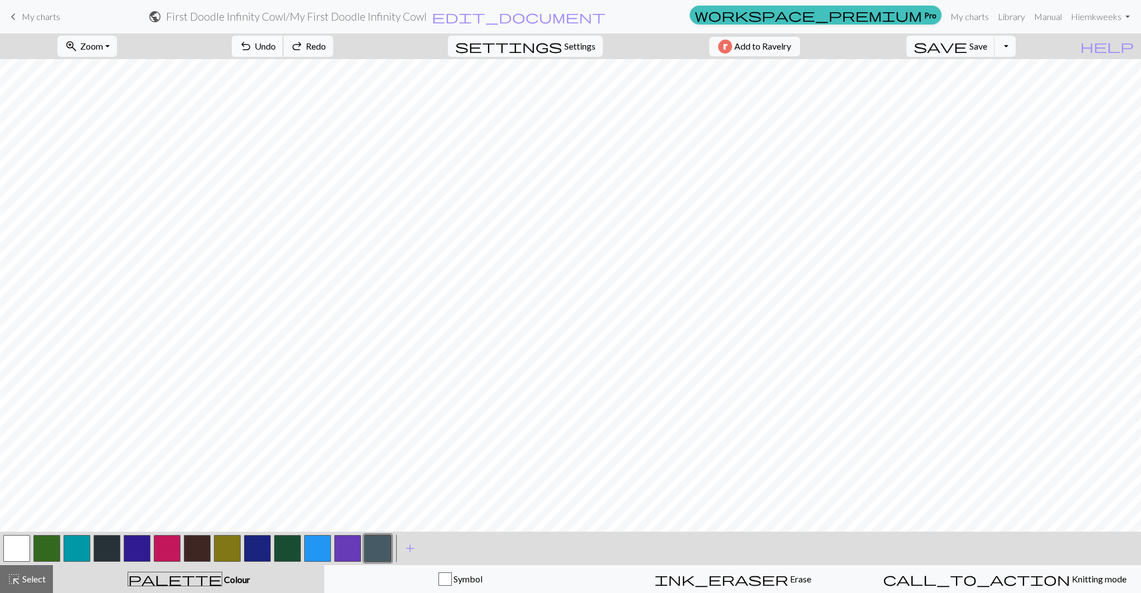
click at [284, 47] on button "undo Undo Undo" at bounding box center [258, 46] width 52 height 21
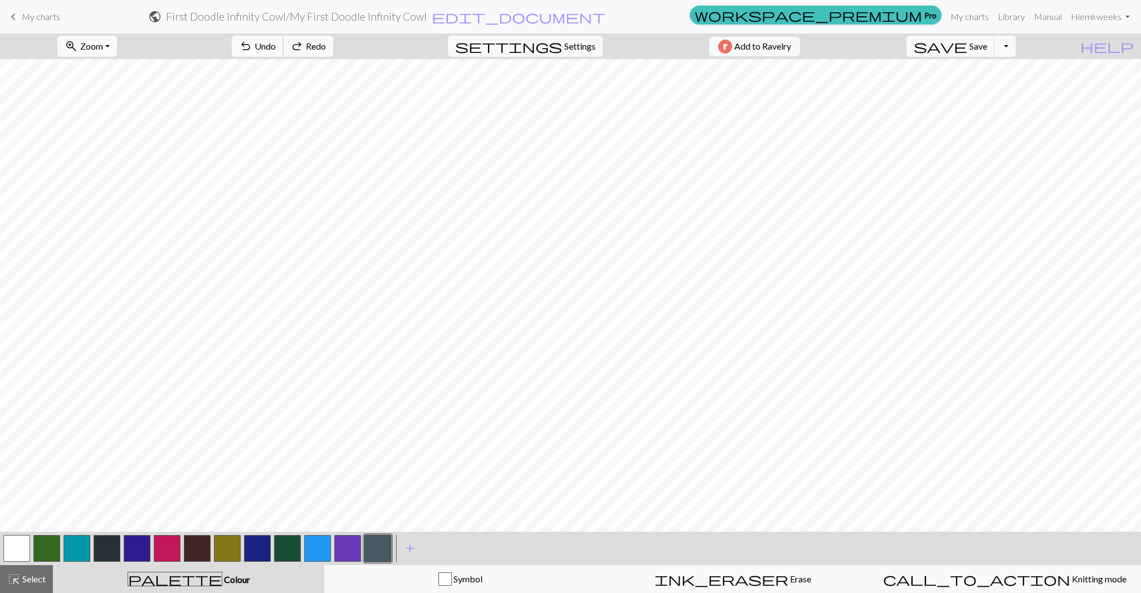
click at [284, 47] on button "undo Undo Undo" at bounding box center [258, 46] width 52 height 21
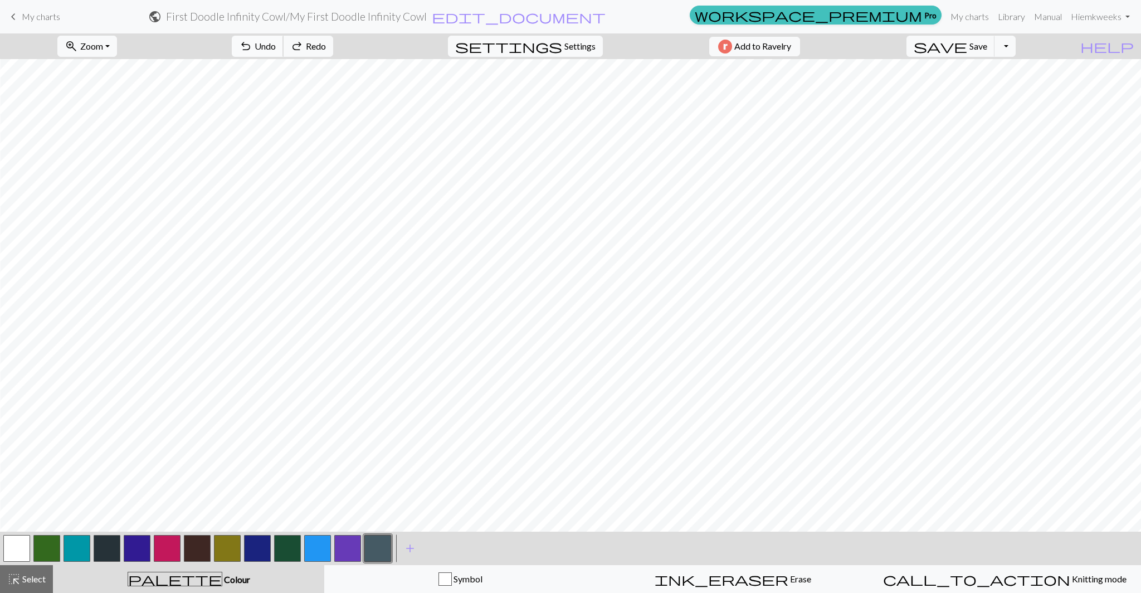
click at [284, 47] on button "undo Undo Undo" at bounding box center [258, 46] width 52 height 21
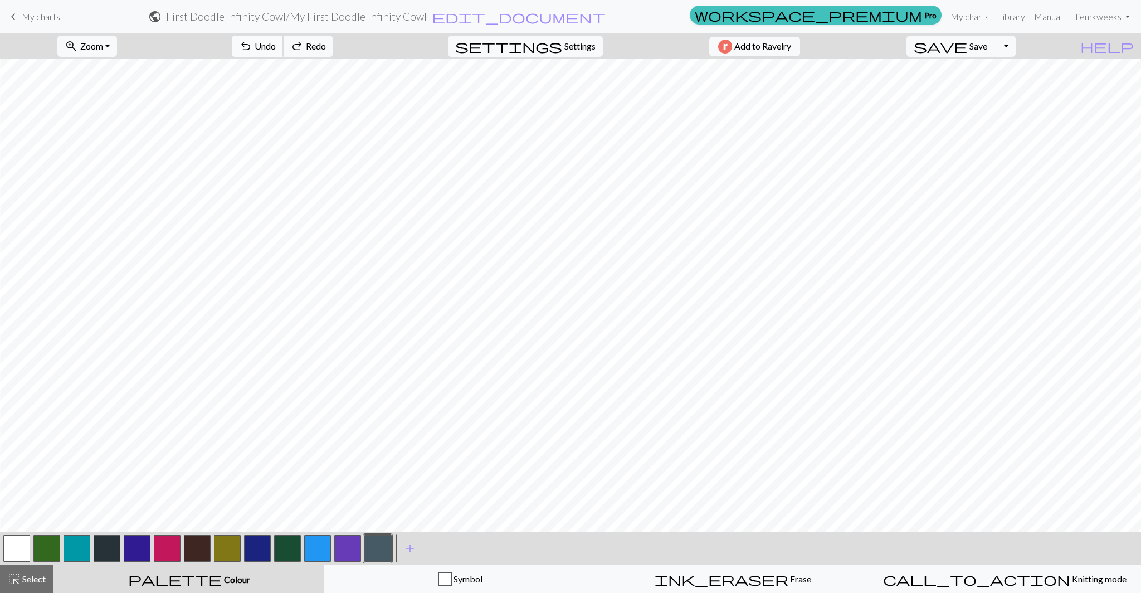
click at [284, 47] on button "undo Undo Undo" at bounding box center [258, 46] width 52 height 21
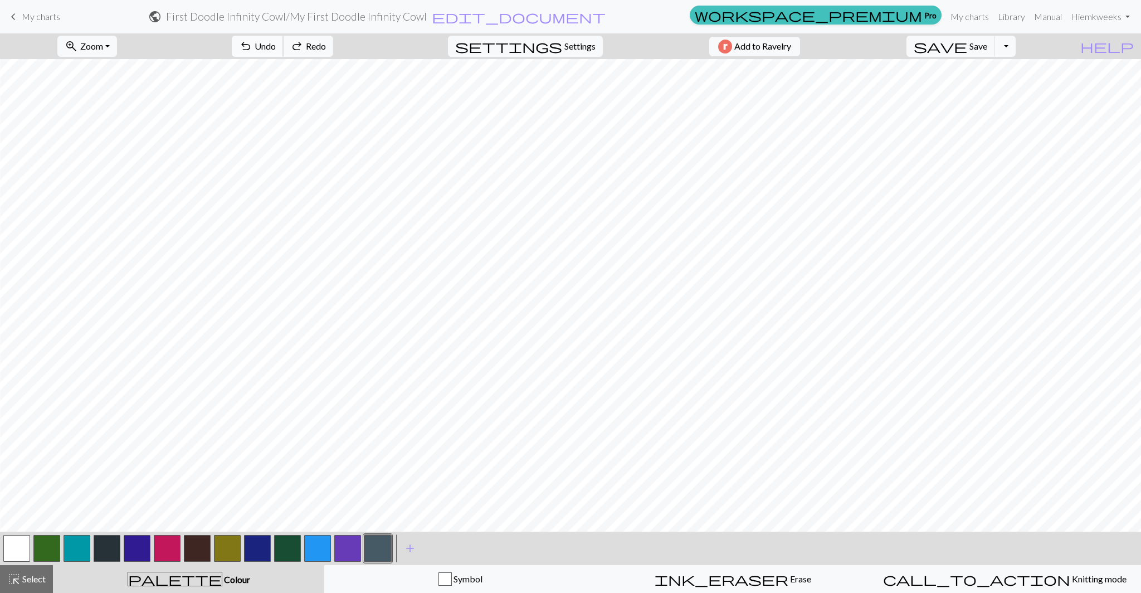
click at [284, 47] on button "undo Undo Undo" at bounding box center [258, 46] width 52 height 21
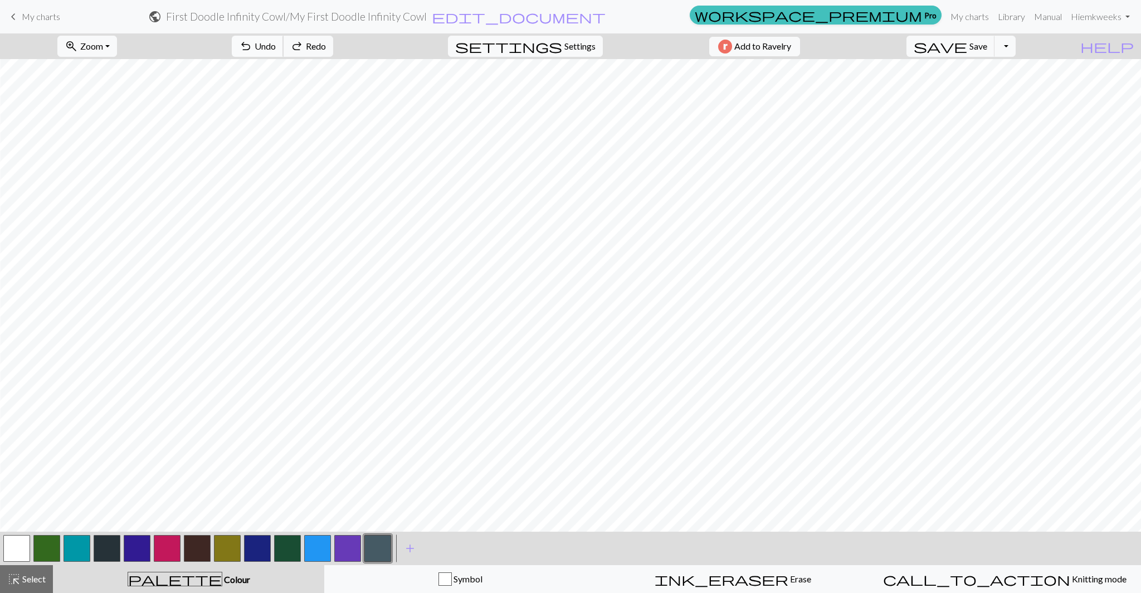
click at [284, 47] on button "undo Undo Undo" at bounding box center [258, 46] width 52 height 21
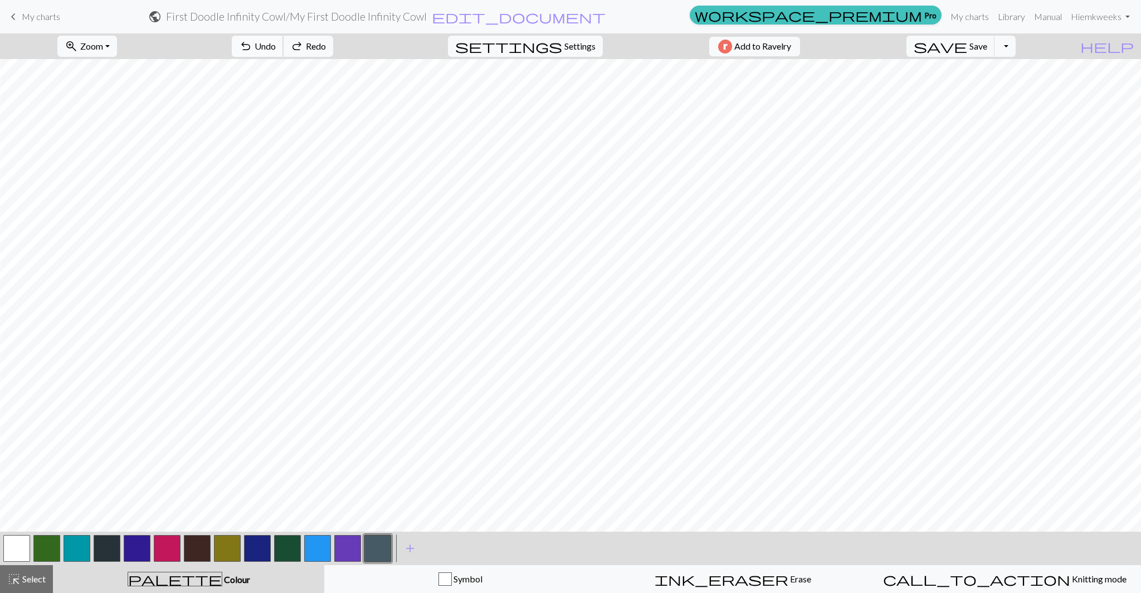
click at [284, 47] on button "undo Undo Undo" at bounding box center [258, 46] width 52 height 21
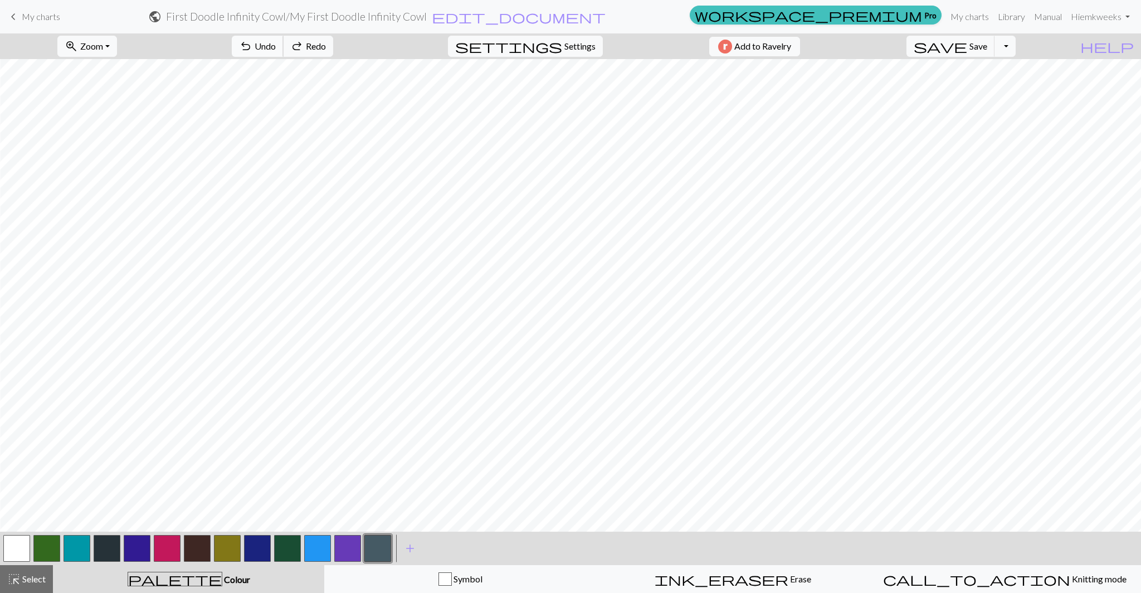
click at [284, 47] on button "undo Undo Undo" at bounding box center [258, 46] width 52 height 21
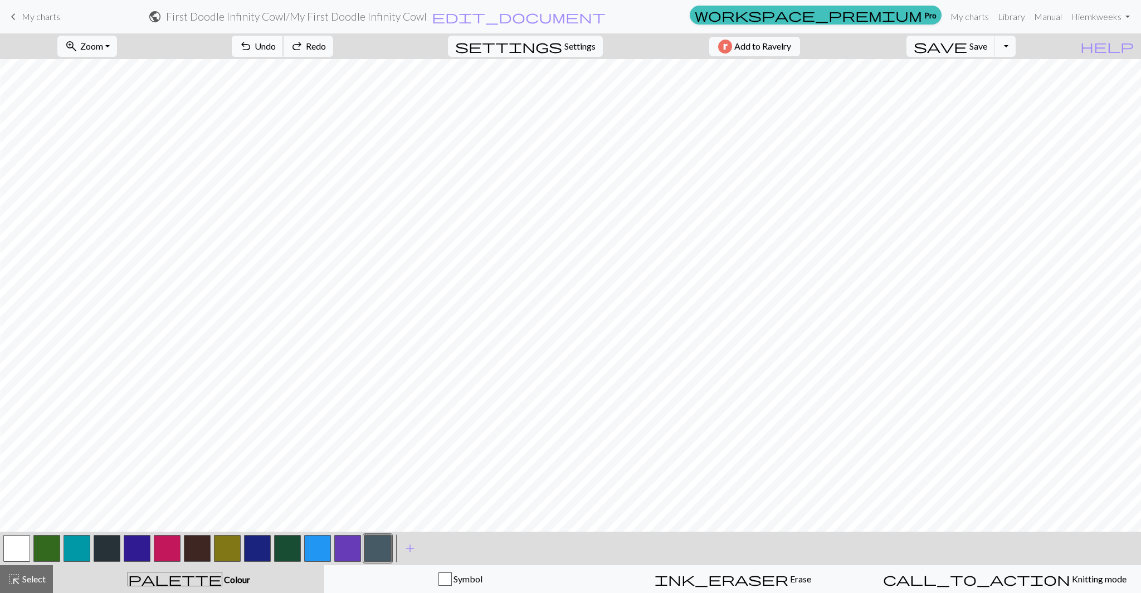
click at [284, 47] on button "undo Undo Undo" at bounding box center [258, 46] width 52 height 21
click at [252, 46] on span "undo" at bounding box center [245, 46] width 13 height 16
click at [252, 45] on span "undo" at bounding box center [245, 46] width 13 height 16
click at [276, 43] on span "Undo" at bounding box center [265, 46] width 21 height 11
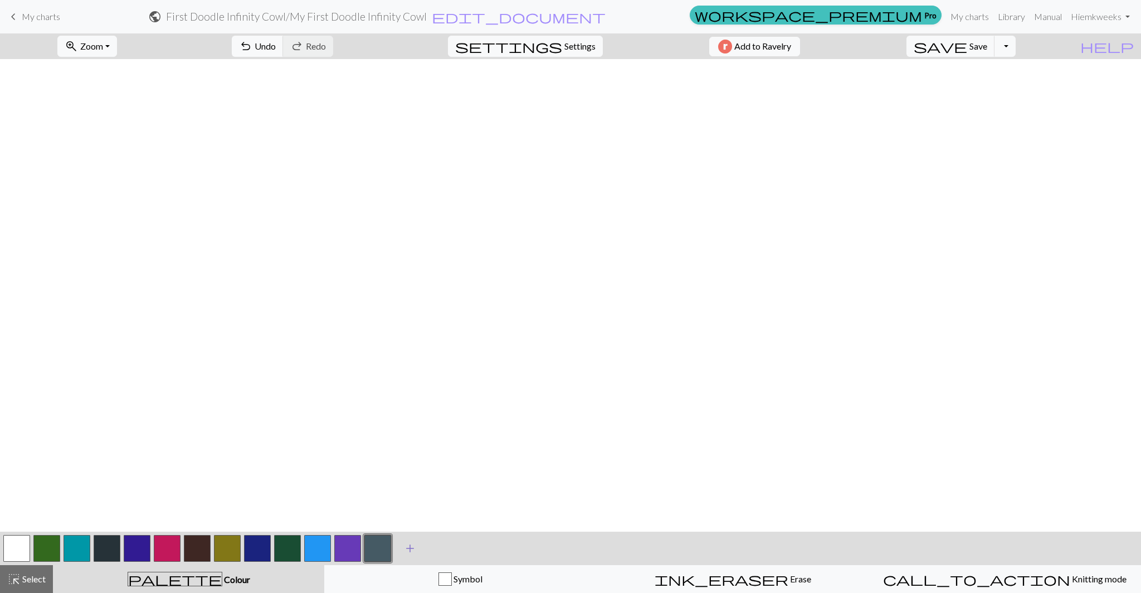
scroll to position [1584, 699]
click at [21, 548] on button "button" at bounding box center [16, 548] width 27 height 27
click at [94, 579] on div "palette Colour Colour" at bounding box center [189, 579] width 258 height 14
click at [168, 570] on button "palette Colour Colour" at bounding box center [188, 579] width 271 height 28
click at [413, 545] on span "add" at bounding box center [409, 549] width 13 height 16
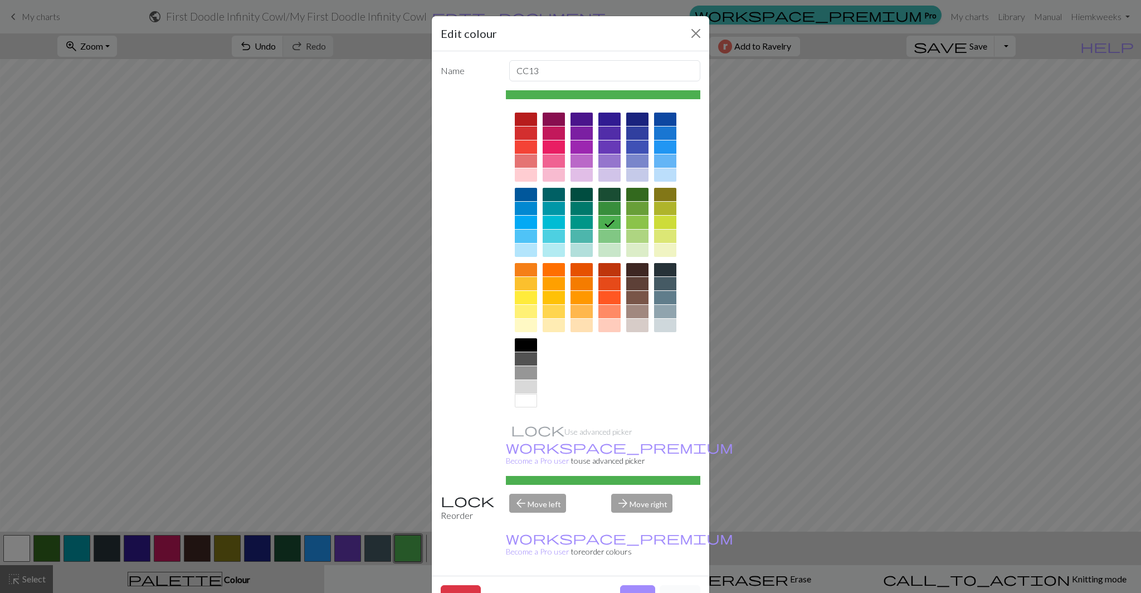
click at [669, 585] on button "Cancel" at bounding box center [680, 595] width 41 height 21
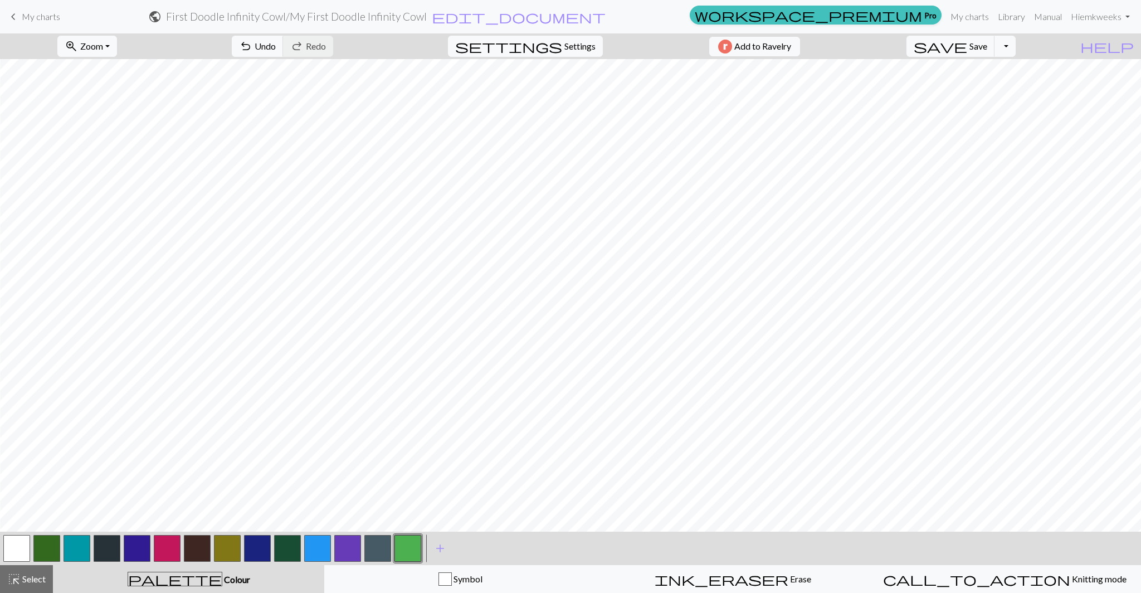
click at [9, 550] on button "button" at bounding box center [16, 548] width 27 height 27
click at [222, 589] on button "palette Colour Colour" at bounding box center [188, 579] width 271 height 28
click at [444, 546] on span "add" at bounding box center [440, 549] width 13 height 16
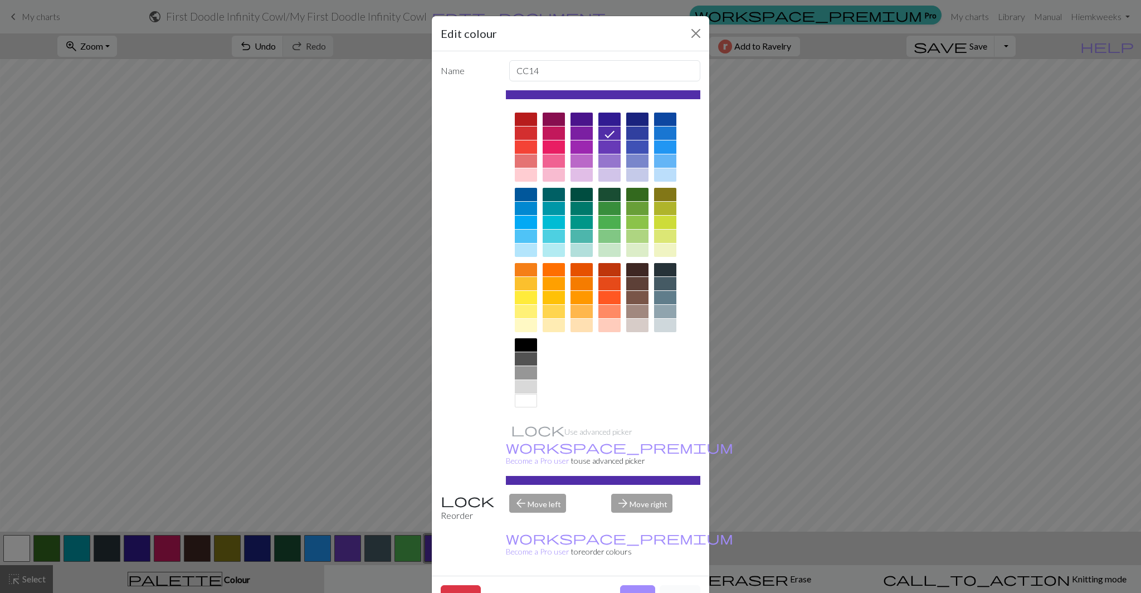
click at [678, 585] on button "Cancel" at bounding box center [680, 595] width 41 height 21
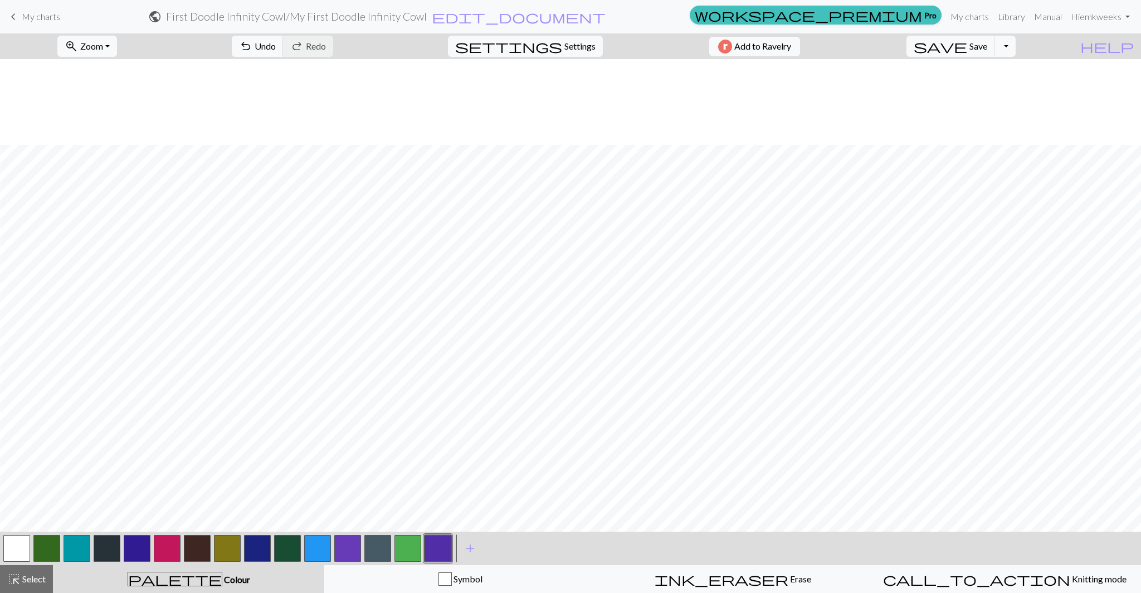
scroll to position [388, 699]
click at [12, 543] on button "button" at bounding box center [16, 548] width 27 height 27
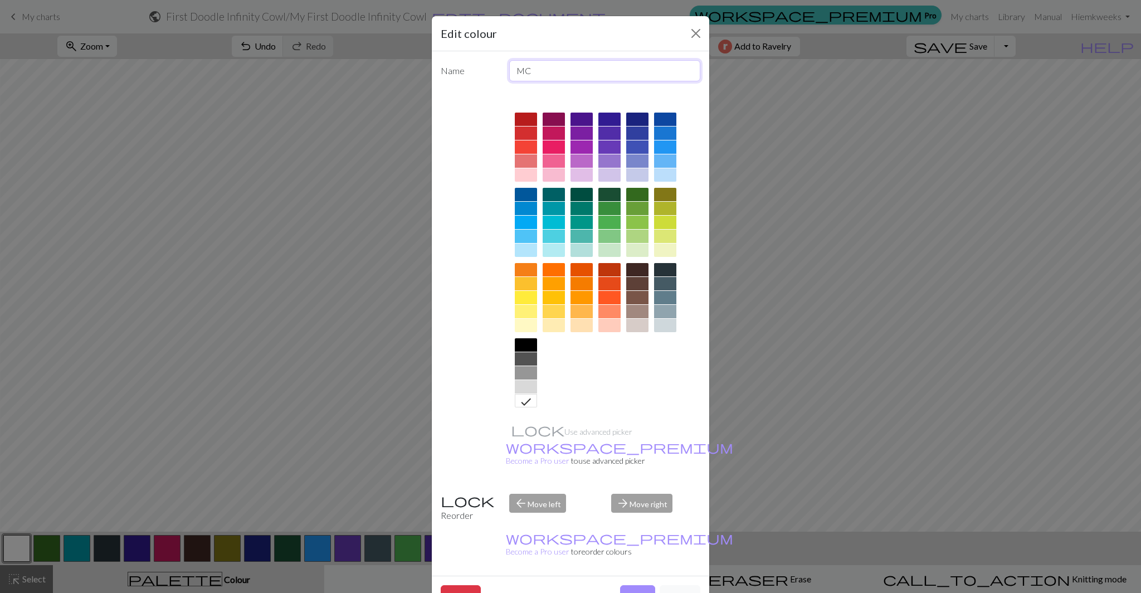
click at [539, 76] on input "MC" at bounding box center [605, 70] width 192 height 21
click at [600, 344] on div at bounding box center [603, 260] width 195 height 313
click at [529, 325] on div at bounding box center [526, 325] width 22 height 13
click at [529, 386] on div at bounding box center [526, 386] width 22 height 13
click at [638, 585] on button "Done" at bounding box center [637, 595] width 35 height 21
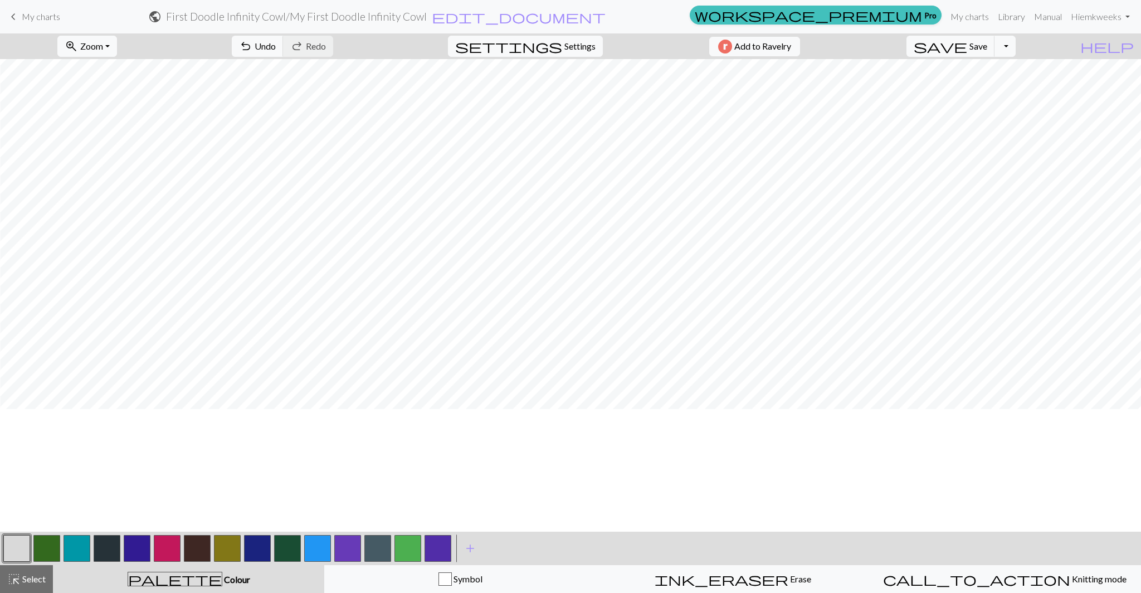
scroll to position [1197, 699]
click at [276, 47] on span "Undo" at bounding box center [265, 46] width 21 height 11
click at [276, 45] on span "Undo" at bounding box center [265, 46] width 21 height 11
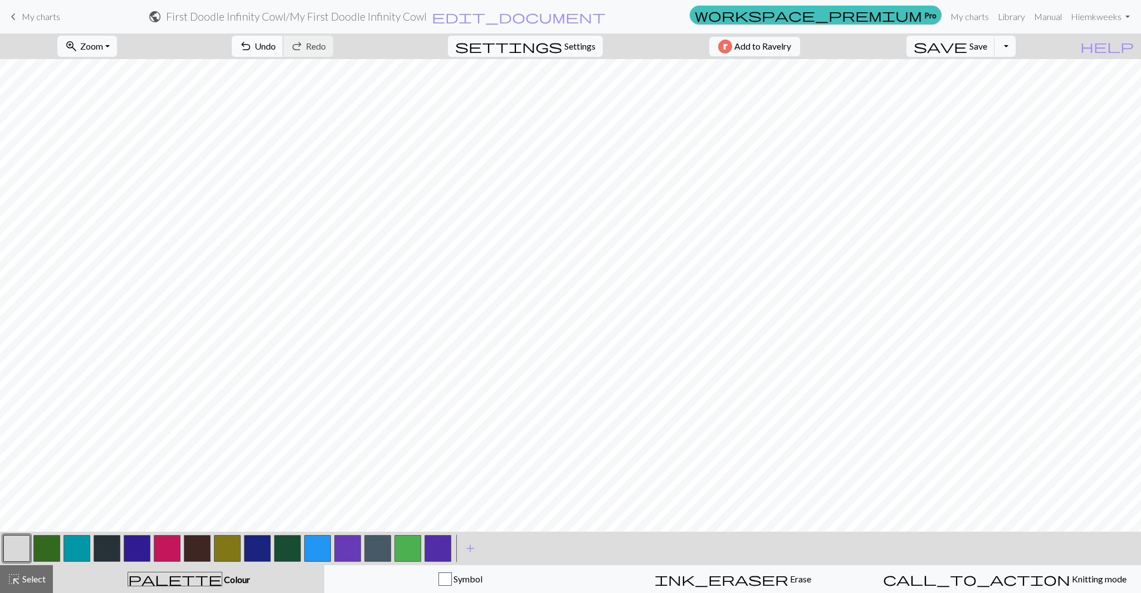
click at [252, 45] on span "undo" at bounding box center [245, 46] width 13 height 16
click at [50, 548] on button "button" at bounding box center [46, 548] width 27 height 27
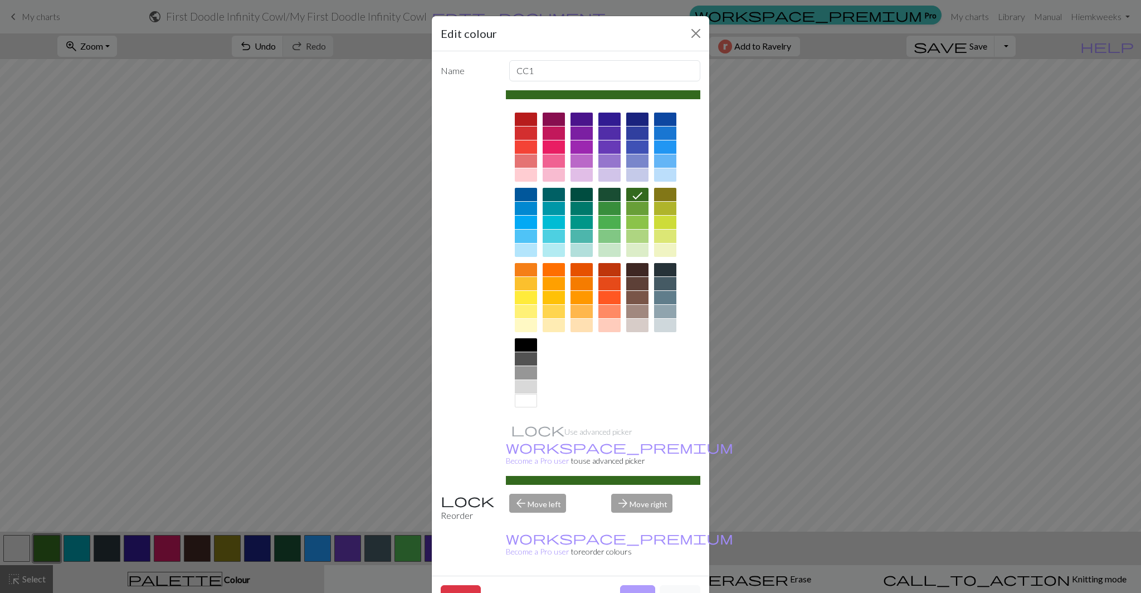
click at [643, 585] on button "Done" at bounding box center [637, 595] width 35 height 21
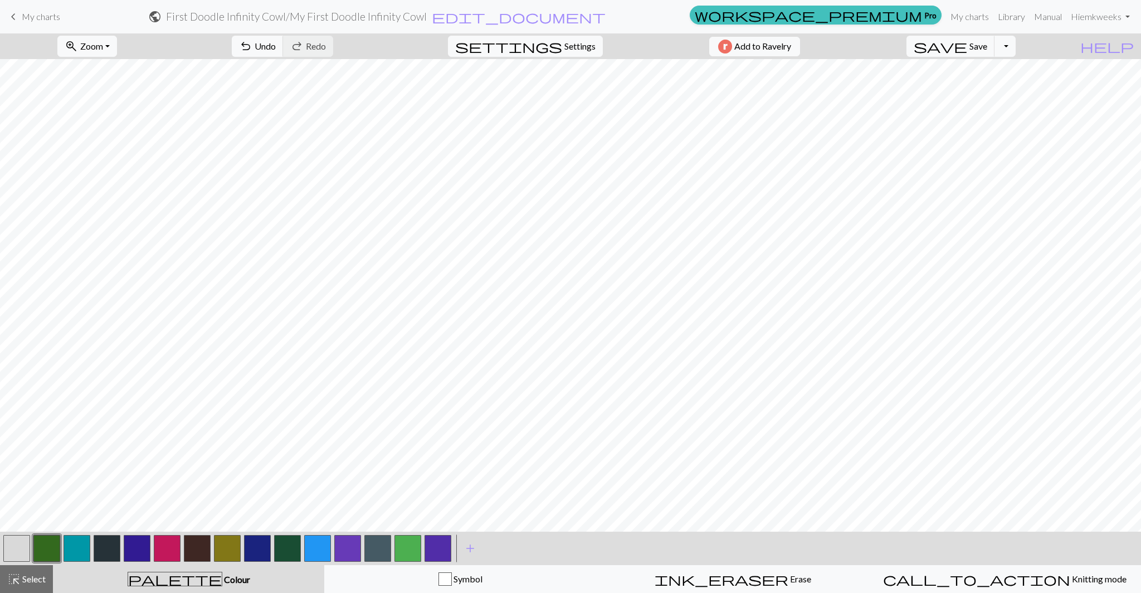
click at [77, 549] on button "button" at bounding box center [77, 548] width 27 height 27
click at [470, 545] on span "add" at bounding box center [470, 549] width 13 height 16
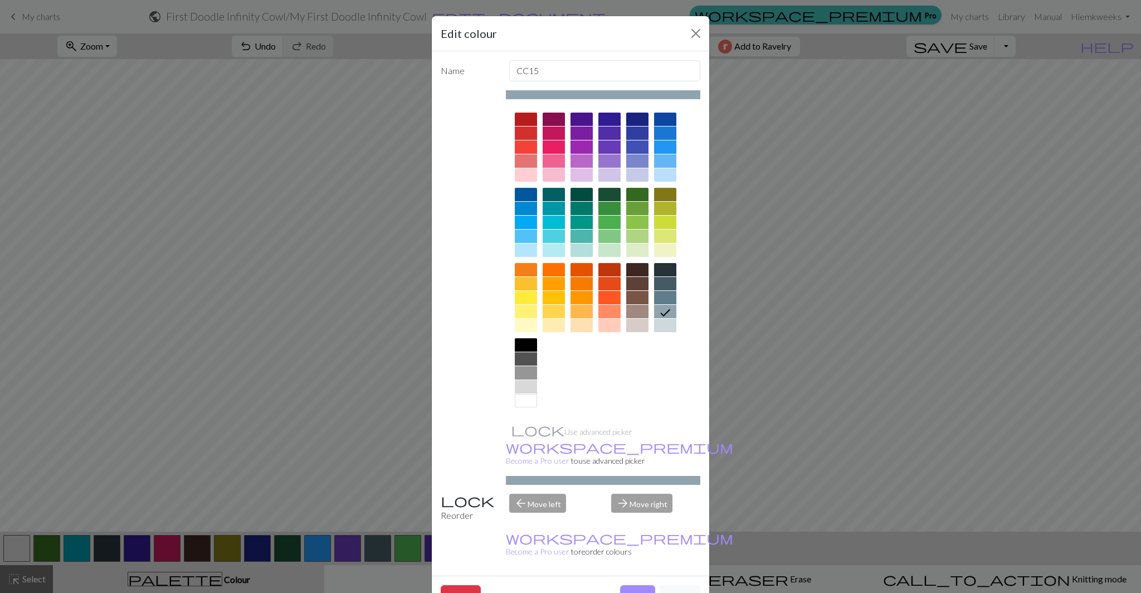
click at [551, 312] on div at bounding box center [554, 311] width 22 height 13
click at [638, 585] on button "Done" at bounding box center [637, 595] width 35 height 21
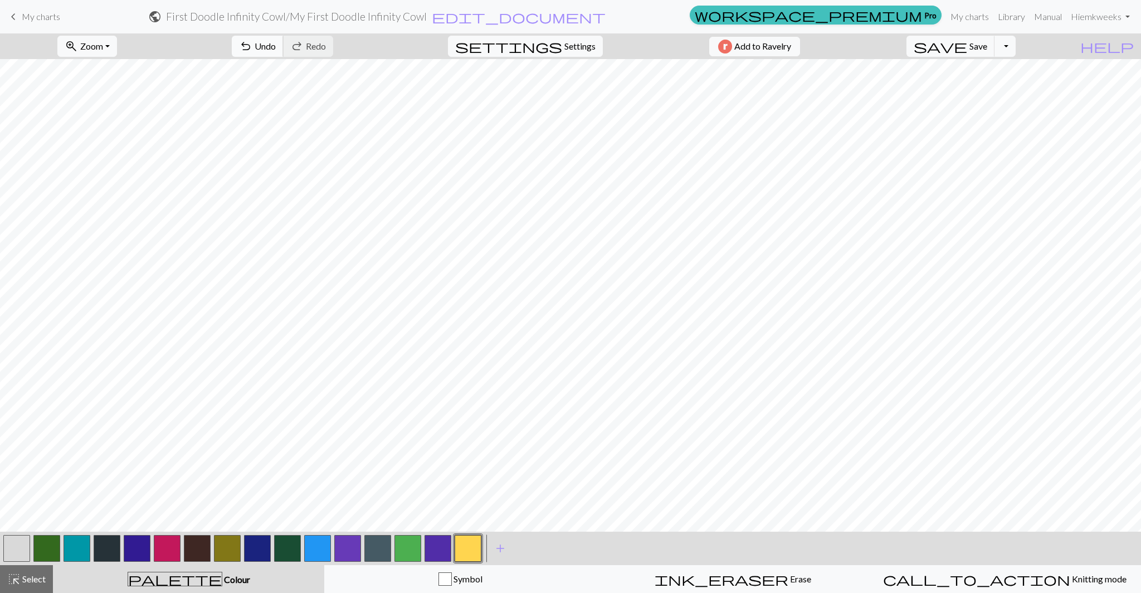
click at [252, 46] on span "undo" at bounding box center [245, 46] width 13 height 16
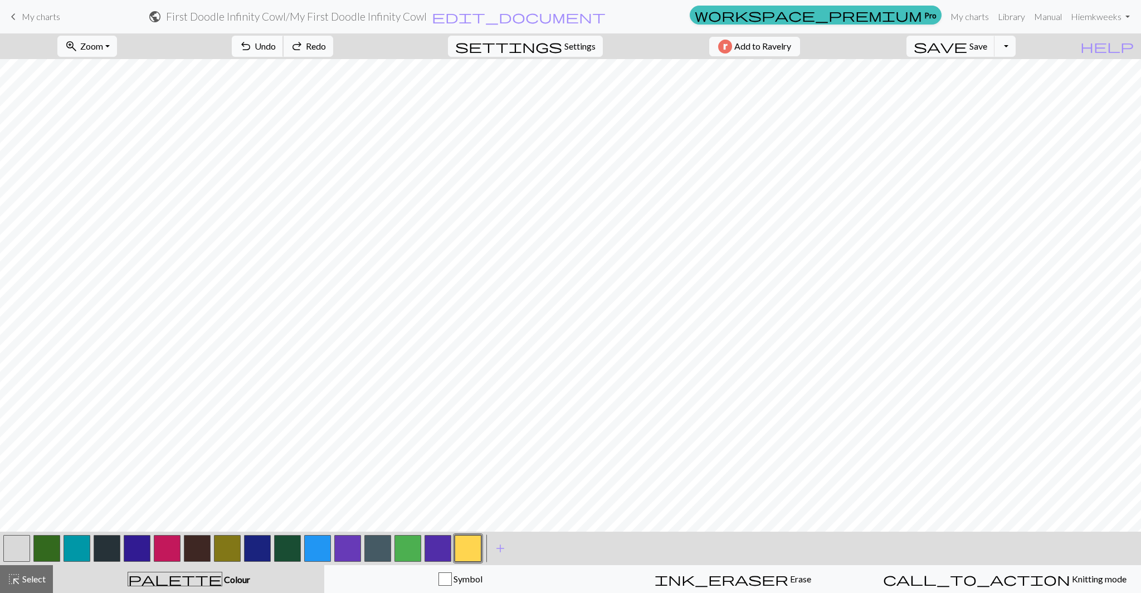
click at [252, 46] on span "undo" at bounding box center [245, 46] width 13 height 16
click at [469, 548] on button "button" at bounding box center [468, 548] width 27 height 27
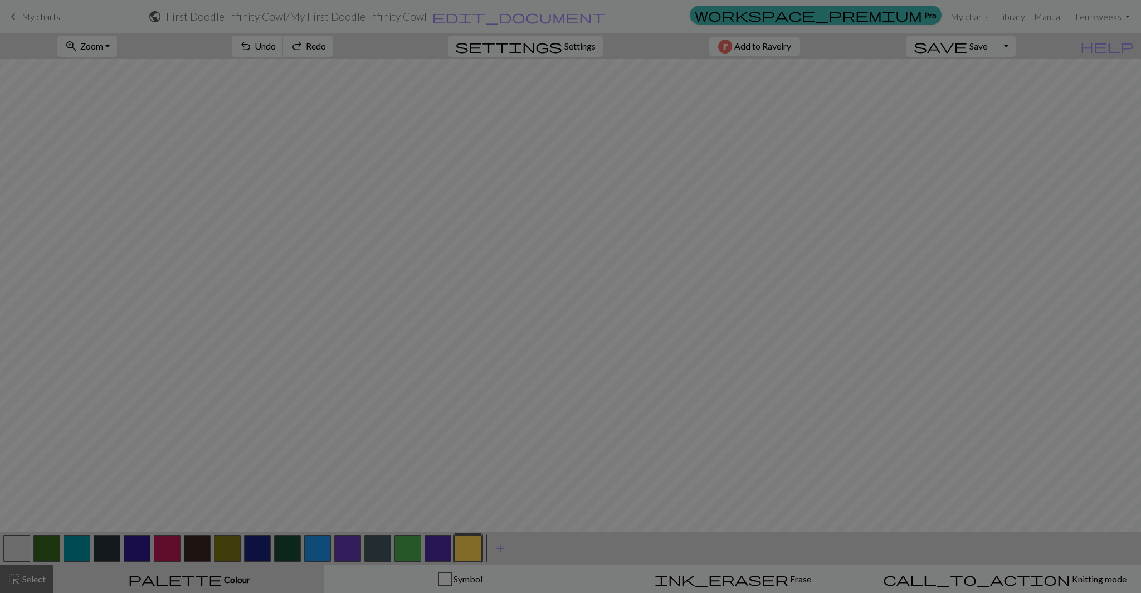
click at [469, 548] on div "Delete Done Cancel" at bounding box center [571, 568] width 278 height 40
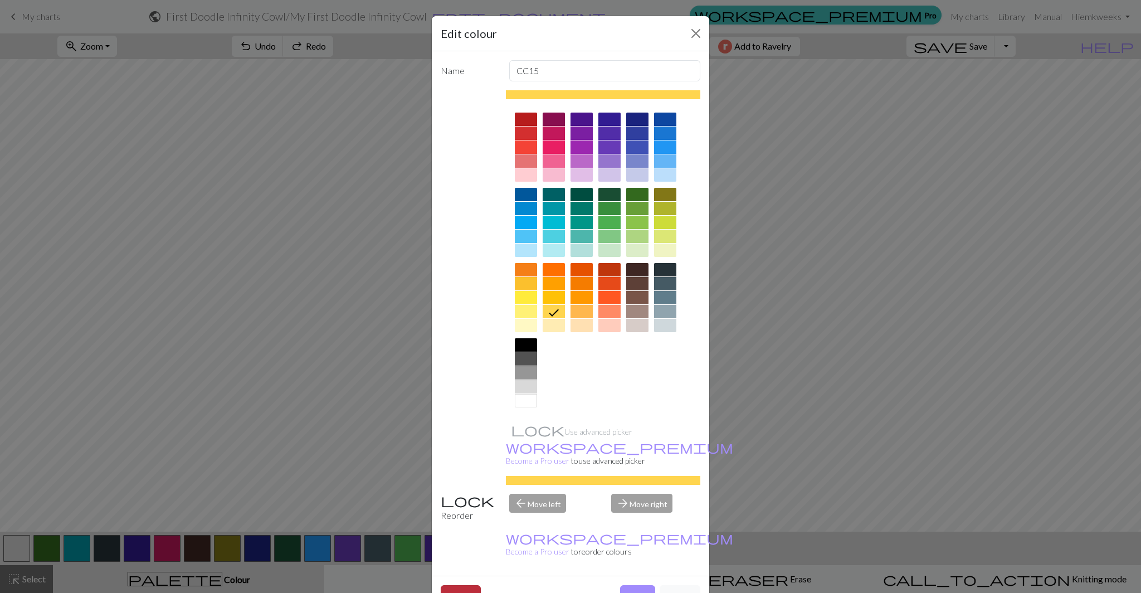
click at [469, 585] on button "Delete" at bounding box center [461, 595] width 40 height 21
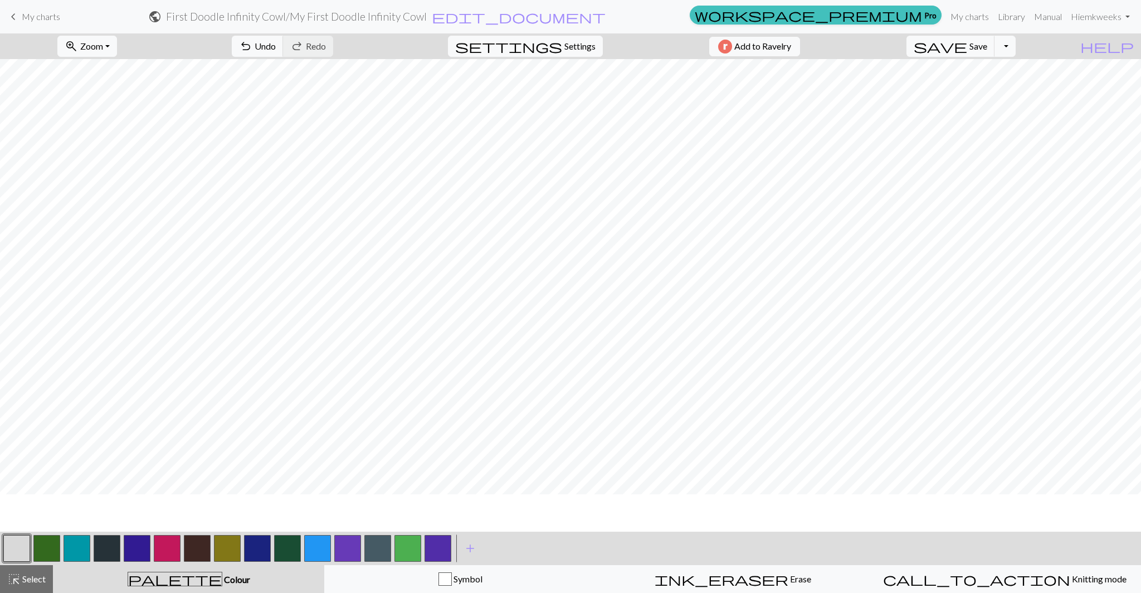
scroll to position [382, 0]
click at [46, 547] on button "button" at bounding box center [46, 548] width 27 height 27
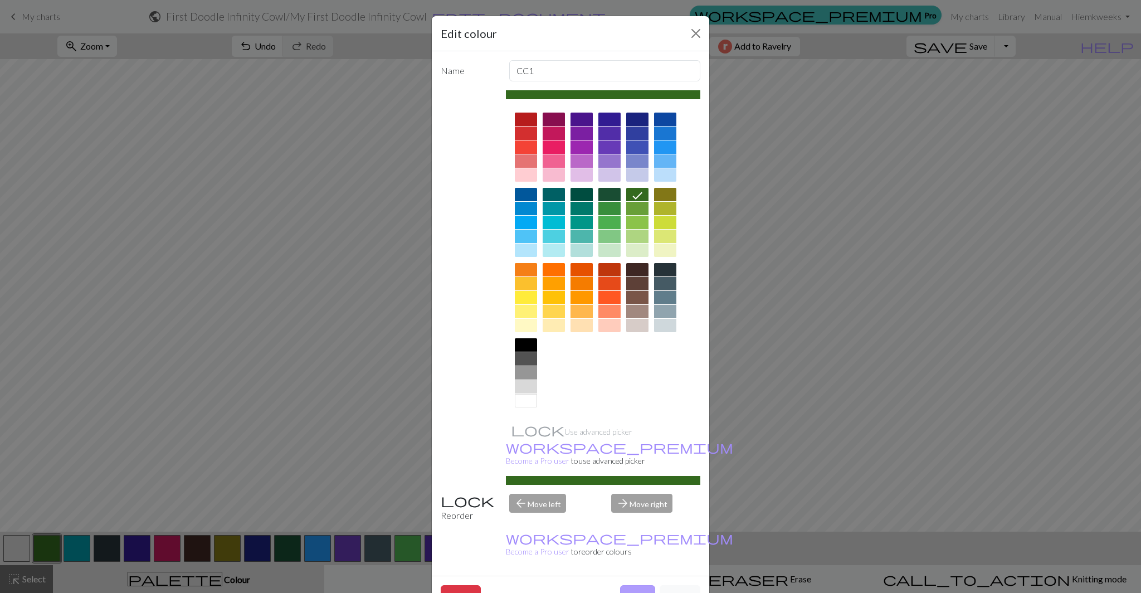
click at [645, 585] on button "Done" at bounding box center [637, 595] width 35 height 21
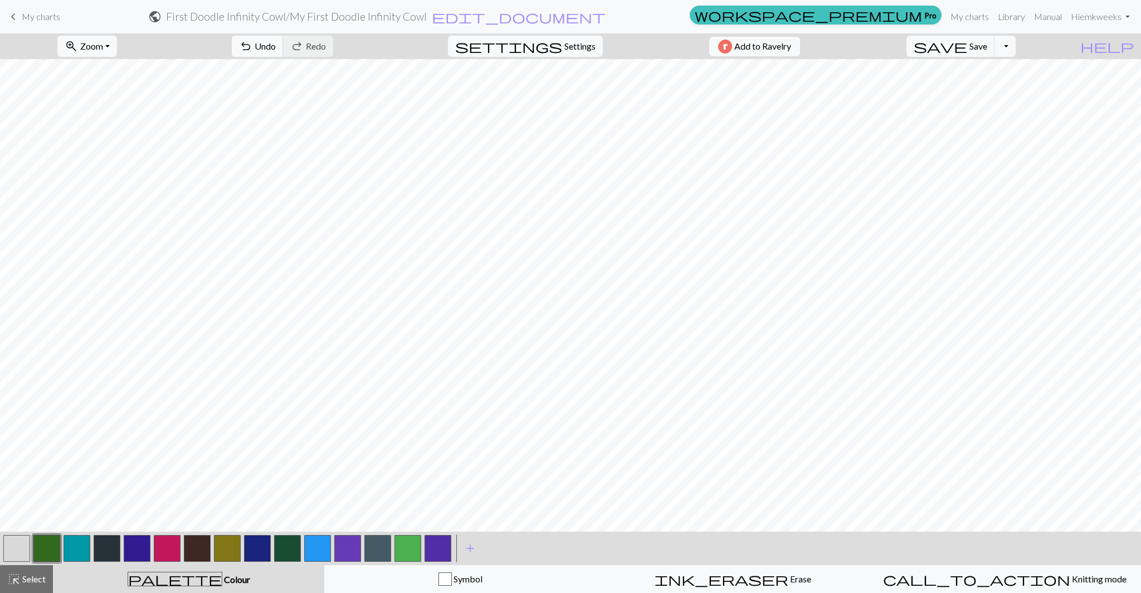
click at [84, 548] on button "button" at bounding box center [77, 548] width 27 height 27
click at [83, 554] on button "button" at bounding box center [77, 548] width 27 height 27
click at [83, 554] on div "Edit colour Name CC2 Use advanced picker workspace_premium Become a Pro user to…" at bounding box center [570, 296] width 1141 height 593
click at [77, 537] on button "button" at bounding box center [77, 548] width 27 height 27
click at [77, 537] on div "Edit colour Name CC2 Use advanced picker workspace_premium Become a Pro user to…" at bounding box center [570, 296] width 1141 height 593
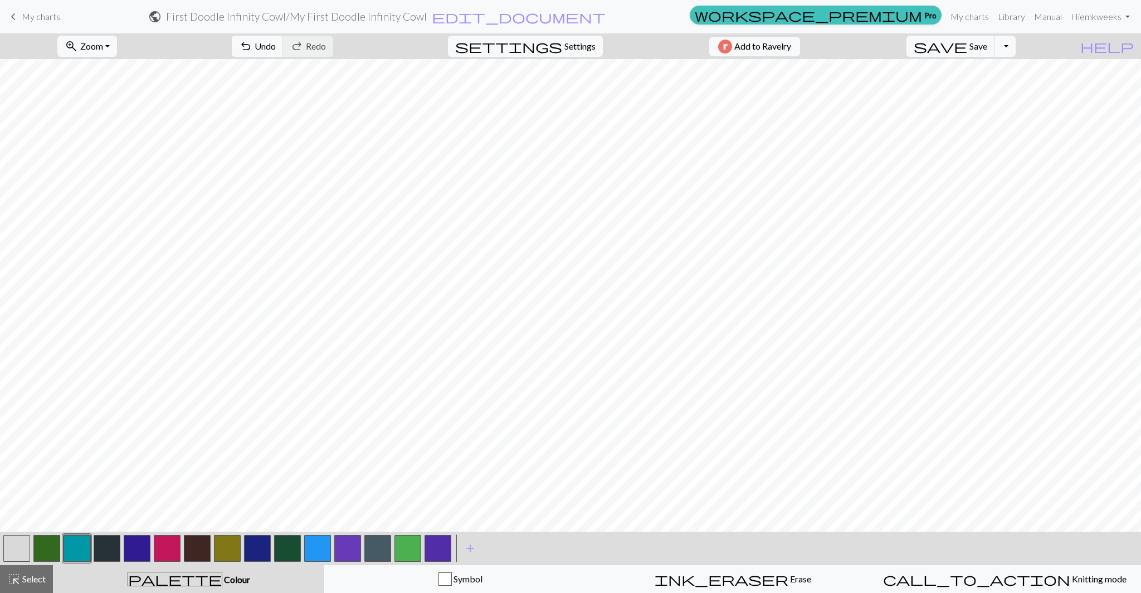
click at [80, 551] on button "button" at bounding box center [77, 548] width 27 height 27
click at [128, 578] on div "palette Colour Colour" at bounding box center [189, 579] width 258 height 14
click at [75, 551] on button "button" at bounding box center [77, 548] width 27 height 27
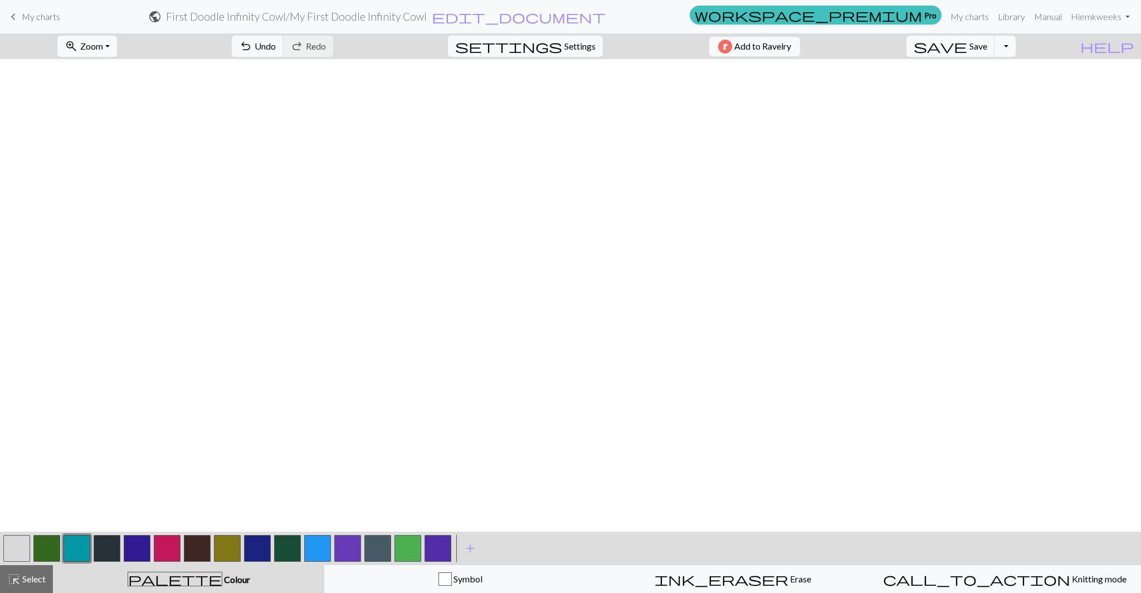
scroll to position [1584, 0]
click at [73, 553] on button "button" at bounding box center [77, 548] width 27 height 27
click at [48, 547] on button "button" at bounding box center [46, 548] width 27 height 27
click at [469, 546] on span "add" at bounding box center [470, 549] width 13 height 16
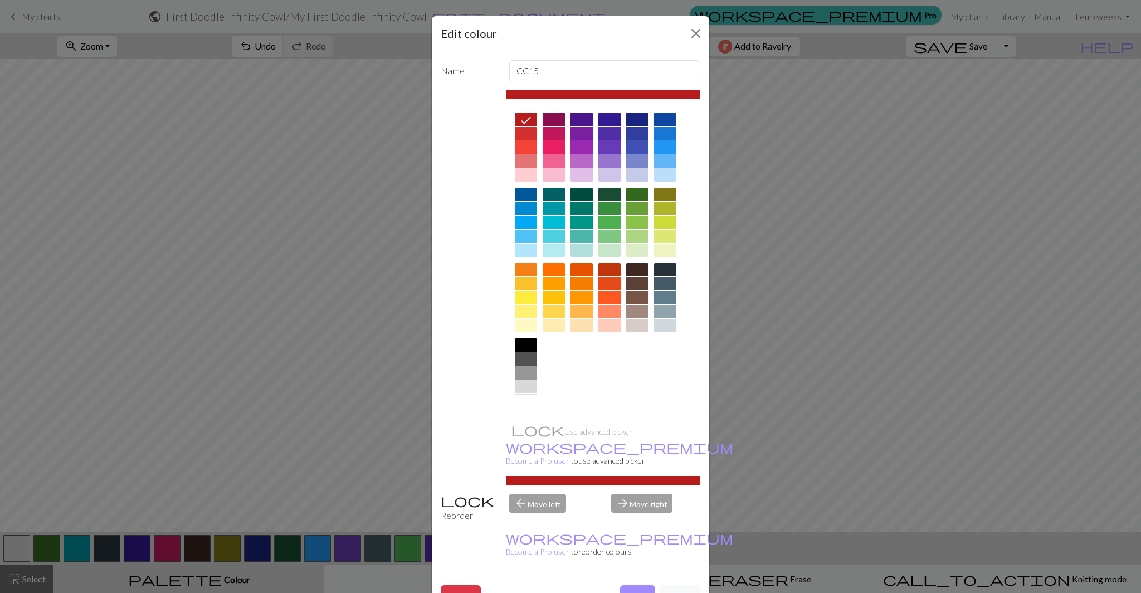
click at [636, 286] on div at bounding box center [637, 283] width 22 height 13
click at [642, 585] on button "Done" at bounding box center [637, 595] width 35 height 21
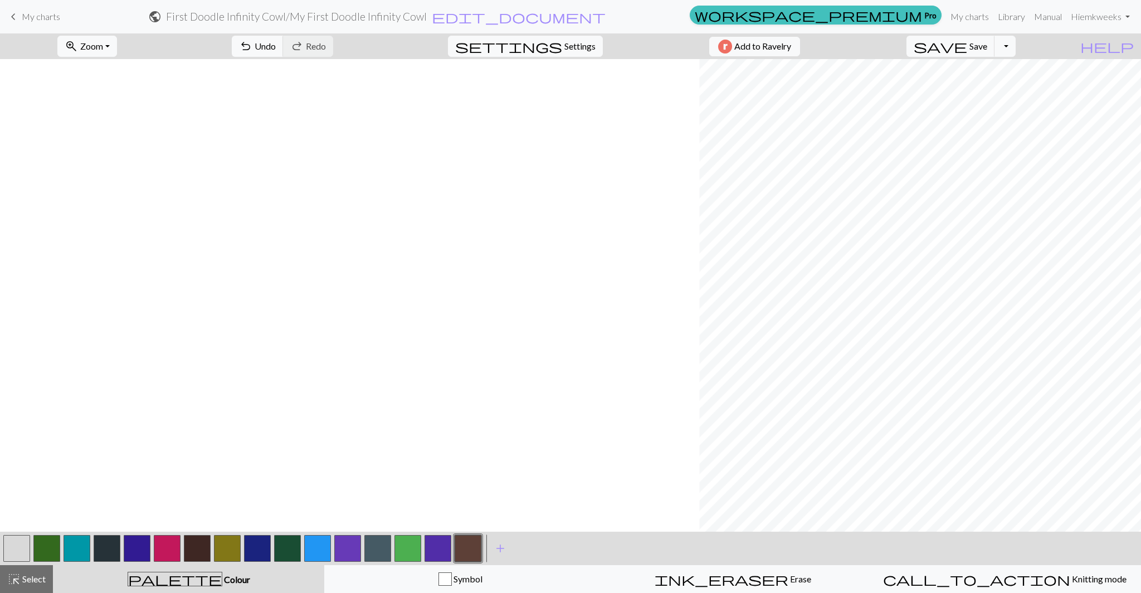
scroll to position [412, 699]
click at [967, 45] on span "save" at bounding box center [940, 46] width 53 height 16
click at [276, 48] on span "Undo" at bounding box center [265, 46] width 21 height 11
click at [276, 41] on span "Undo" at bounding box center [265, 46] width 21 height 11
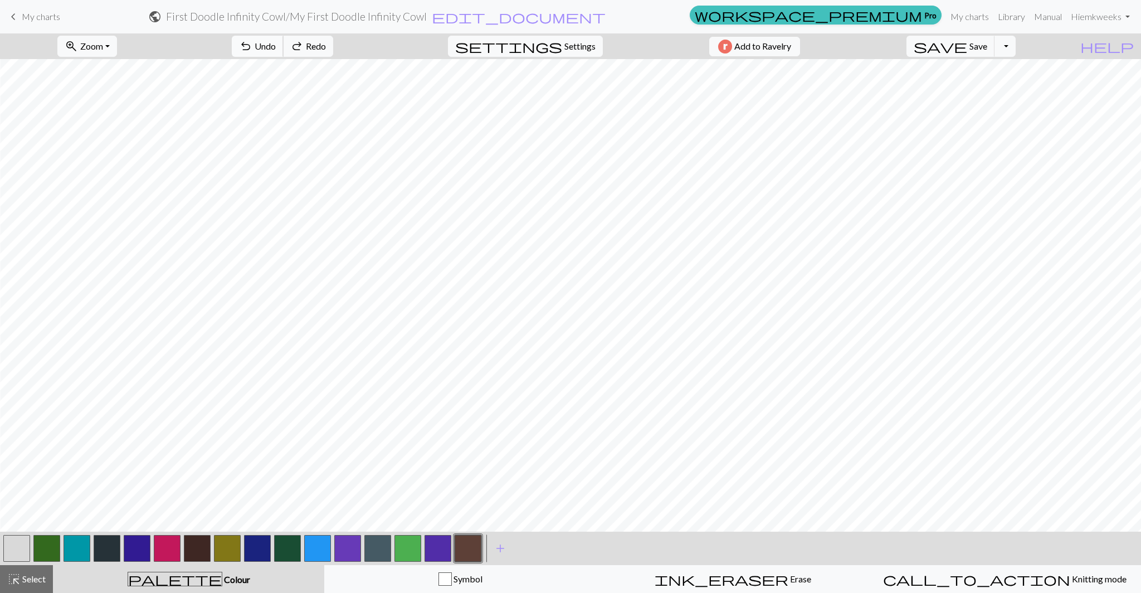
click at [276, 42] on span "Undo" at bounding box center [265, 46] width 21 height 11
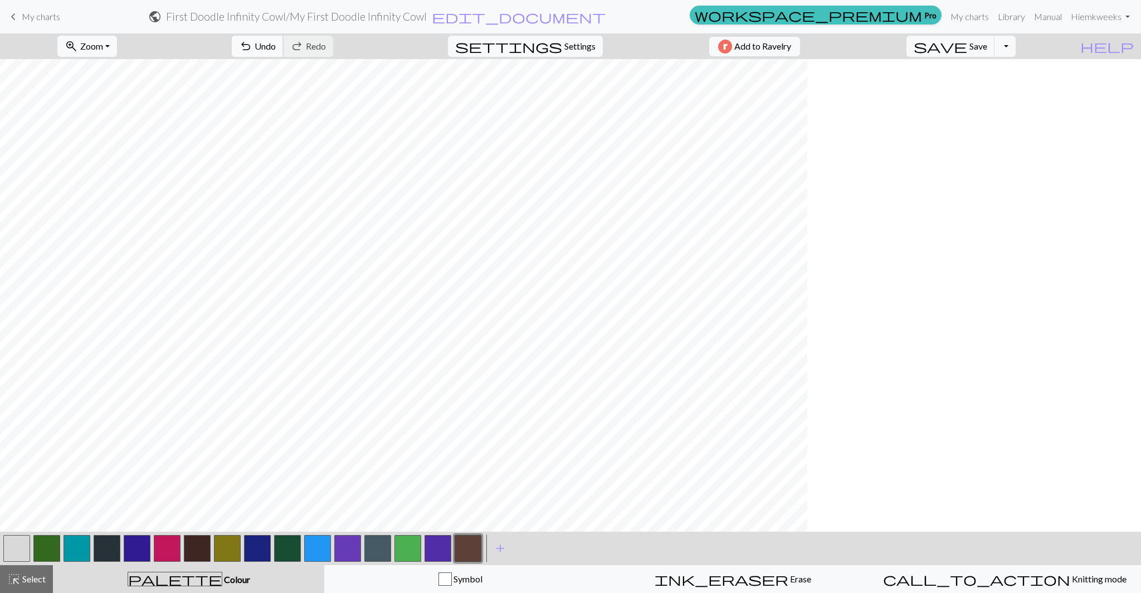
scroll to position [412, 0]
click at [276, 48] on span "Undo" at bounding box center [265, 46] width 21 height 11
click at [252, 44] on span "undo" at bounding box center [245, 46] width 13 height 16
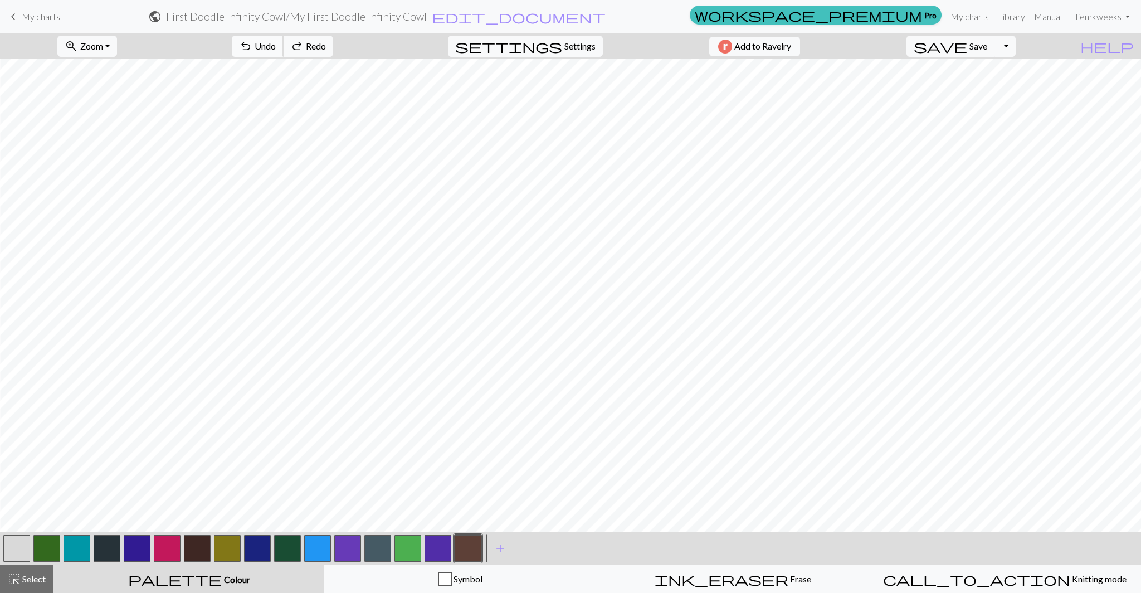
click at [252, 44] on span "undo" at bounding box center [245, 46] width 13 height 16
click at [252, 46] on span "undo" at bounding box center [245, 46] width 13 height 16
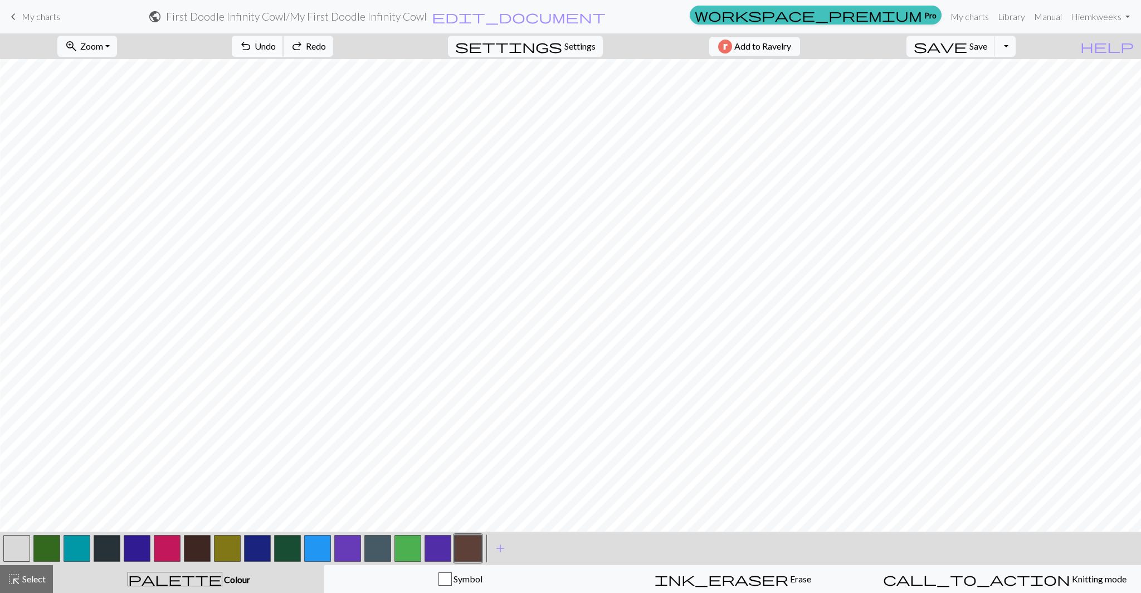
click at [252, 46] on span "undo" at bounding box center [245, 46] width 13 height 16
click at [276, 47] on span "Undo" at bounding box center [265, 46] width 21 height 11
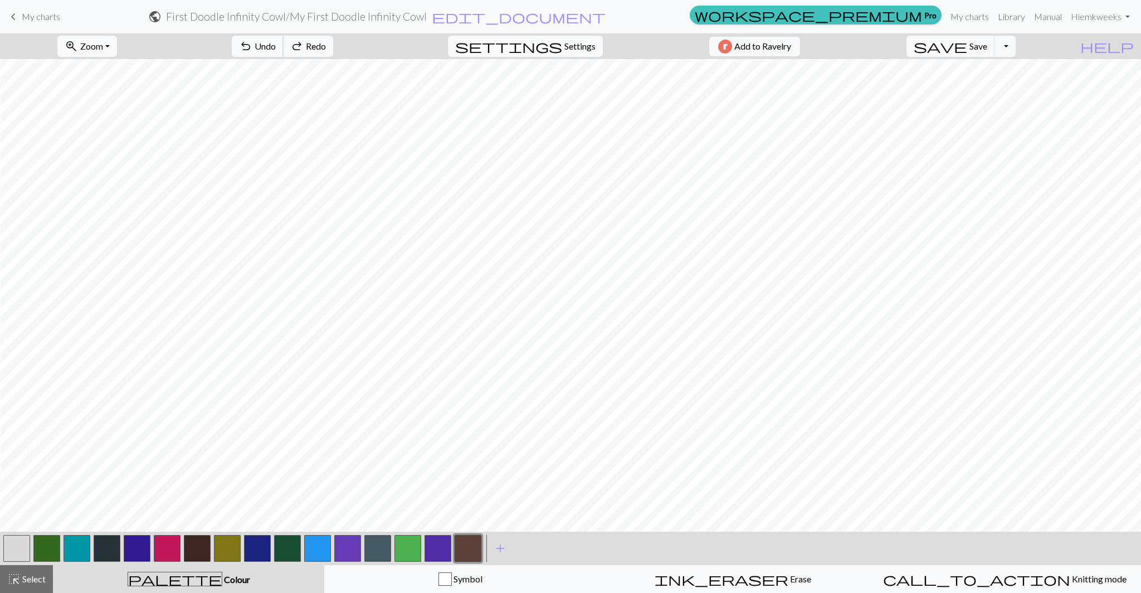
click at [276, 47] on span "Undo" at bounding box center [265, 46] width 21 height 11
click at [22, 547] on button "button" at bounding box center [16, 548] width 27 height 27
click at [472, 547] on button "button" at bounding box center [468, 548] width 27 height 27
click at [252, 50] on span "undo" at bounding box center [245, 46] width 13 height 16
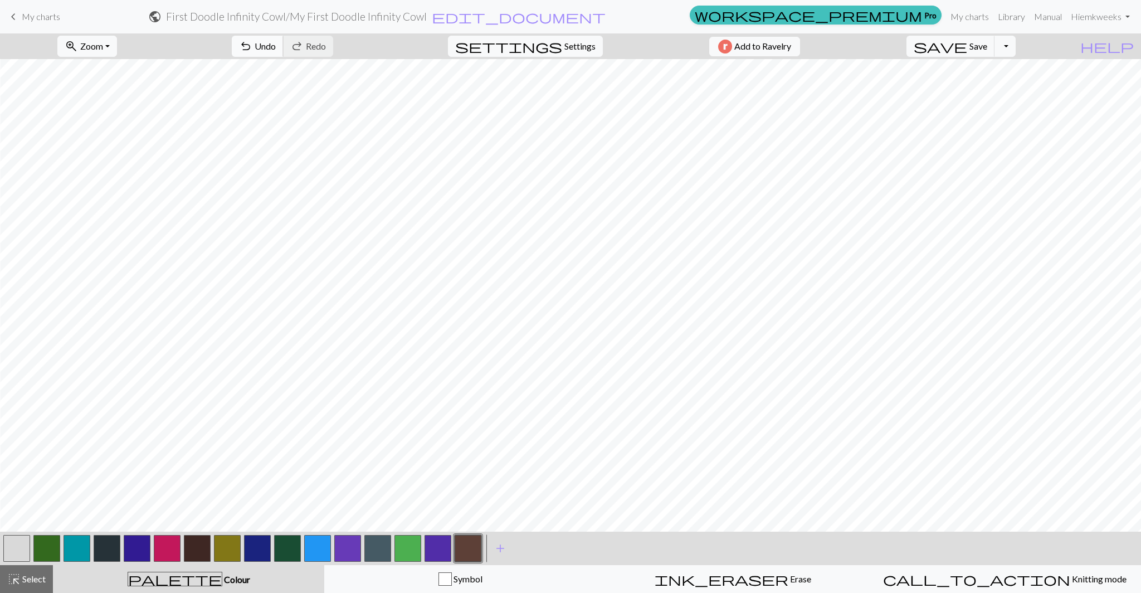
click at [276, 50] on span "Undo" at bounding box center [265, 46] width 21 height 11
click at [995, 55] on button "save Save Save" at bounding box center [951, 46] width 89 height 21
click at [12, 552] on button "button" at bounding box center [16, 548] width 27 height 27
click at [498, 550] on span "add" at bounding box center [500, 549] width 13 height 16
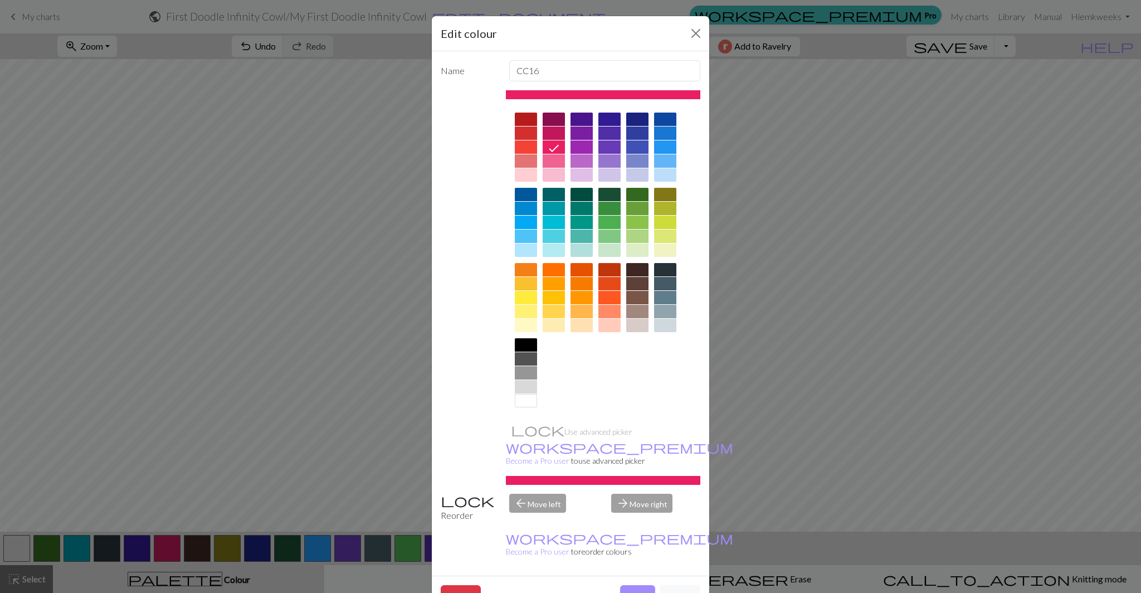
click at [522, 144] on div at bounding box center [526, 146] width 22 height 13
click at [636, 585] on button "Done" at bounding box center [637, 595] width 35 height 21
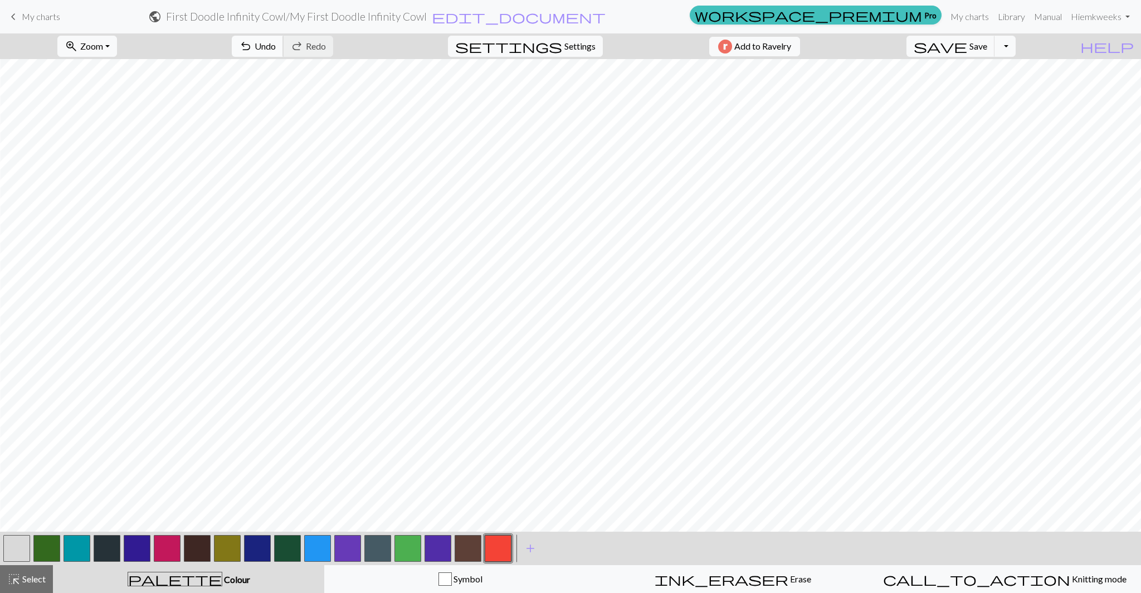
click at [284, 41] on button "undo Undo Undo" at bounding box center [258, 46] width 52 height 21
click at [252, 47] on span "undo" at bounding box center [245, 46] width 13 height 16
click at [276, 47] on span "Undo" at bounding box center [265, 46] width 21 height 11
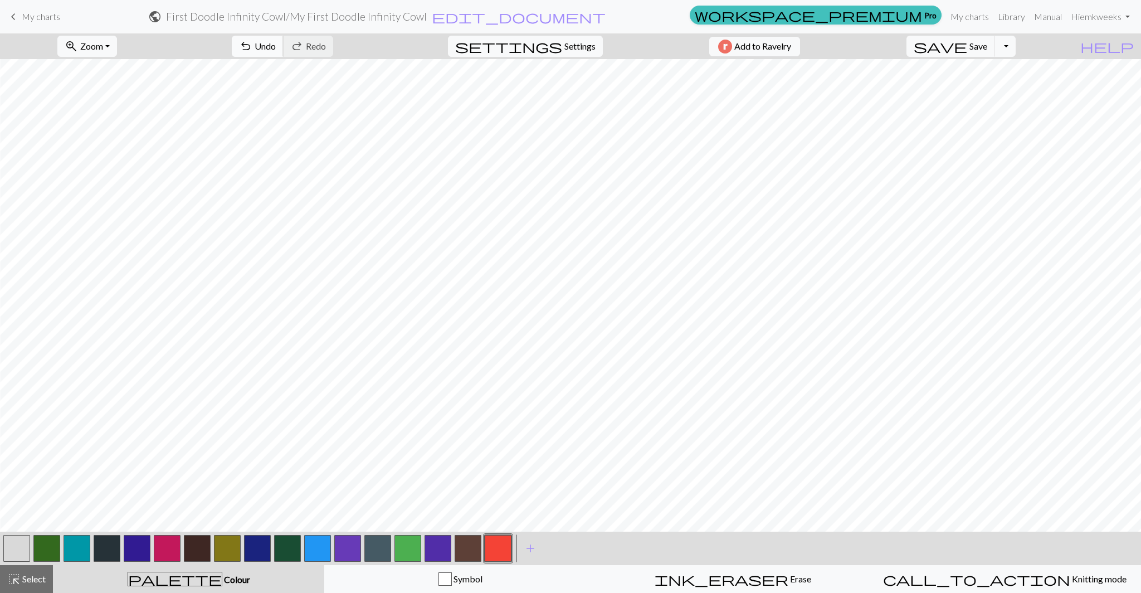
click at [252, 45] on span "undo" at bounding box center [245, 46] width 13 height 16
click at [284, 41] on button "undo Undo Undo" at bounding box center [258, 46] width 52 height 21
click at [967, 43] on span "save" at bounding box center [940, 46] width 53 height 16
click at [977, 43] on div "Chart saved" at bounding box center [570, 22] width 1141 height 44
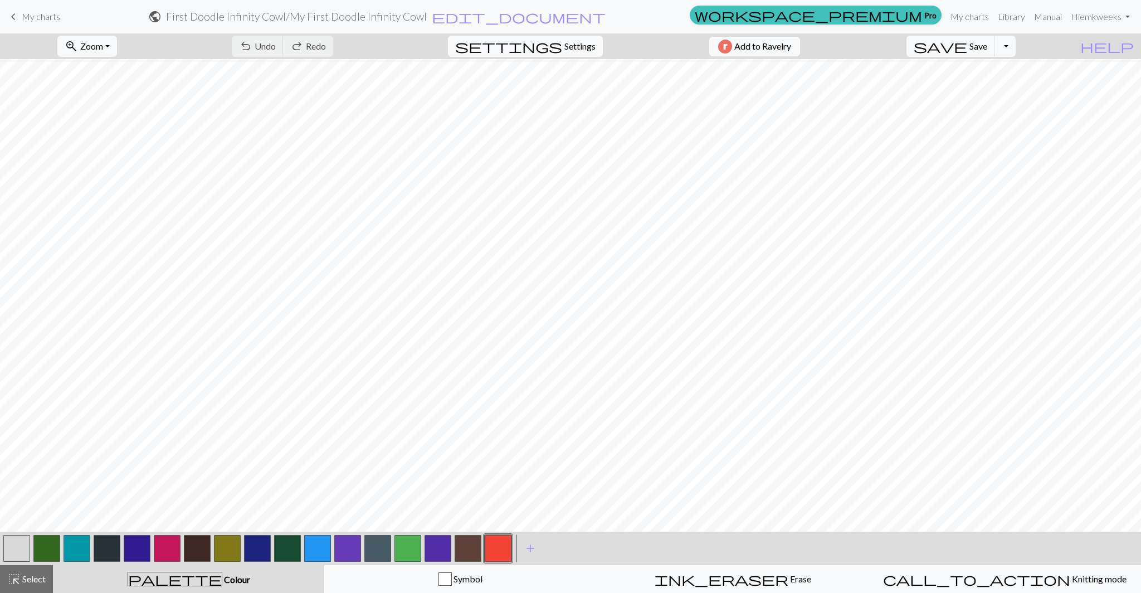
click at [569, 52] on span "Settings" at bounding box center [580, 46] width 31 height 13
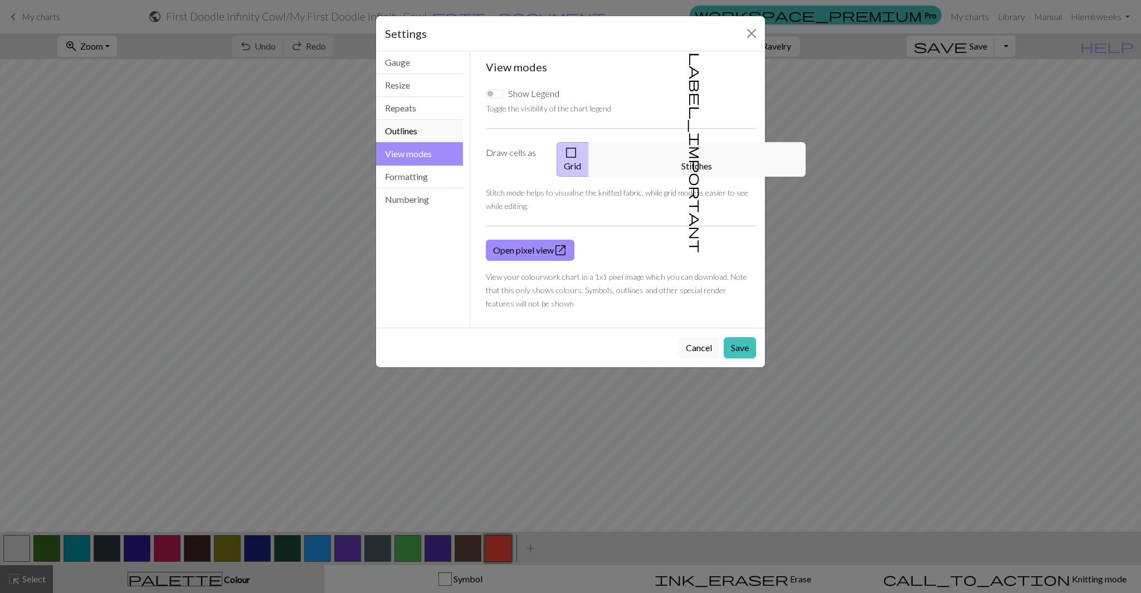
click at [422, 129] on button "Outlines" at bounding box center [419, 131] width 87 height 23
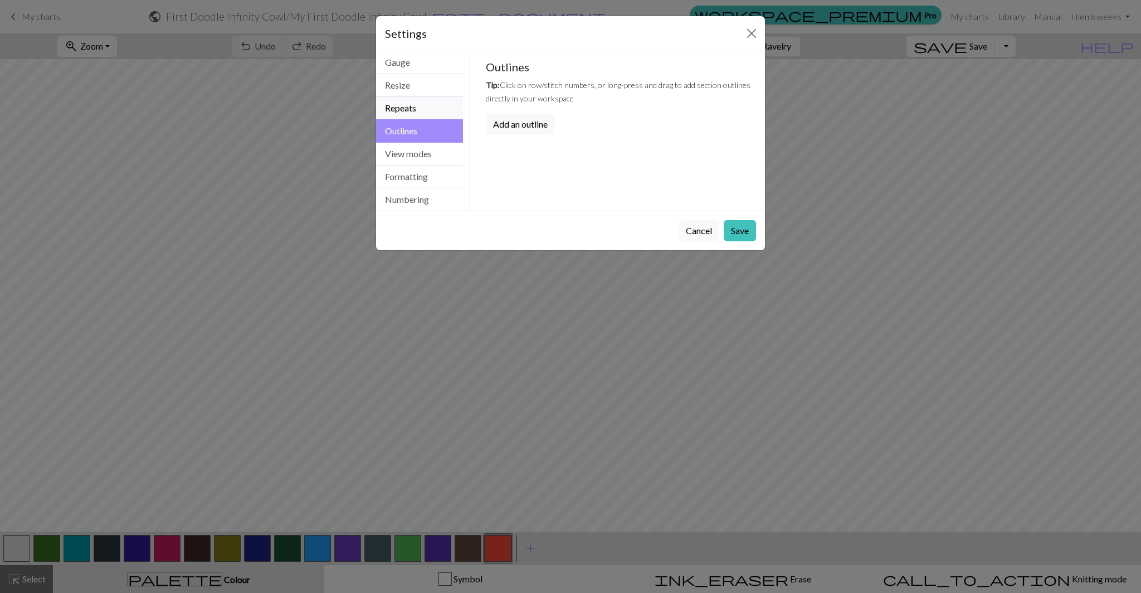
click at [424, 108] on button "Repeats" at bounding box center [419, 108] width 87 height 23
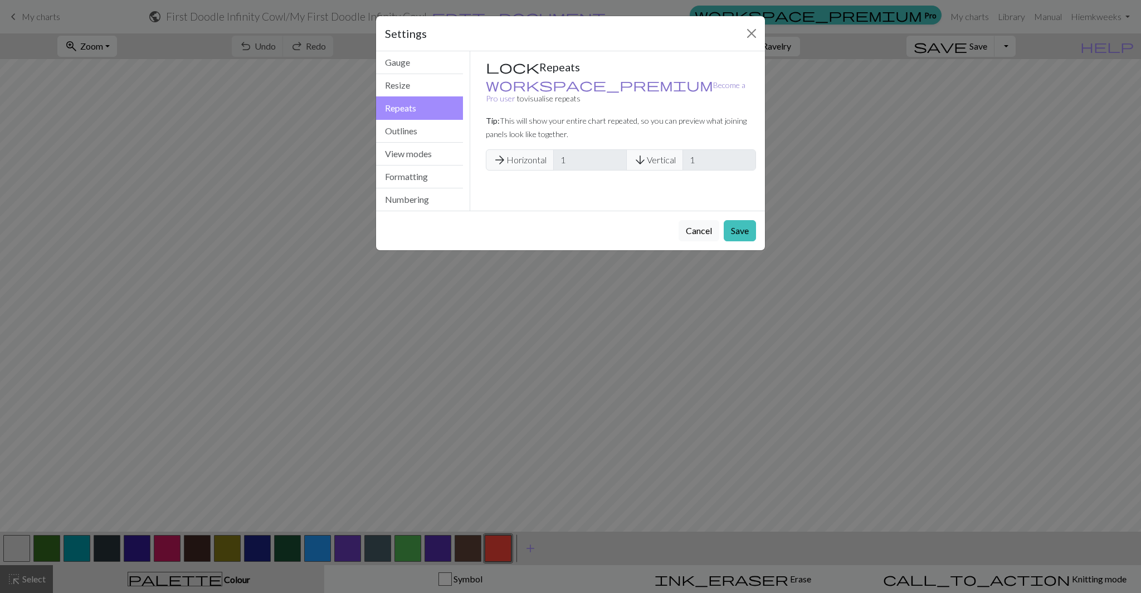
click at [511, 86] on link "workspace_premium Become a Pro user" at bounding box center [616, 91] width 260 height 23
click at [450, 91] on button "Resize" at bounding box center [419, 85] width 87 height 23
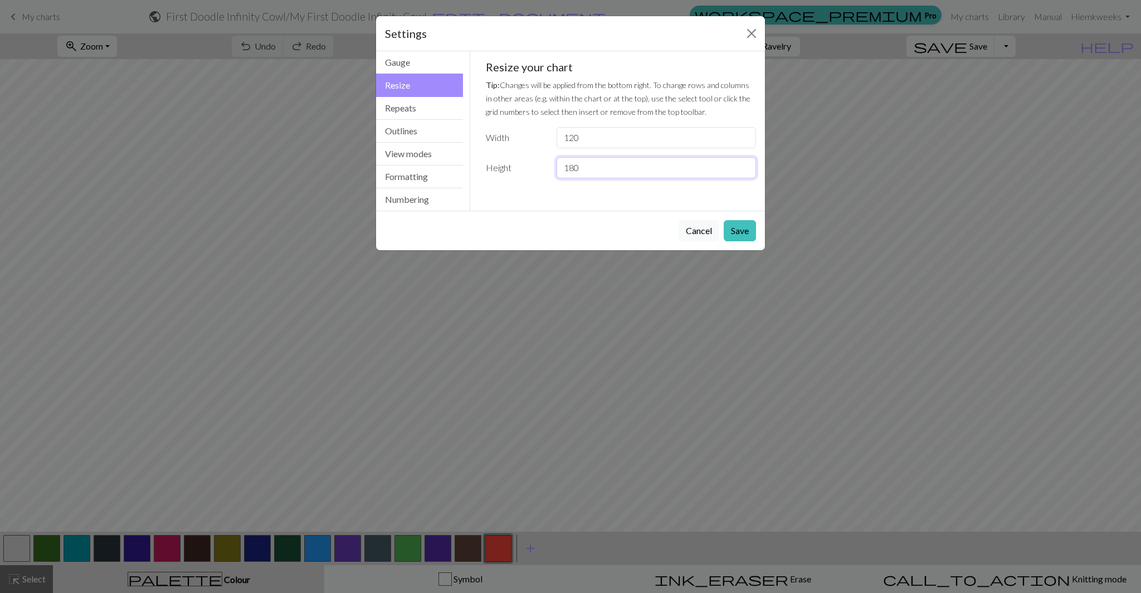
drag, startPoint x: 587, startPoint y: 172, endPoint x: 561, endPoint y: 171, distance: 26.2
click at [561, 171] on input "180" at bounding box center [657, 167] width 200 height 21
type input "156"
click at [740, 233] on button "Save" at bounding box center [740, 230] width 32 height 21
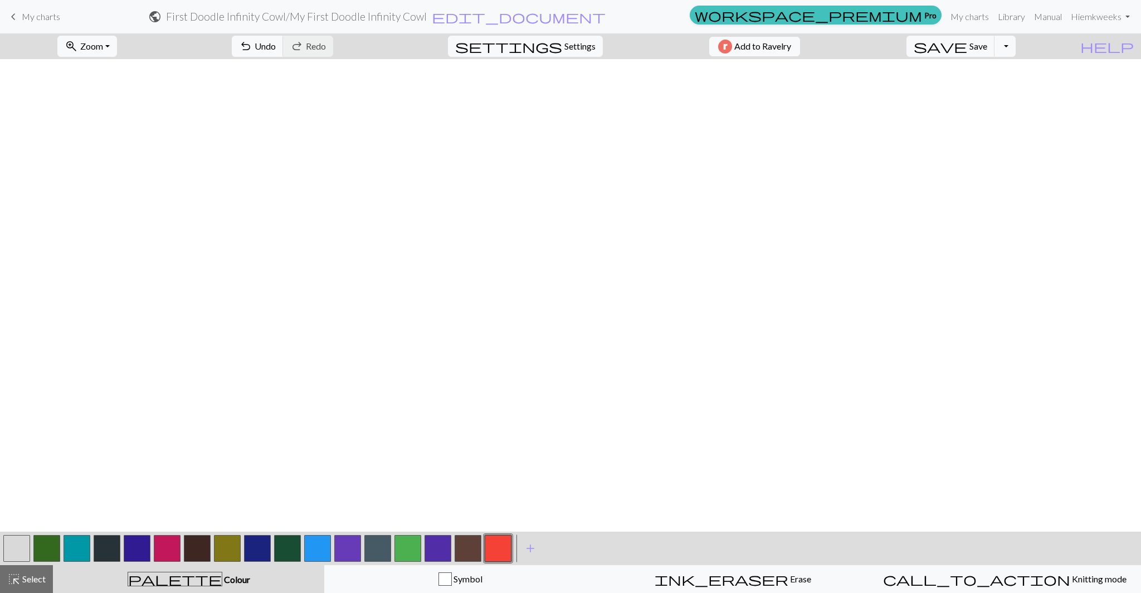
scroll to position [1316, 0]
click at [995, 52] on button "save Save Save" at bounding box center [951, 46] width 89 height 21
click at [100, 44] on div "Chart saved" at bounding box center [570, 22] width 1141 height 44
click at [117, 46] on button "zoom_in Zoom Zoom" at bounding box center [87, 46] width 60 height 21
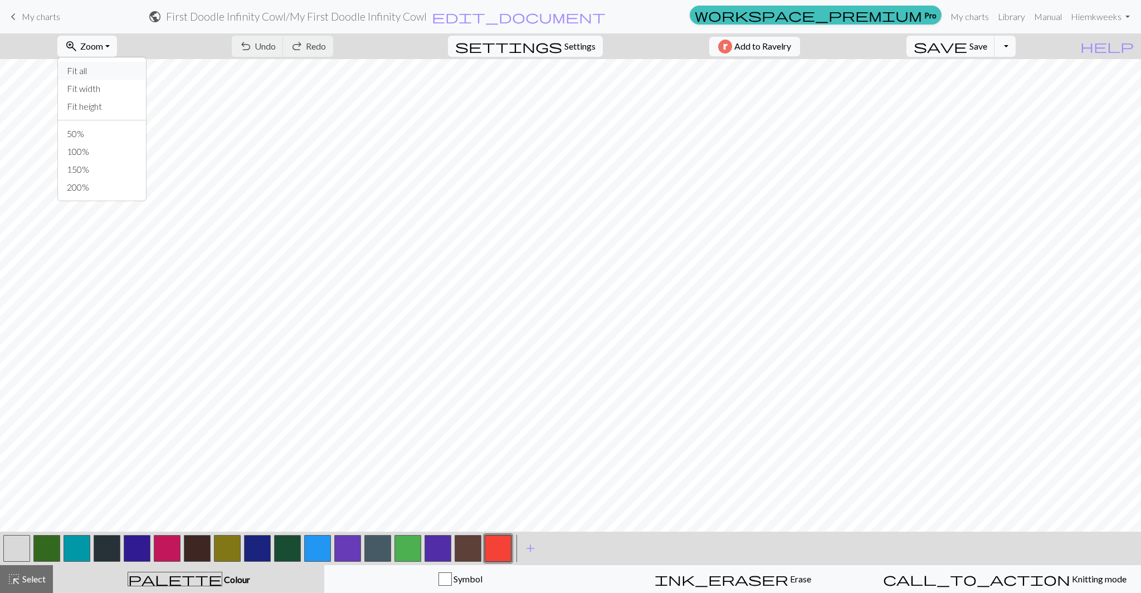
click at [116, 70] on button "Fit all" at bounding box center [102, 71] width 88 height 18
click at [103, 45] on span "Zoom" at bounding box center [91, 46] width 23 height 11
click at [110, 88] on button "Fit width" at bounding box center [102, 89] width 88 height 18
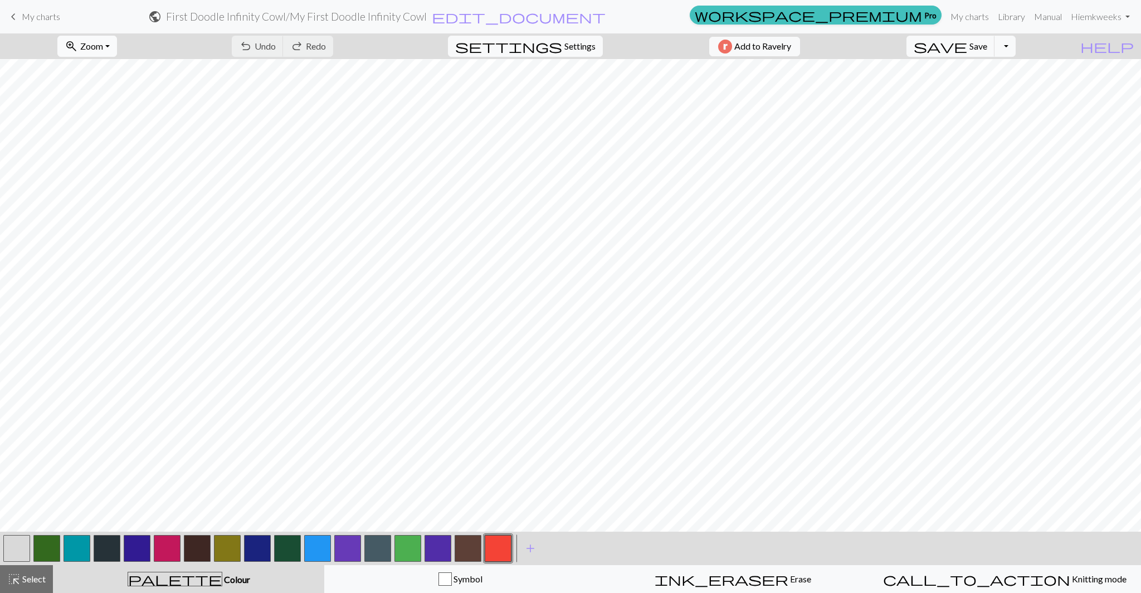
click at [103, 47] on span "Zoom" at bounding box center [91, 46] width 23 height 11
click at [113, 148] on button "100%" at bounding box center [102, 152] width 88 height 18
click at [117, 47] on button "zoom_in Zoom Zoom" at bounding box center [87, 46] width 60 height 21
click at [111, 137] on button "50%" at bounding box center [102, 134] width 88 height 18
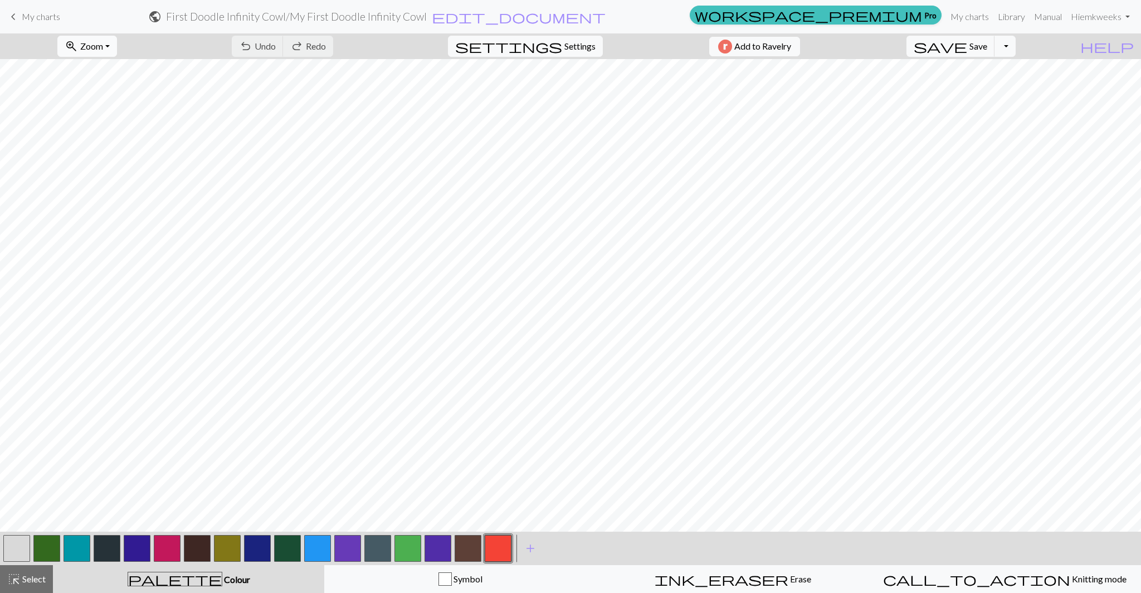
click at [117, 38] on button "zoom_in Zoom Zoom" at bounding box center [87, 46] width 60 height 21
click at [111, 150] on button "100%" at bounding box center [102, 152] width 88 height 18
click at [547, 46] on span "settings" at bounding box center [508, 46] width 107 height 16
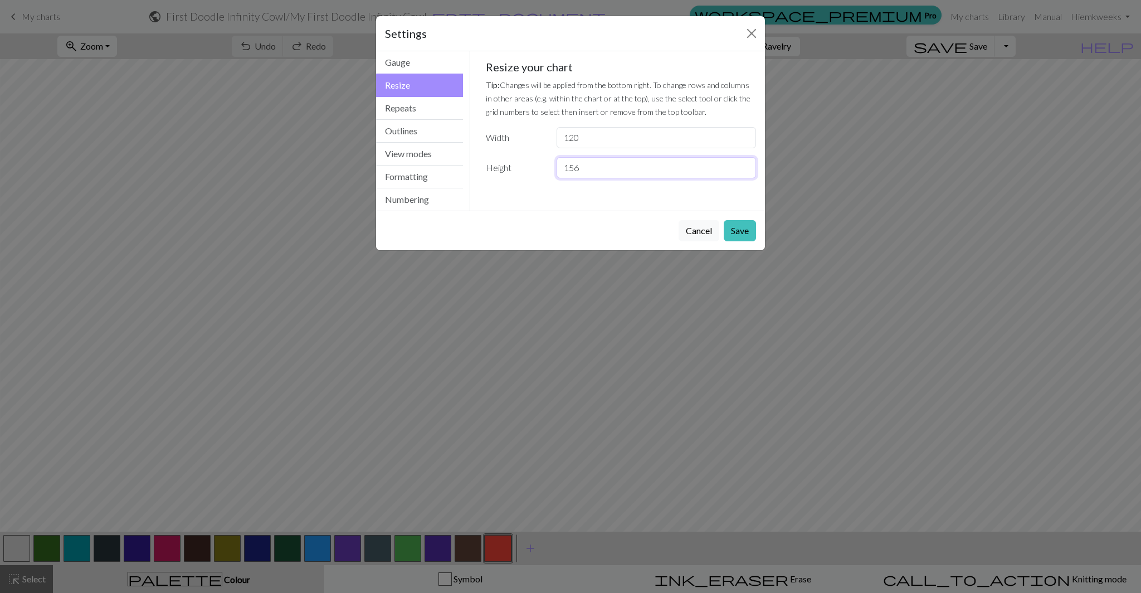
drag, startPoint x: 583, startPoint y: 165, endPoint x: 571, endPoint y: 165, distance: 12.8
click at [571, 165] on input "156" at bounding box center [657, 167] width 200 height 21
type input "180"
click at [737, 232] on button "Save" at bounding box center [740, 230] width 32 height 21
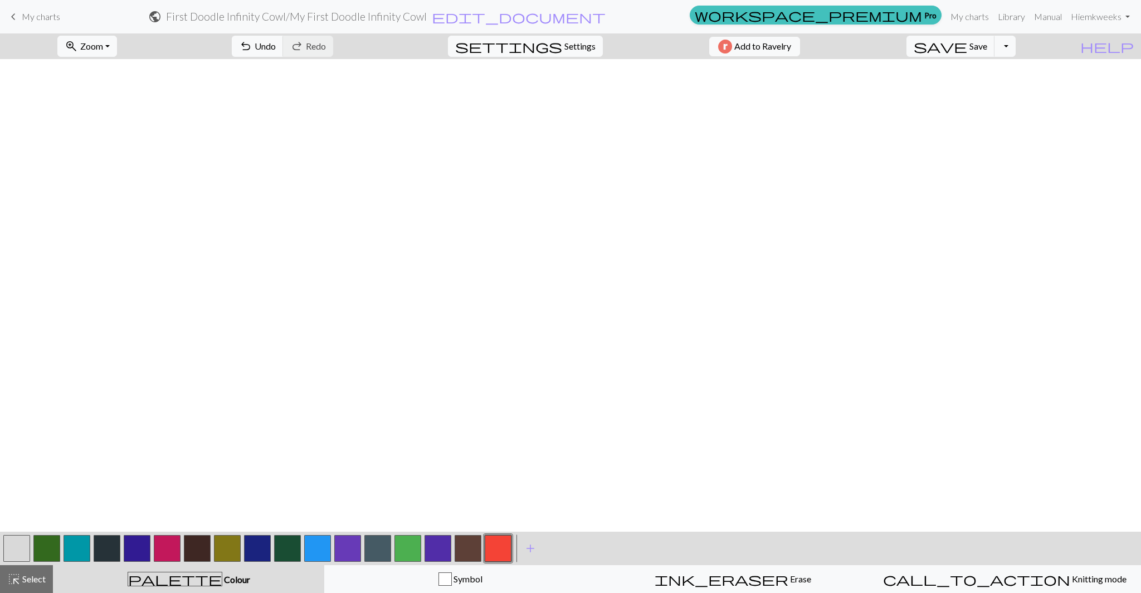
scroll to position [0, 699]
click at [969, 15] on link "My charts" at bounding box center [969, 17] width 47 height 22
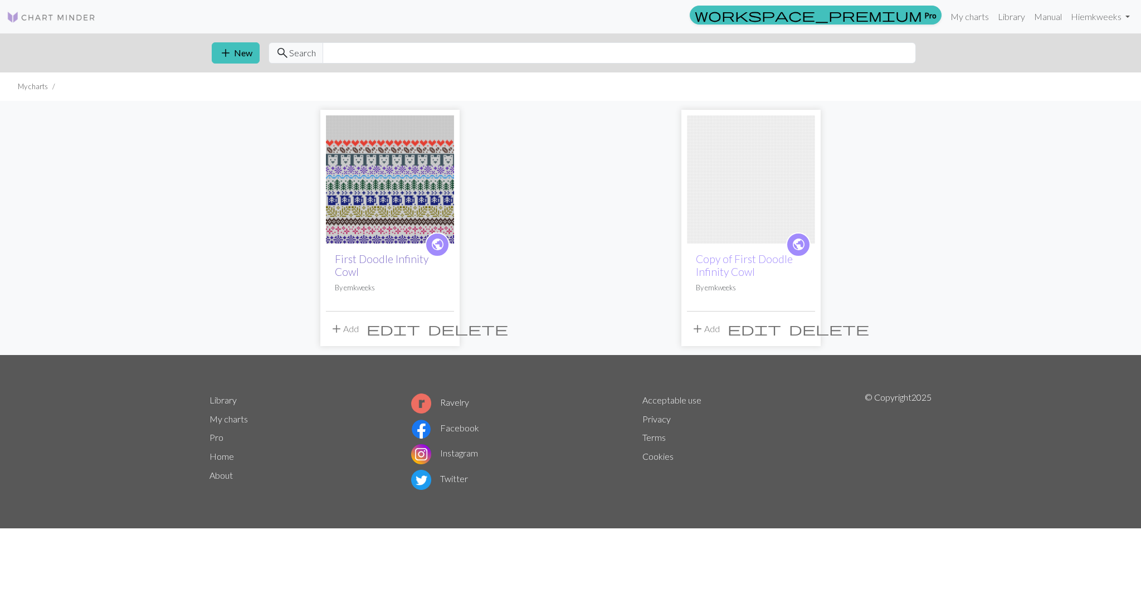
click at [408, 261] on link "First Doodle Infinity Cowl" at bounding box center [382, 265] width 94 height 26
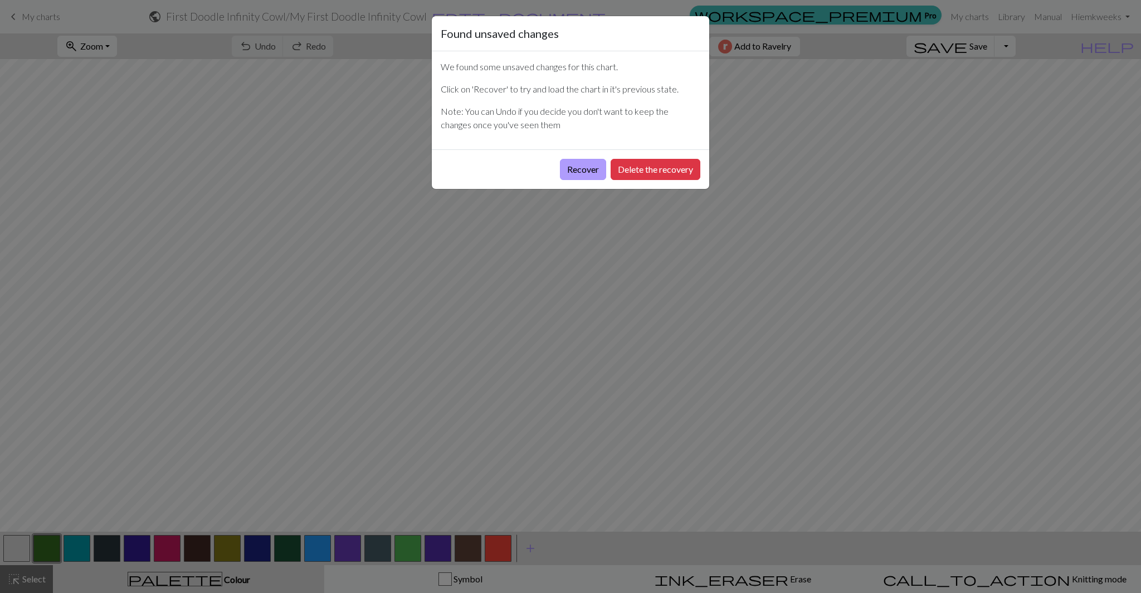
click at [585, 171] on button "Recover" at bounding box center [583, 169] width 46 height 21
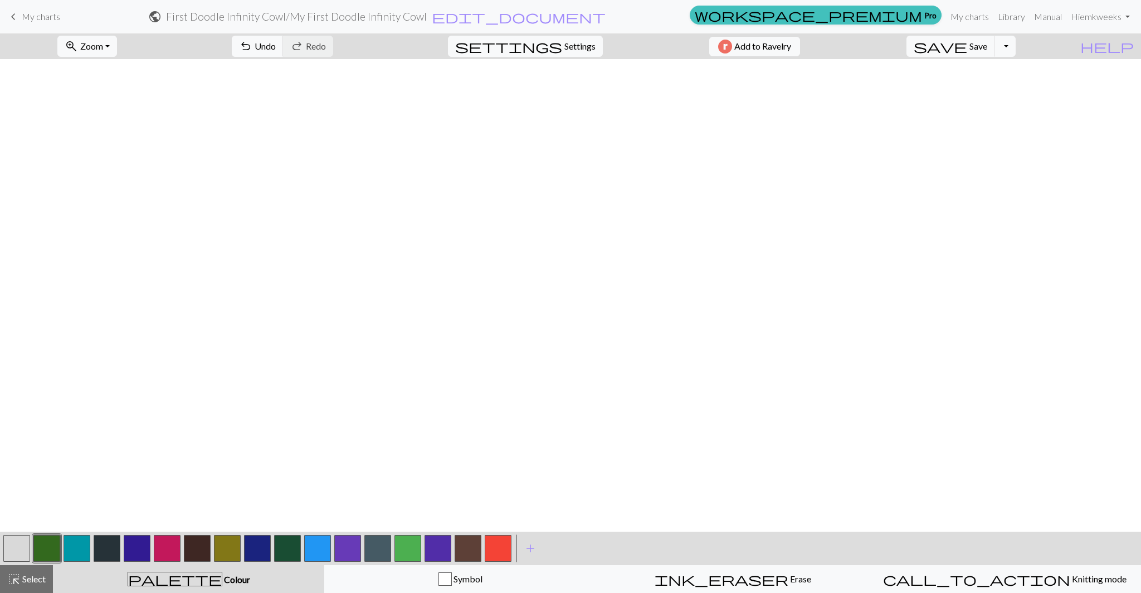
scroll to position [1584, 0]
click at [1016, 45] on button "Toggle Dropdown" at bounding box center [1005, 46] width 21 height 21
click at [1053, 41] on div "zoom_in Zoom Zoom Fit all Fit width Fit height 50% 100% 150% 200% undo Undo Und…" at bounding box center [536, 46] width 1073 height 26
click at [77, 552] on button "button" at bounding box center [77, 548] width 27 height 27
click at [43, 553] on button "button" at bounding box center [46, 548] width 27 height 27
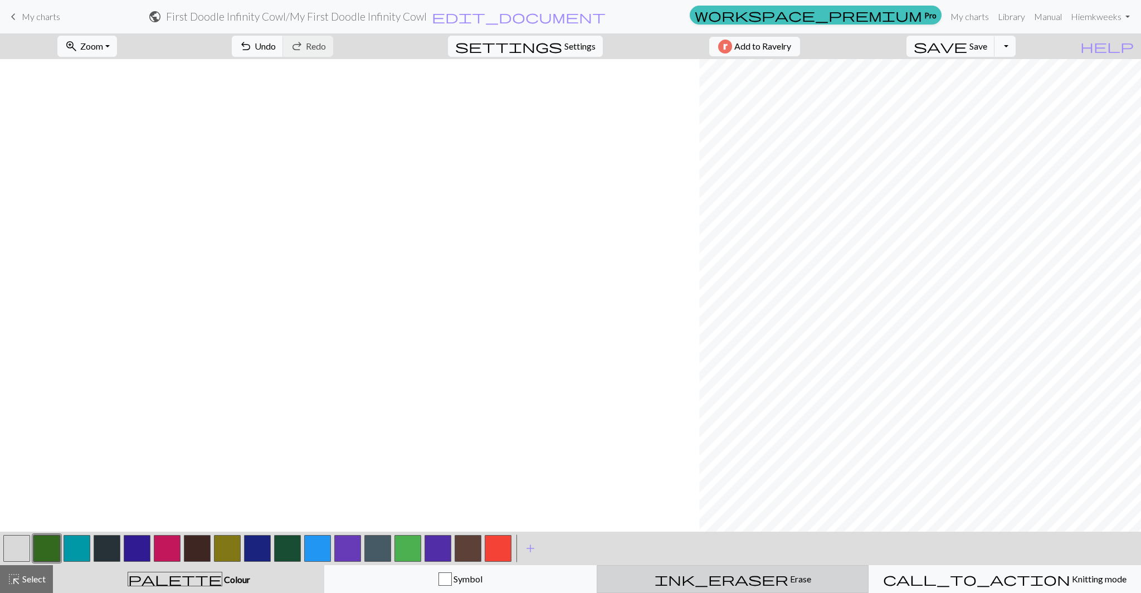
scroll to position [1584, 699]
click at [81, 554] on button "button" at bounding box center [77, 548] width 27 height 27
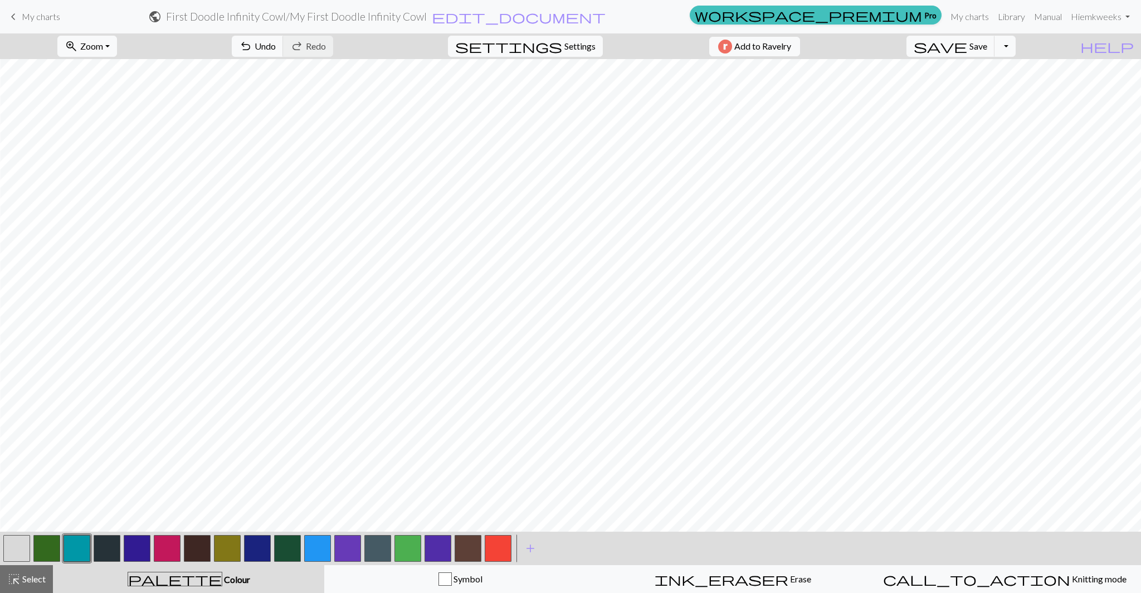
click at [36, 547] on button "button" at bounding box center [46, 548] width 27 height 27
click at [276, 43] on span "Undo" at bounding box center [265, 46] width 21 height 11
click at [276, 47] on span "Undo" at bounding box center [265, 46] width 21 height 11
click at [252, 41] on span "undo" at bounding box center [245, 46] width 13 height 16
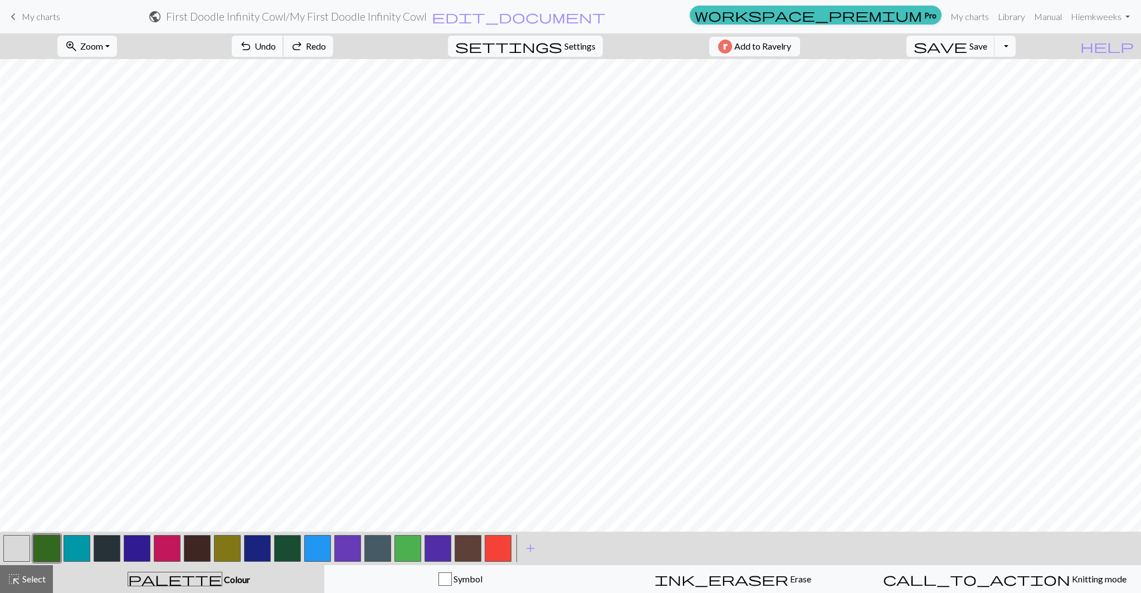
click at [252, 41] on span "undo" at bounding box center [245, 46] width 13 height 16
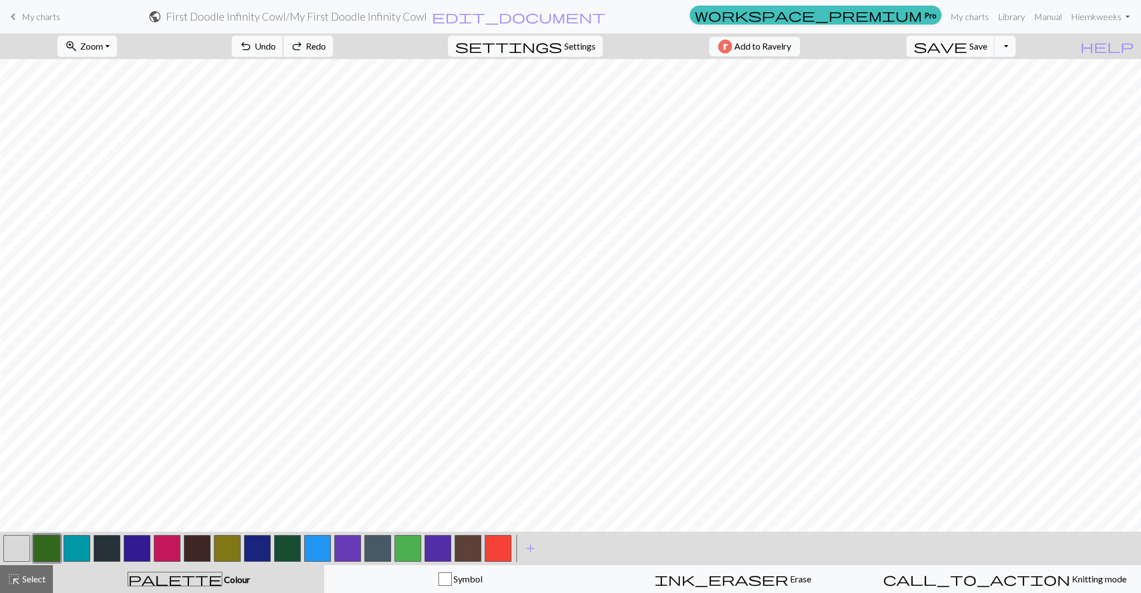
click at [252, 41] on span "undo" at bounding box center [245, 46] width 13 height 16
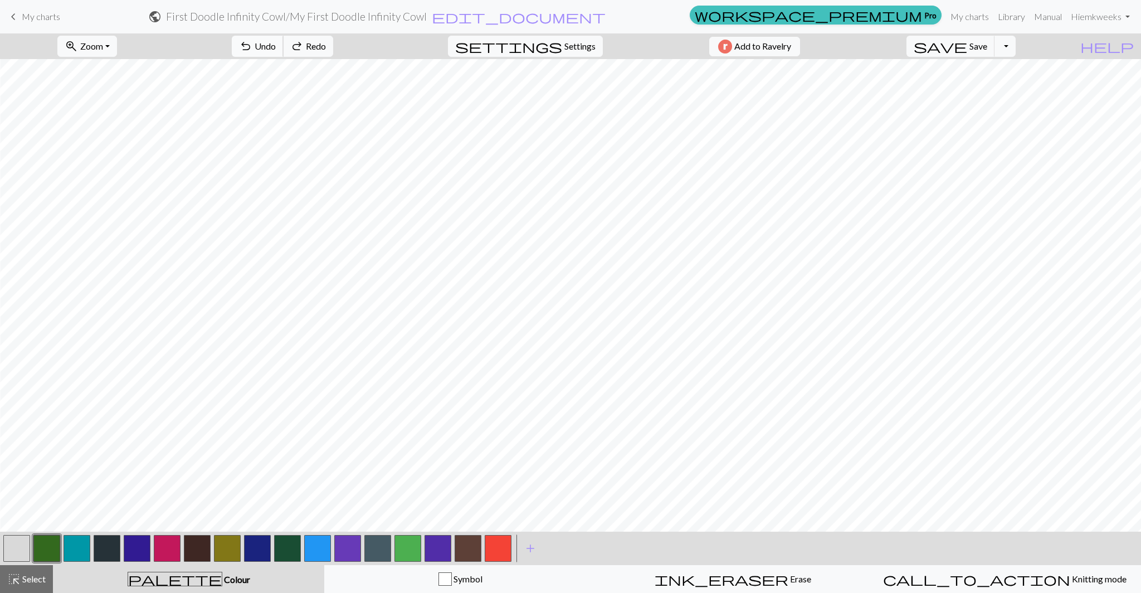
click at [252, 41] on span "undo" at bounding box center [245, 46] width 13 height 16
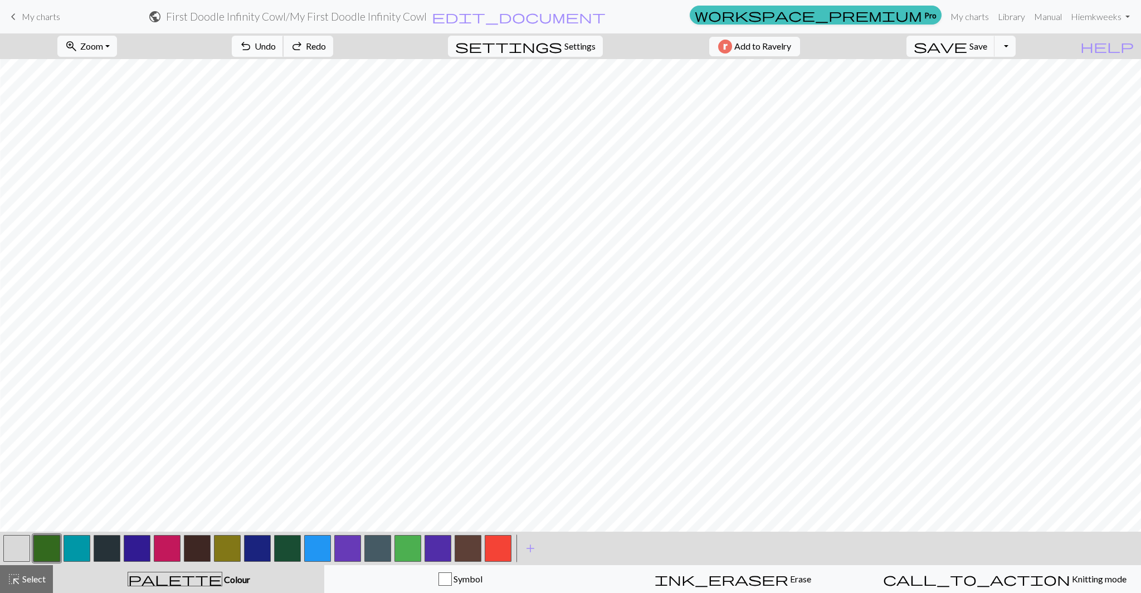
click at [252, 41] on span "undo" at bounding box center [245, 46] width 13 height 16
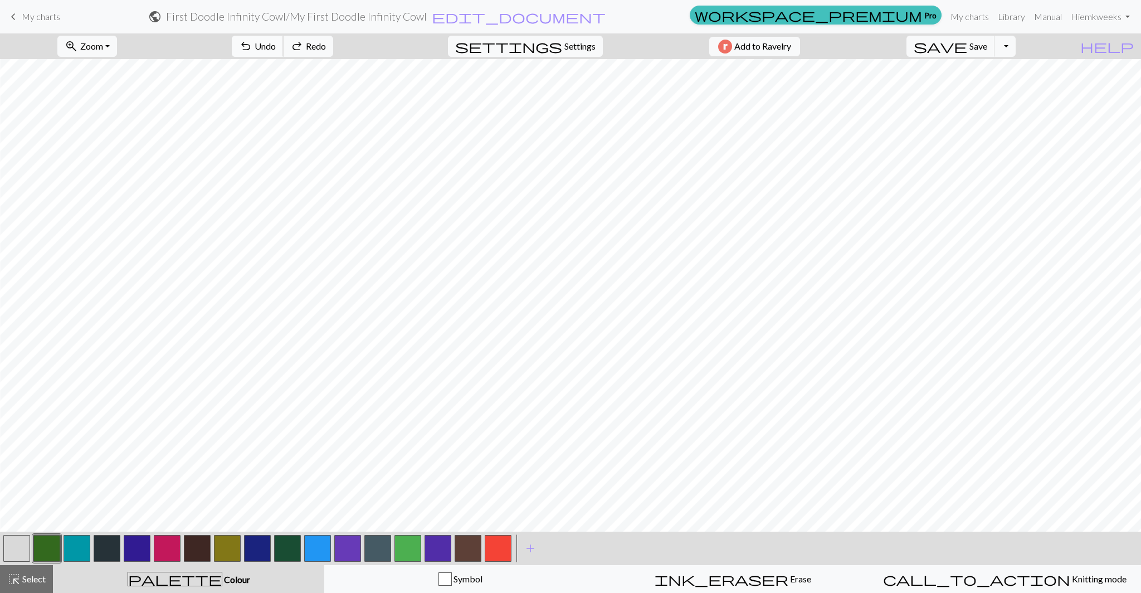
click at [252, 41] on span "undo" at bounding box center [245, 46] width 13 height 16
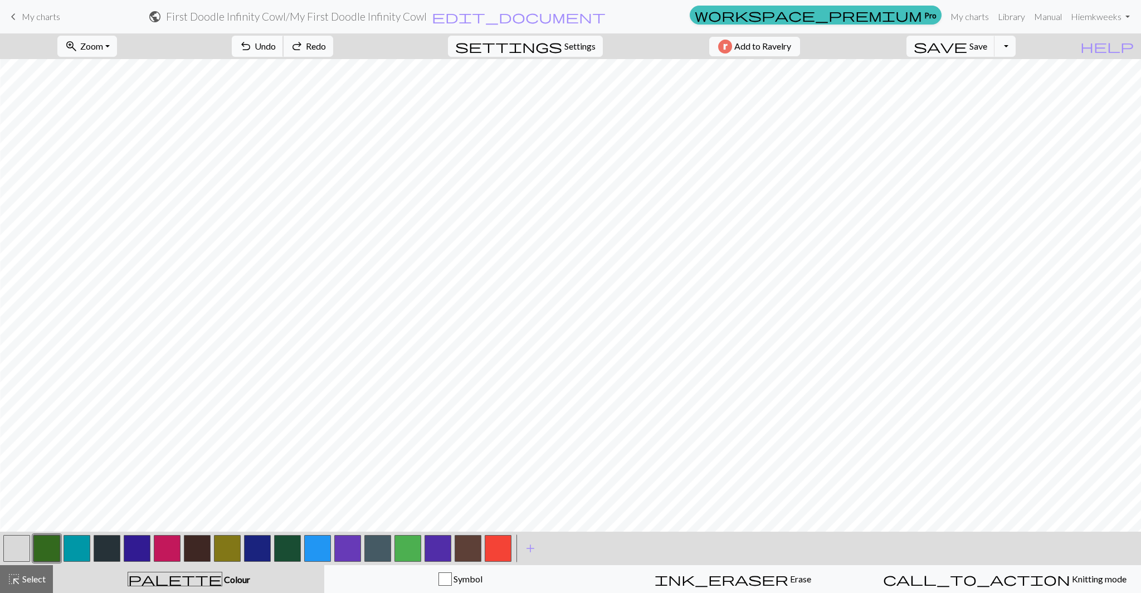
click at [252, 41] on span "undo" at bounding box center [245, 46] width 13 height 16
click at [276, 45] on span "Undo" at bounding box center [265, 46] width 21 height 11
click at [252, 42] on span "undo" at bounding box center [245, 46] width 13 height 16
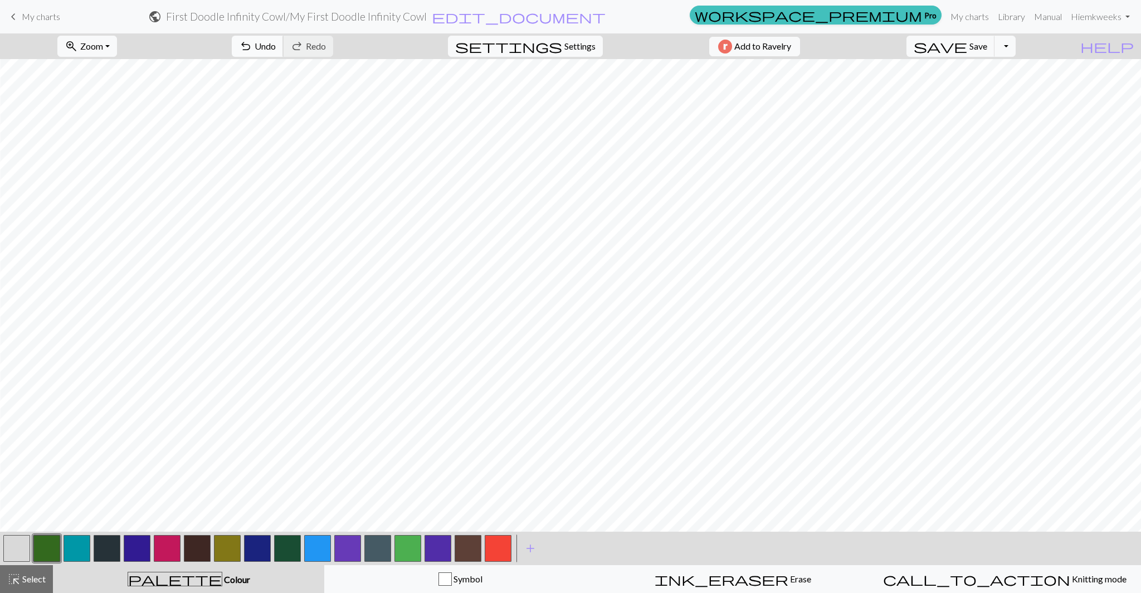
click at [276, 50] on span "Undo" at bounding box center [265, 46] width 21 height 11
click at [252, 45] on span "undo" at bounding box center [245, 46] width 13 height 16
click at [276, 44] on span "Undo" at bounding box center [265, 46] width 21 height 11
click at [284, 47] on button "undo Undo Undo" at bounding box center [258, 46] width 52 height 21
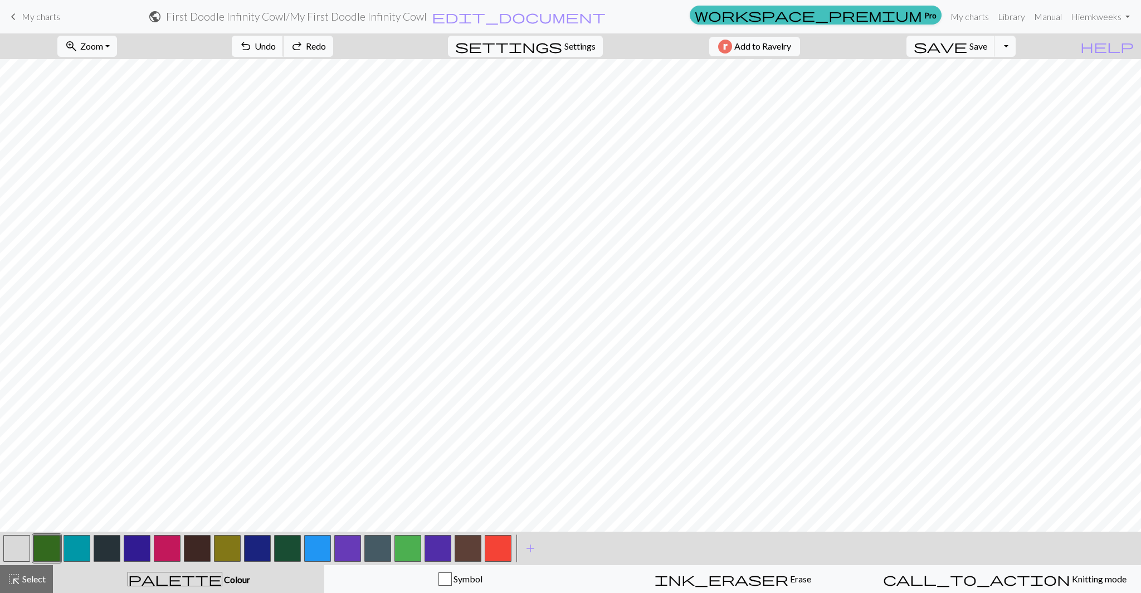
click at [284, 47] on button "undo Undo Undo" at bounding box center [258, 46] width 52 height 21
click at [284, 46] on button "undo Undo Undo" at bounding box center [258, 46] width 52 height 21
click at [276, 50] on span "Undo" at bounding box center [265, 46] width 21 height 11
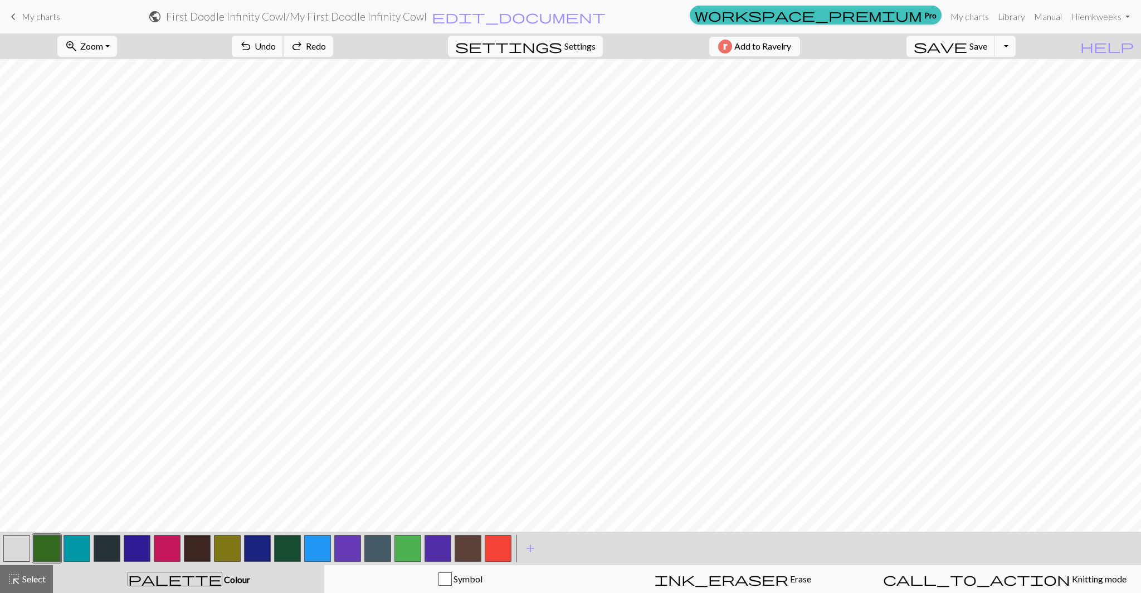
click at [276, 47] on span "Undo" at bounding box center [265, 46] width 21 height 11
click at [284, 56] on button "undo Undo Undo" at bounding box center [258, 46] width 52 height 21
click at [252, 53] on span "undo" at bounding box center [245, 46] width 13 height 16
click at [276, 43] on span "Undo" at bounding box center [265, 46] width 21 height 11
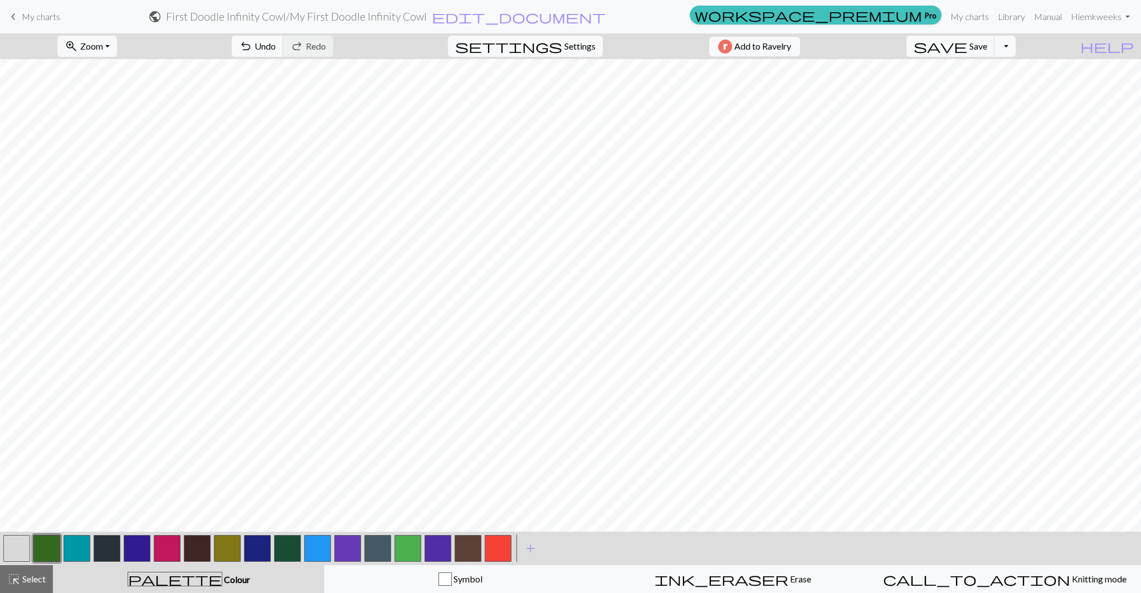
click at [81, 556] on button "button" at bounding box center [77, 548] width 27 height 27
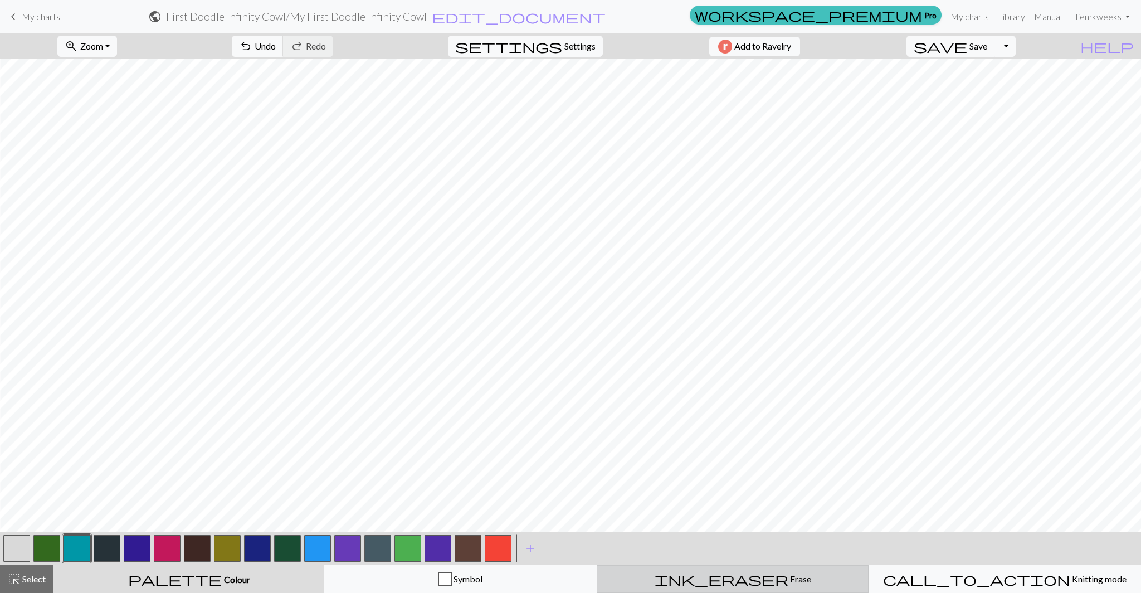
click at [789, 580] on span "Erase" at bounding box center [800, 578] width 23 height 11
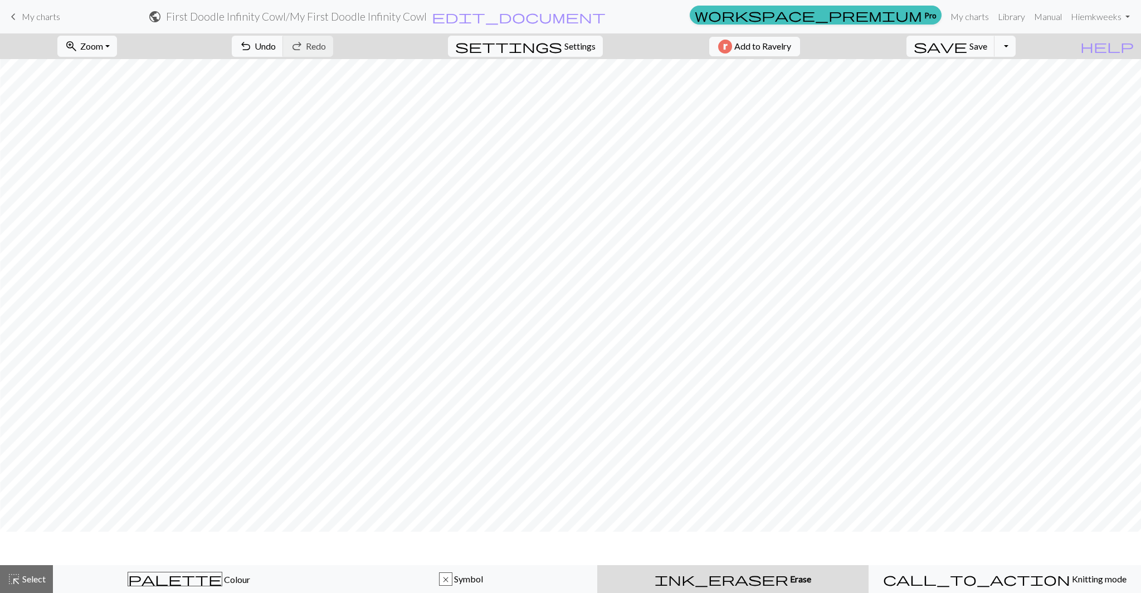
scroll to position [1550, 699]
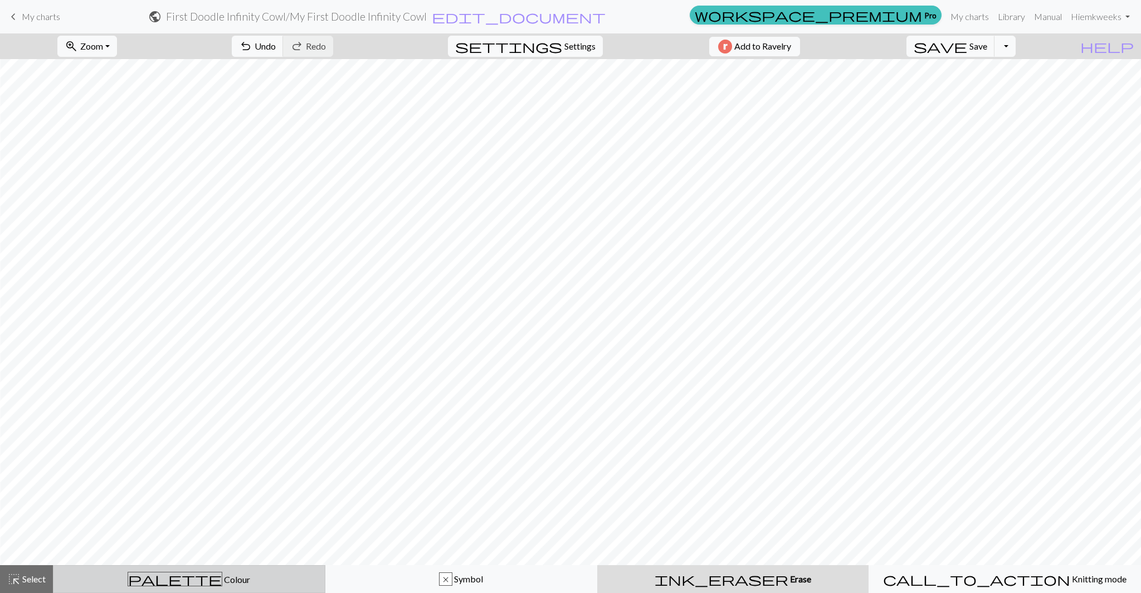
click at [149, 579] on div "palette Colour Colour" at bounding box center [189, 579] width 258 height 14
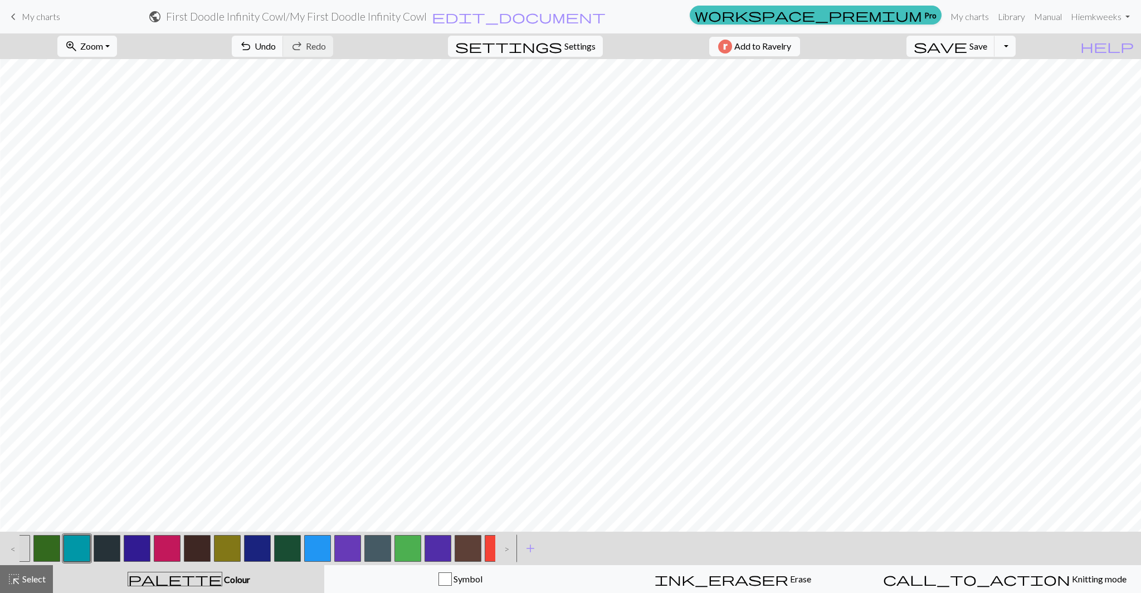
click at [22, 549] on button "button" at bounding box center [16, 548] width 27 height 27
click at [284, 53] on button "undo Undo Undo" at bounding box center [258, 46] width 52 height 21
click at [967, 43] on span "save" at bounding box center [940, 46] width 53 height 16
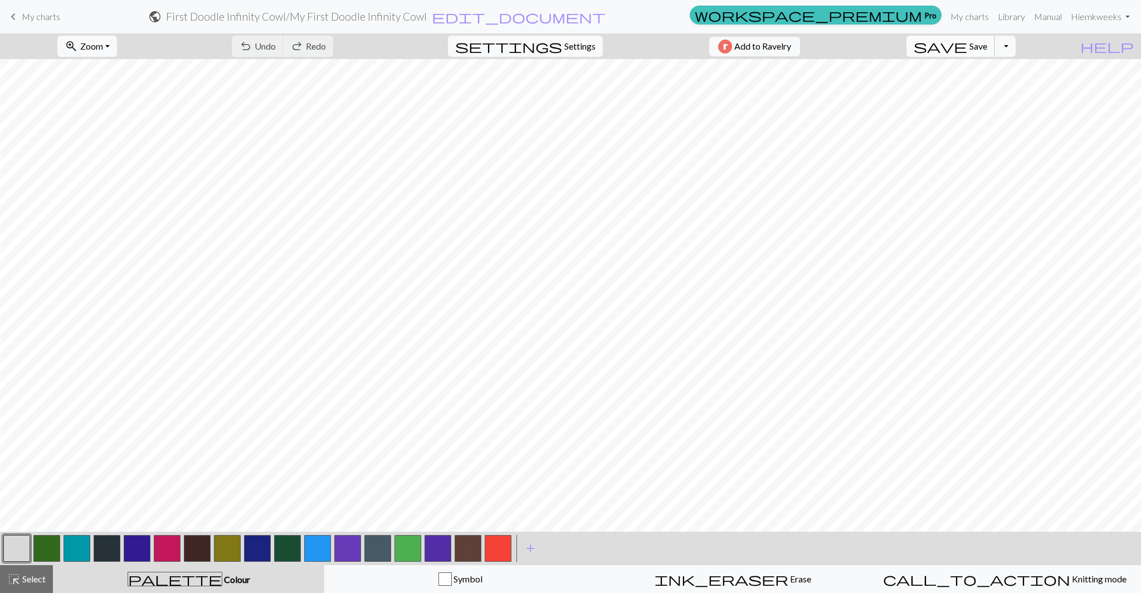
click at [990, 47] on button "save Save Save" at bounding box center [951, 46] width 89 height 21
click at [64, 550] on button "button" at bounding box center [77, 548] width 27 height 27
click at [284, 45] on button "undo Undo Undo" at bounding box center [258, 46] width 52 height 21
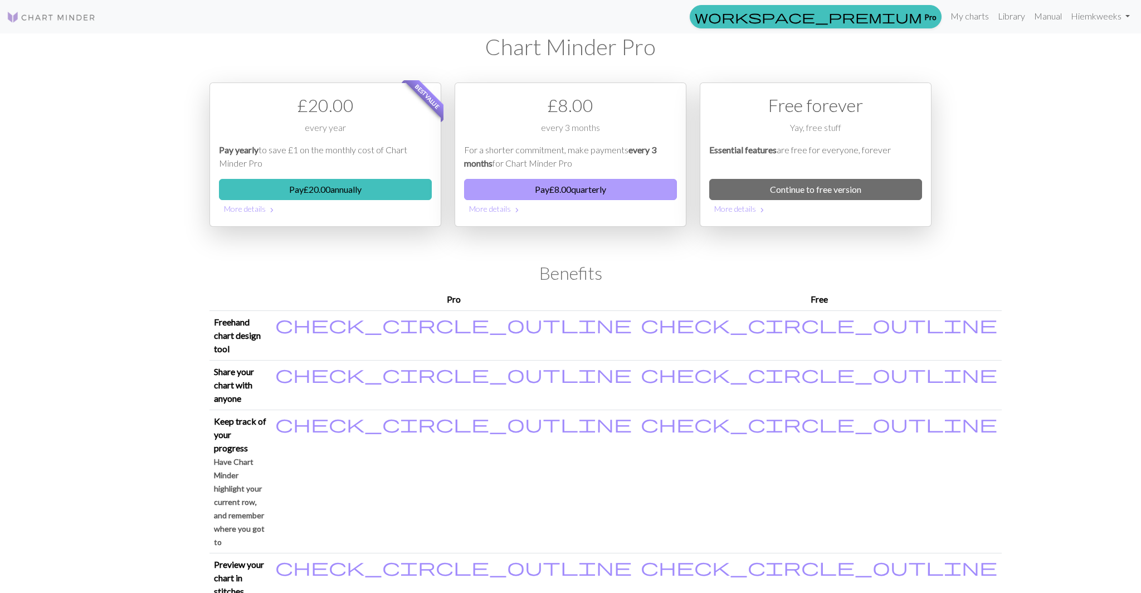
click at [629, 194] on button "Pay £ 8.00 quarterly" at bounding box center [570, 189] width 213 height 21
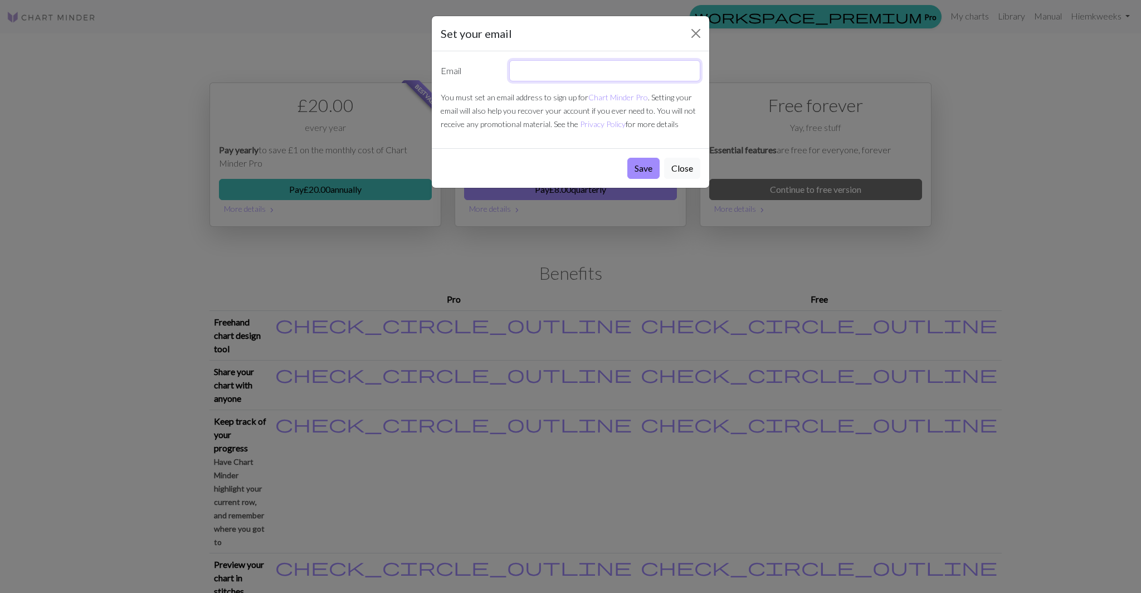
click at [610, 74] on input "text" at bounding box center [605, 70] width 192 height 21
type input "[PERSON_NAME][EMAIL_ADDRESS][PERSON_NAME][DOMAIN_NAME]"
click at [644, 167] on button "Save" at bounding box center [643, 168] width 32 height 21
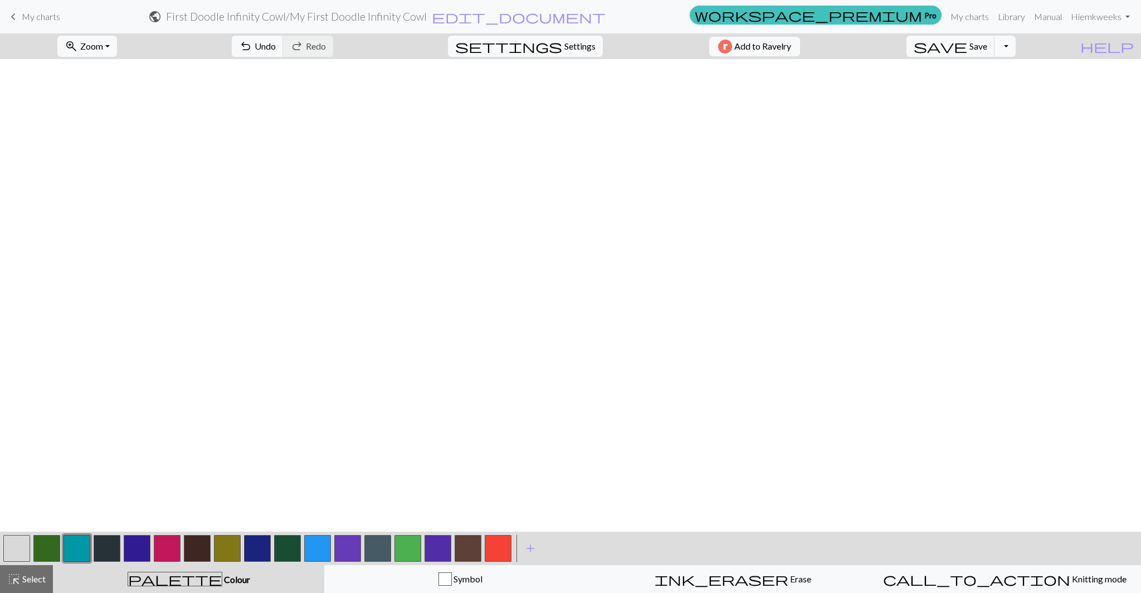
scroll to position [1584, 699]
click at [252, 47] on span "undo" at bounding box center [245, 46] width 13 height 16
click at [276, 47] on span "Undo" at bounding box center [265, 46] width 21 height 11
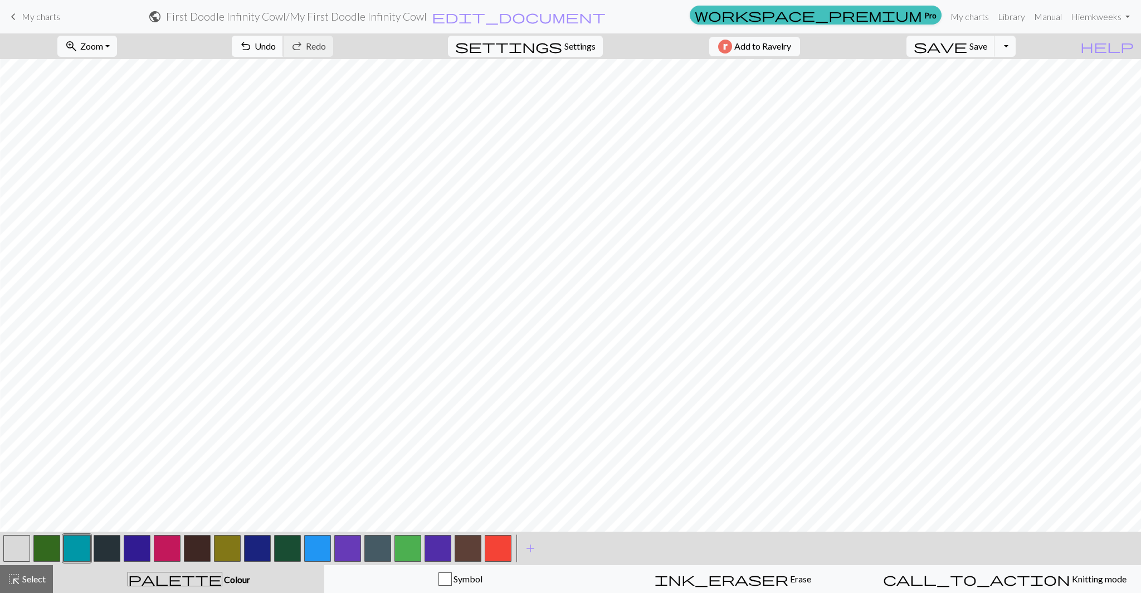
click at [252, 52] on span "undo" at bounding box center [245, 46] width 13 height 16
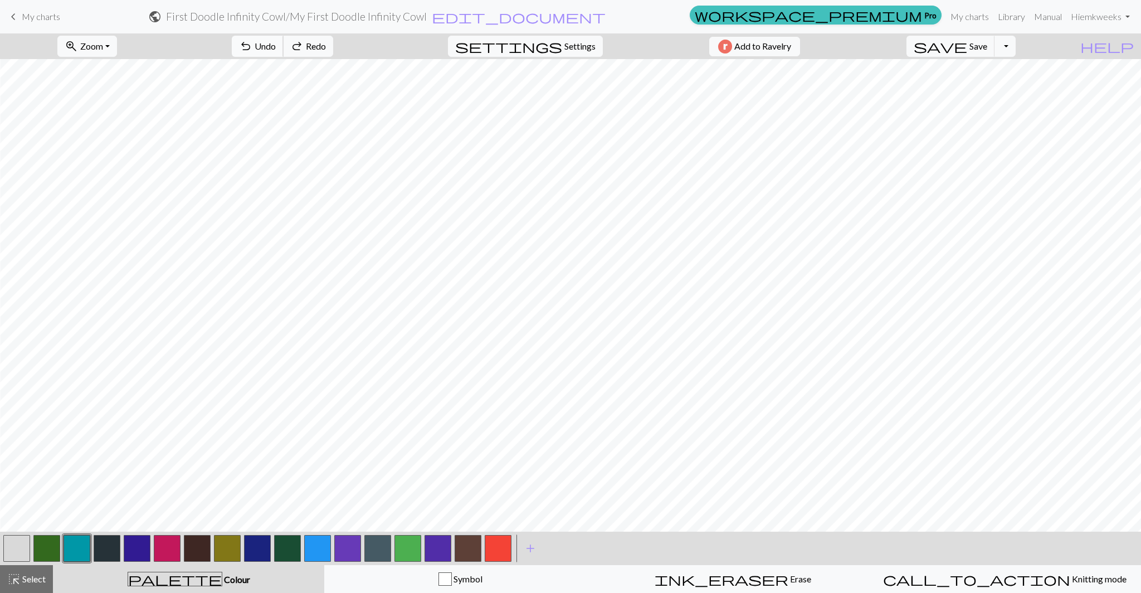
click at [252, 52] on span "undo" at bounding box center [245, 46] width 13 height 16
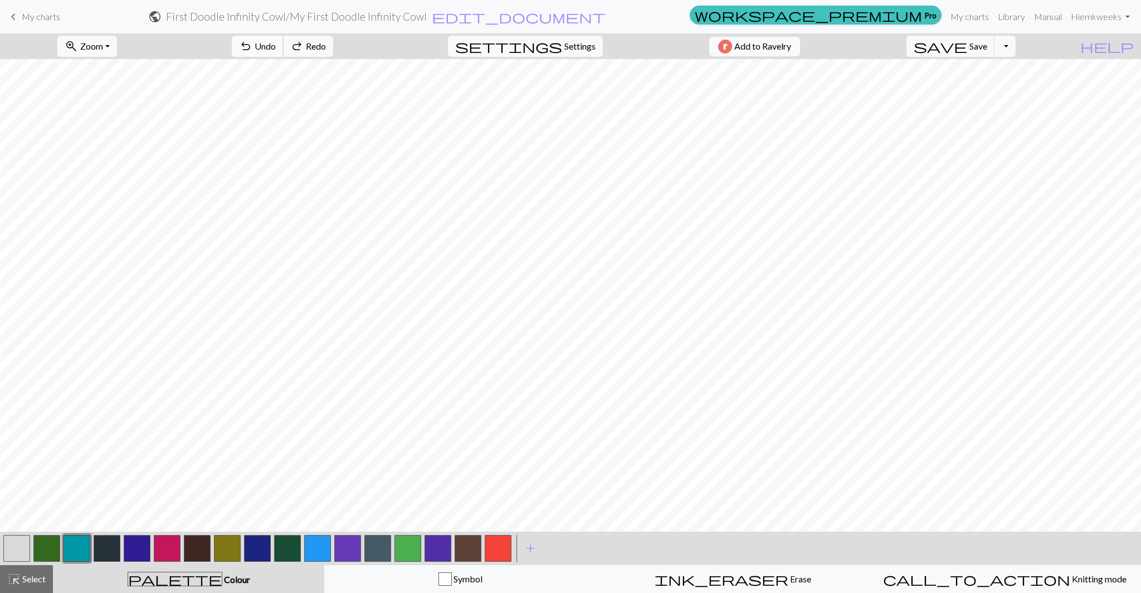
click at [252, 52] on span "undo" at bounding box center [245, 46] width 13 height 16
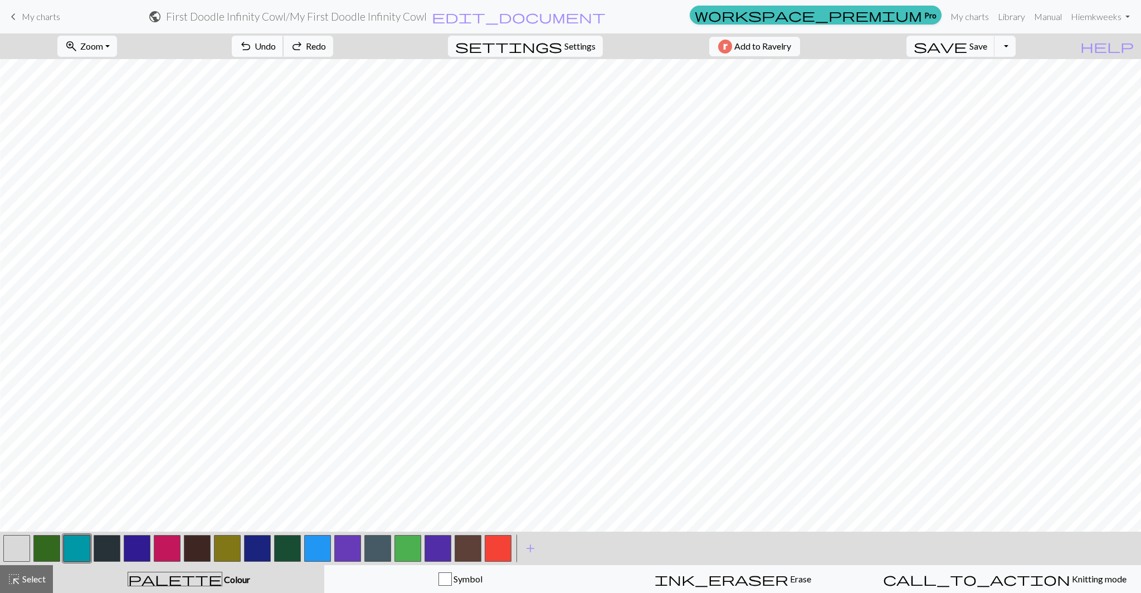
click at [252, 52] on span "undo" at bounding box center [245, 46] width 13 height 16
click at [252, 48] on span "undo" at bounding box center [245, 46] width 13 height 16
click at [276, 48] on span "Undo" at bounding box center [265, 46] width 21 height 11
click at [284, 42] on button "undo Undo Undo" at bounding box center [258, 46] width 52 height 21
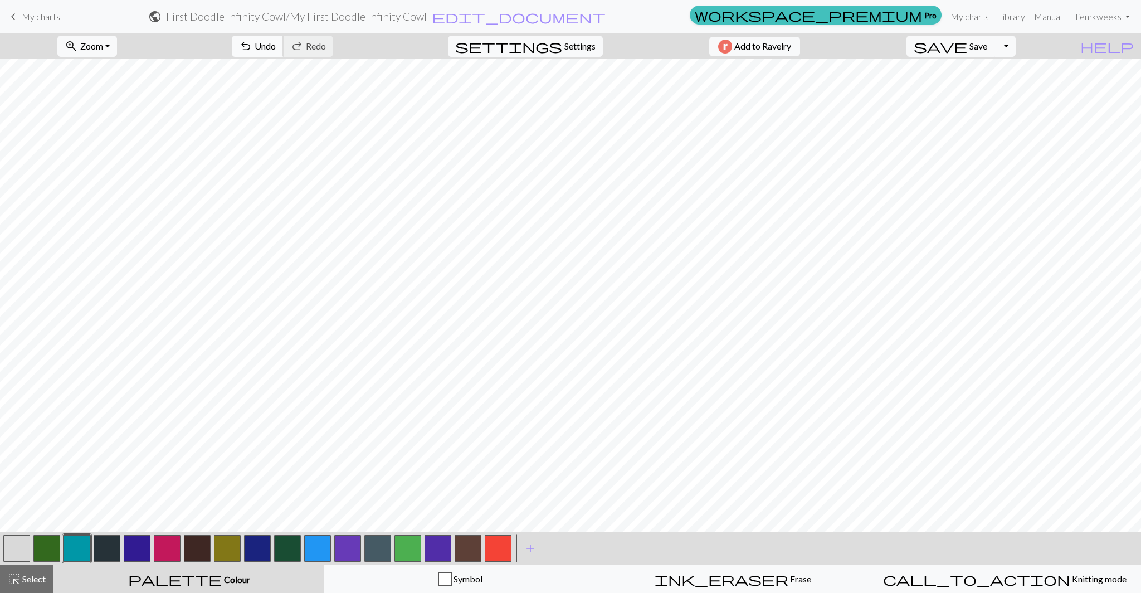
click at [276, 42] on span "Undo" at bounding box center [265, 46] width 21 height 11
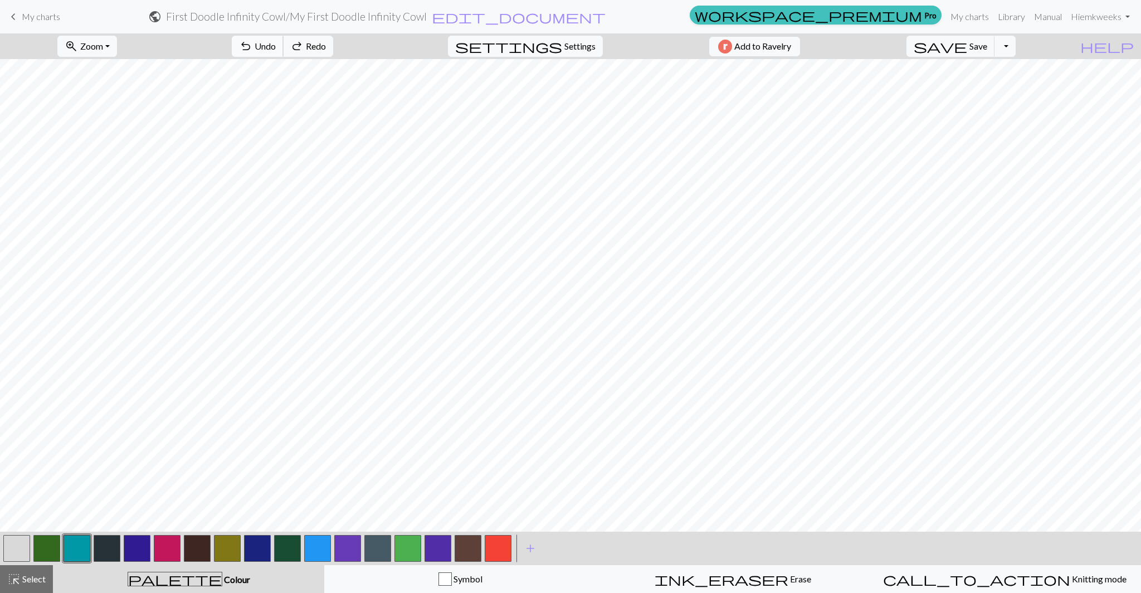
click at [276, 42] on span "Undo" at bounding box center [265, 46] width 21 height 11
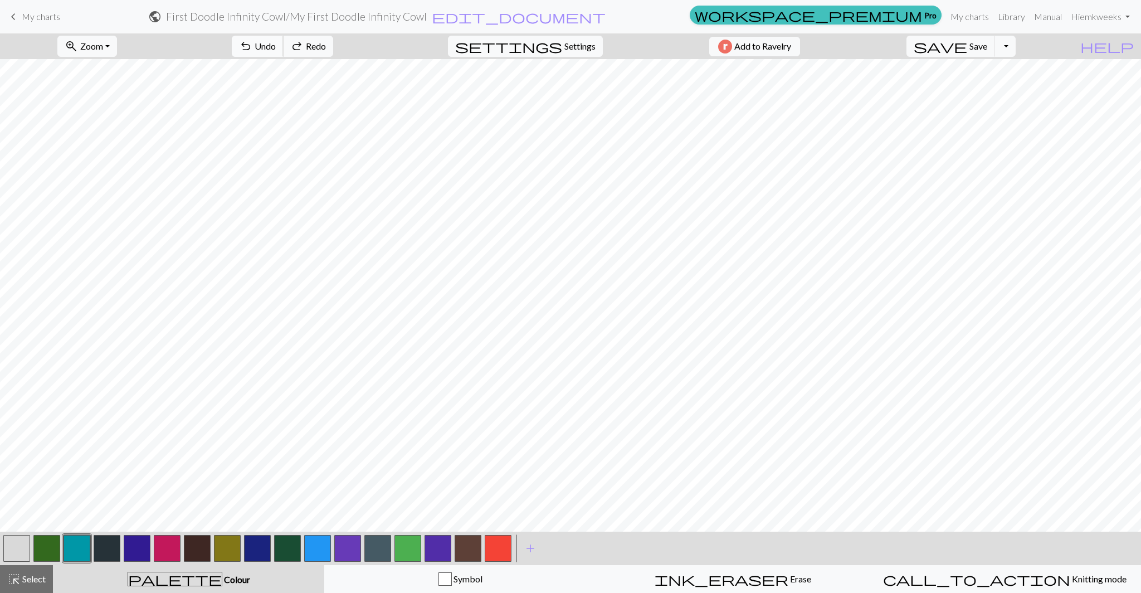
click at [276, 42] on span "Undo" at bounding box center [265, 46] width 21 height 11
click at [276, 43] on span "Undo" at bounding box center [265, 46] width 21 height 11
click at [276, 51] on span "Undo" at bounding box center [265, 46] width 21 height 11
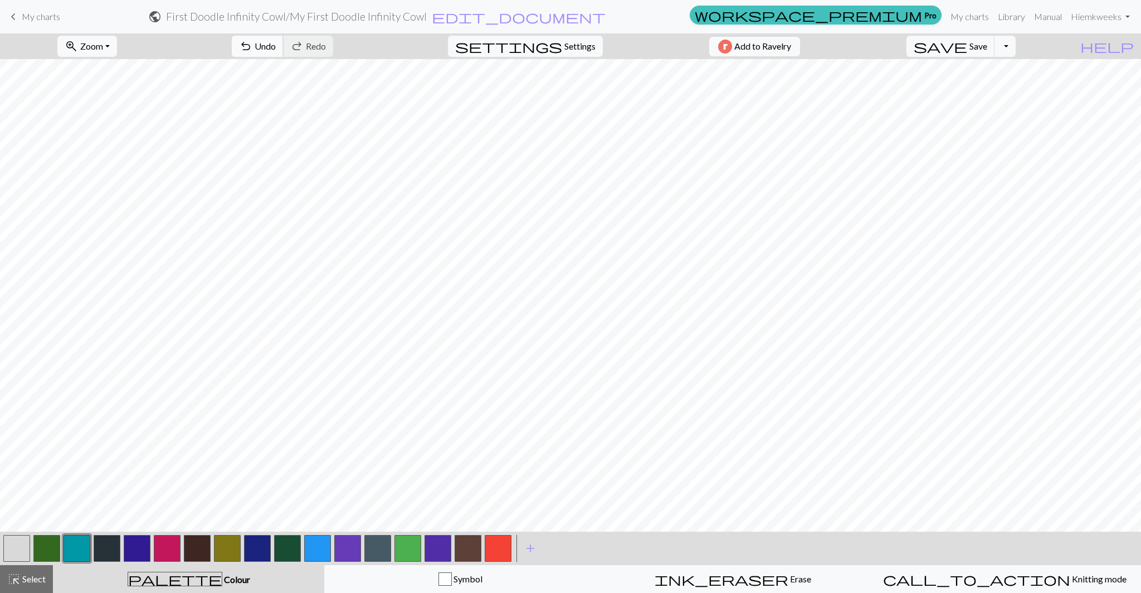
click at [252, 51] on span "undo" at bounding box center [245, 46] width 13 height 16
click at [276, 45] on span "Undo" at bounding box center [265, 46] width 21 height 11
click at [276, 42] on span "Undo" at bounding box center [265, 46] width 21 height 11
click at [276, 41] on span "Undo" at bounding box center [265, 46] width 21 height 11
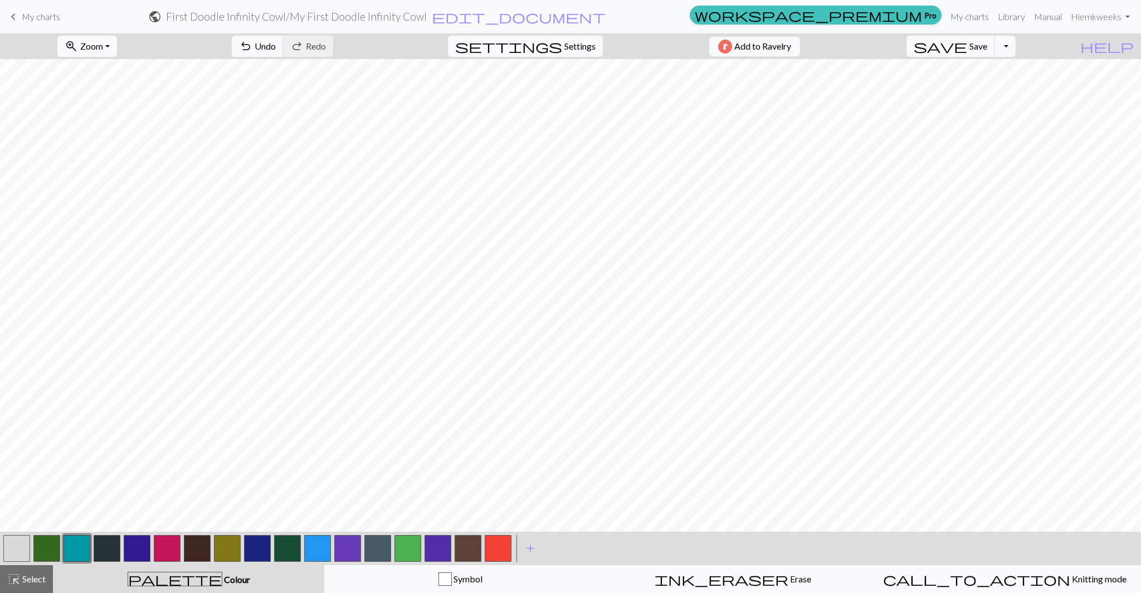
click at [21, 546] on button "button" at bounding box center [16, 548] width 27 height 27
click at [79, 544] on button "button" at bounding box center [77, 548] width 27 height 27
click at [18, 543] on button "button" at bounding box center [16, 548] width 27 height 27
click at [79, 538] on button "button" at bounding box center [77, 548] width 27 height 27
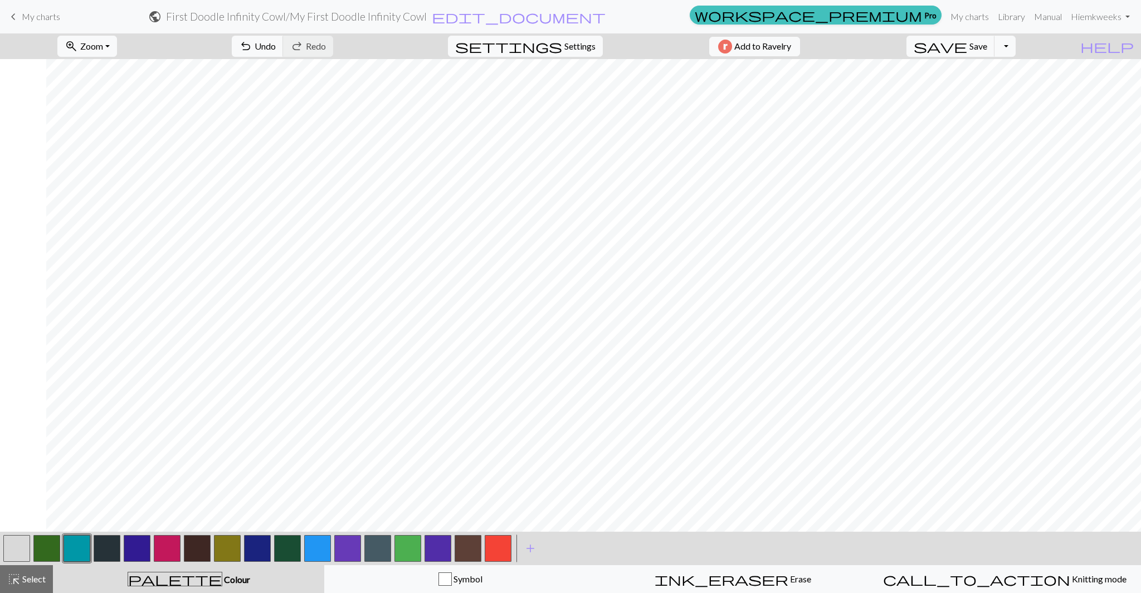
scroll to position [1584, 475]
click at [276, 46] on span "Undo" at bounding box center [265, 46] width 21 height 11
click at [533, 552] on span "add" at bounding box center [530, 549] width 13 height 16
click at [533, 552] on button "button" at bounding box center [528, 548] width 27 height 27
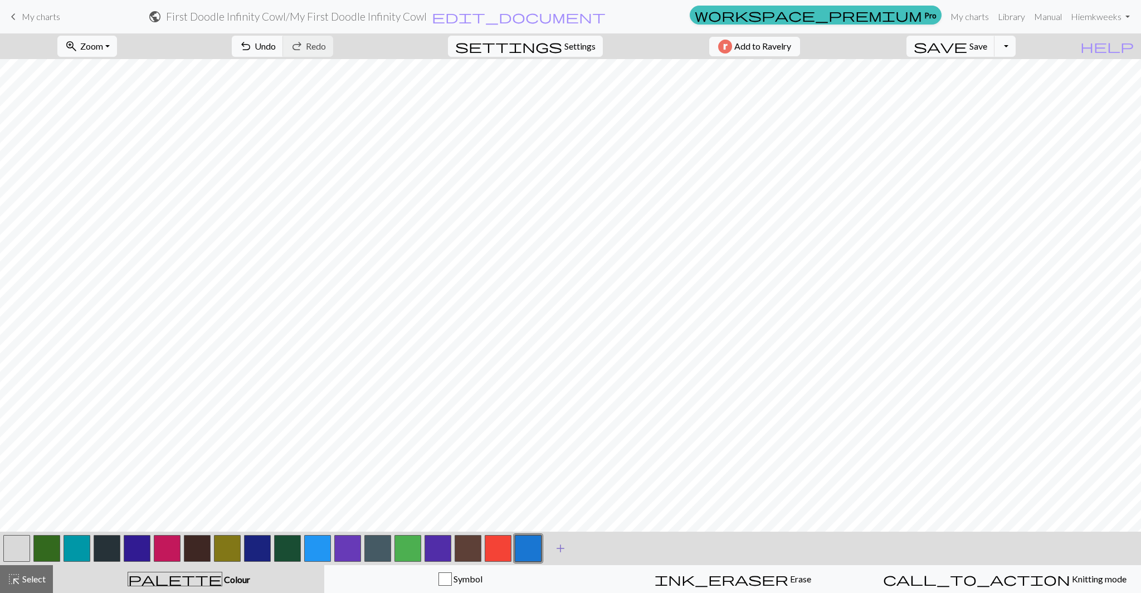
click at [533, 552] on button "button" at bounding box center [528, 548] width 27 height 27
click at [533, 552] on div "Edit colour Name CC17 Use advanced picker workspace_premium Become a Pro user t…" at bounding box center [570, 296] width 1141 height 593
click at [533, 552] on button "button" at bounding box center [528, 548] width 27 height 27
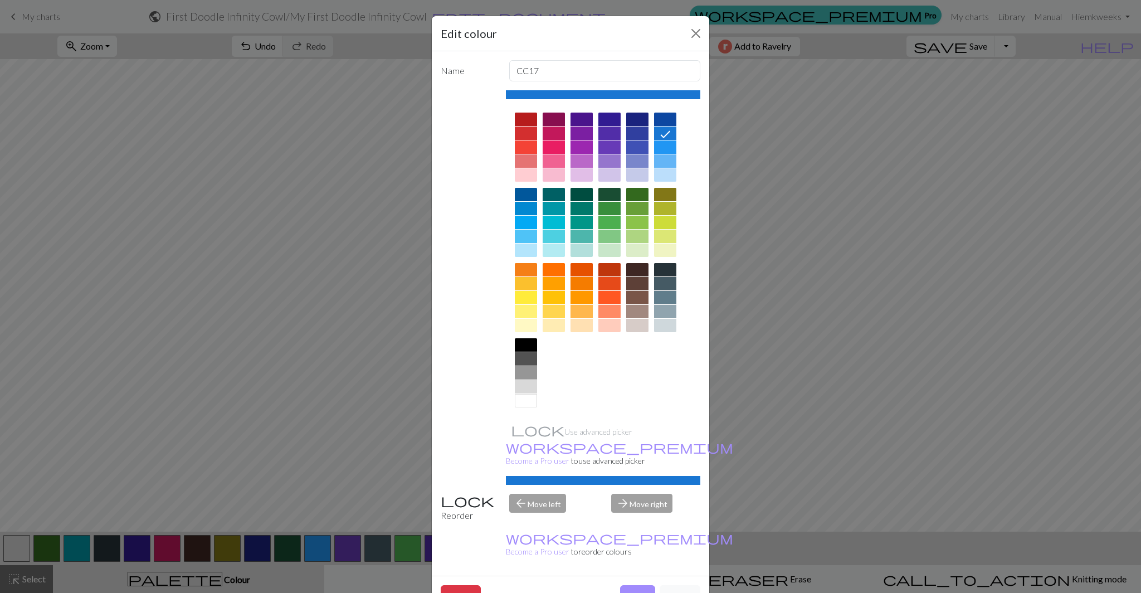
click at [639, 119] on div at bounding box center [637, 119] width 22 height 13
click at [636, 585] on button "Done" at bounding box center [637, 595] width 35 height 21
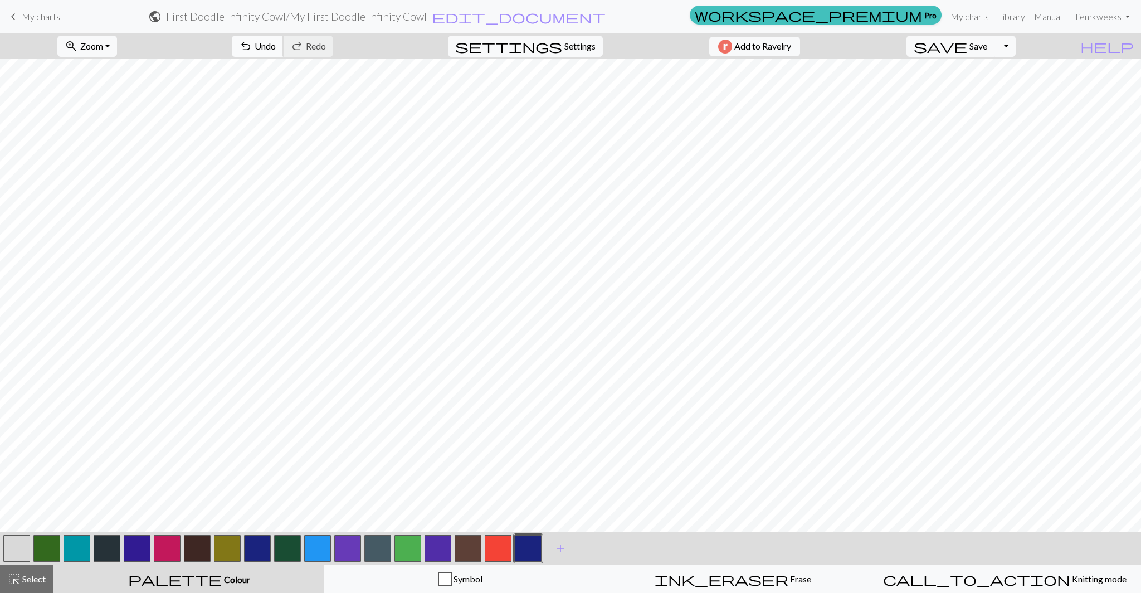
click at [252, 47] on span "undo" at bounding box center [245, 46] width 13 height 16
click at [276, 42] on span "Undo" at bounding box center [265, 46] width 21 height 11
click at [252, 46] on span "undo" at bounding box center [245, 46] width 13 height 16
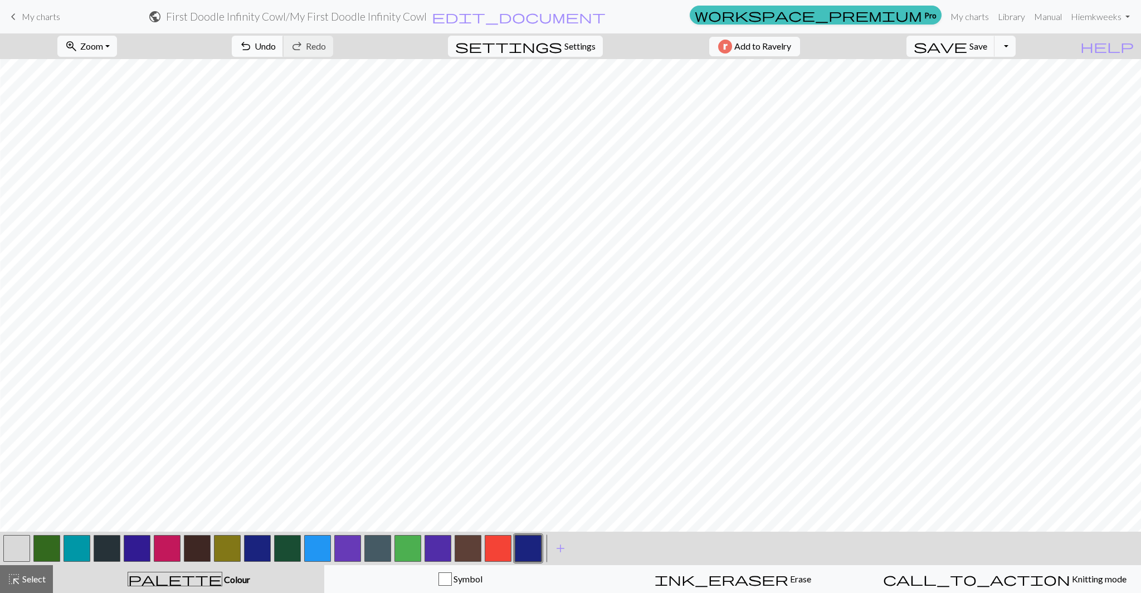
click at [276, 48] on span "Undo" at bounding box center [265, 46] width 21 height 11
click at [284, 46] on button "undo Undo Undo" at bounding box center [258, 46] width 52 height 21
click at [276, 47] on span "Undo" at bounding box center [265, 46] width 21 height 11
click at [284, 50] on button "undo Undo Undo" at bounding box center [258, 46] width 52 height 21
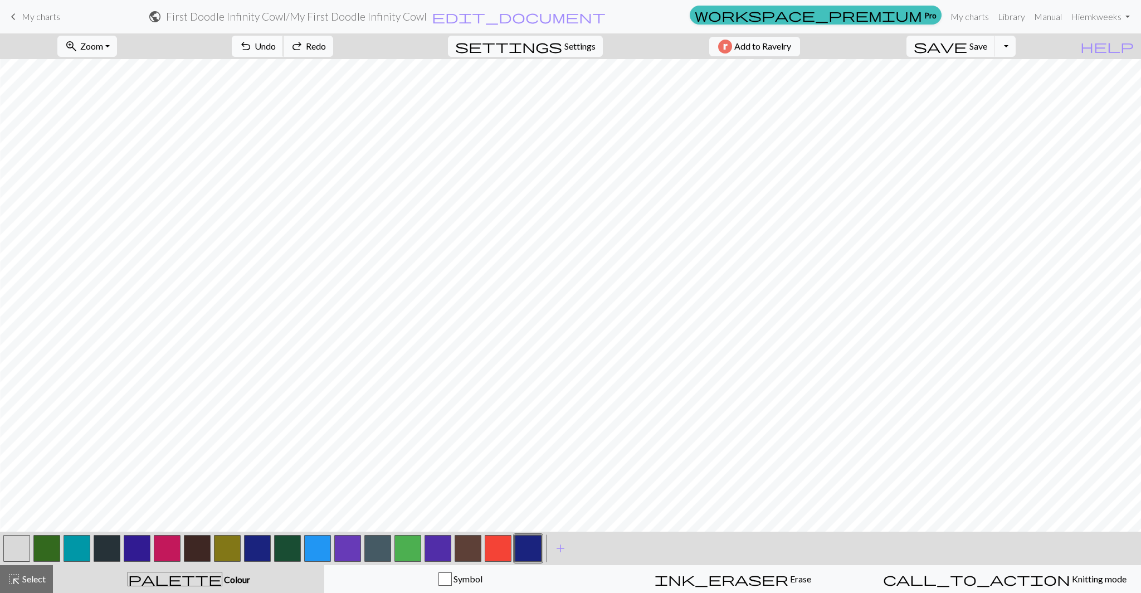
click at [284, 50] on button "undo Undo Undo" at bounding box center [258, 46] width 52 height 21
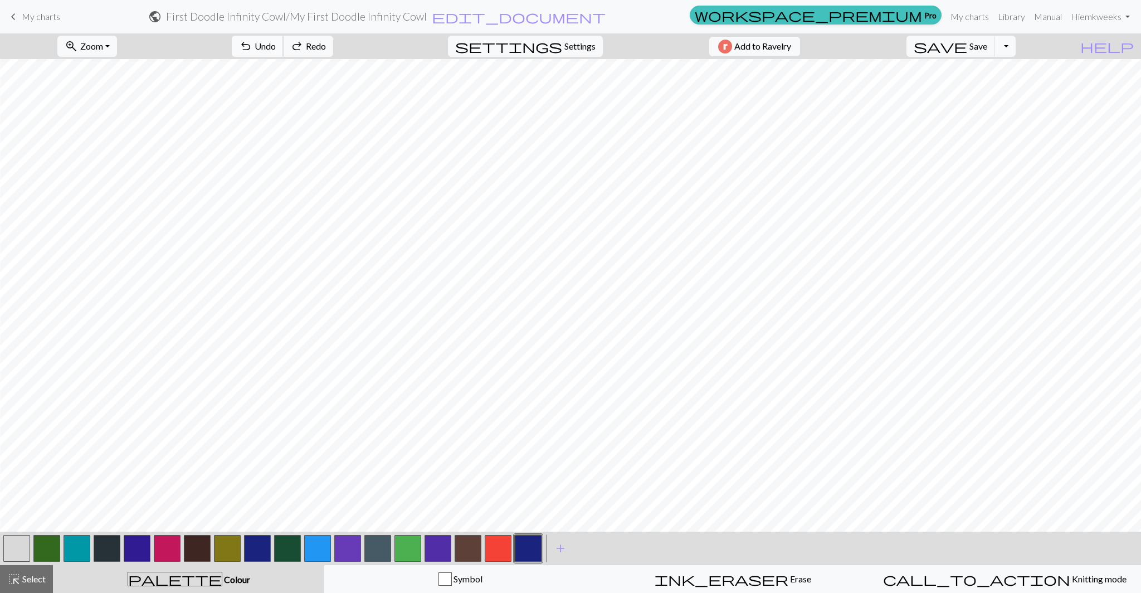
click at [284, 50] on button "undo Undo Undo" at bounding box center [258, 46] width 52 height 21
click at [276, 42] on span "Undo" at bounding box center [265, 46] width 21 height 11
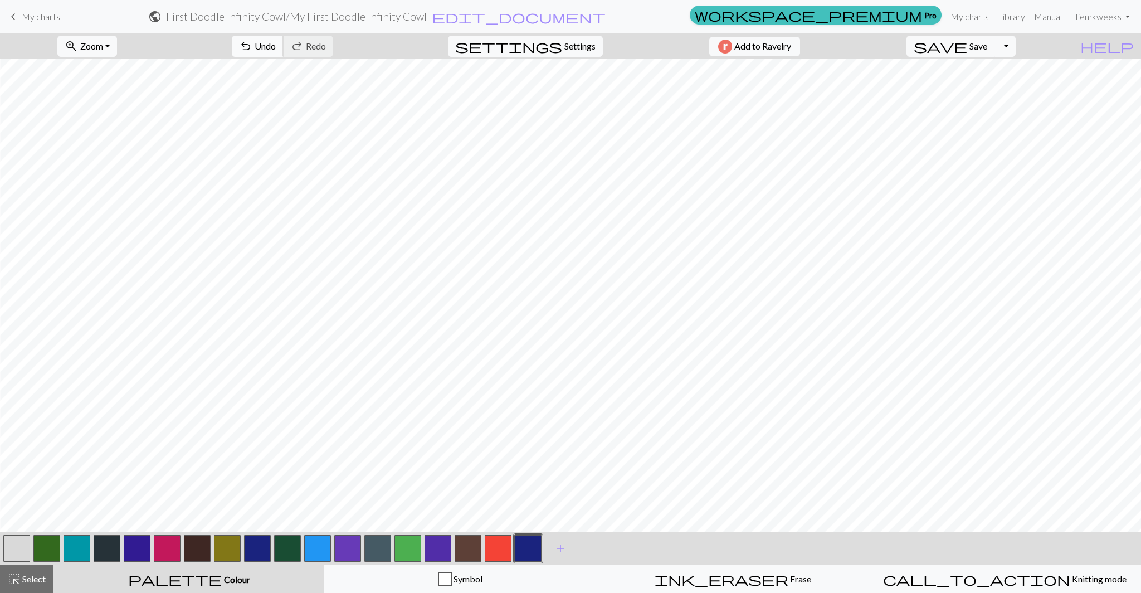
click at [276, 47] on span "Undo" at bounding box center [265, 46] width 21 height 11
click at [252, 47] on span "undo" at bounding box center [245, 46] width 13 height 16
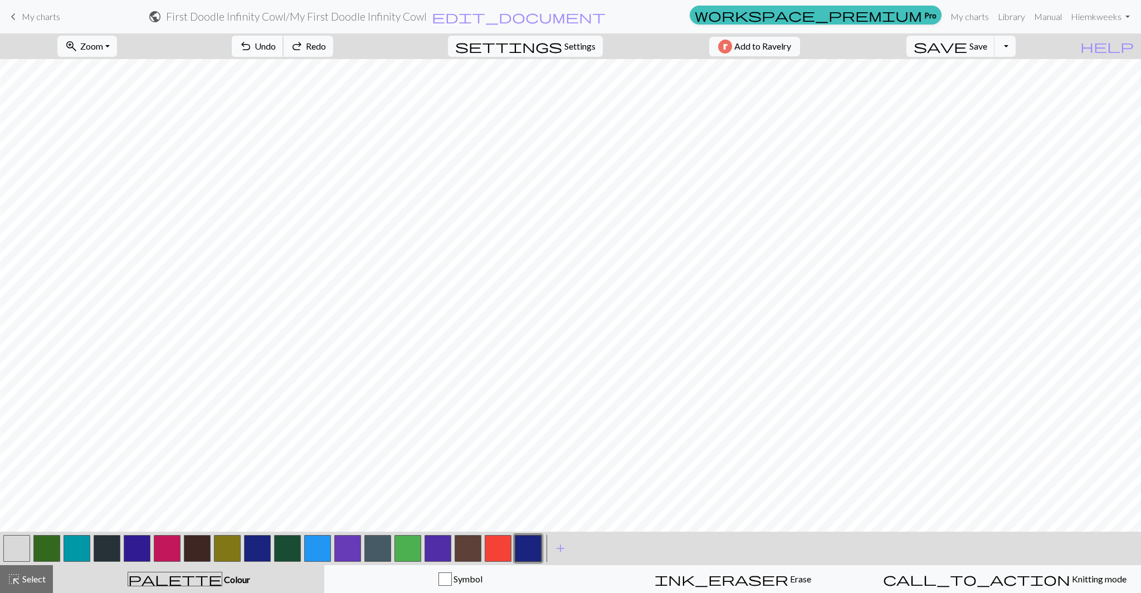
click at [252, 47] on span "undo" at bounding box center [245, 46] width 13 height 16
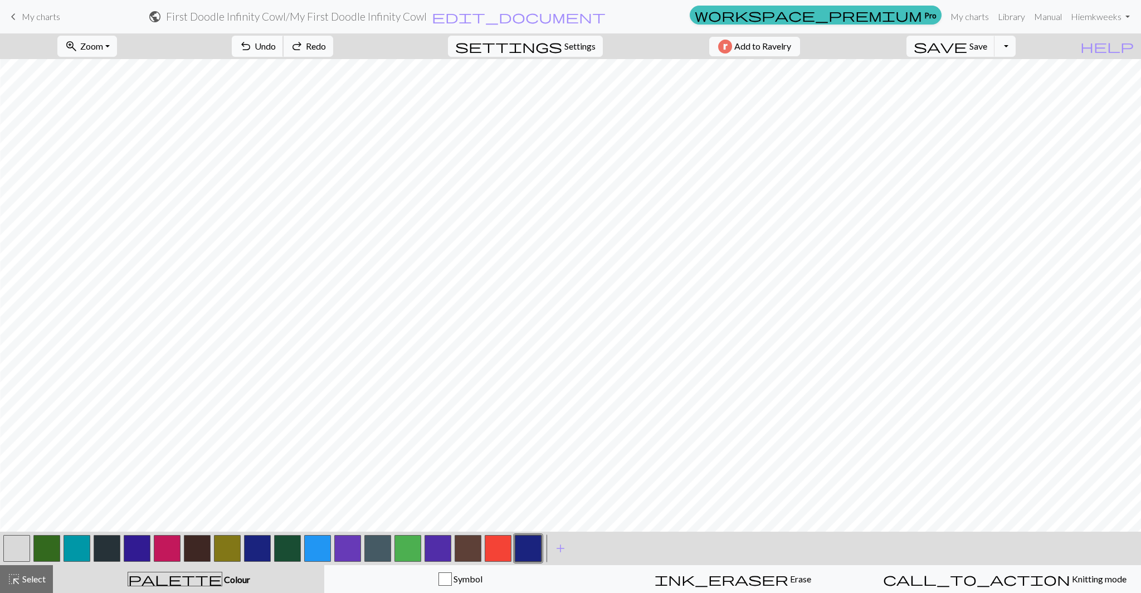
click at [252, 47] on span "undo" at bounding box center [245, 46] width 13 height 16
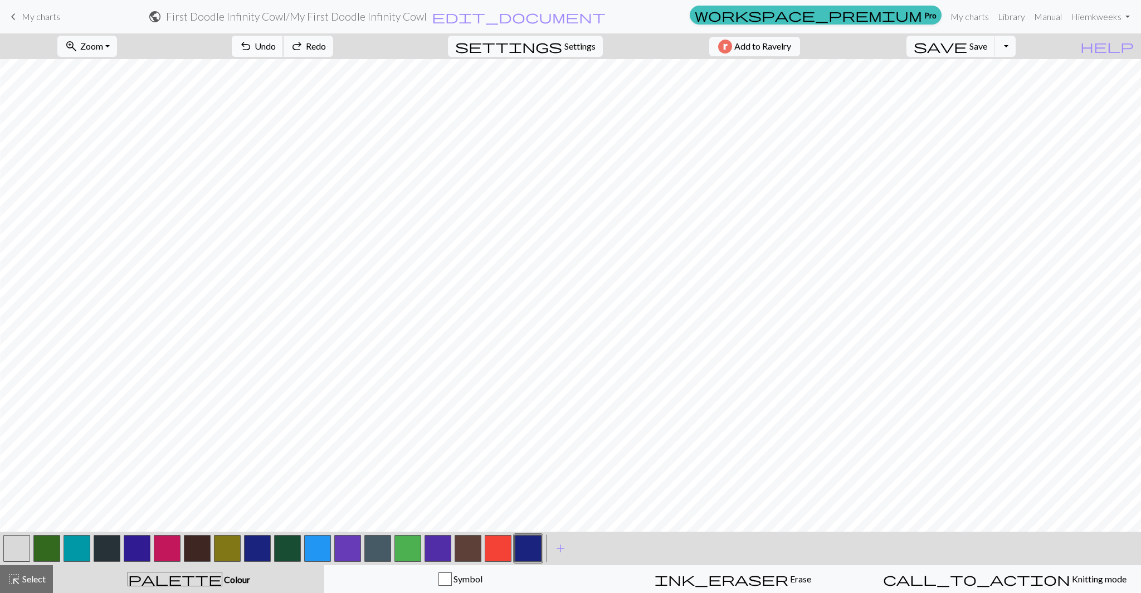
click at [252, 47] on span "undo" at bounding box center [245, 46] width 13 height 16
click at [276, 47] on span "Undo" at bounding box center [265, 46] width 21 height 11
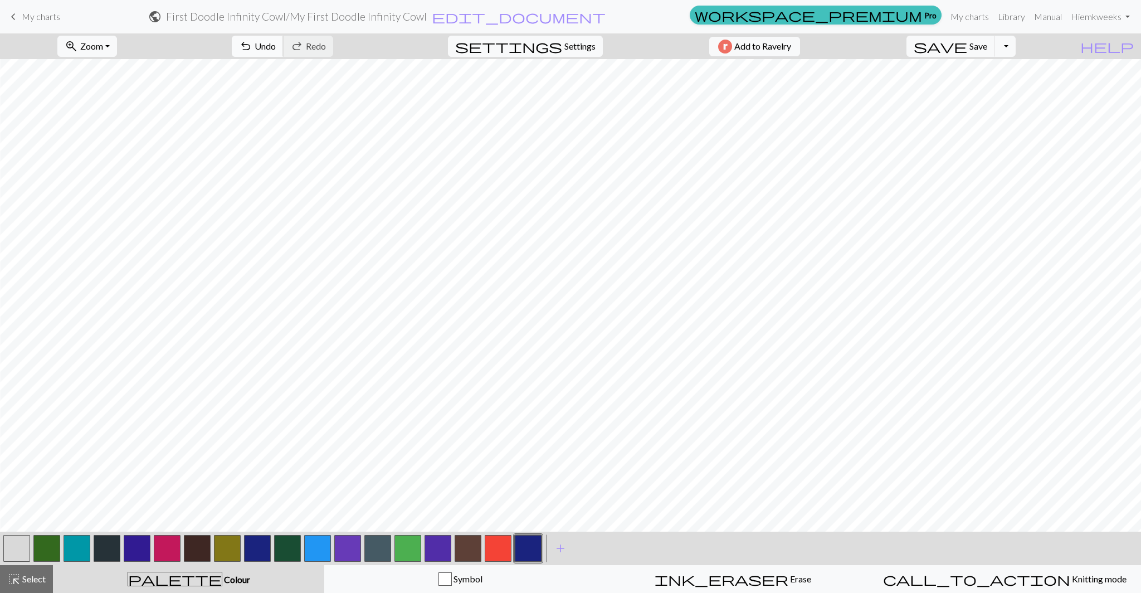
click at [252, 50] on span "undo" at bounding box center [245, 46] width 13 height 16
click at [276, 47] on span "Undo" at bounding box center [265, 46] width 21 height 11
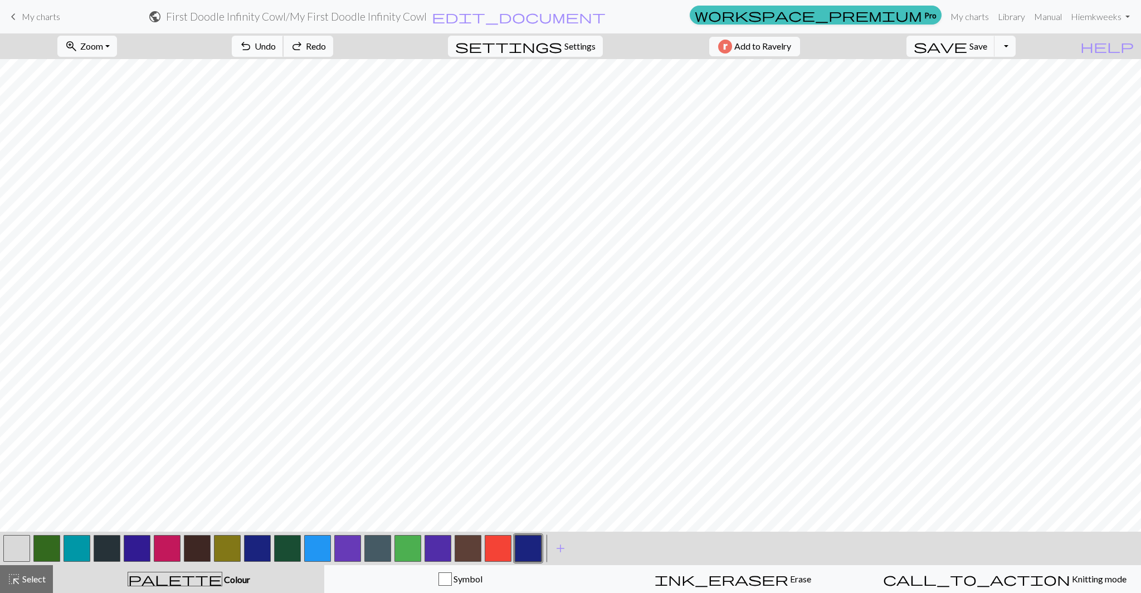
click at [276, 47] on span "Undo" at bounding box center [265, 46] width 21 height 11
click at [276, 48] on span "Undo" at bounding box center [265, 46] width 21 height 11
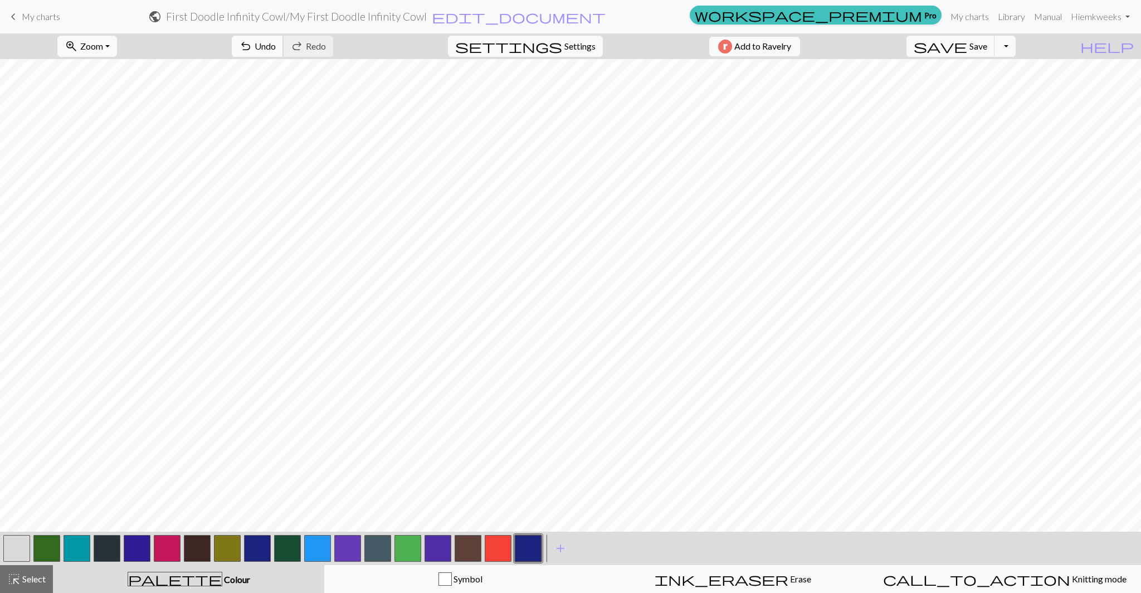
click at [276, 47] on span "Undo" at bounding box center [265, 46] width 21 height 11
click at [967, 44] on span "save" at bounding box center [940, 46] width 53 height 16
click at [983, 44] on div "Chart saved Chart saved Chart saved" at bounding box center [570, 66] width 1141 height 132
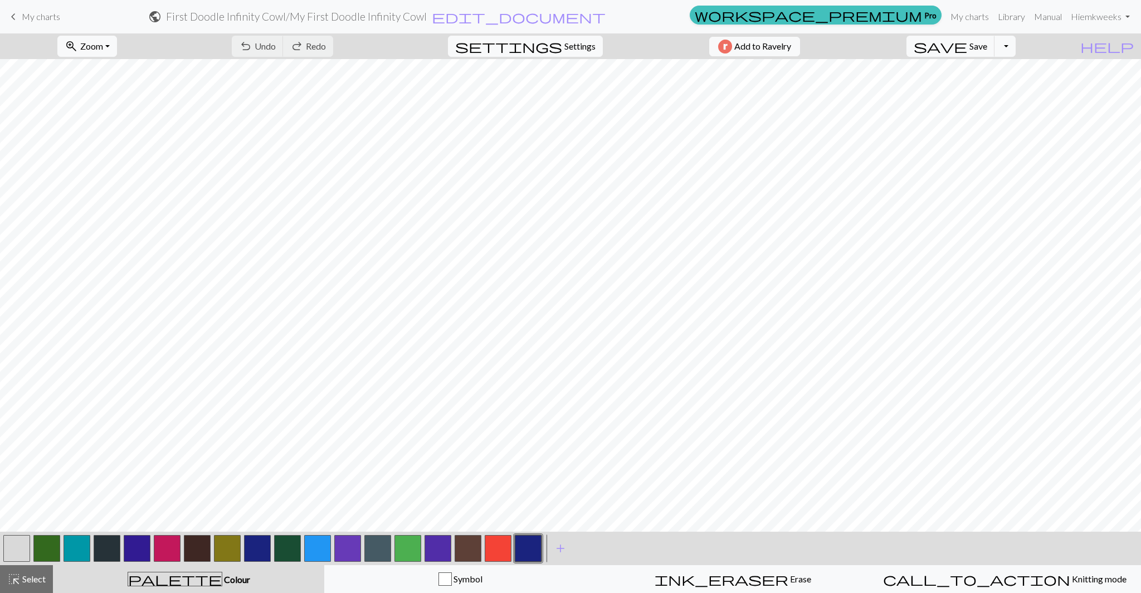
drag, startPoint x: 982, startPoint y: 46, endPoint x: 955, endPoint y: 46, distance: 27.9
click at [982, 46] on div "Chart saved Chart saved Chart saved" at bounding box center [570, 66] width 1141 height 132
click at [864, 45] on div "Chart saved Chart saved Chart saved" at bounding box center [570, 66] width 1141 height 132
click at [967, 46] on span "save" at bounding box center [940, 46] width 53 height 16
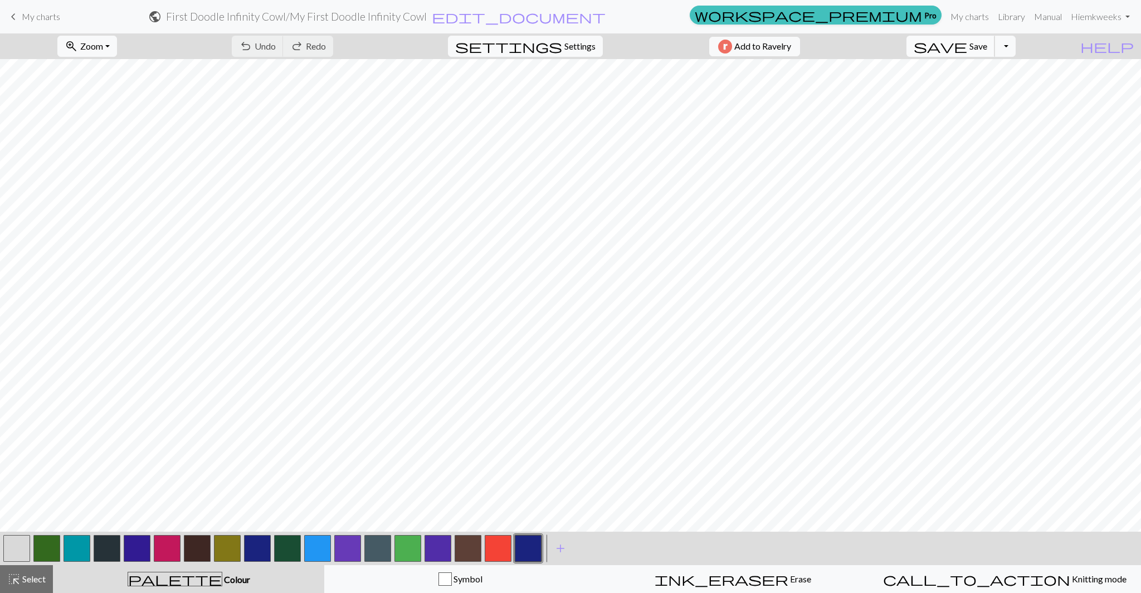
click at [967, 45] on span "save" at bounding box center [940, 46] width 53 height 16
click at [967, 51] on span "save" at bounding box center [940, 46] width 53 height 16
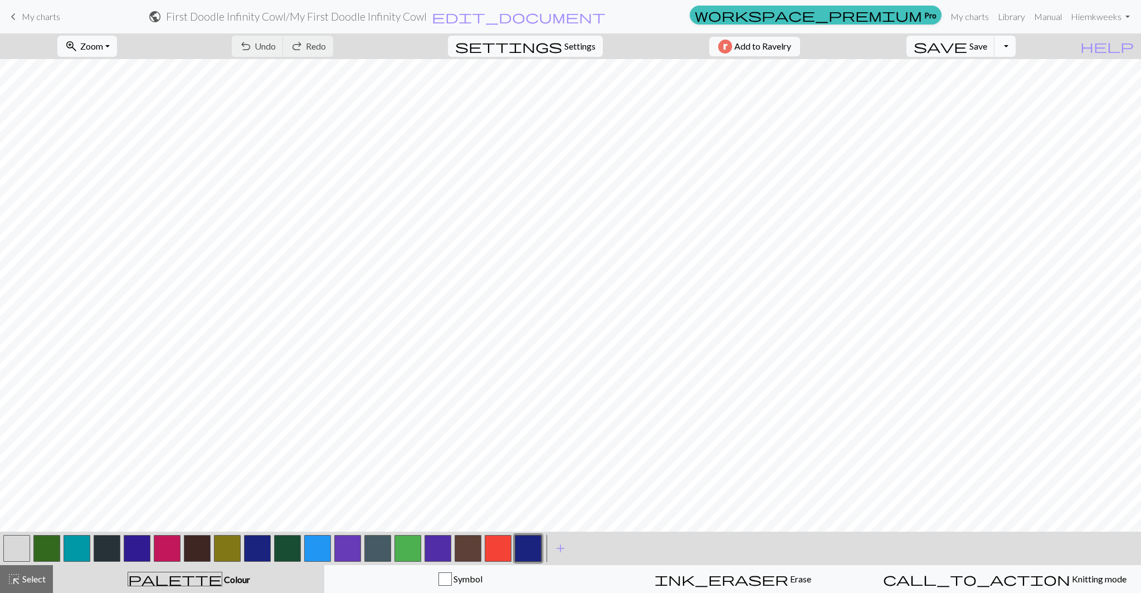
click at [1016, 47] on button "Toggle Dropdown" at bounding box center [1005, 46] width 21 height 21
click at [996, 73] on button "file_copy Save a copy" at bounding box center [923, 71] width 184 height 18
click at [1032, 50] on div "Chart saved Chart saved Chart saved" at bounding box center [570, 66] width 1141 height 132
click at [1016, 50] on button "Toggle Dropdown" at bounding box center [1005, 46] width 21 height 21
click at [999, 86] on button "save_alt Download" at bounding box center [923, 89] width 184 height 18
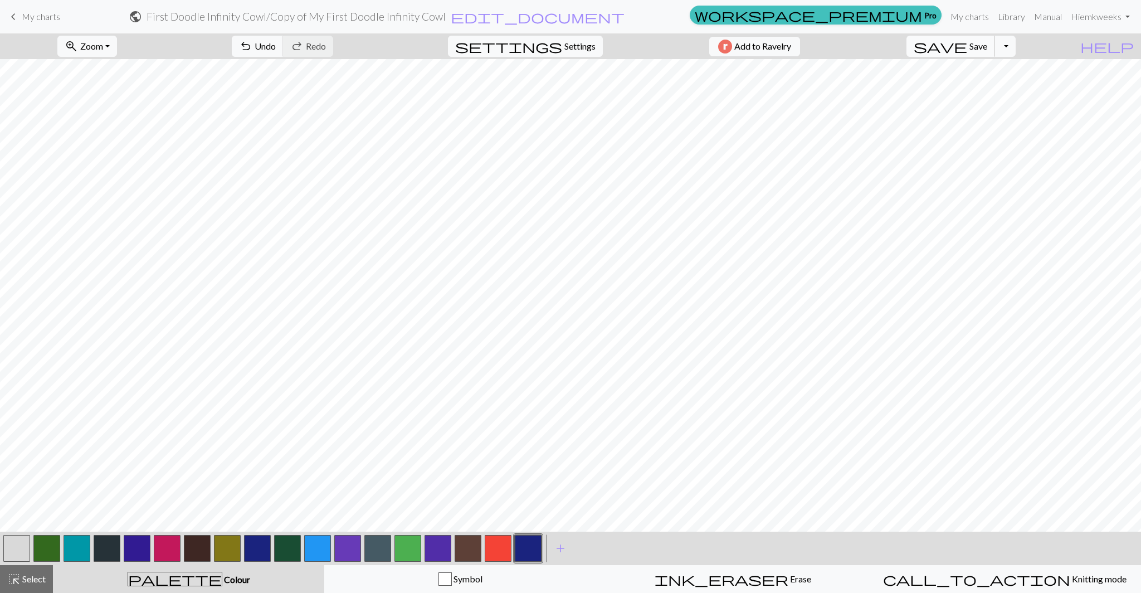
click at [987, 49] on span "Save" at bounding box center [979, 46] width 18 height 11
click at [951, 13] on link "My charts" at bounding box center [969, 17] width 47 height 22
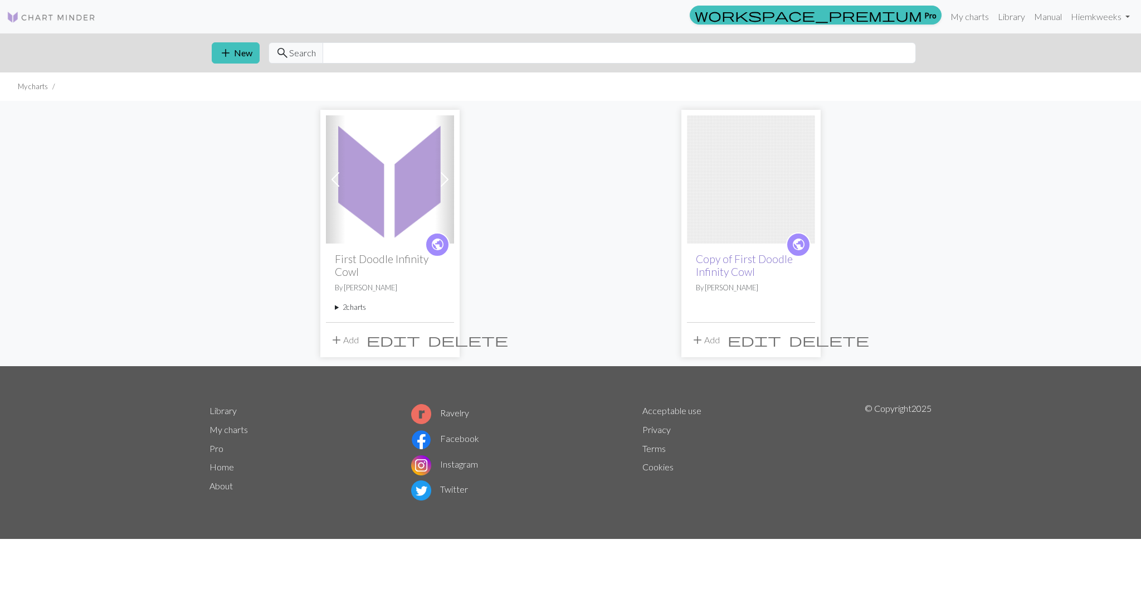
click at [743, 275] on link "Copy of First Doodle Infinity Cowl" at bounding box center [744, 265] width 97 height 26
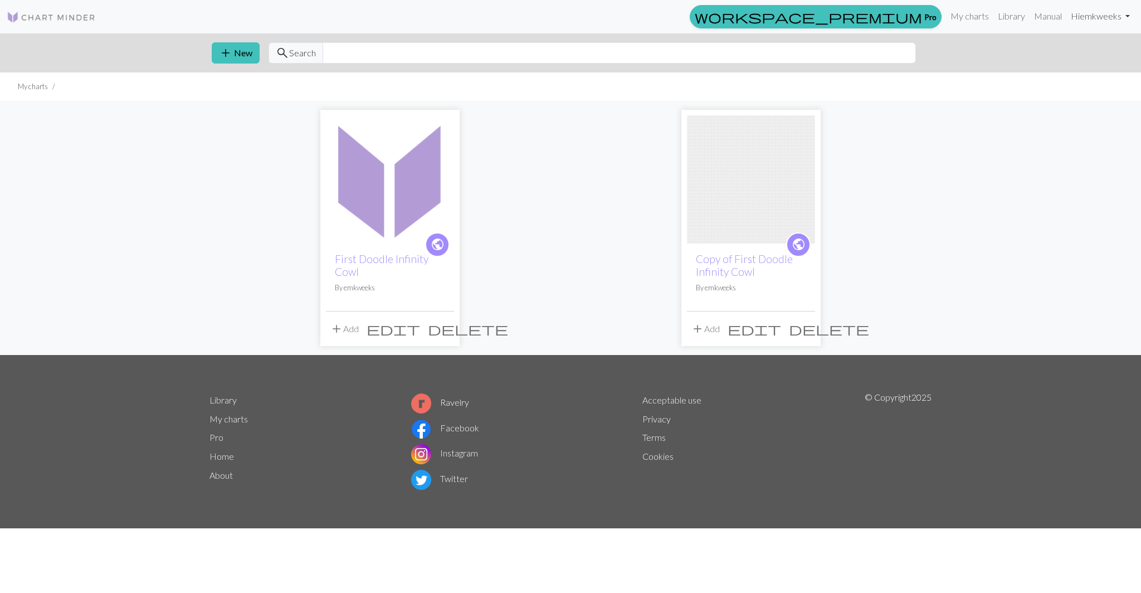
click at [1078, 21] on link "Hi emkweeks" at bounding box center [1101, 16] width 68 height 22
click at [1075, 41] on link "Account settings" at bounding box center [1089, 48] width 72 height 22
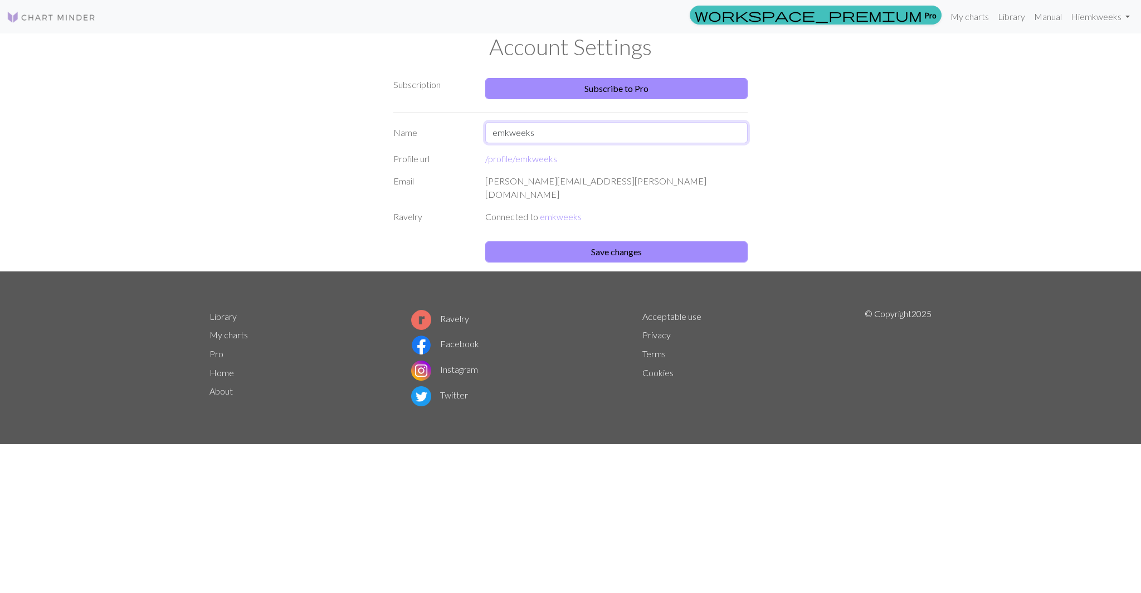
click at [597, 138] on input "emkweeks" at bounding box center [616, 132] width 262 height 21
type input "[PERSON_NAME]"
click at [604, 246] on button "Save changes" at bounding box center [616, 251] width 262 height 21
click at [958, 18] on link "My charts" at bounding box center [939, 17] width 47 height 22
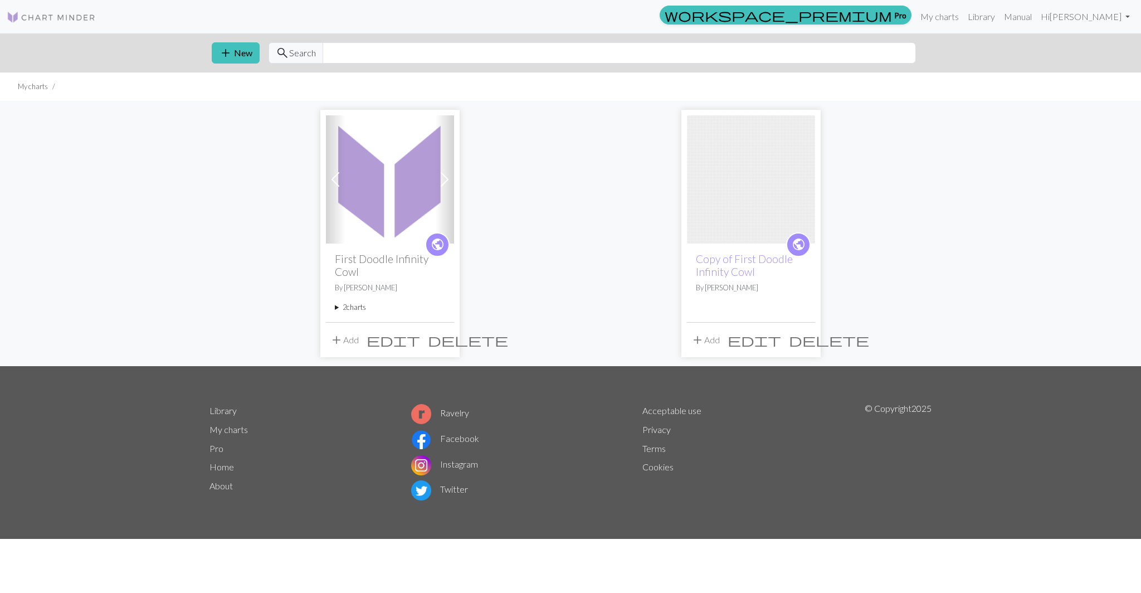
click at [335, 306] on summary "2 charts" at bounding box center [390, 307] width 110 height 11
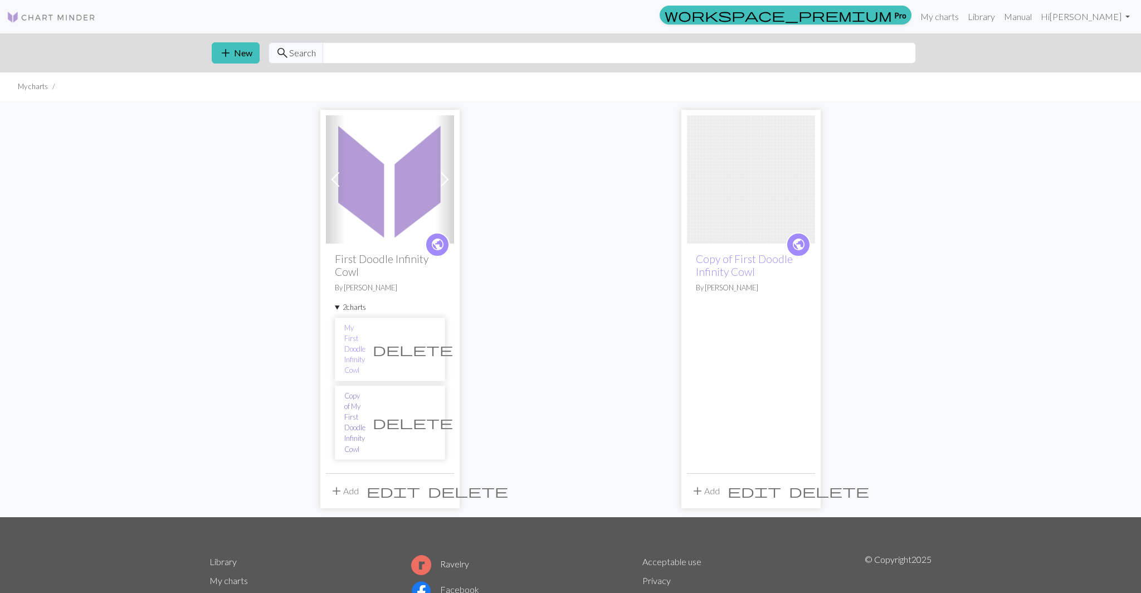
click at [366, 391] on link "Copy of My First Doodle Infinity Cowl" at bounding box center [354, 423] width 21 height 64
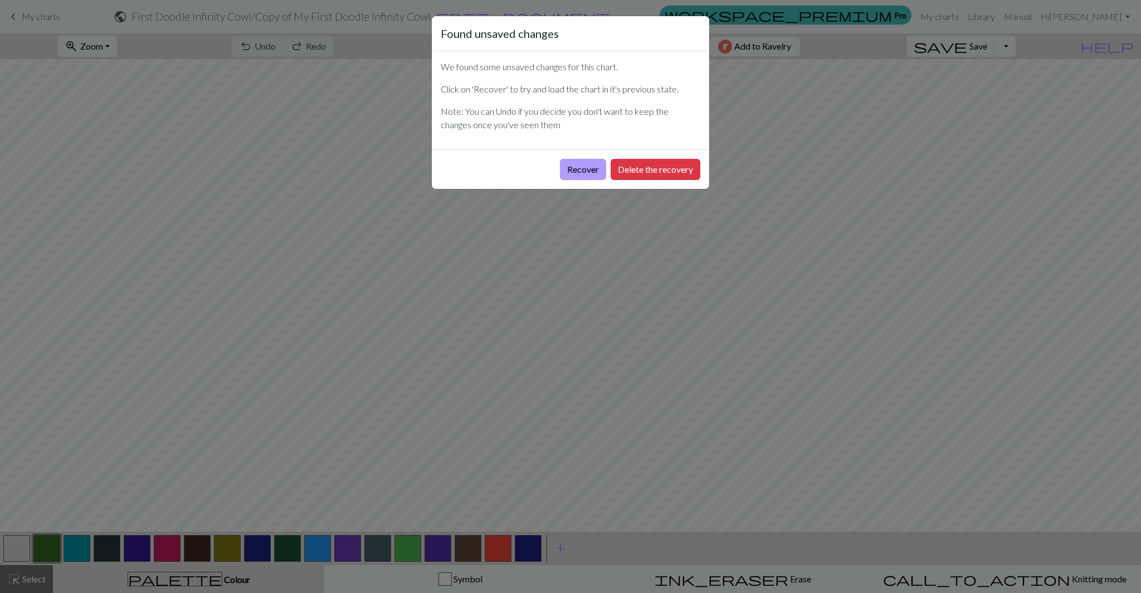
click at [582, 178] on button "Recover" at bounding box center [583, 169] width 46 height 21
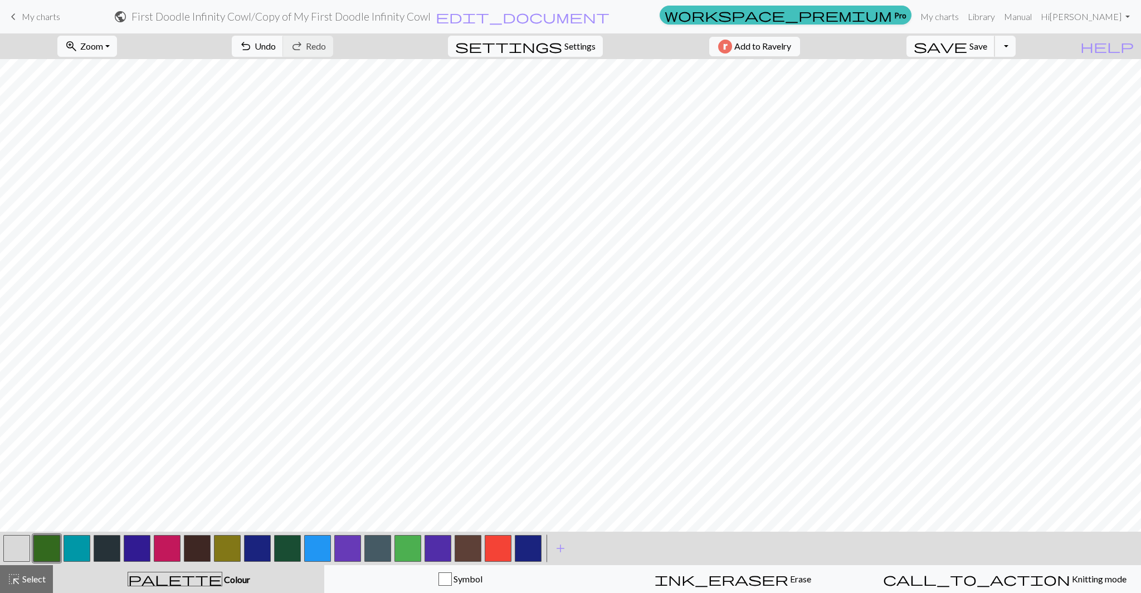
click at [967, 48] on span "save" at bounding box center [940, 46] width 53 height 16
click at [1016, 43] on button "Toggle Dropdown" at bounding box center [1005, 46] width 21 height 21
click at [1008, 87] on button "save_alt Download" at bounding box center [923, 89] width 184 height 18
click at [559, 38] on button "Download" at bounding box center [544, 36] width 54 height 21
